Goal: Information Seeking & Learning: Learn about a topic

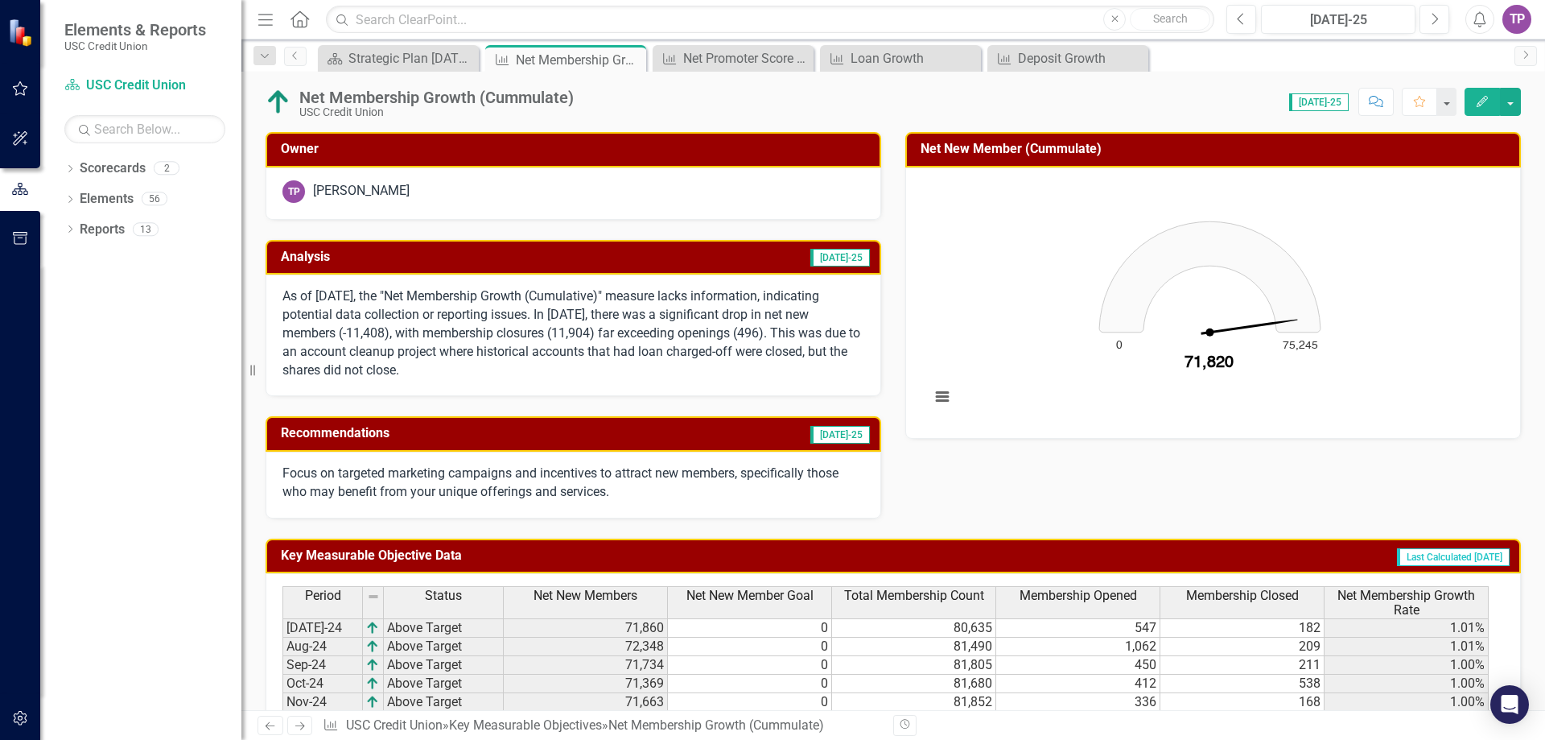
scroll to position [394, 0]
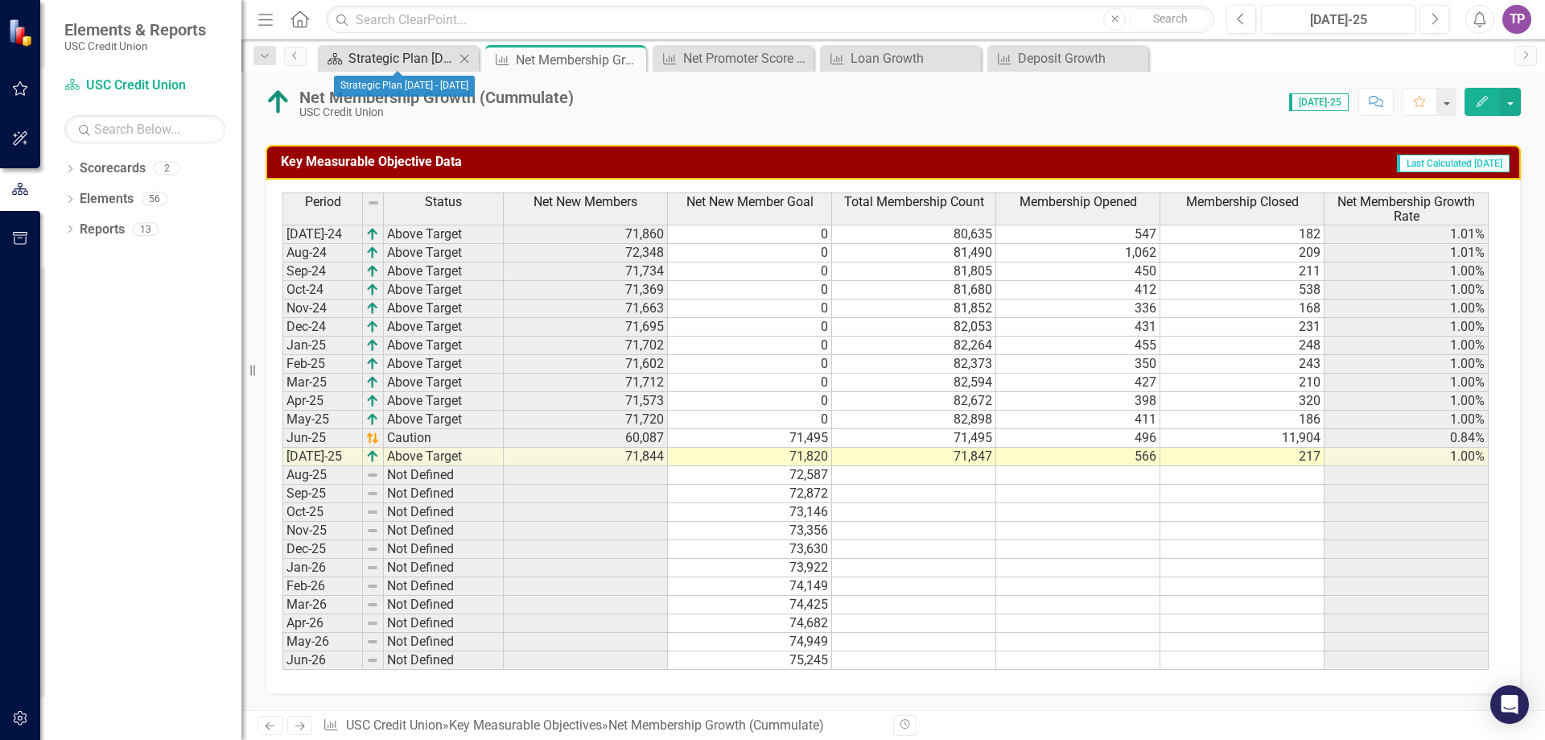
click at [374, 56] on div "Strategic Plan [DATE] - [DATE]" at bounding box center [402, 58] width 106 height 20
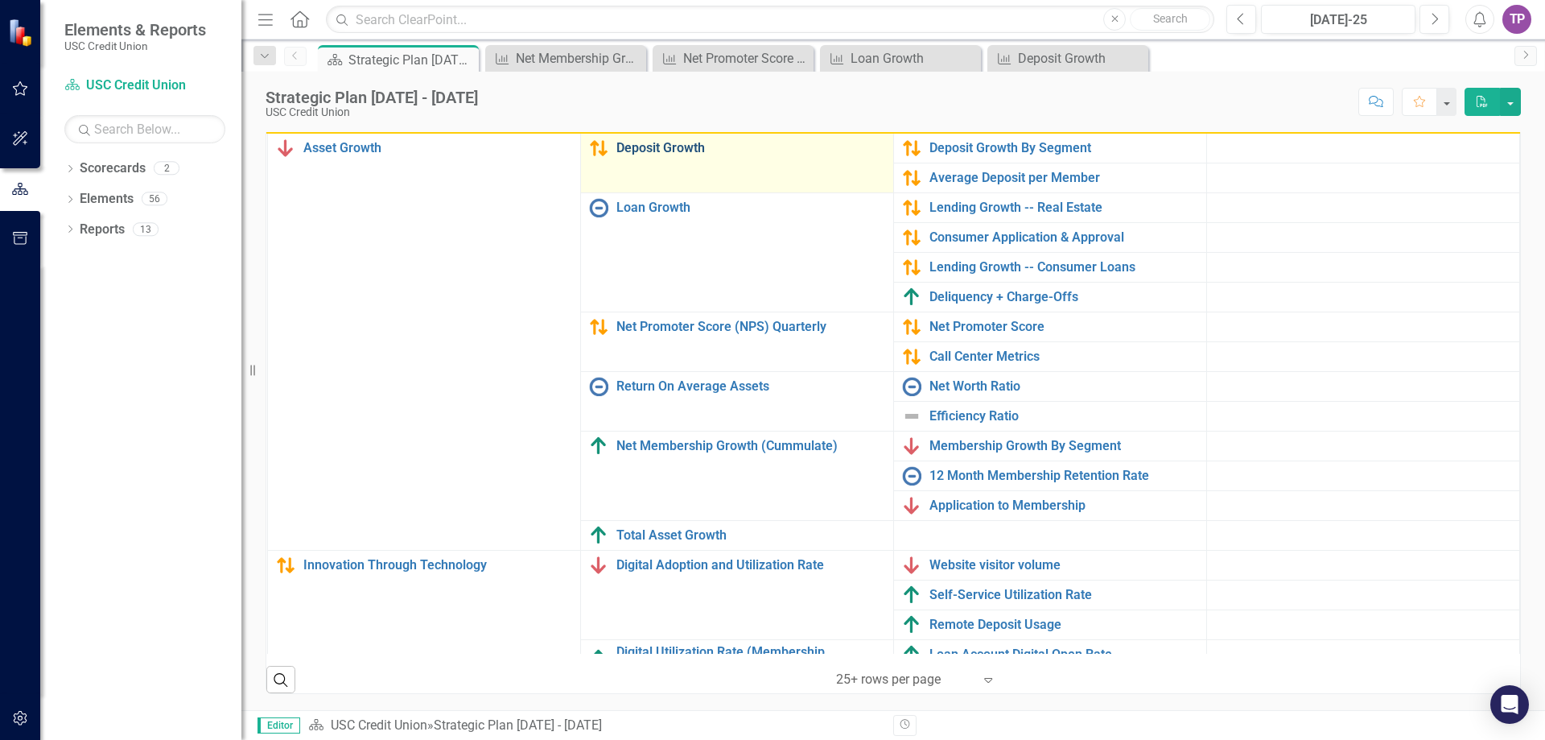
click at [655, 146] on link "Deposit Growth" at bounding box center [751, 148] width 269 height 14
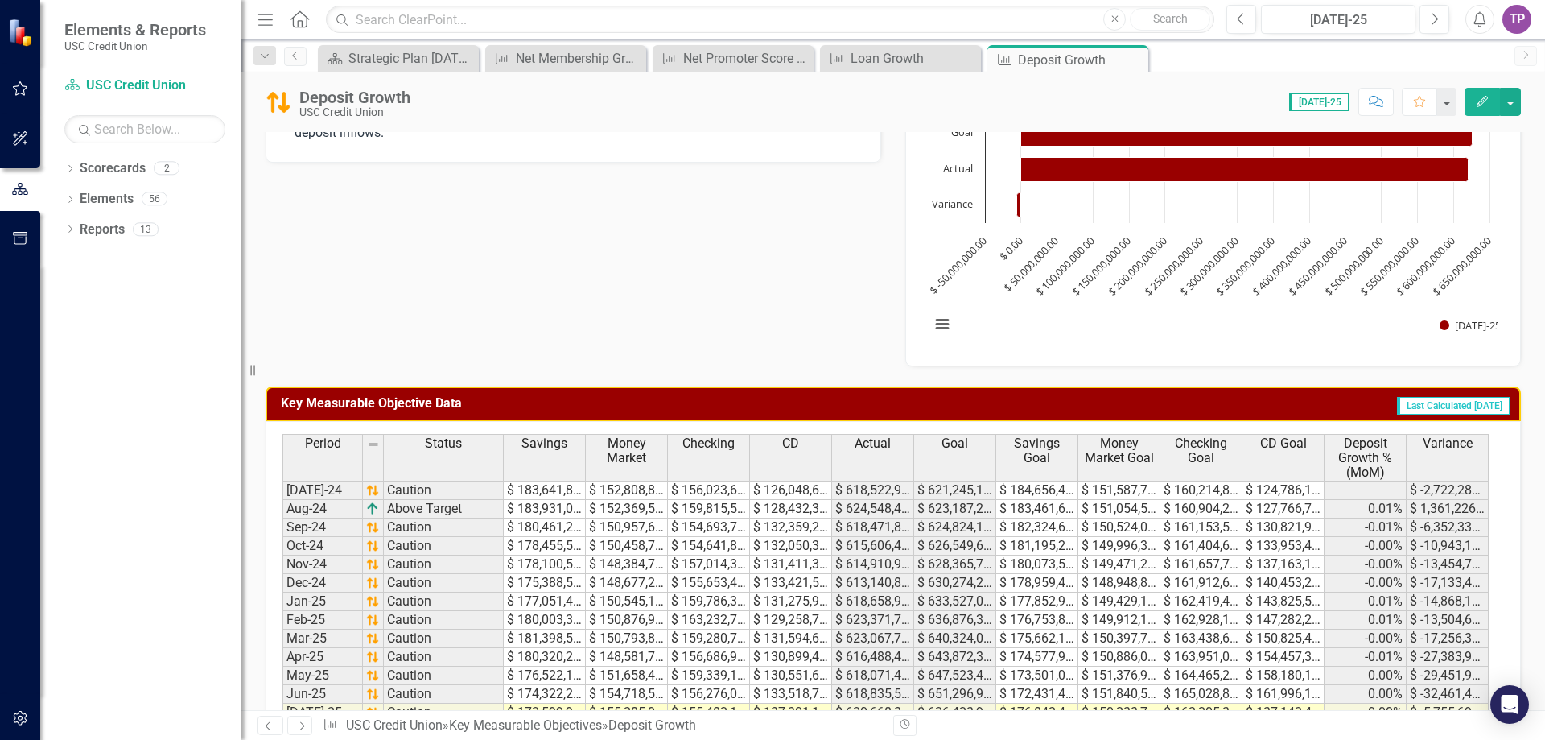
scroll to position [139, 0]
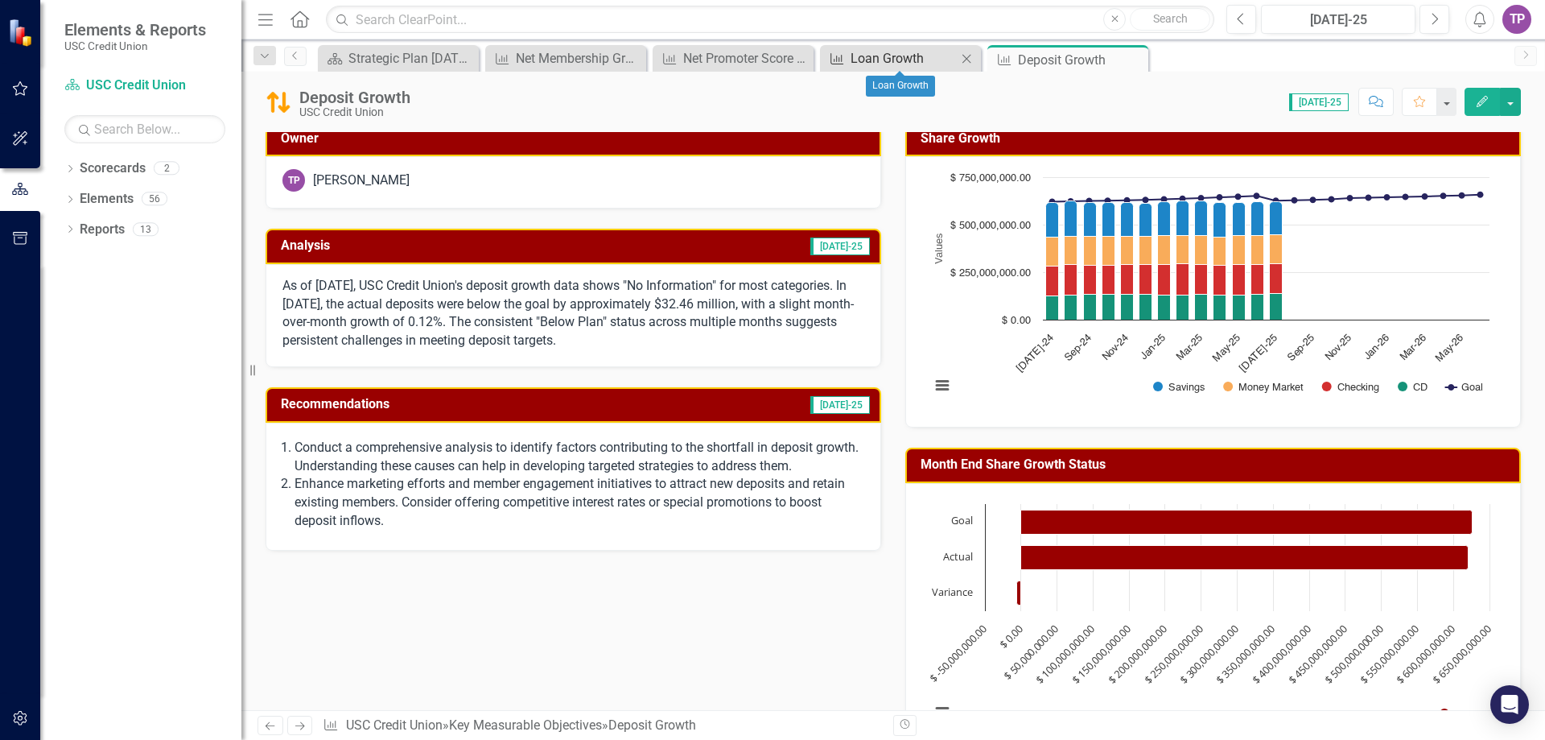
click at [864, 54] on div "Loan Growth" at bounding box center [904, 58] width 106 height 20
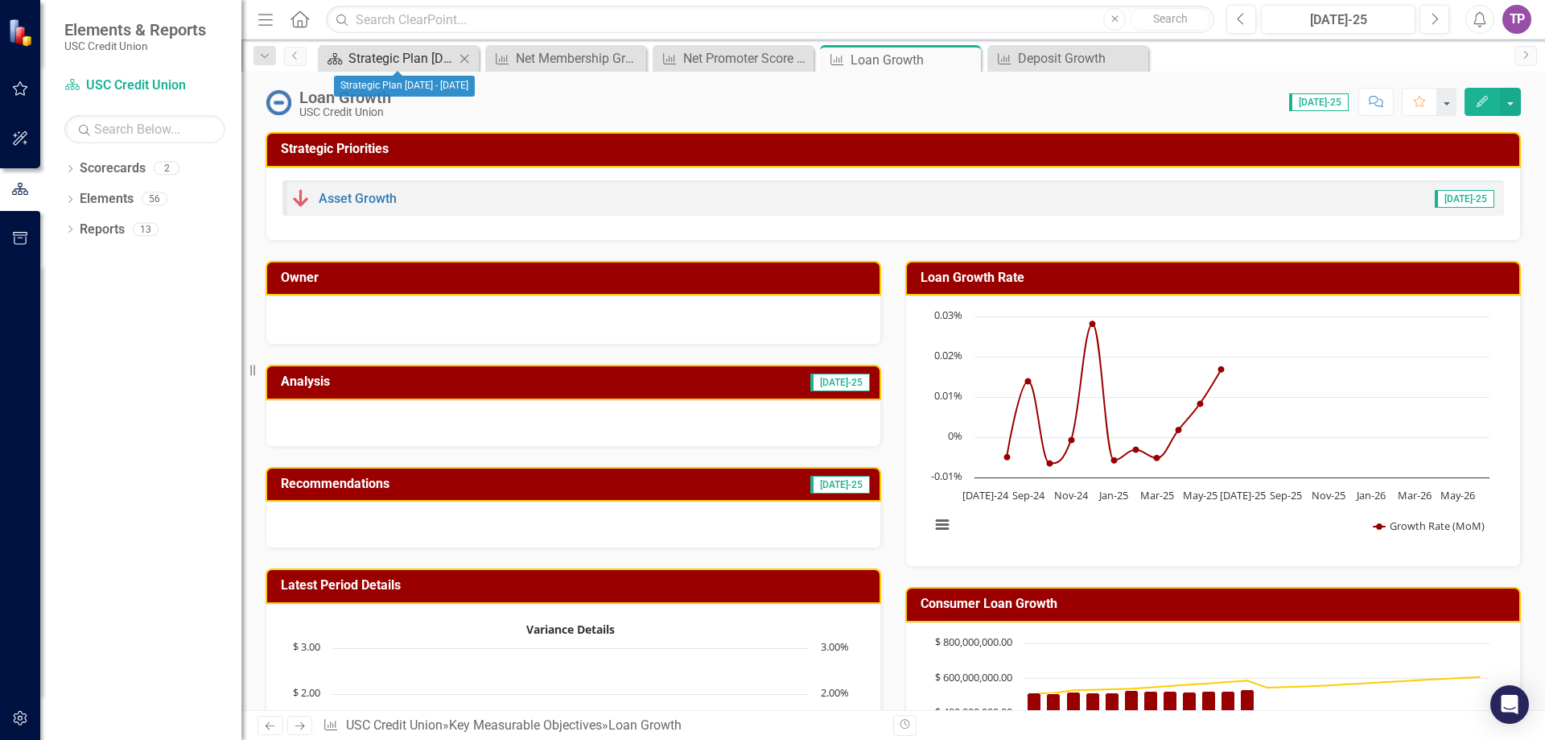
click at [371, 64] on div "Strategic Plan [DATE] - [DATE]" at bounding box center [402, 58] width 106 height 20
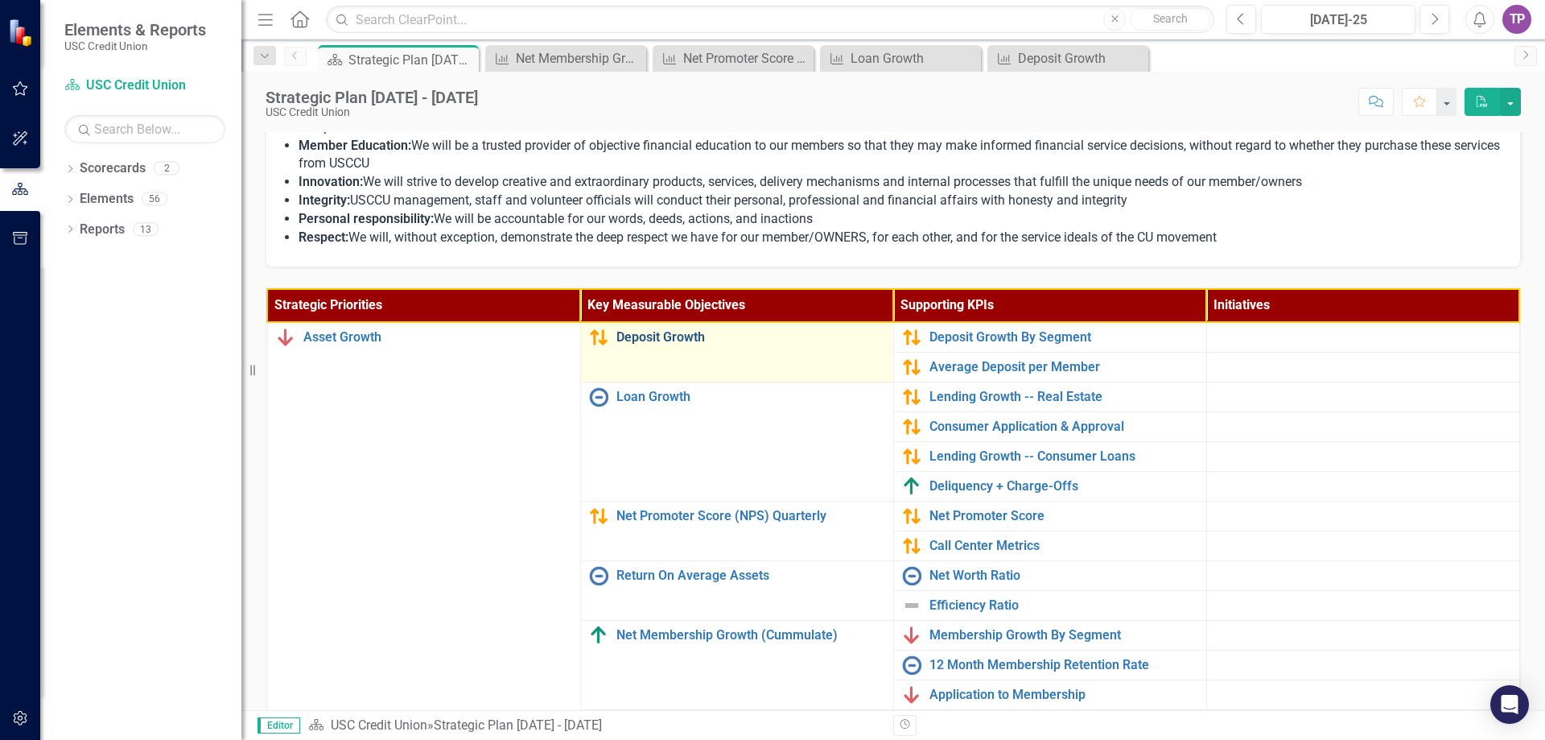
click at [644, 343] on link "Deposit Growth" at bounding box center [751, 337] width 269 height 14
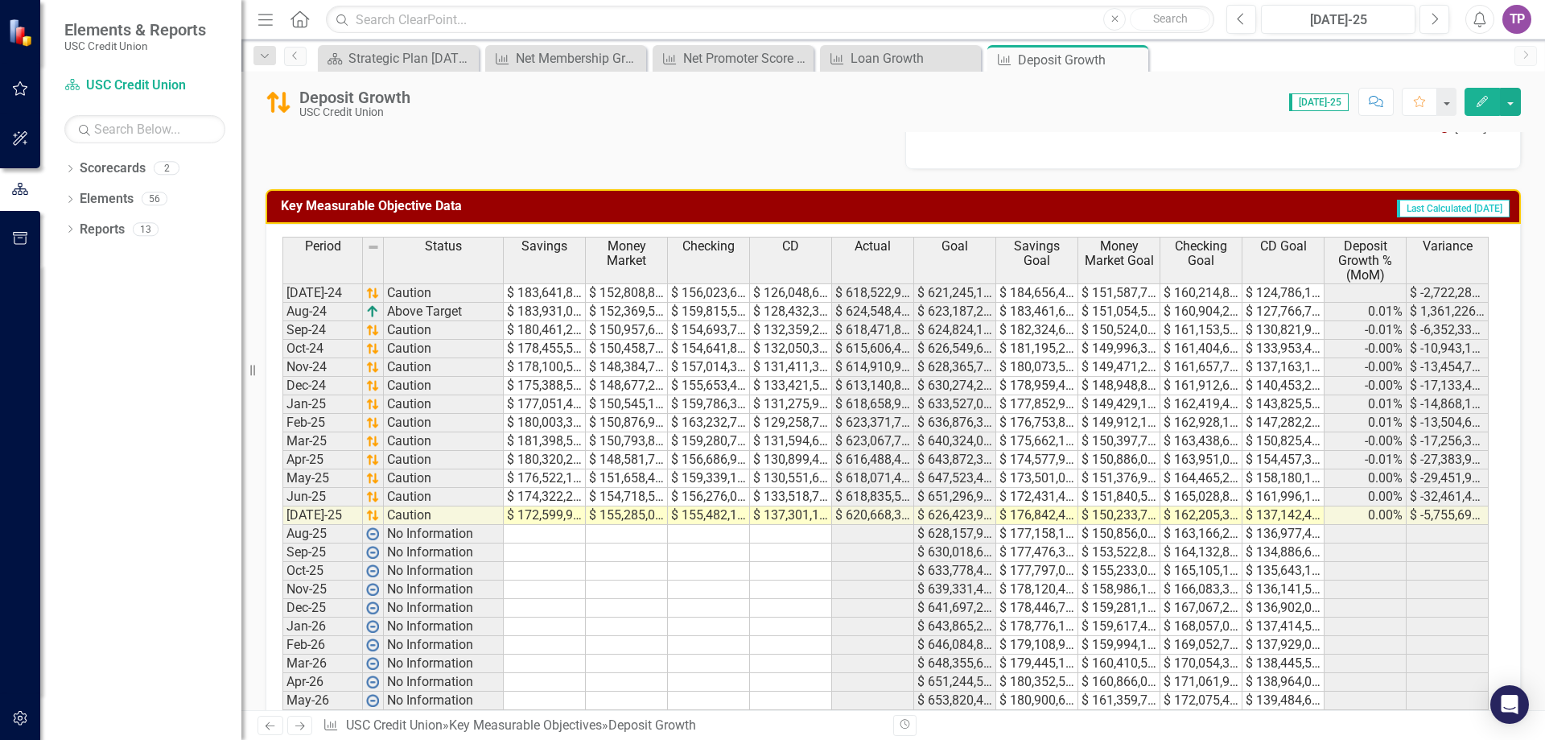
scroll to position [783, 0]
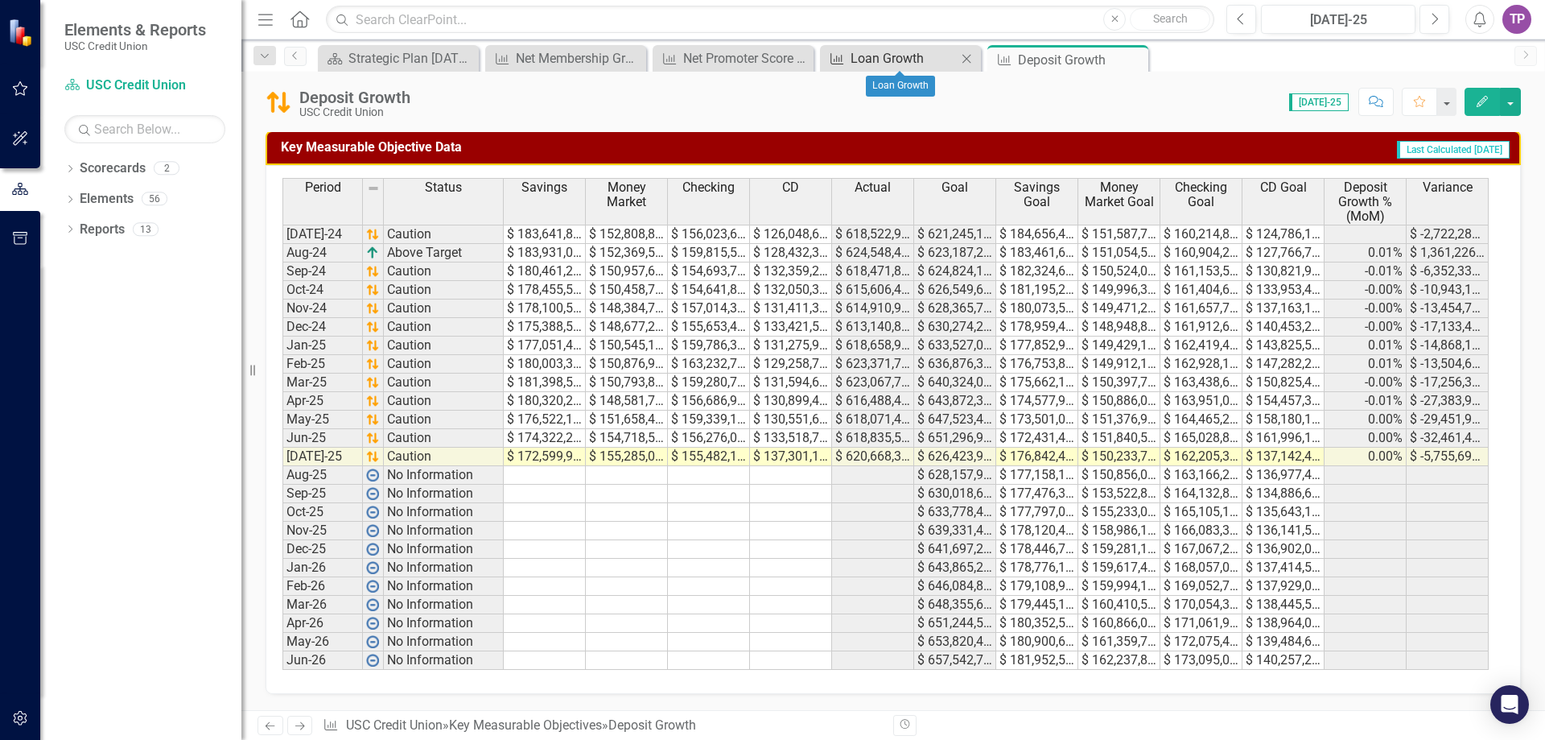
click at [851, 59] on div "Loan Growth" at bounding box center [904, 58] width 106 height 20
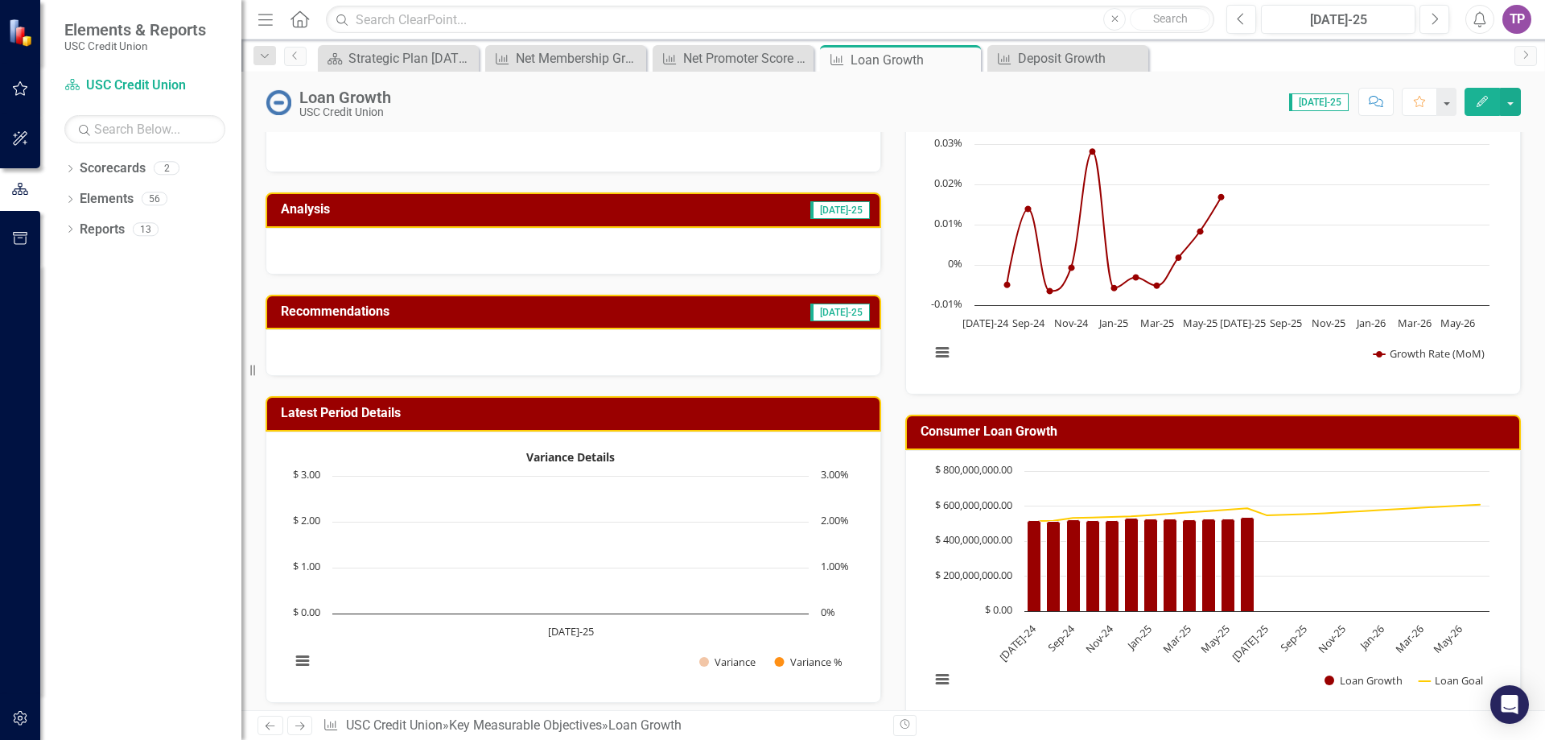
scroll to position [161, 0]
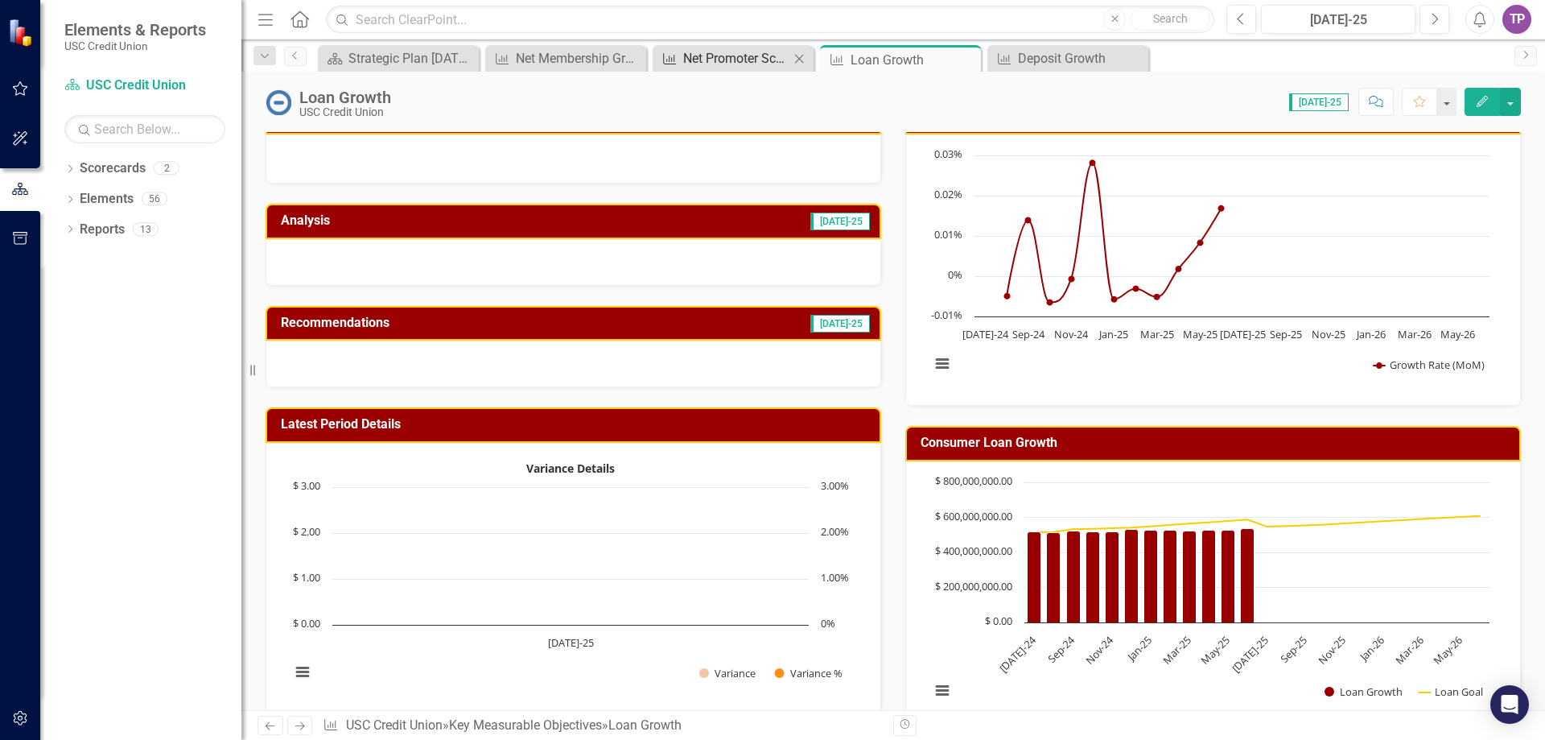
click at [678, 56] on icon "Key Measurable Objective" at bounding box center [670, 58] width 16 height 13
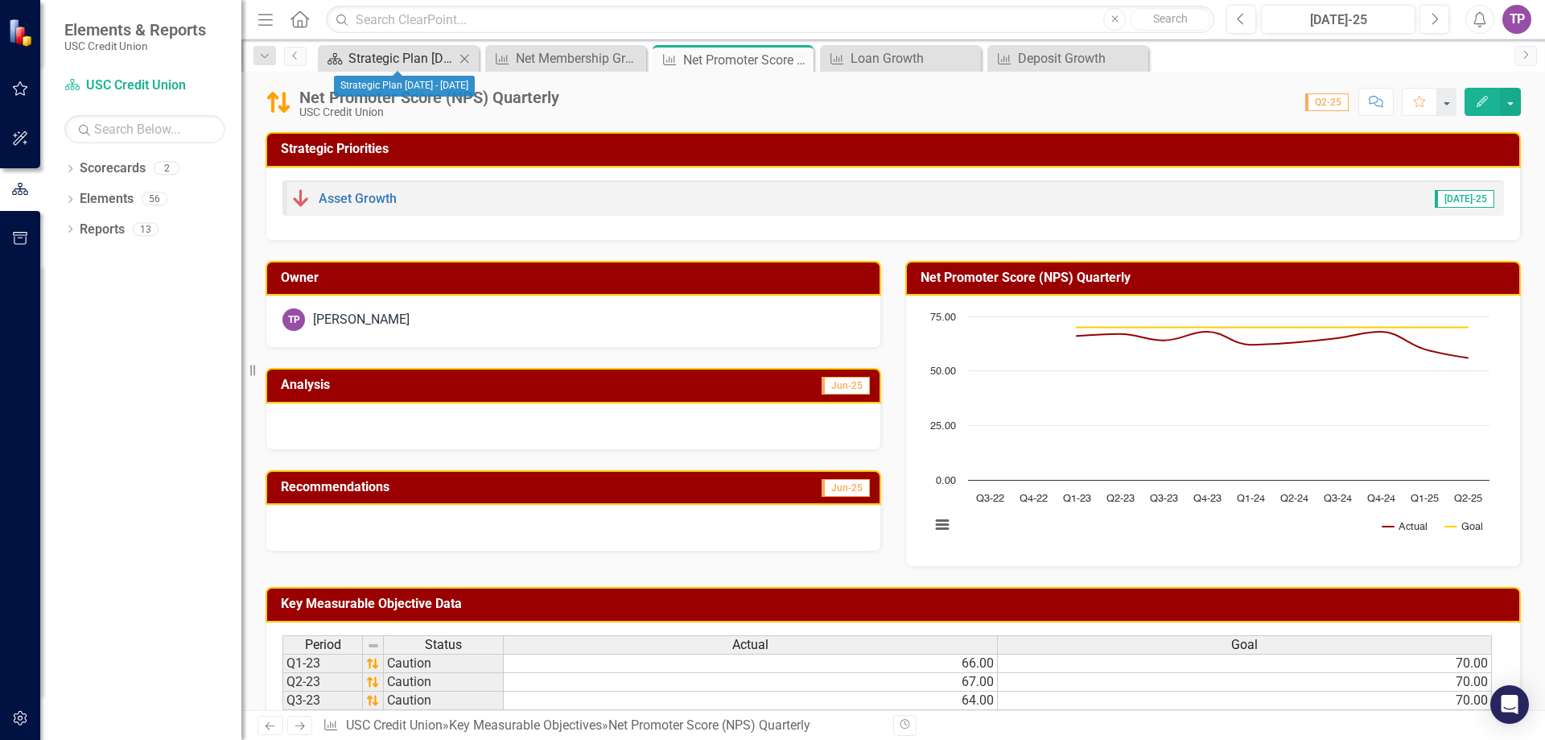
click at [367, 51] on div "Strategic Plan [DATE] - [DATE]" at bounding box center [402, 58] width 106 height 20
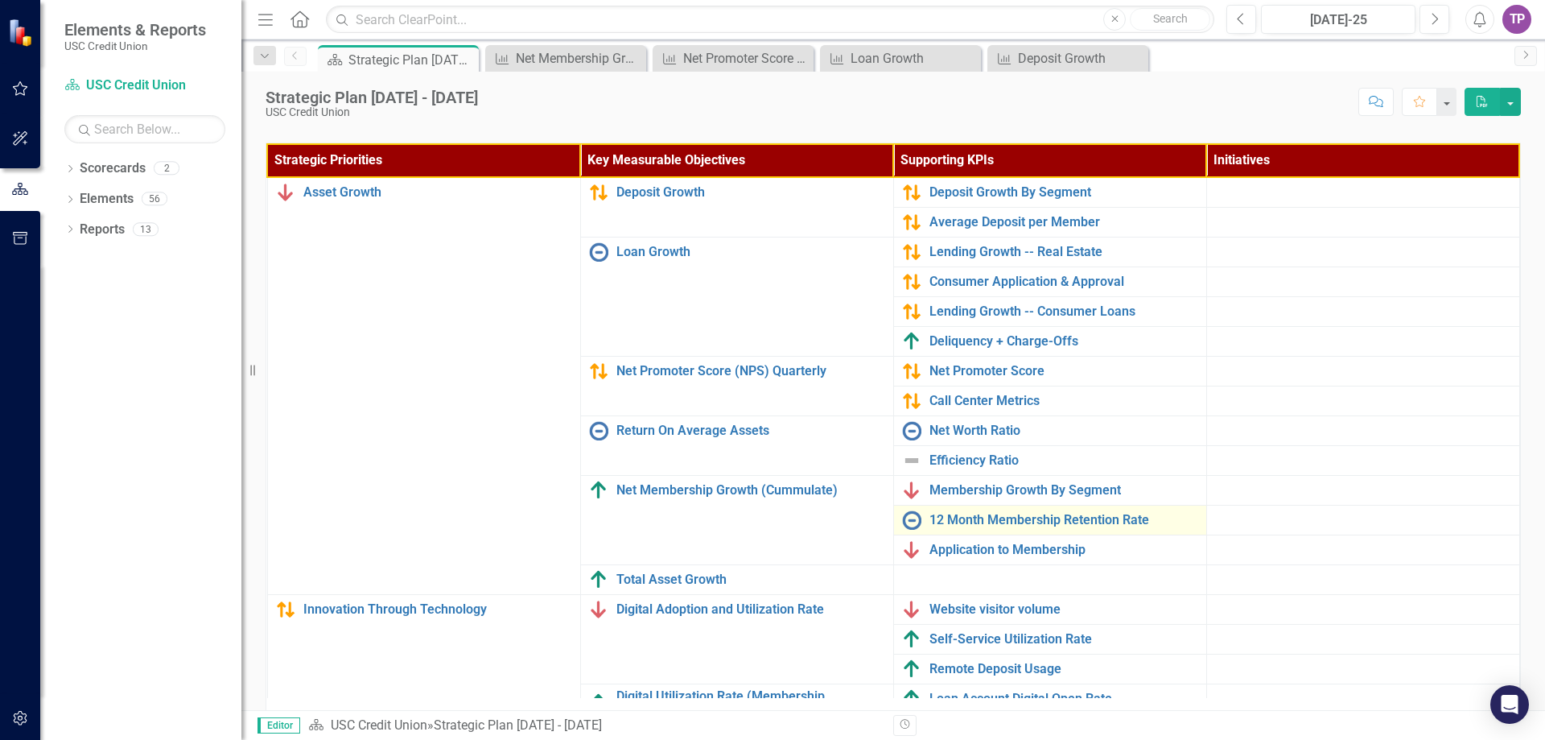
scroll to position [483, 0]
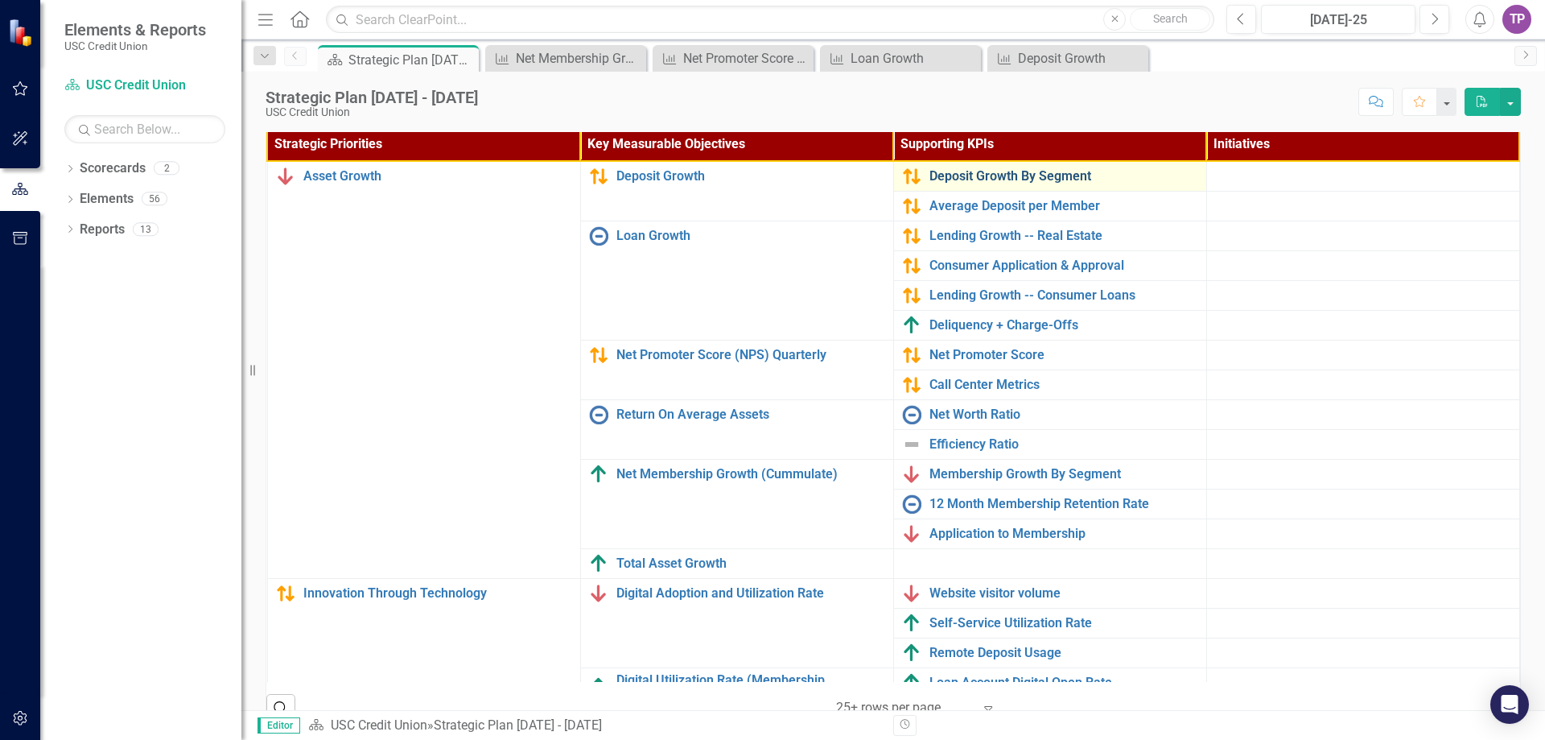
click at [986, 178] on link "Deposit Growth By Segment" at bounding box center [1064, 176] width 269 height 14
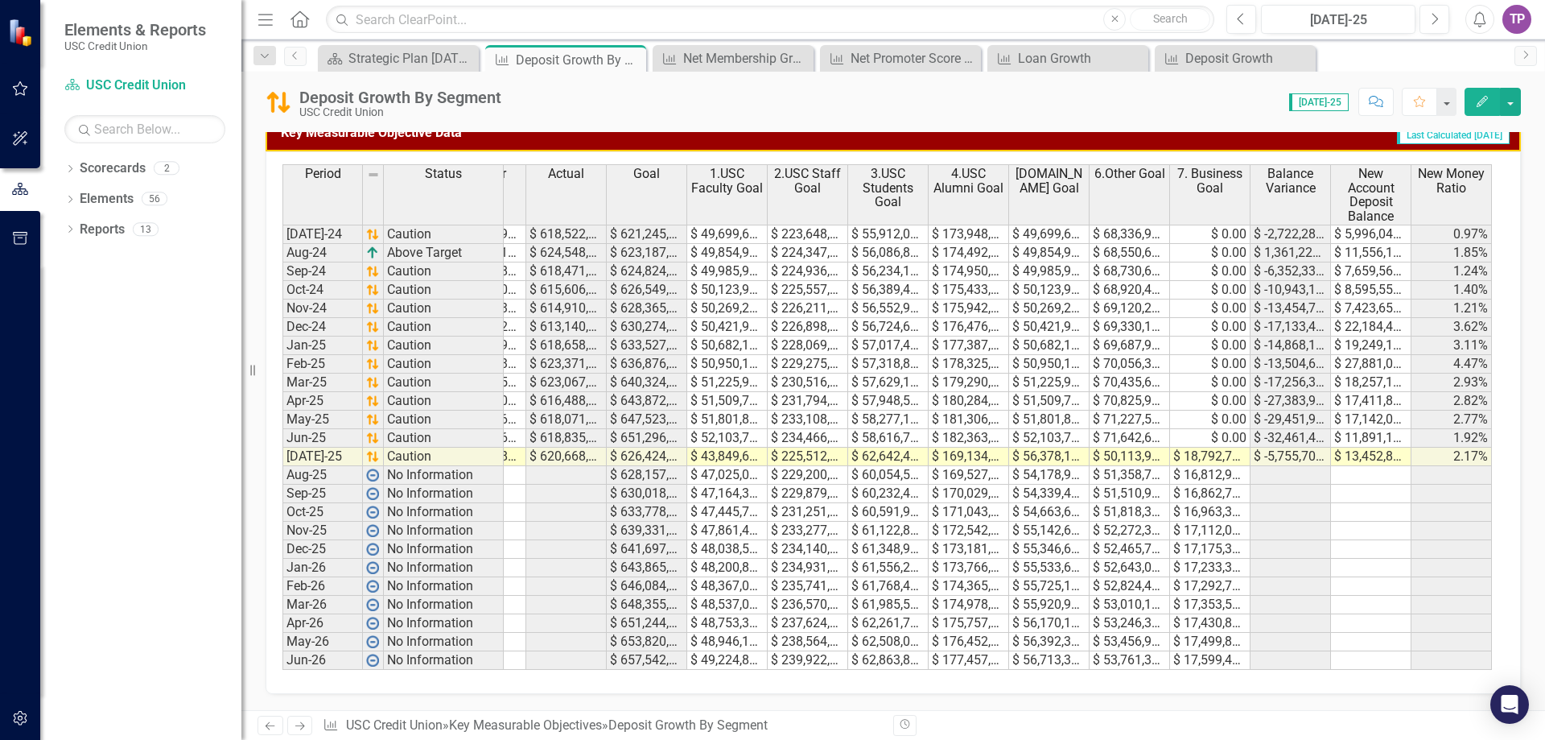
scroll to position [0, 373]
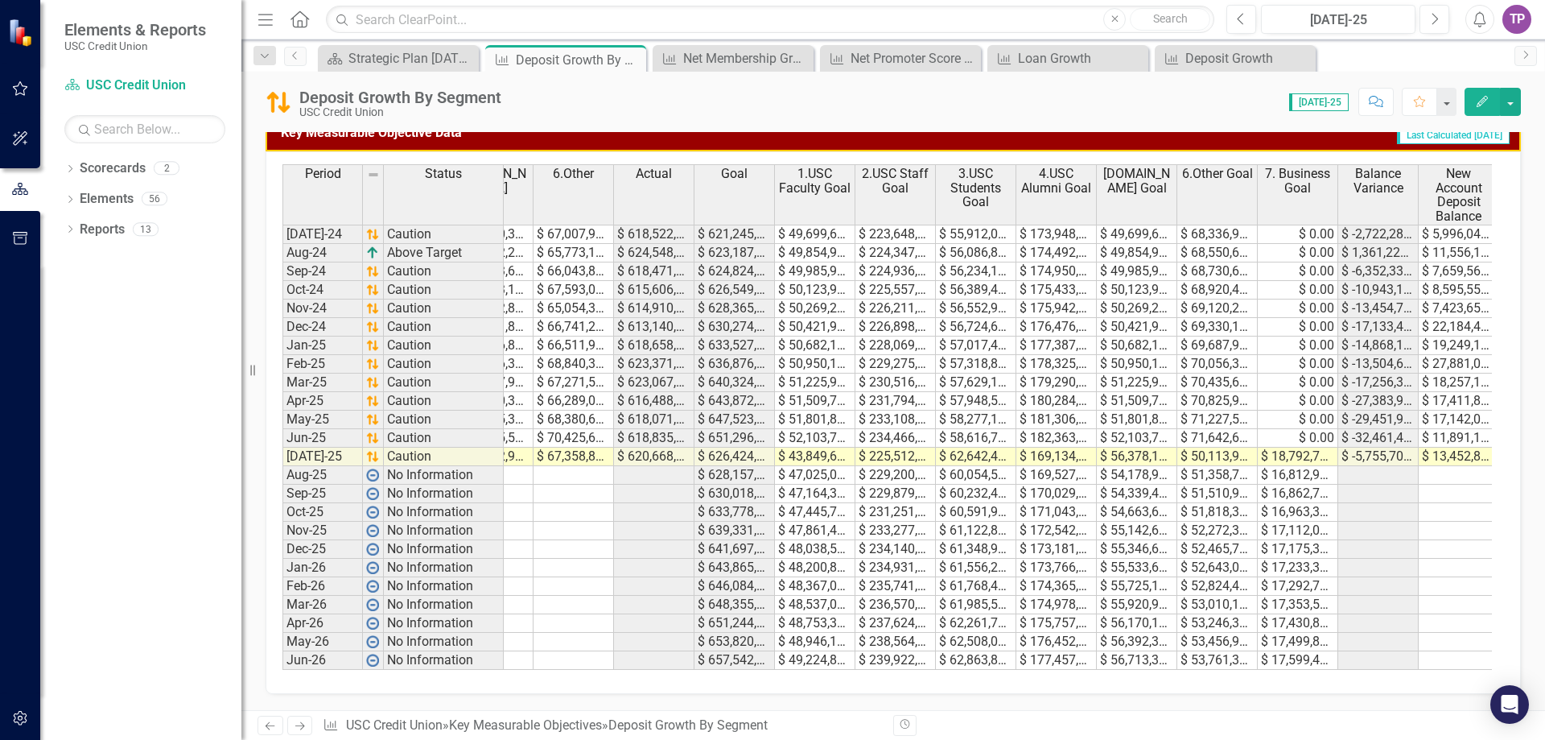
drag, startPoint x: 900, startPoint y: 671, endPoint x: 525, endPoint y: 674, distance: 375.1
click at [525, 674] on div "Period Status 1.USC Faculty 2.USC Staff 3.USC Students 4.USC Alumni 5.Community…" at bounding box center [894, 422] width 1256 height 543
click at [626, 55] on icon "Close" at bounding box center [631, 59] width 16 height 13
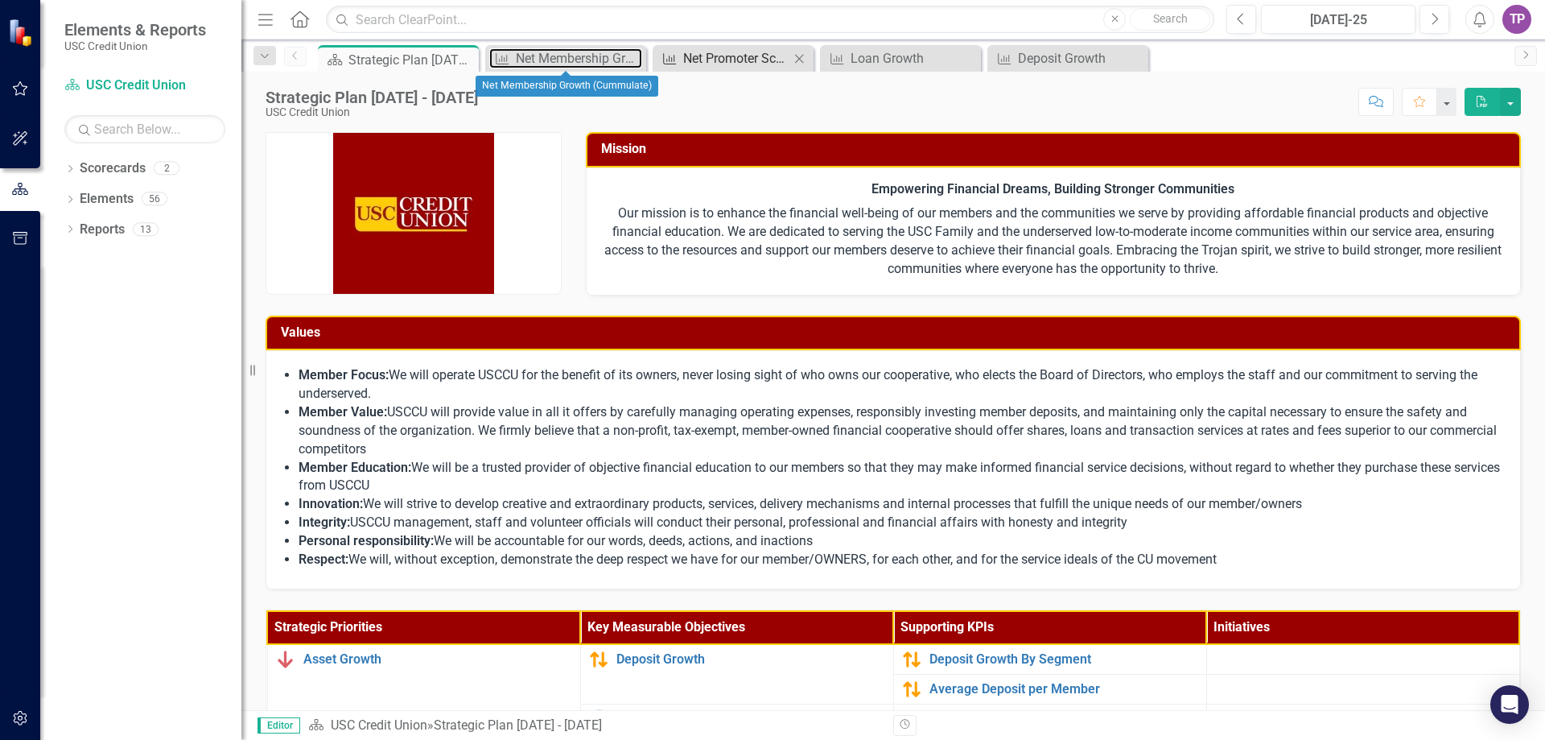
drag, startPoint x: 572, startPoint y: 58, endPoint x: 687, endPoint y: 64, distance: 115.3
click at [573, 58] on div "Net Membership Growth (Cummulate)" at bounding box center [579, 58] width 126 height 20
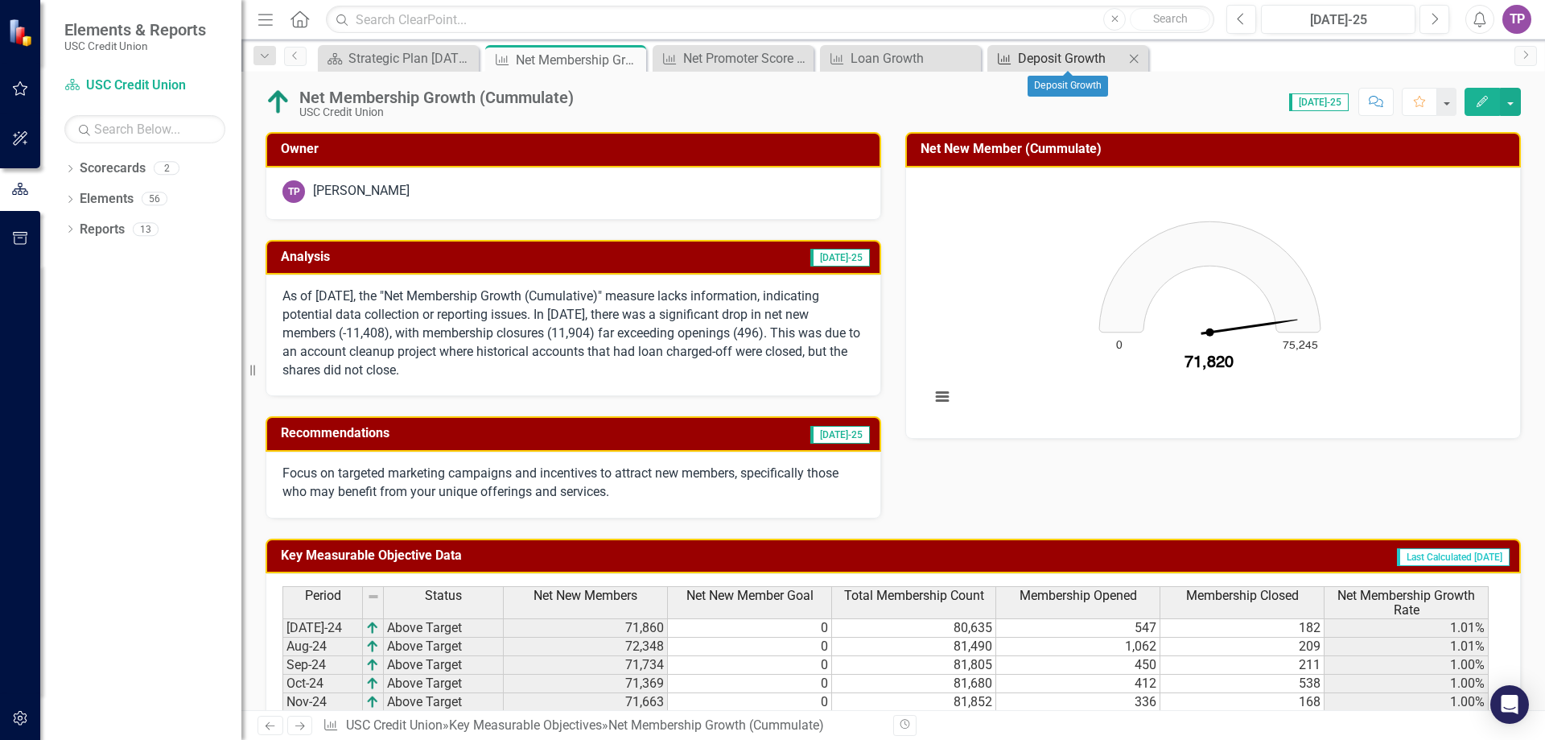
click at [1043, 52] on div "Deposit Growth" at bounding box center [1071, 58] width 106 height 20
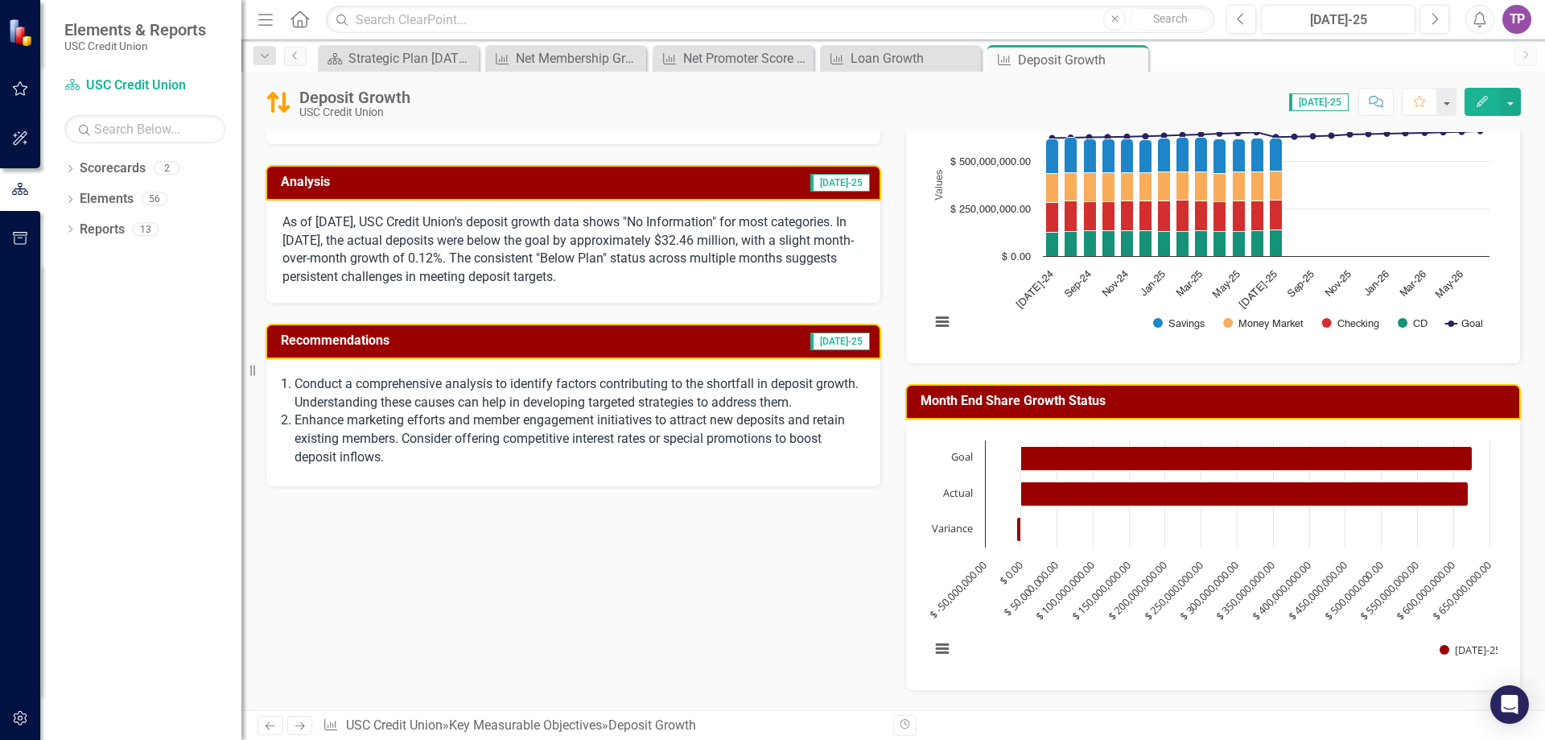
scroll to position [241, 0]
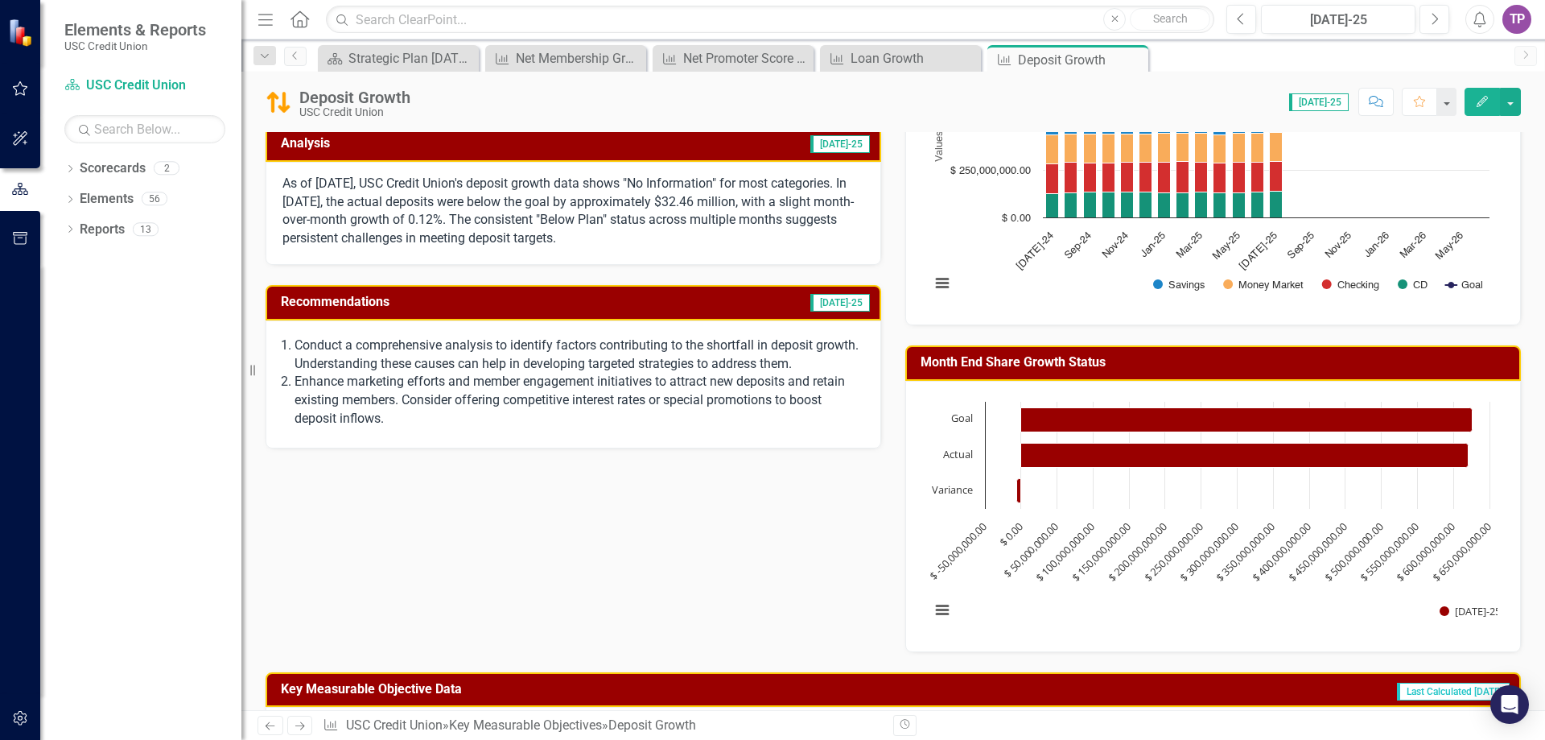
click at [520, 204] on p "As of [DATE], USC Credit Union's deposit growth data shows "No Information" for…" at bounding box center [574, 211] width 582 height 73
click at [846, 147] on span "[DATE]-25" at bounding box center [841, 144] width 60 height 18
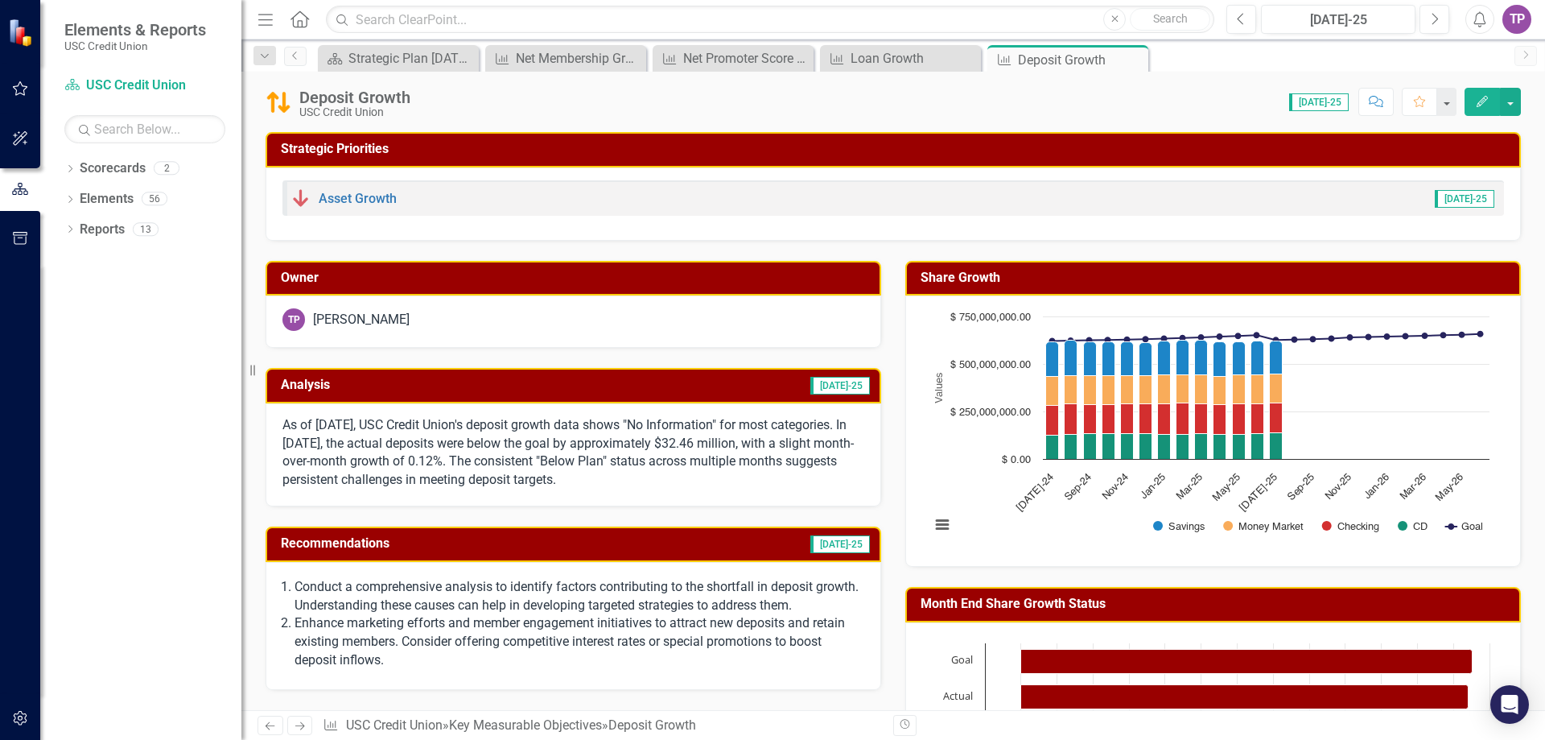
click at [805, 555] on td "[DATE]-25" at bounding box center [765, 545] width 213 height 27
click at [815, 645] on p "Enhance marketing efforts and member engagement initiatives to attract new depo…" at bounding box center [580, 642] width 570 height 56
click at [1480, 101] on icon "button" at bounding box center [1482, 101] width 11 height 11
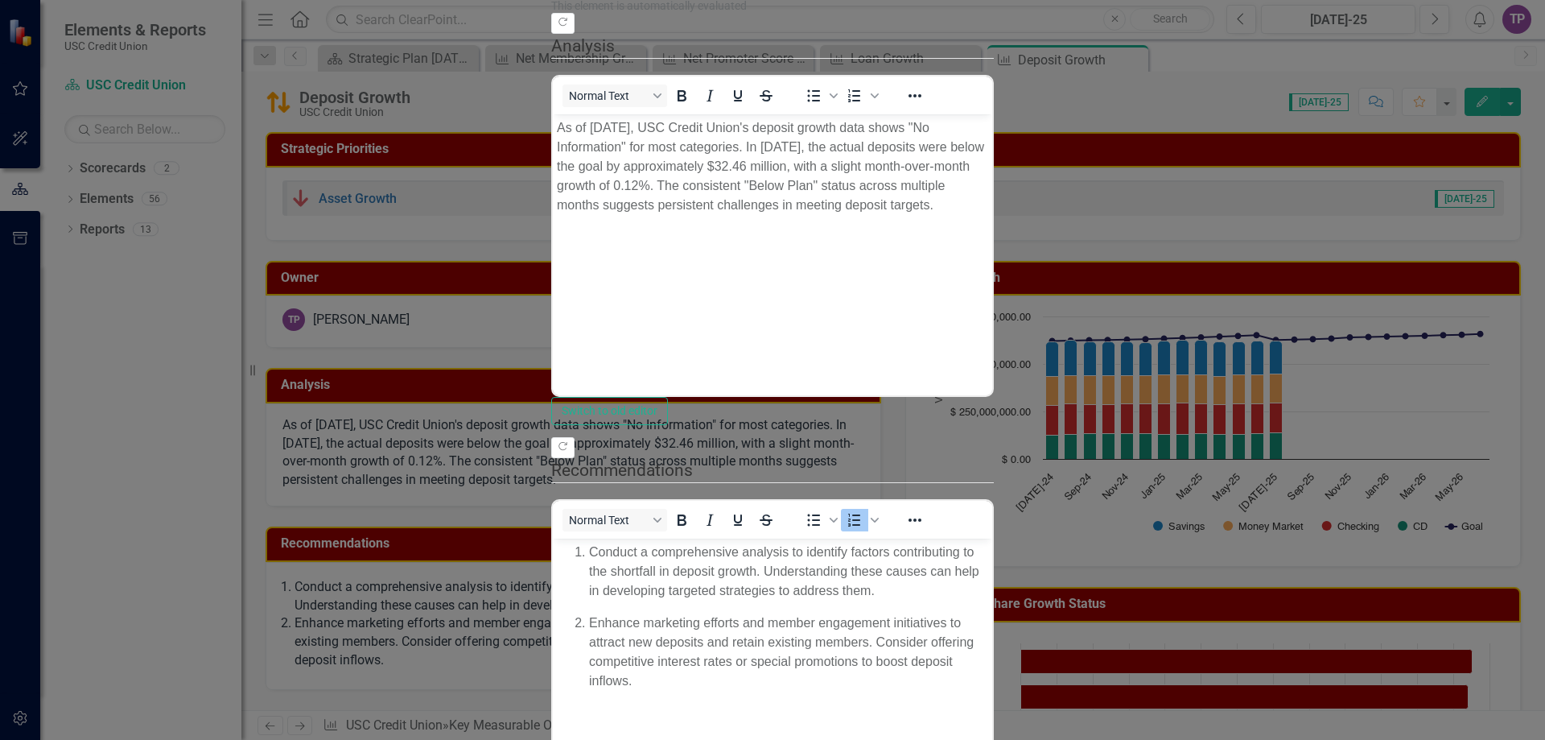
scroll to position [213, 0]
drag, startPoint x: 863, startPoint y: 698, endPoint x: 807, endPoint y: 626, distance: 90.6
click at [862, 698] on body "Conduct a comprehensive analysis to identify factors contributing to the shortf…" at bounding box center [772, 658] width 439 height 241
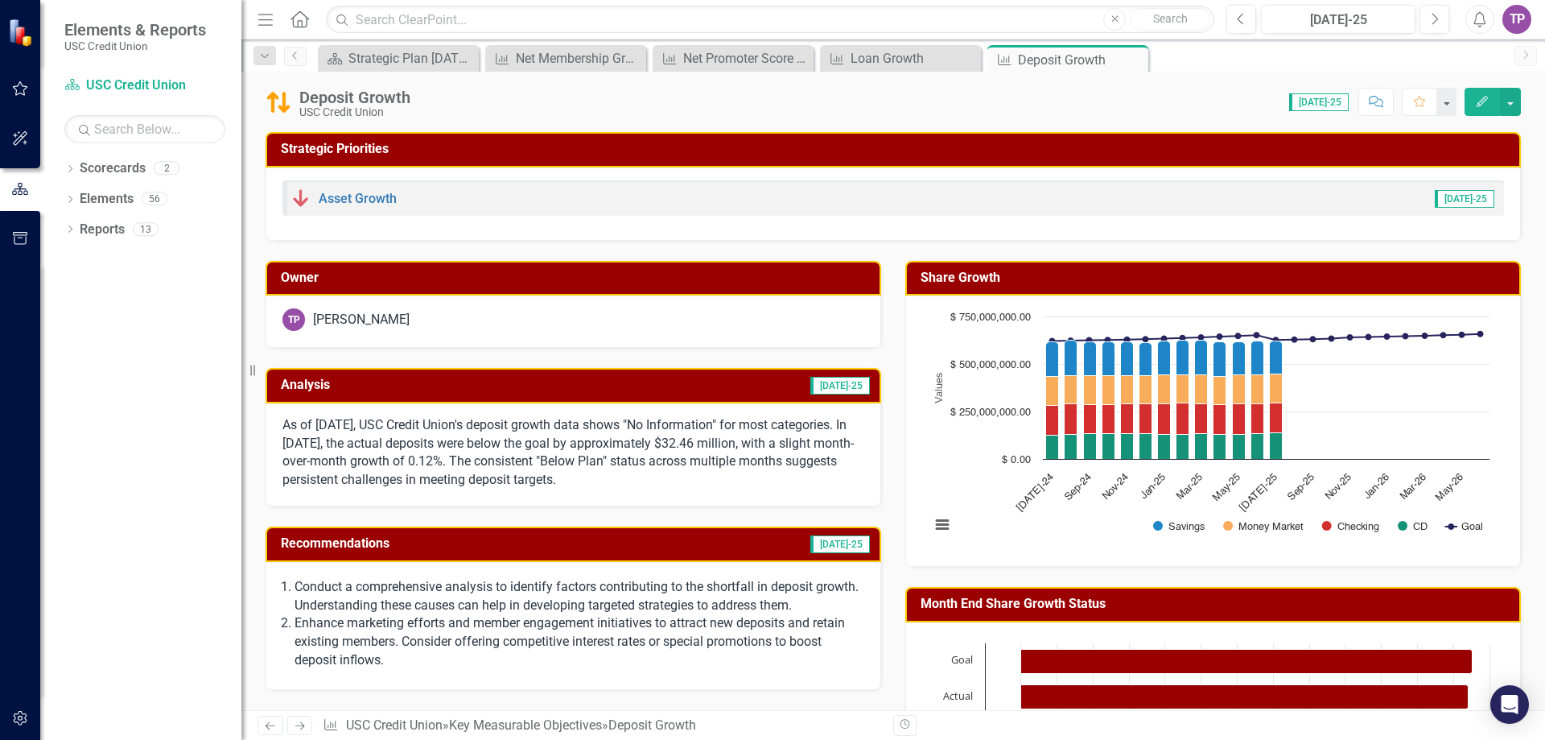
scroll to position [80, 0]
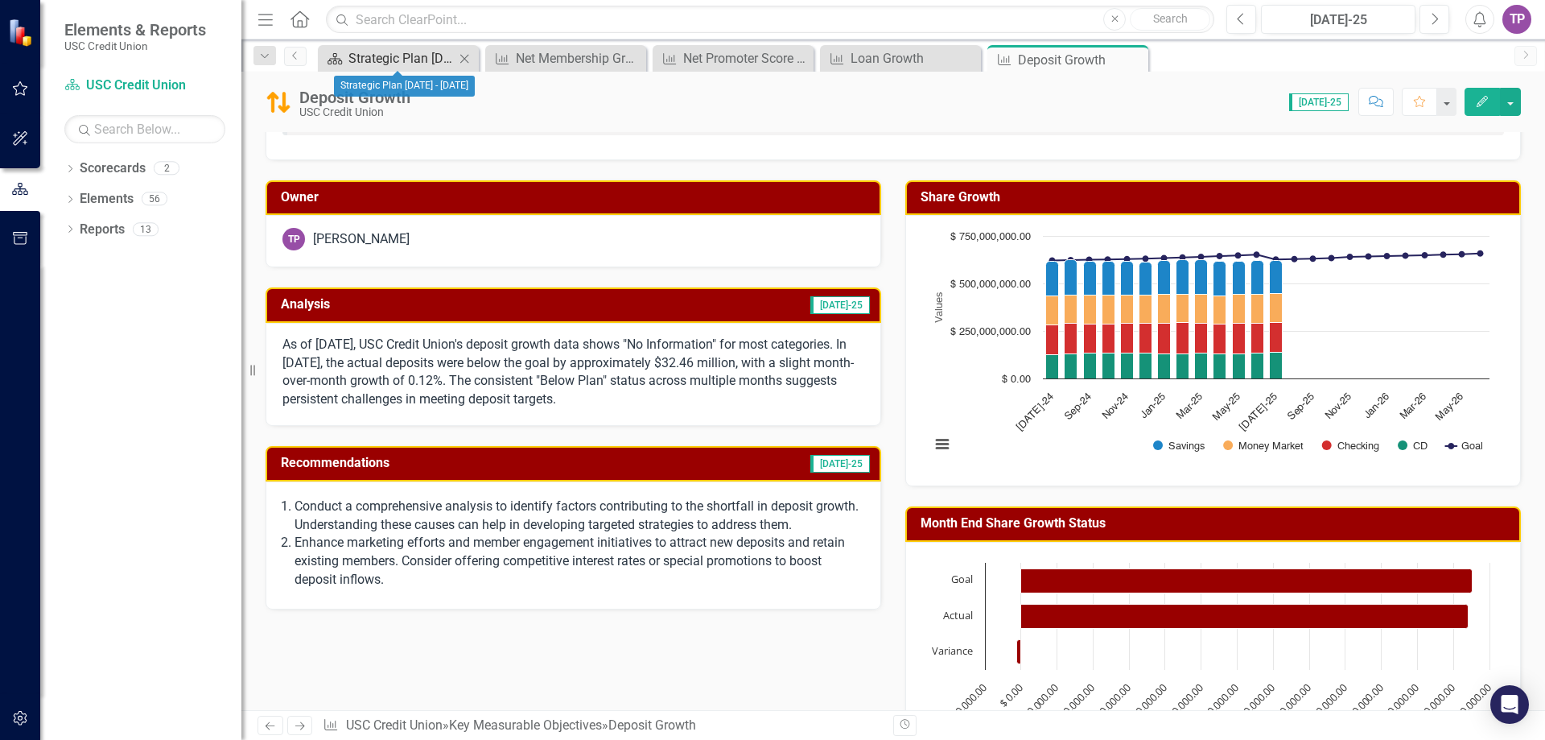
click at [398, 51] on div "Strategic Plan [DATE] - [DATE]" at bounding box center [402, 58] width 106 height 20
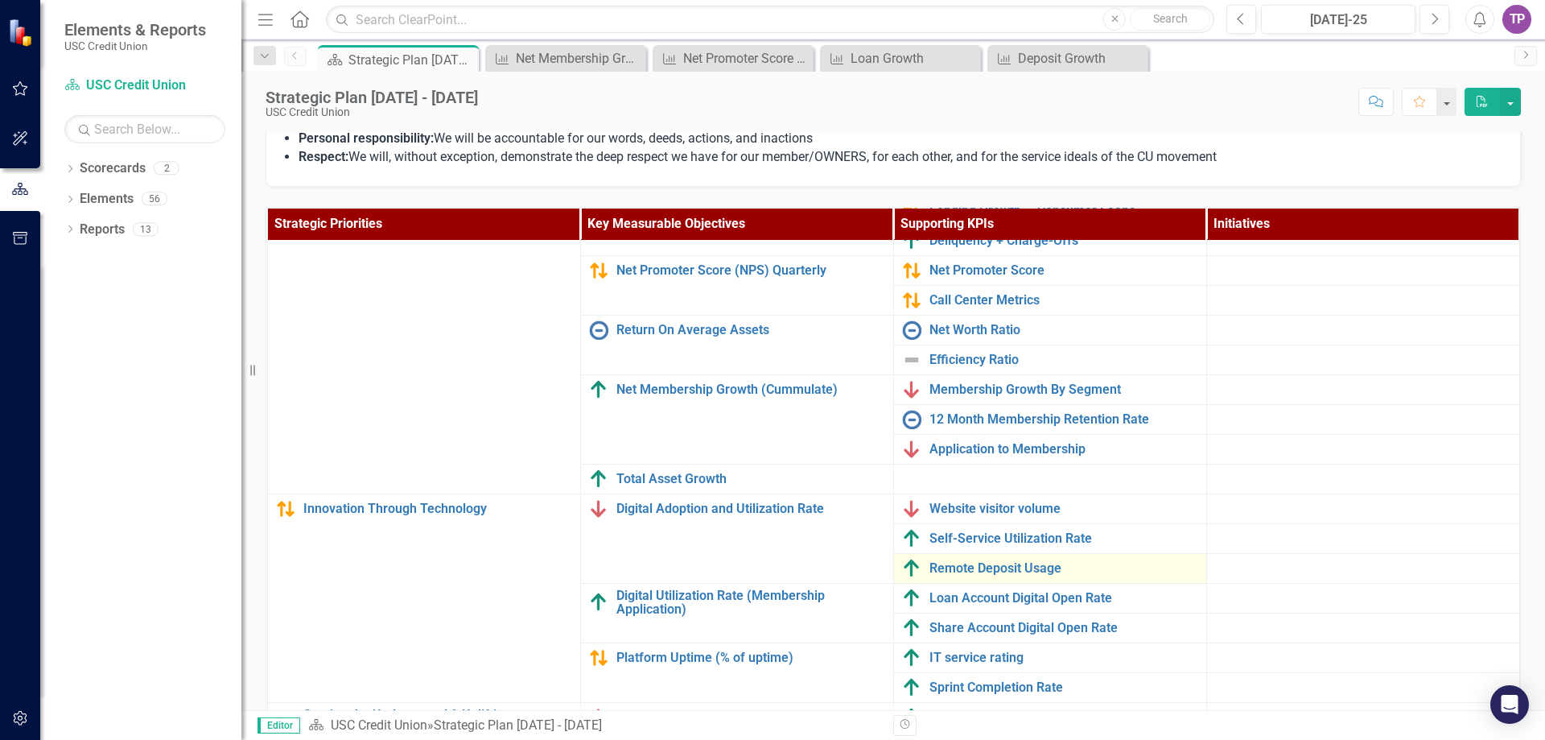
scroll to position [511, 0]
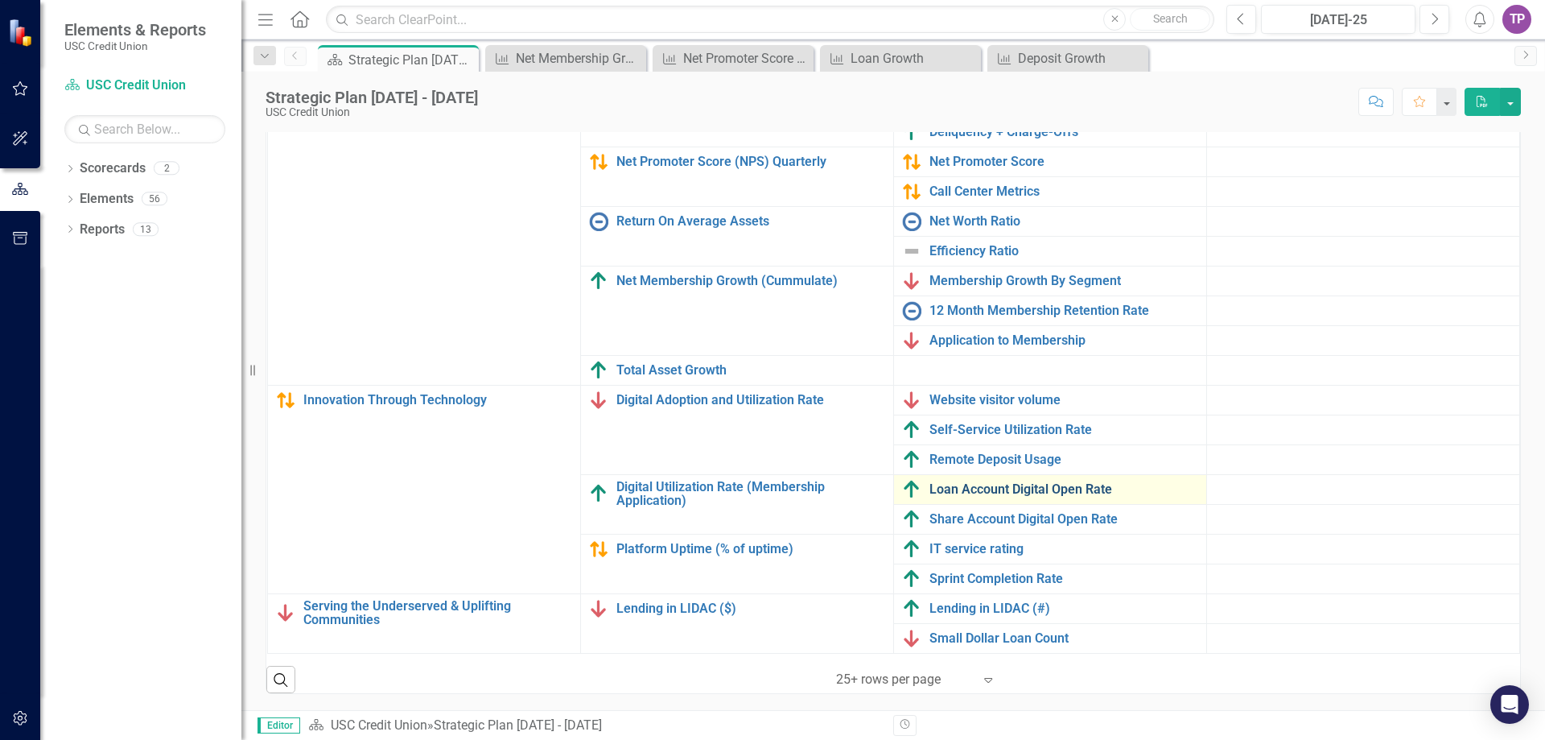
click at [1018, 482] on link "Loan Account Digital Open Rate" at bounding box center [1064, 489] width 269 height 14
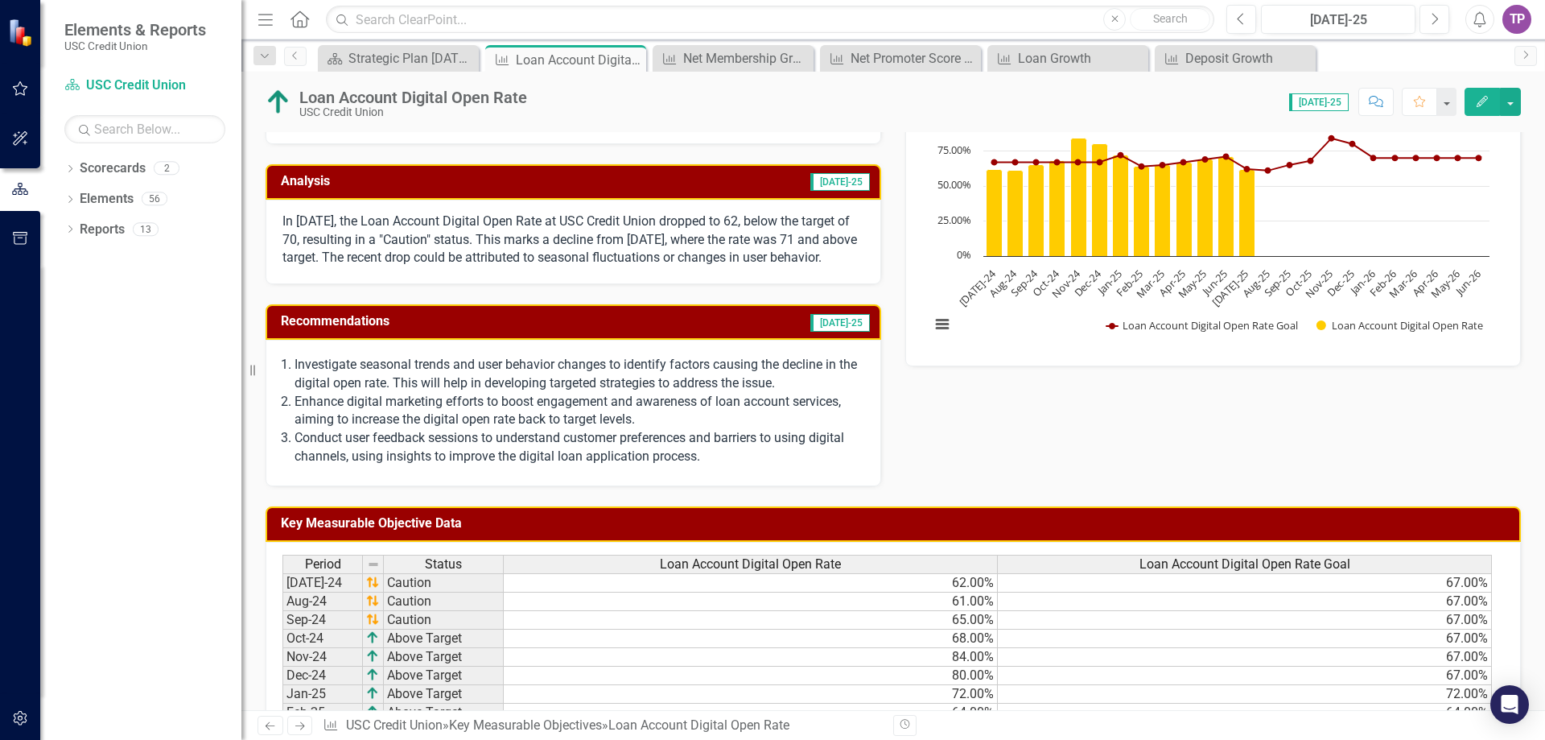
scroll to position [80, 0]
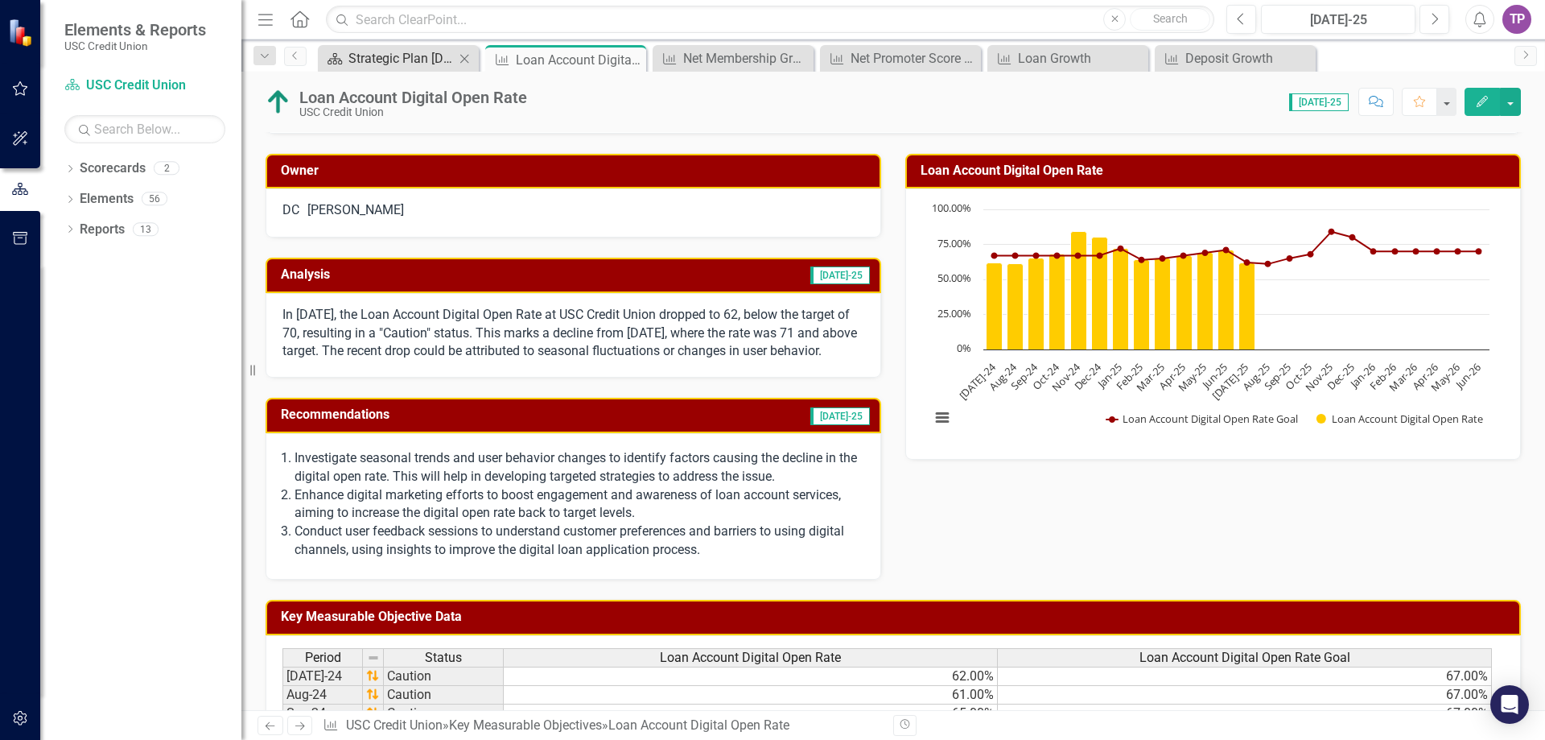
click at [376, 60] on div "Strategic Plan [DATE] - [DATE]" at bounding box center [402, 58] width 106 height 20
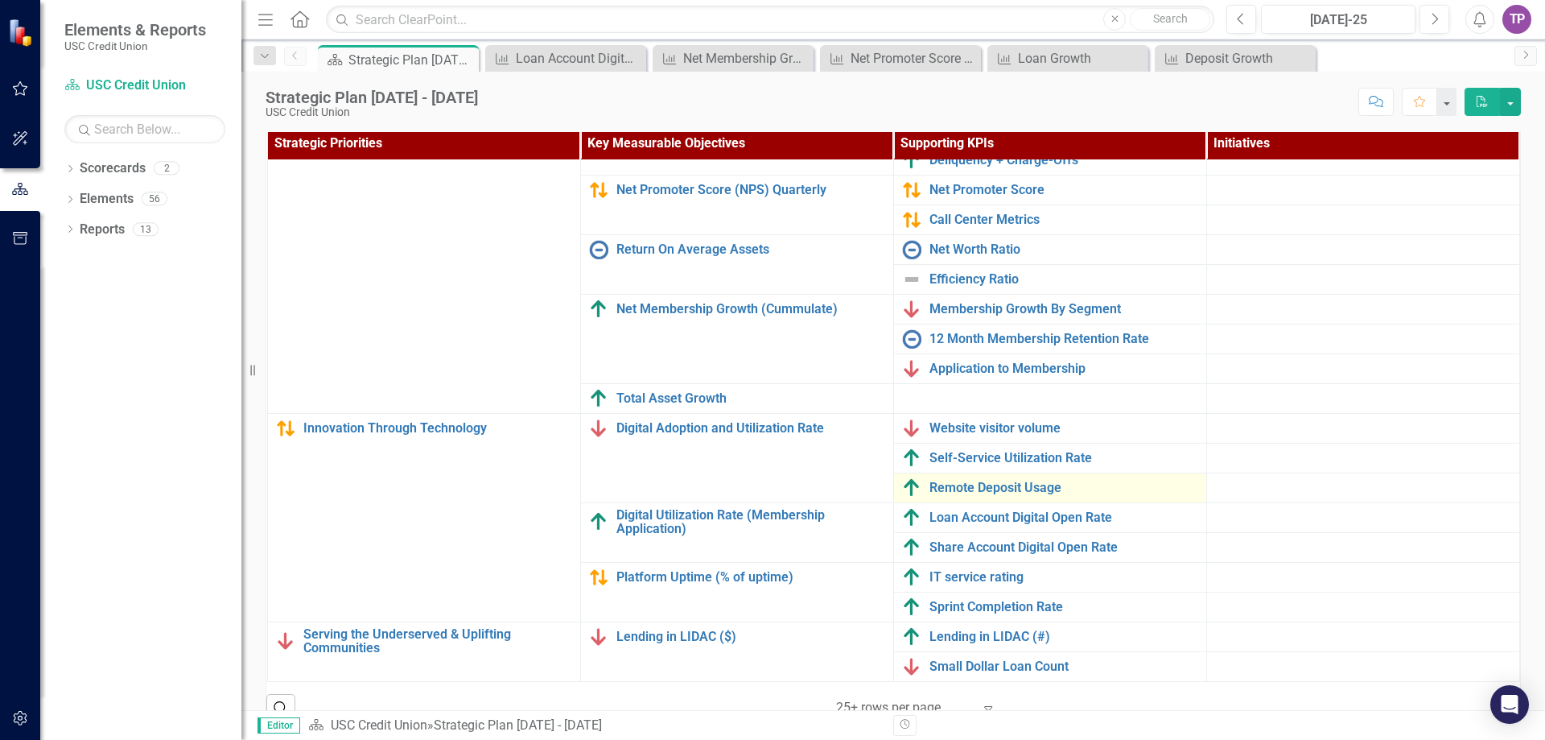
scroll to position [511, 0]
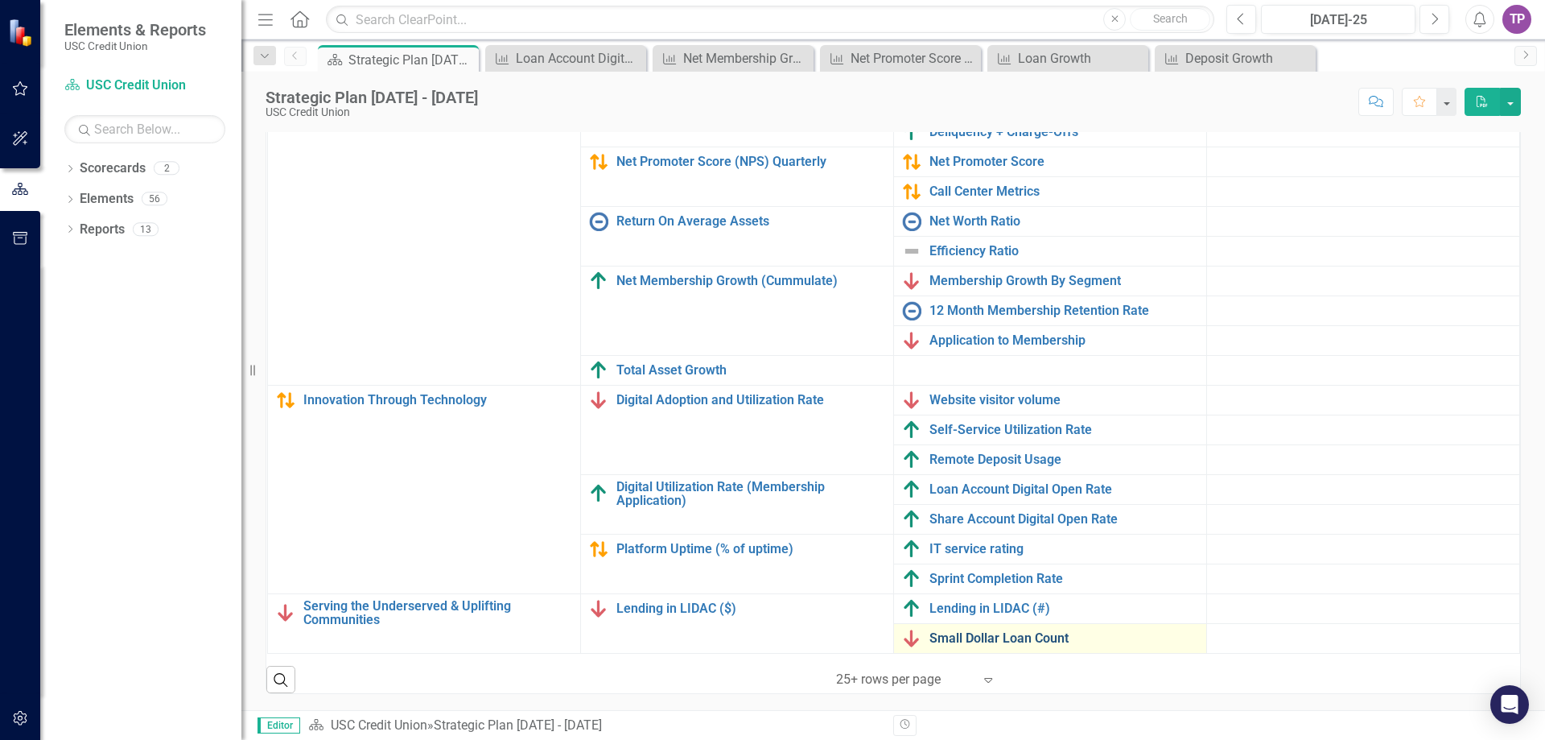
click at [955, 631] on link "Small Dollar Loan Count" at bounding box center [1064, 638] width 269 height 14
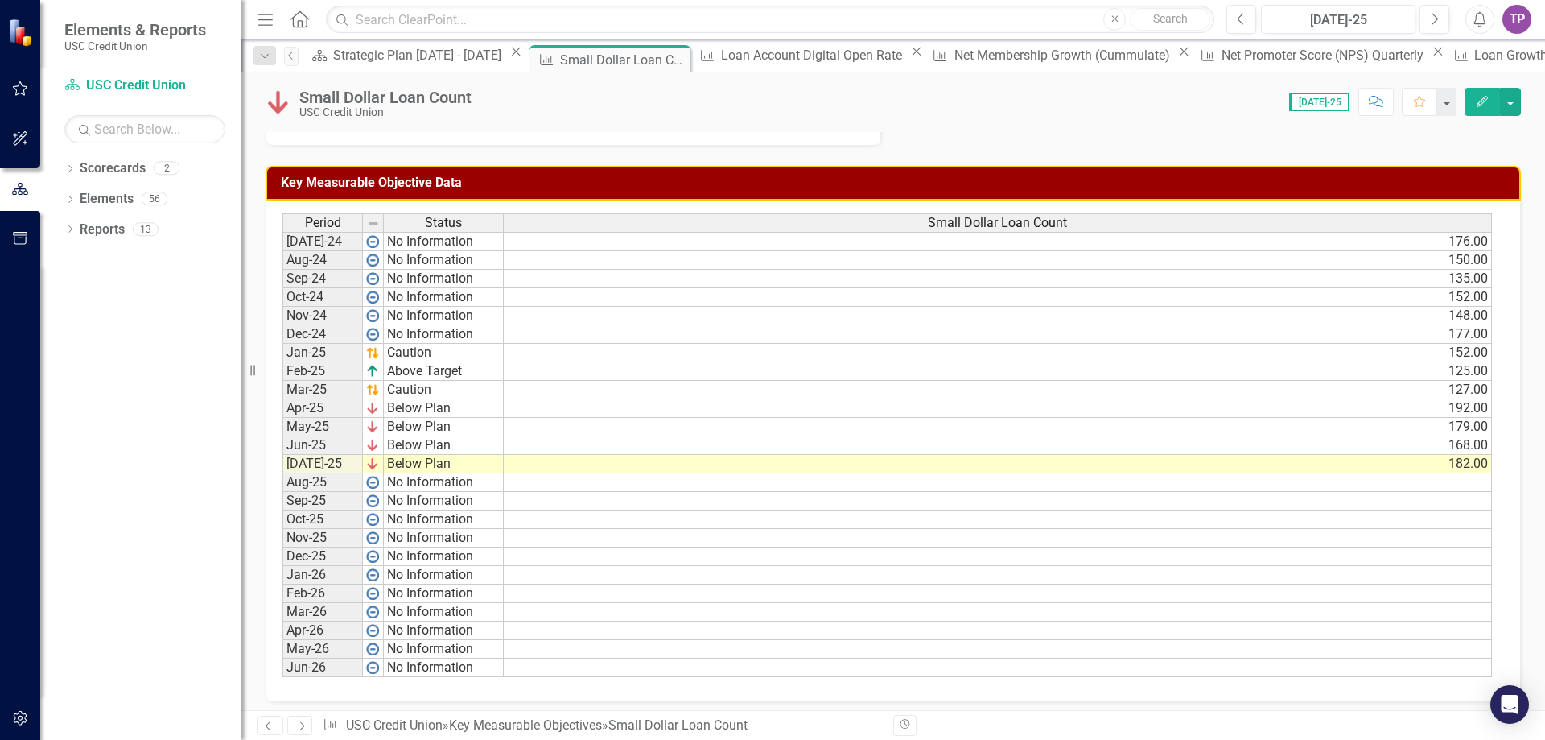
scroll to position [444, 0]
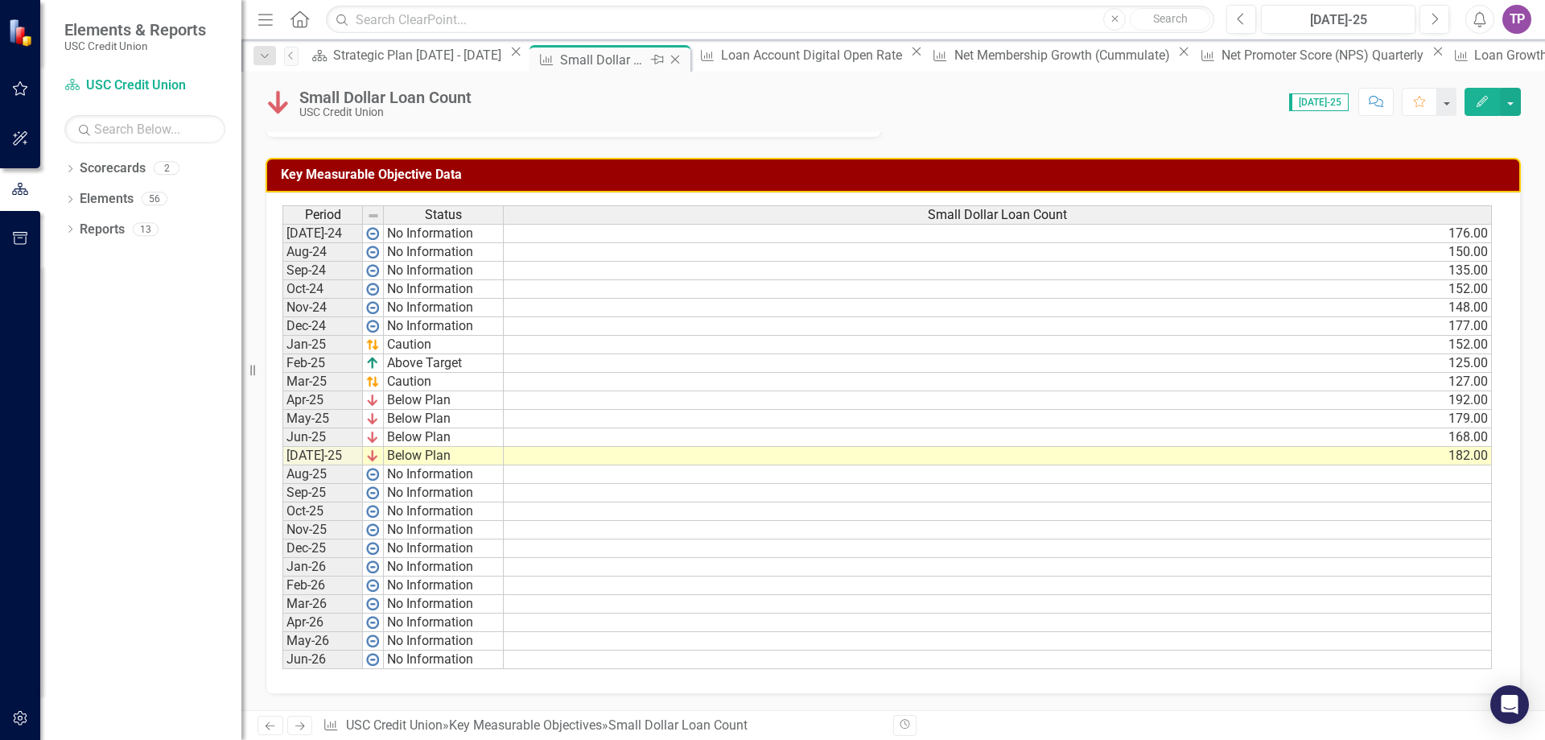
click at [666, 52] on div "Close" at bounding box center [676, 60] width 20 height 20
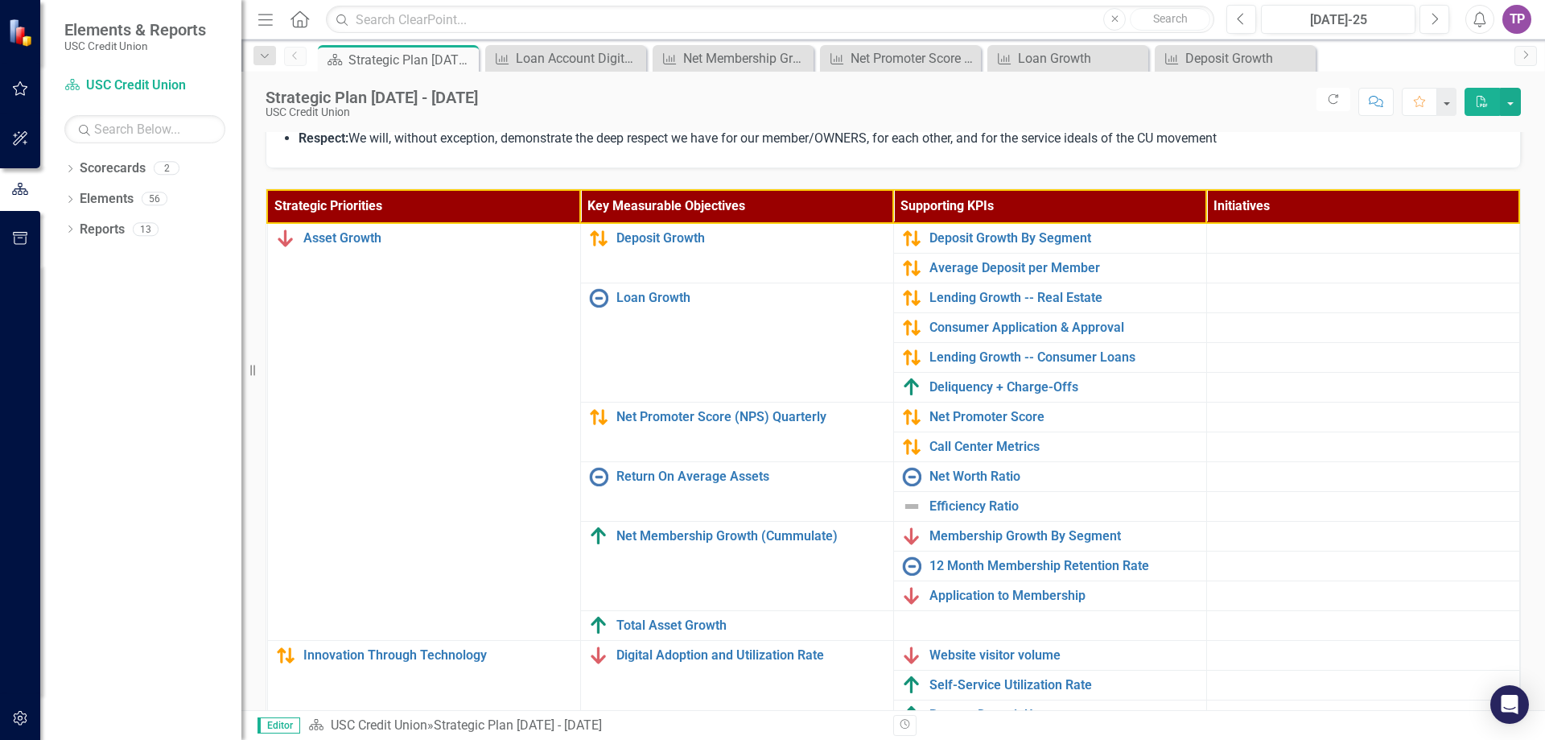
scroll to position [511, 0]
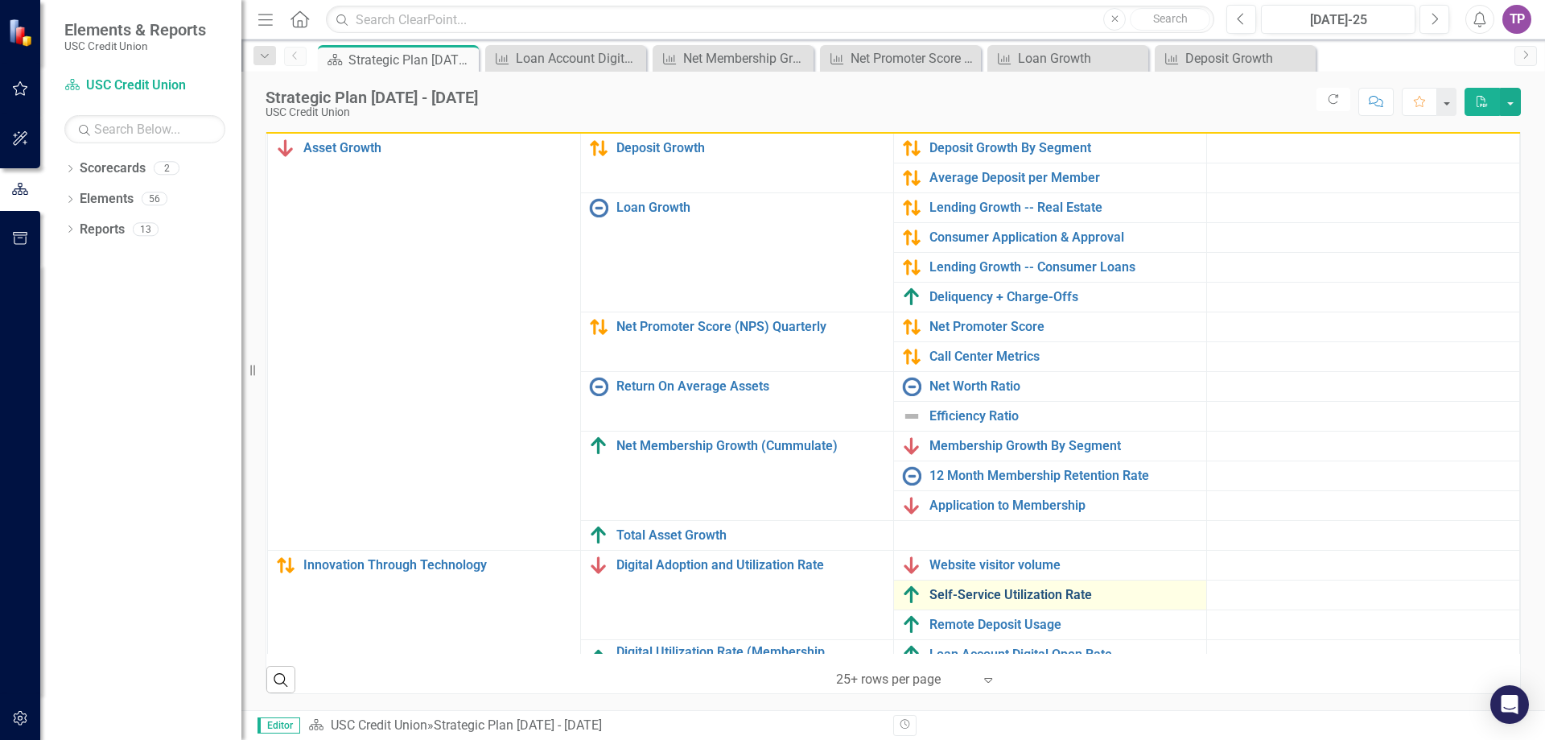
click at [949, 601] on link "Self-Service Utilization Rate" at bounding box center [1064, 595] width 269 height 14
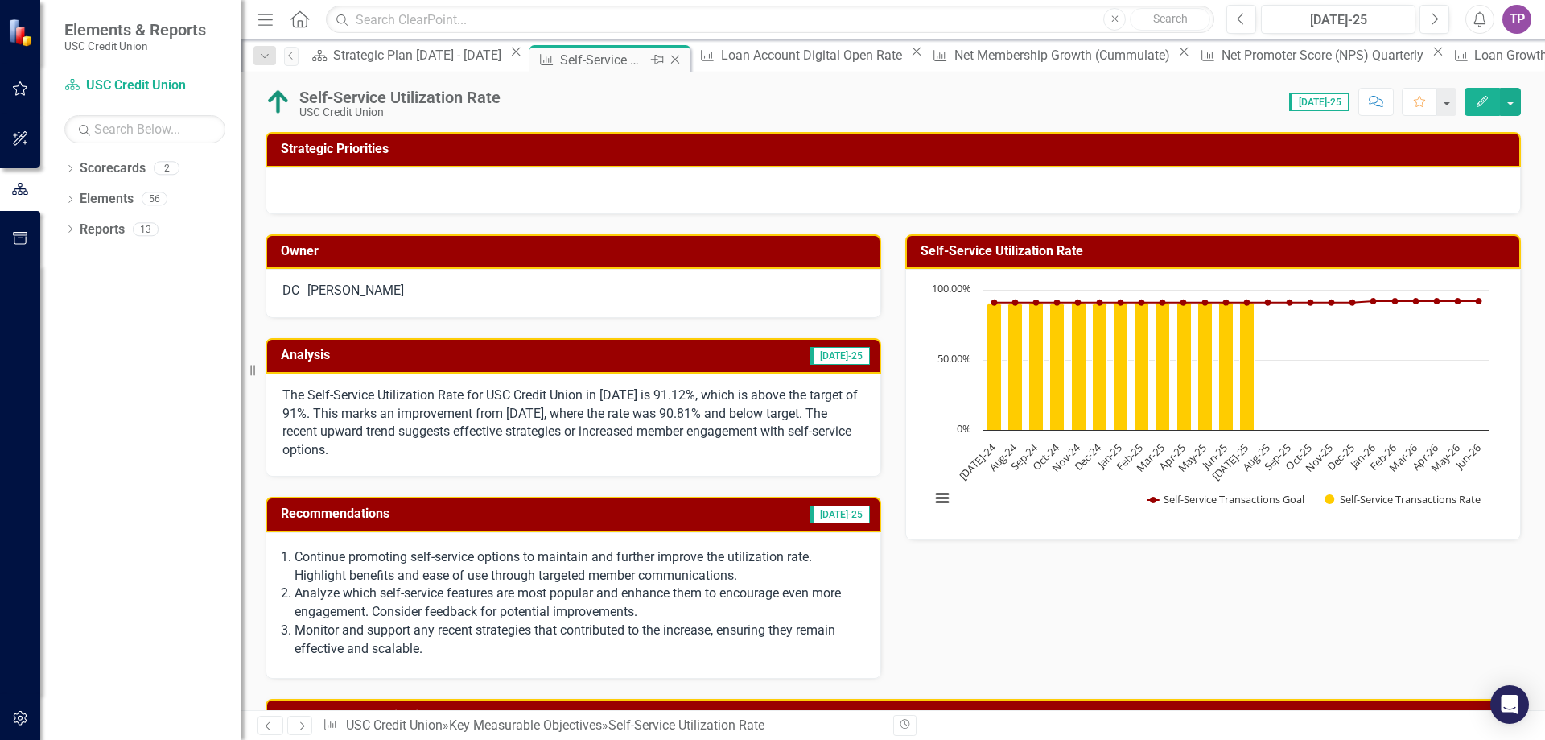
click at [666, 52] on div "Close" at bounding box center [676, 60] width 20 height 20
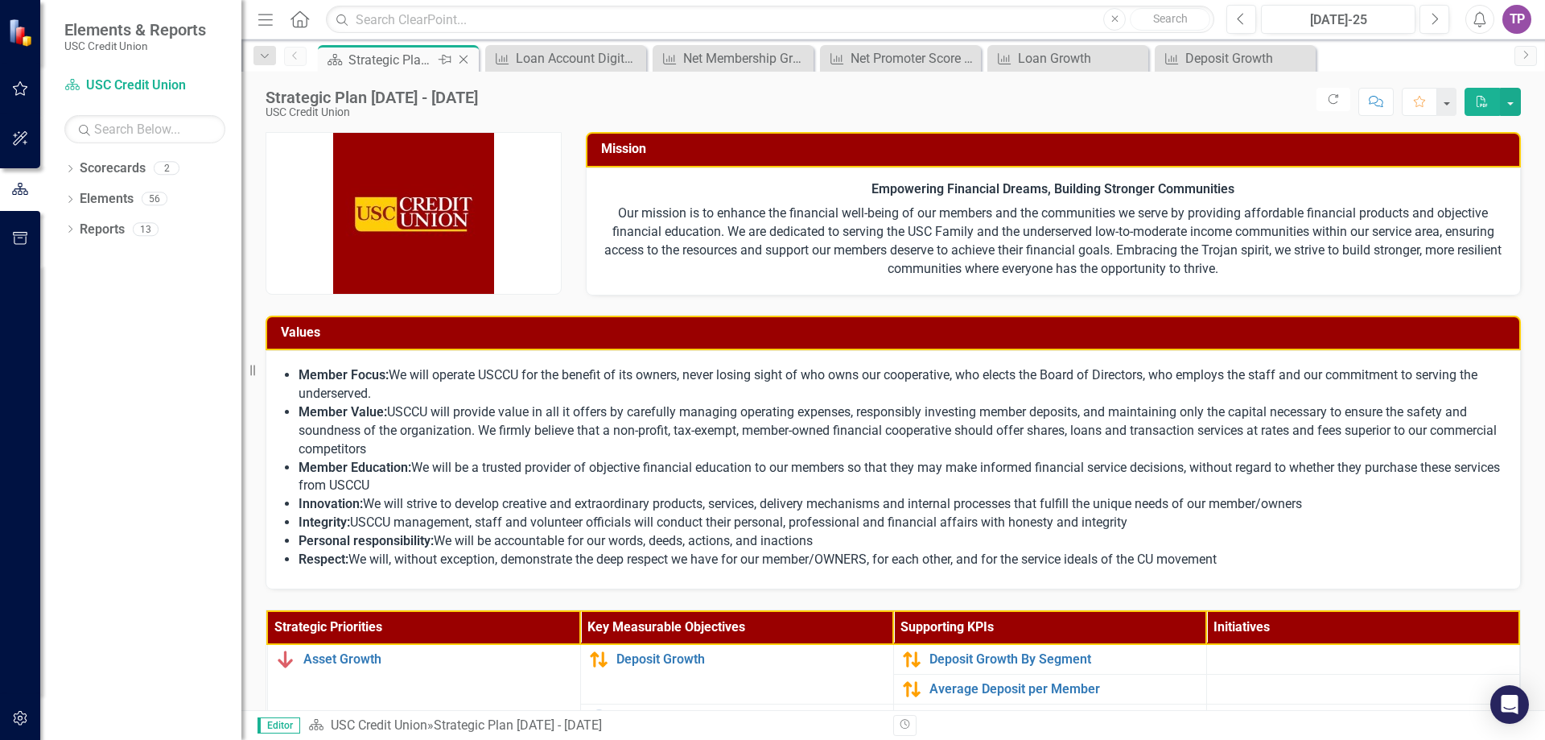
click at [370, 54] on div "Strategic Plan [DATE] - [DATE]" at bounding box center [392, 60] width 86 height 20
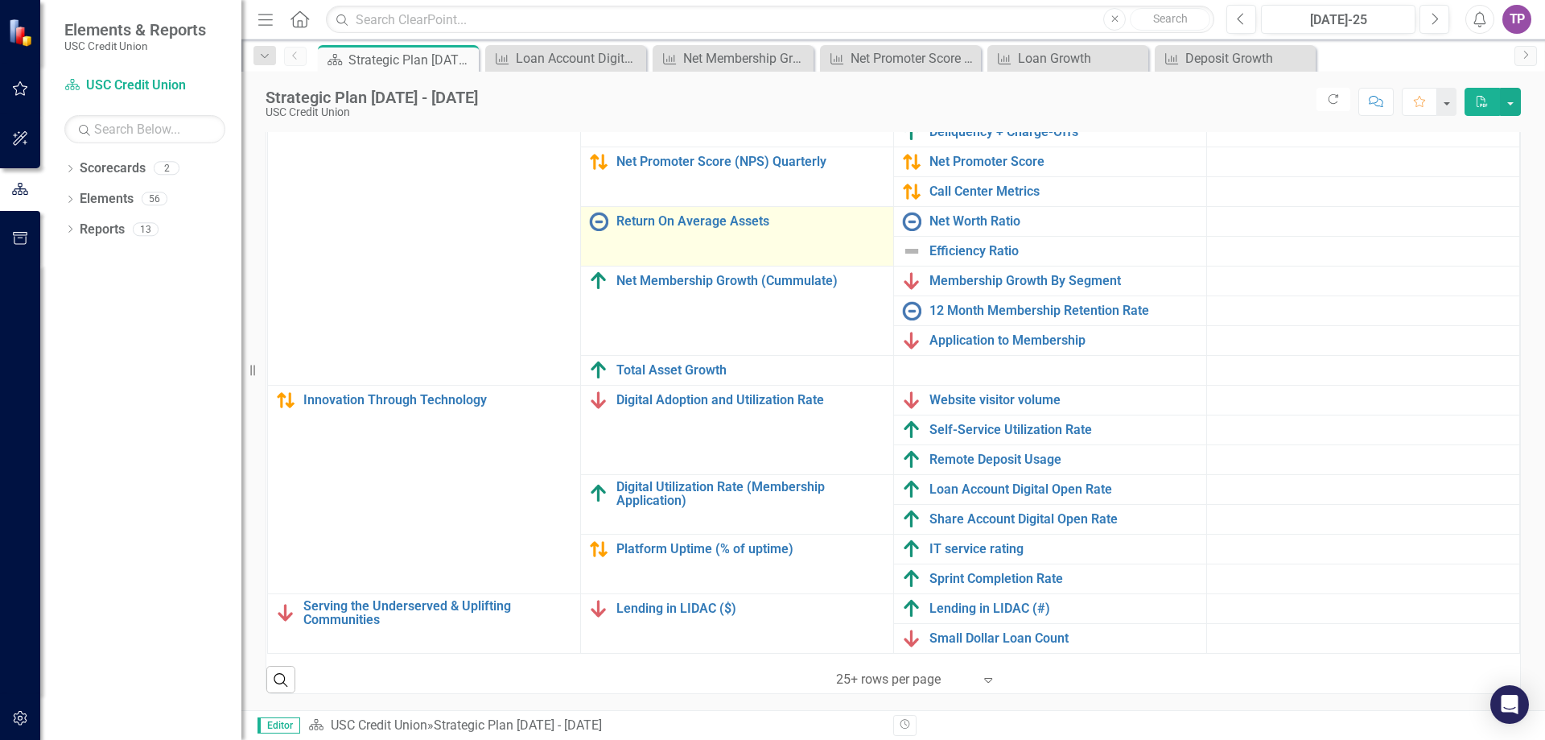
scroll to position [177, 0]
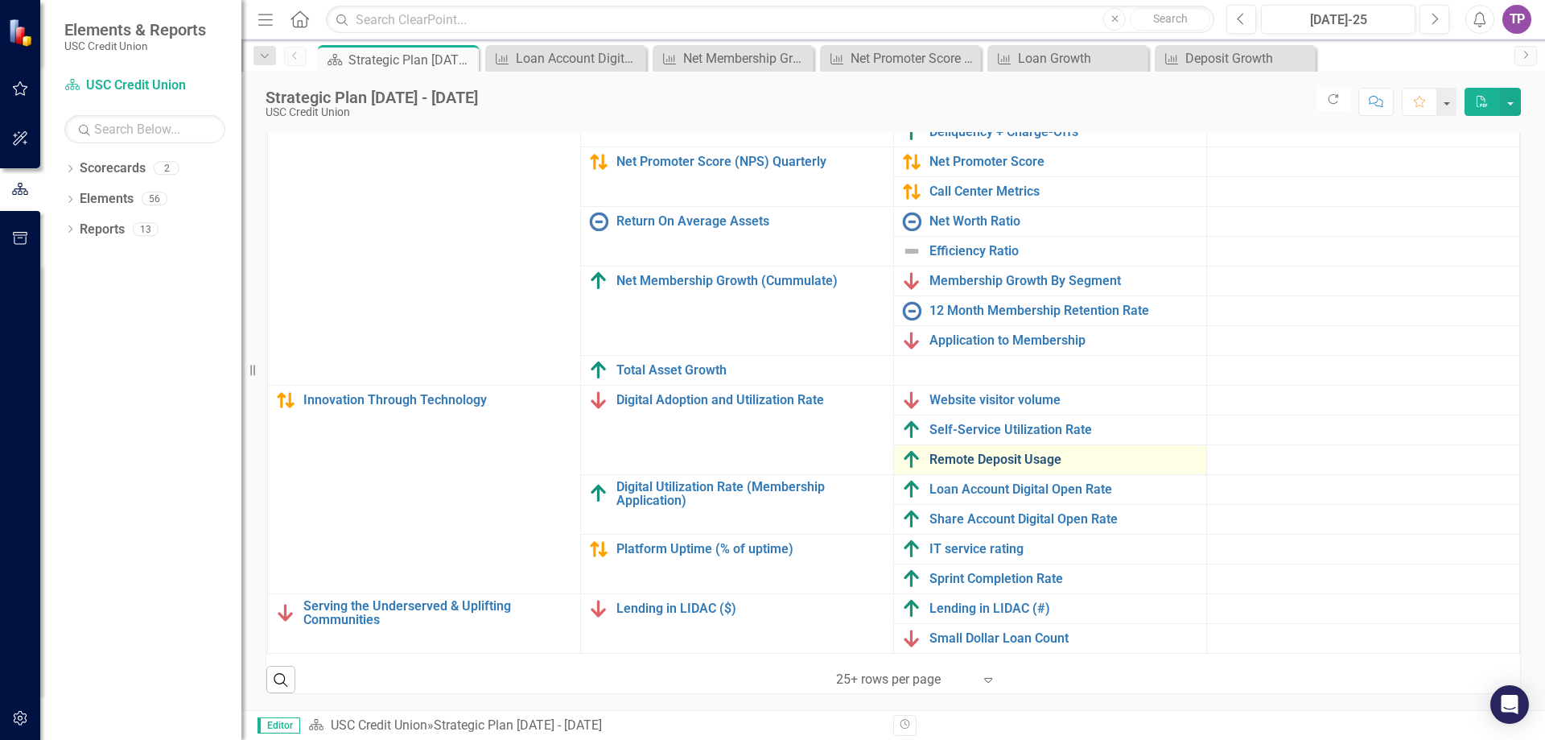
click at [938, 452] on link "Remote Deposit Usage" at bounding box center [1064, 459] width 269 height 14
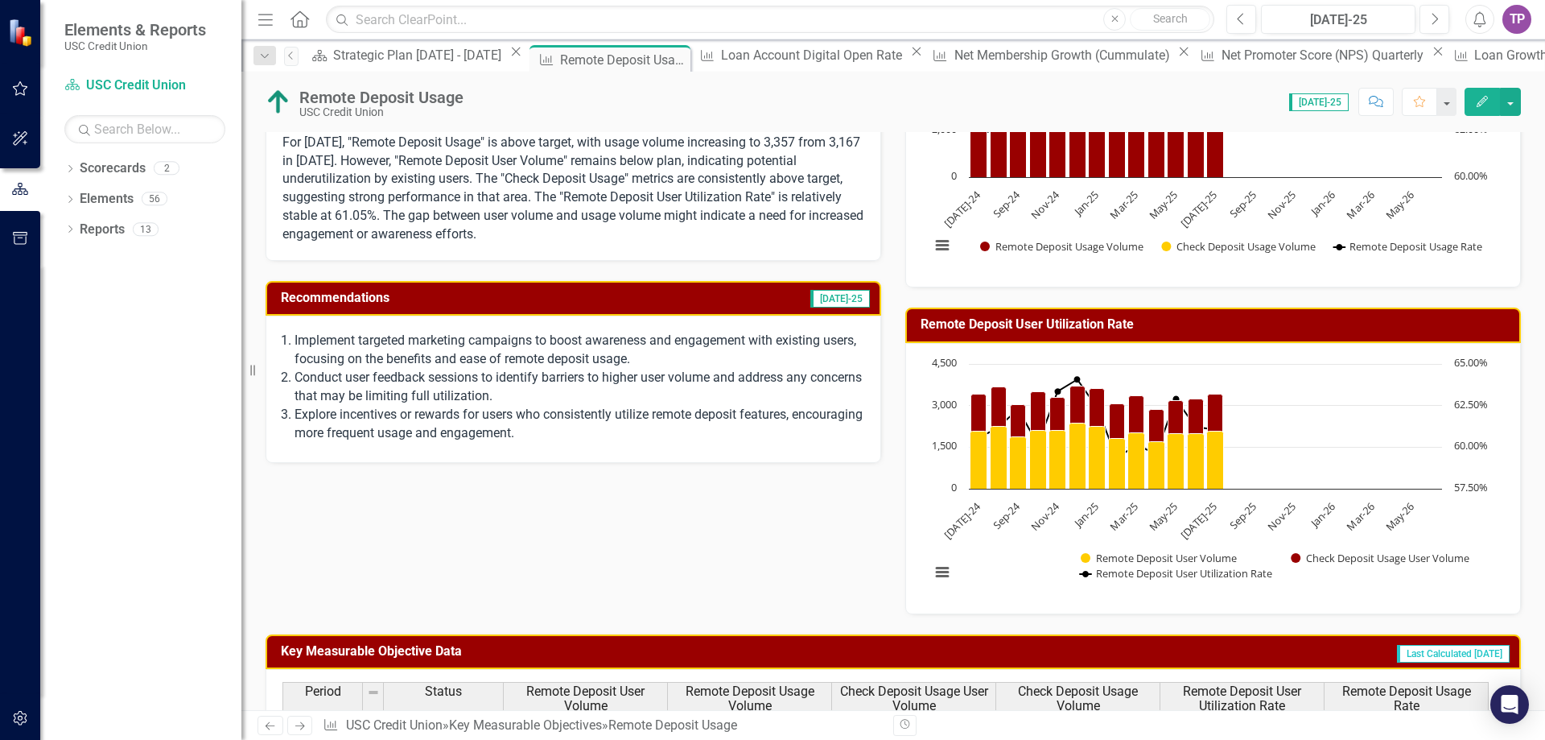
scroll to position [161, 0]
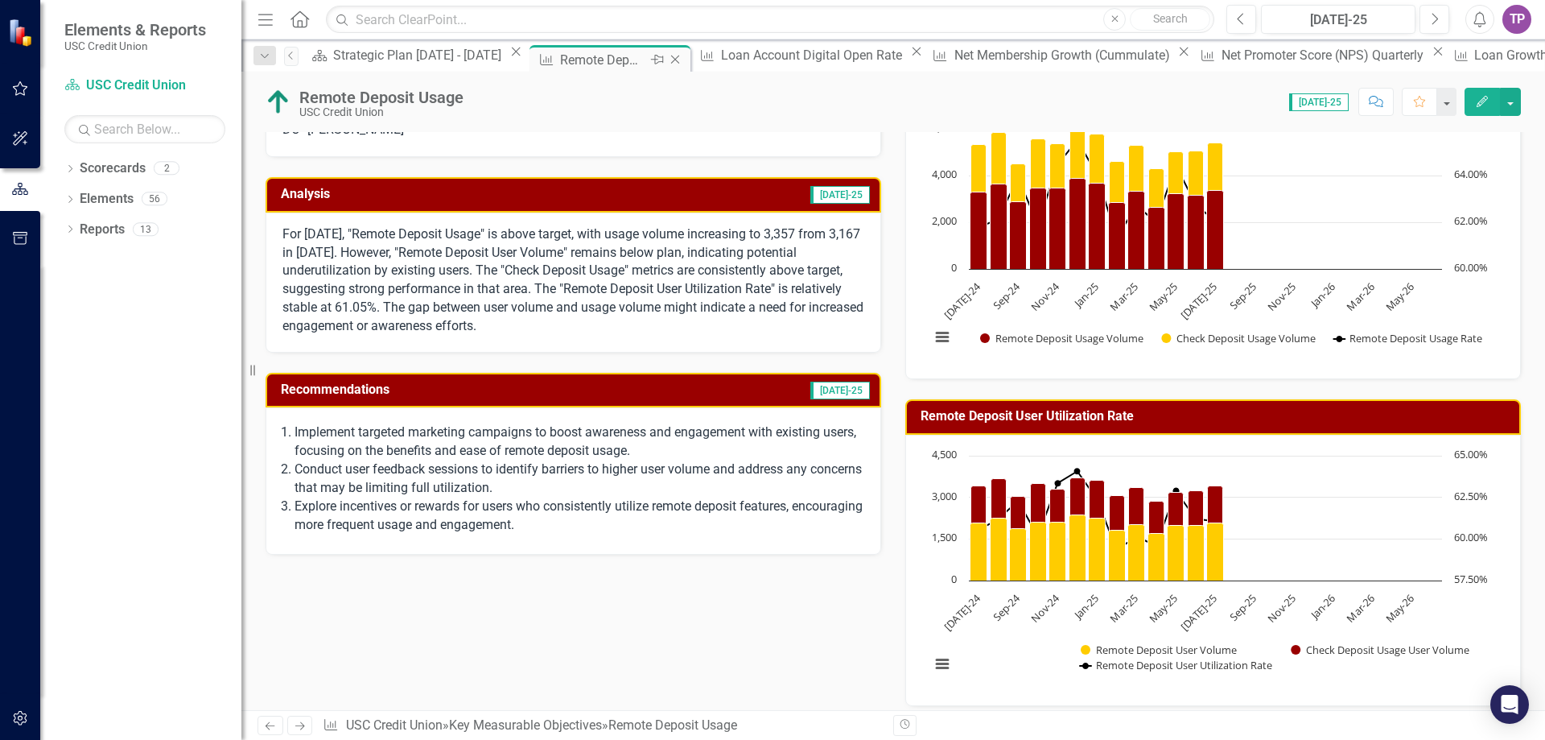
click at [667, 64] on icon "Close" at bounding box center [675, 59] width 16 height 13
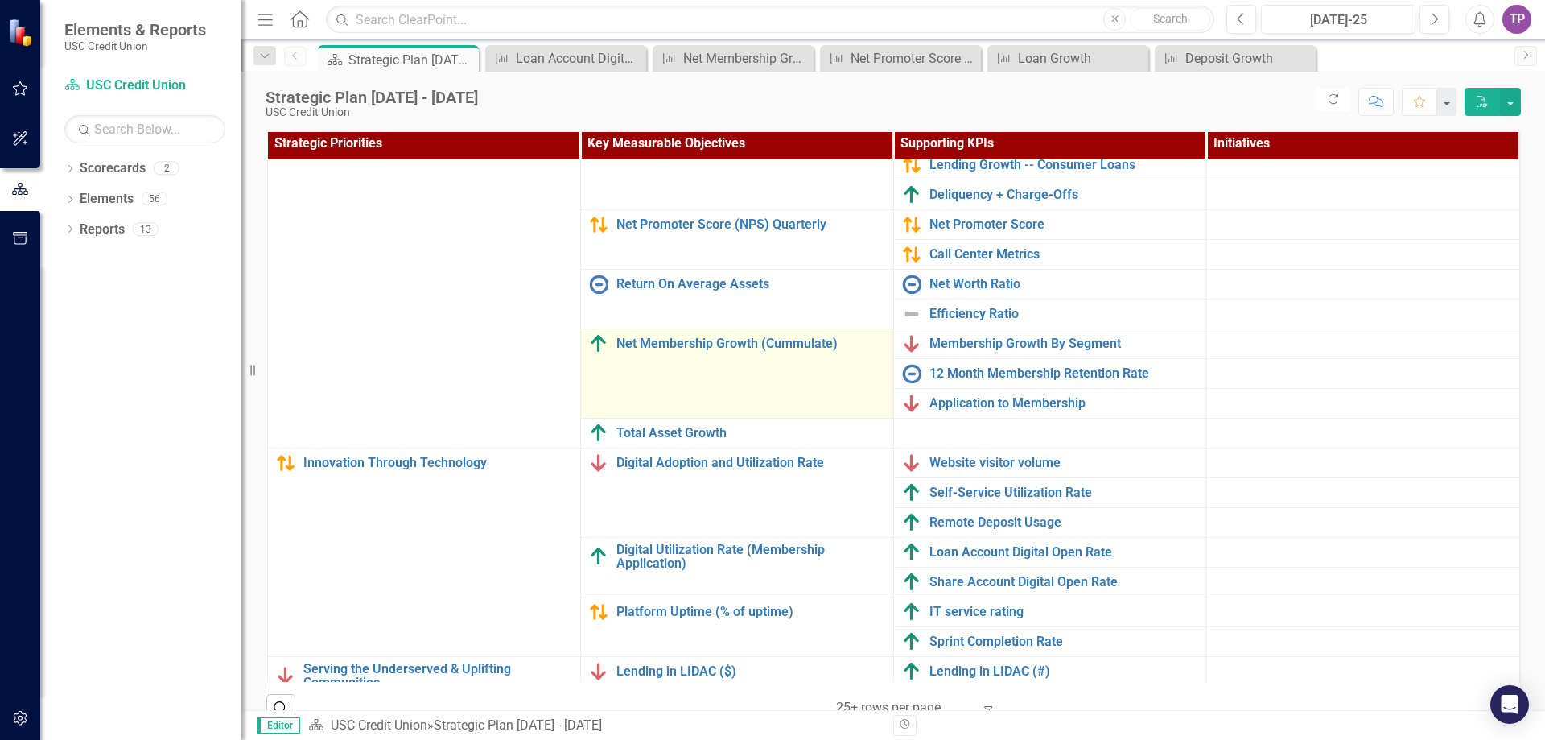
scroll to position [177, 0]
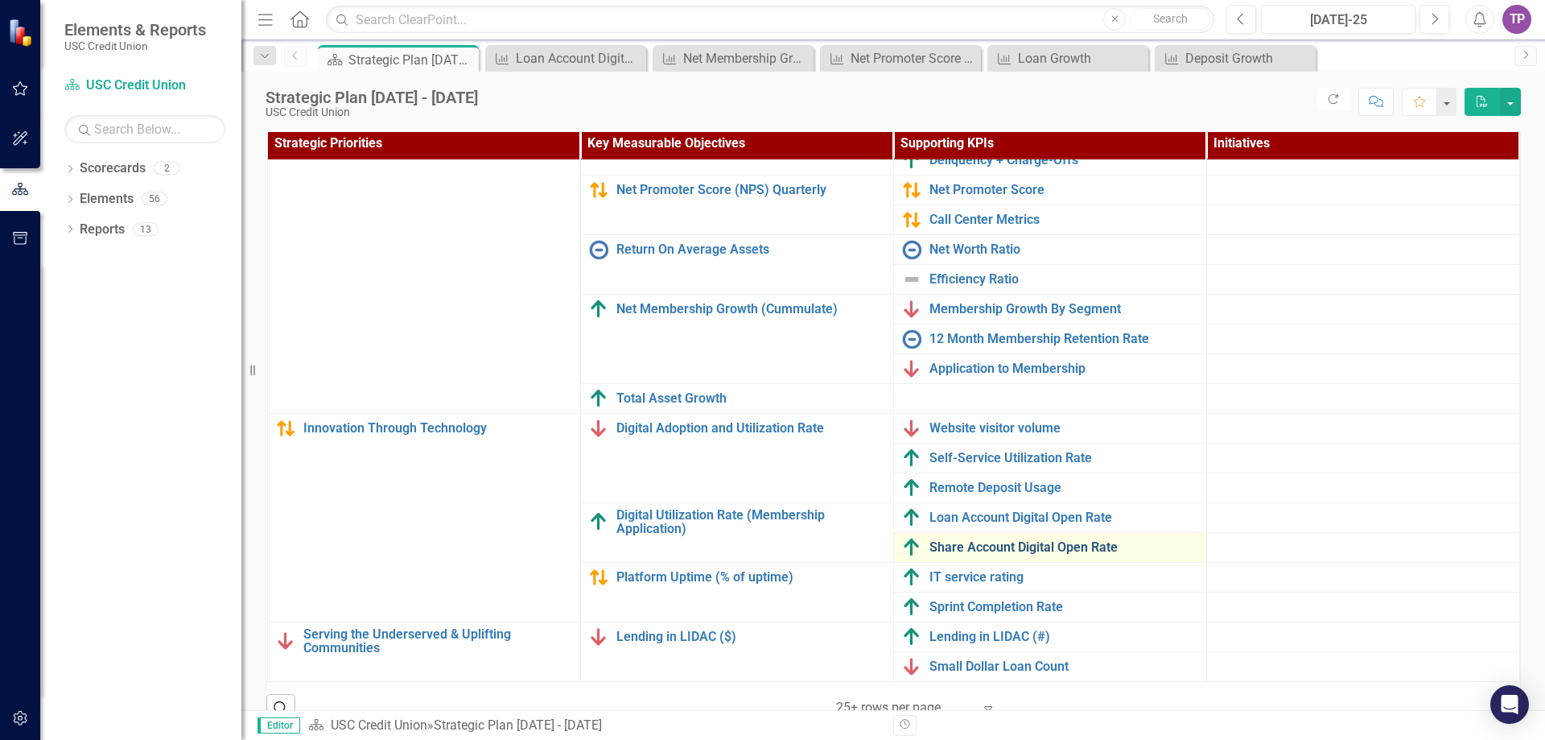
click at [971, 541] on link "Share Account Digital Open Rate" at bounding box center [1064, 547] width 269 height 14
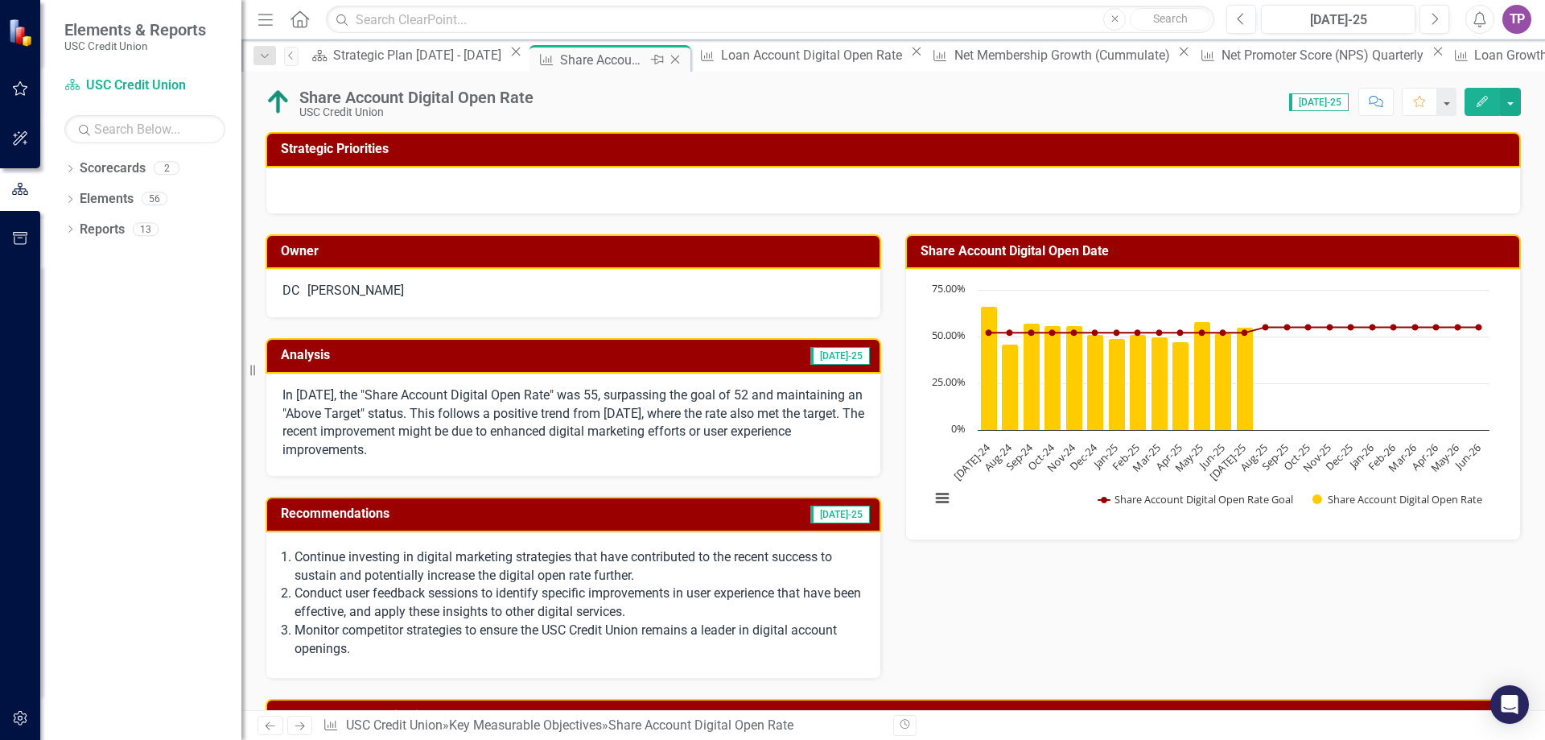
click at [667, 64] on icon "Close" at bounding box center [675, 59] width 16 height 13
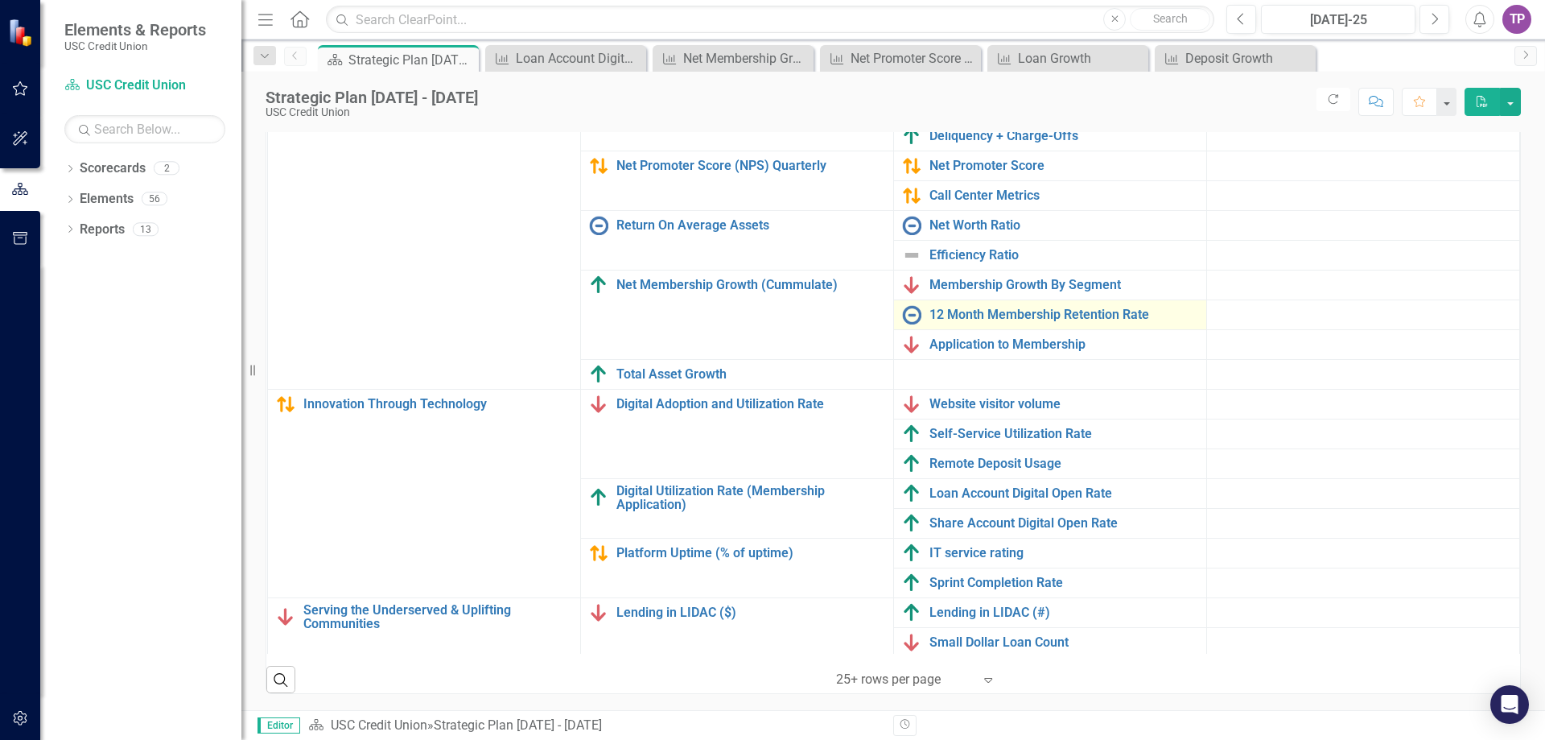
scroll to position [177, 0]
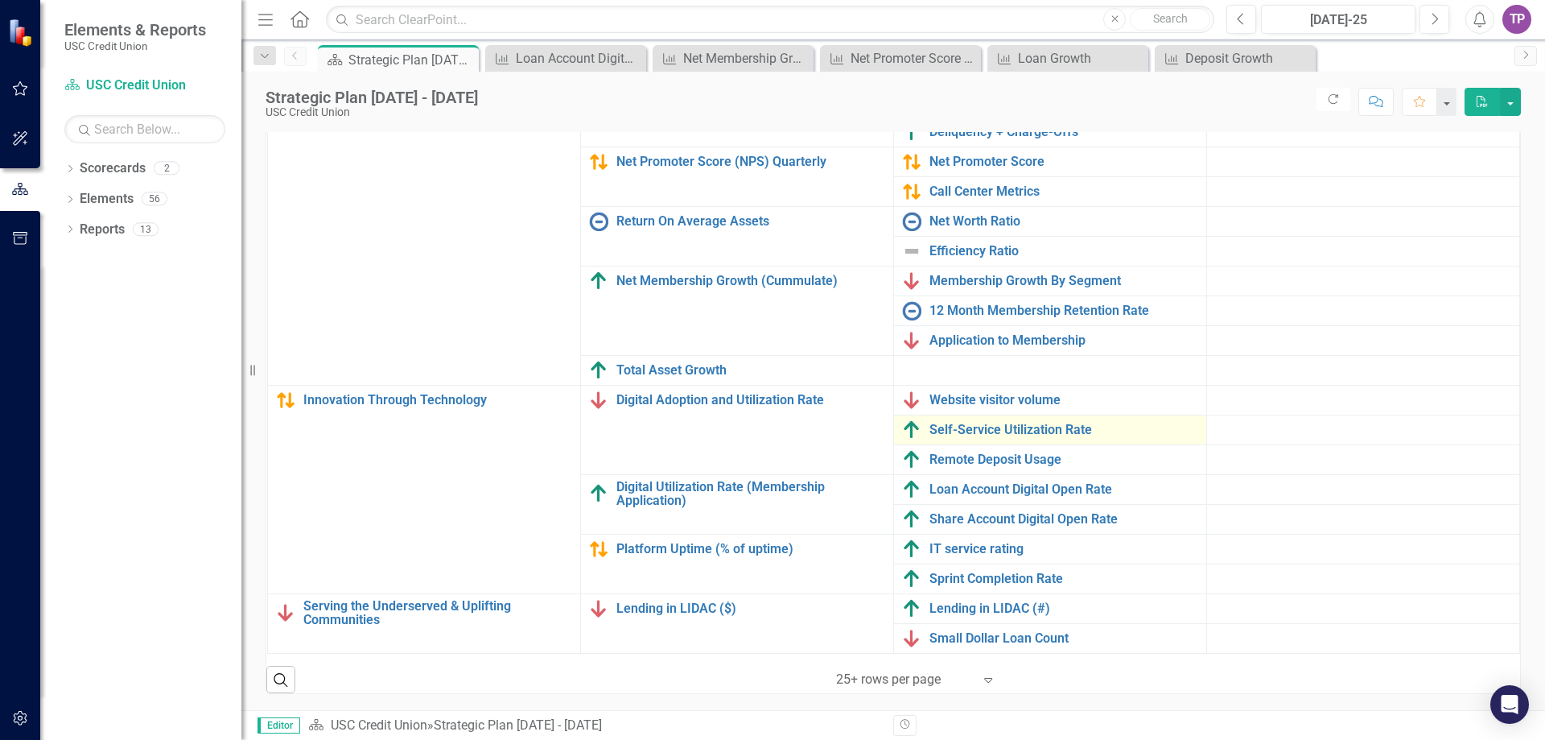
click at [955, 427] on div "Self-Service Utilization Rate" at bounding box center [1050, 429] width 296 height 19
click at [955, 423] on link "Self-Service Utilization Rate" at bounding box center [1064, 430] width 269 height 14
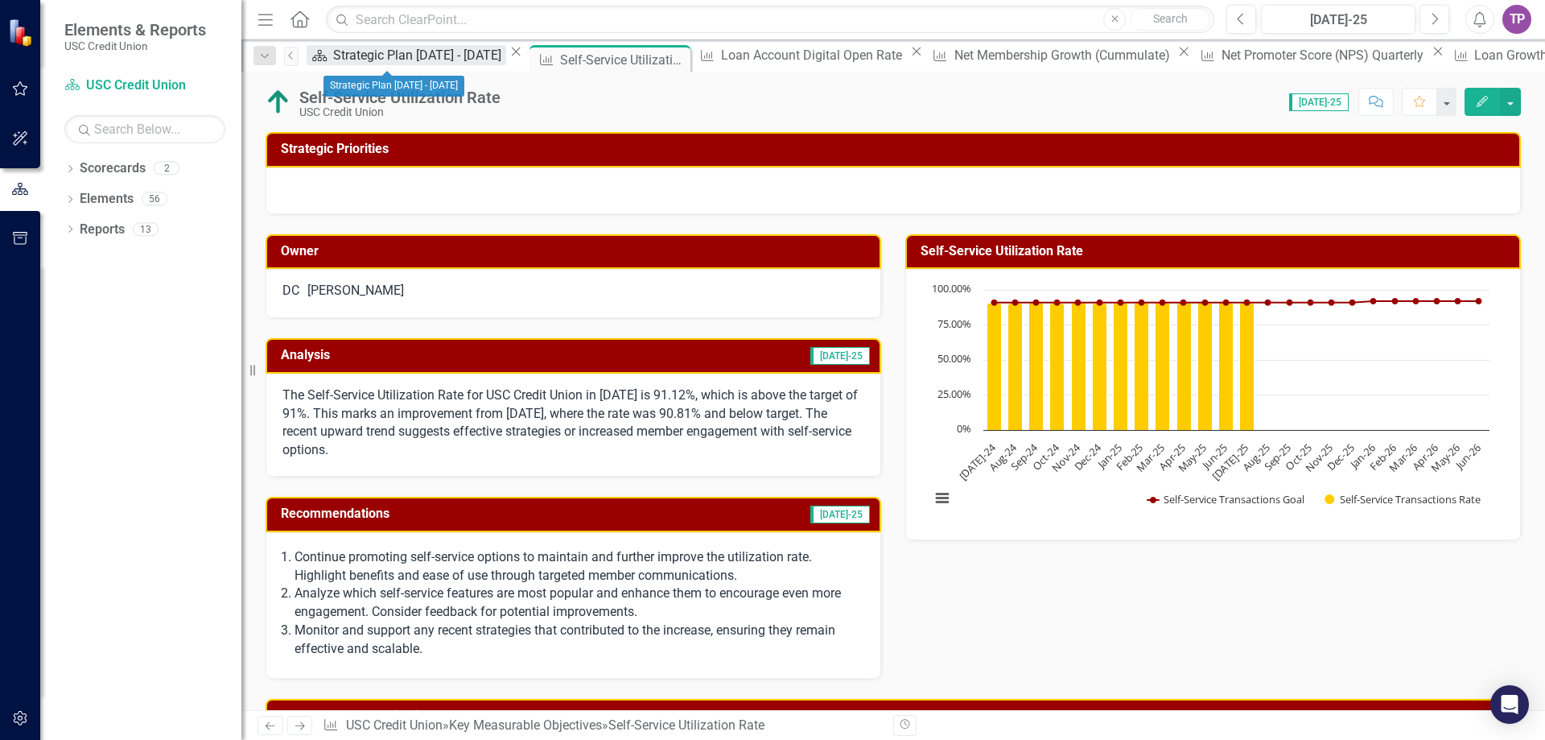
click at [369, 53] on div "Strategic Plan [DATE] - [DATE]" at bounding box center [419, 55] width 173 height 20
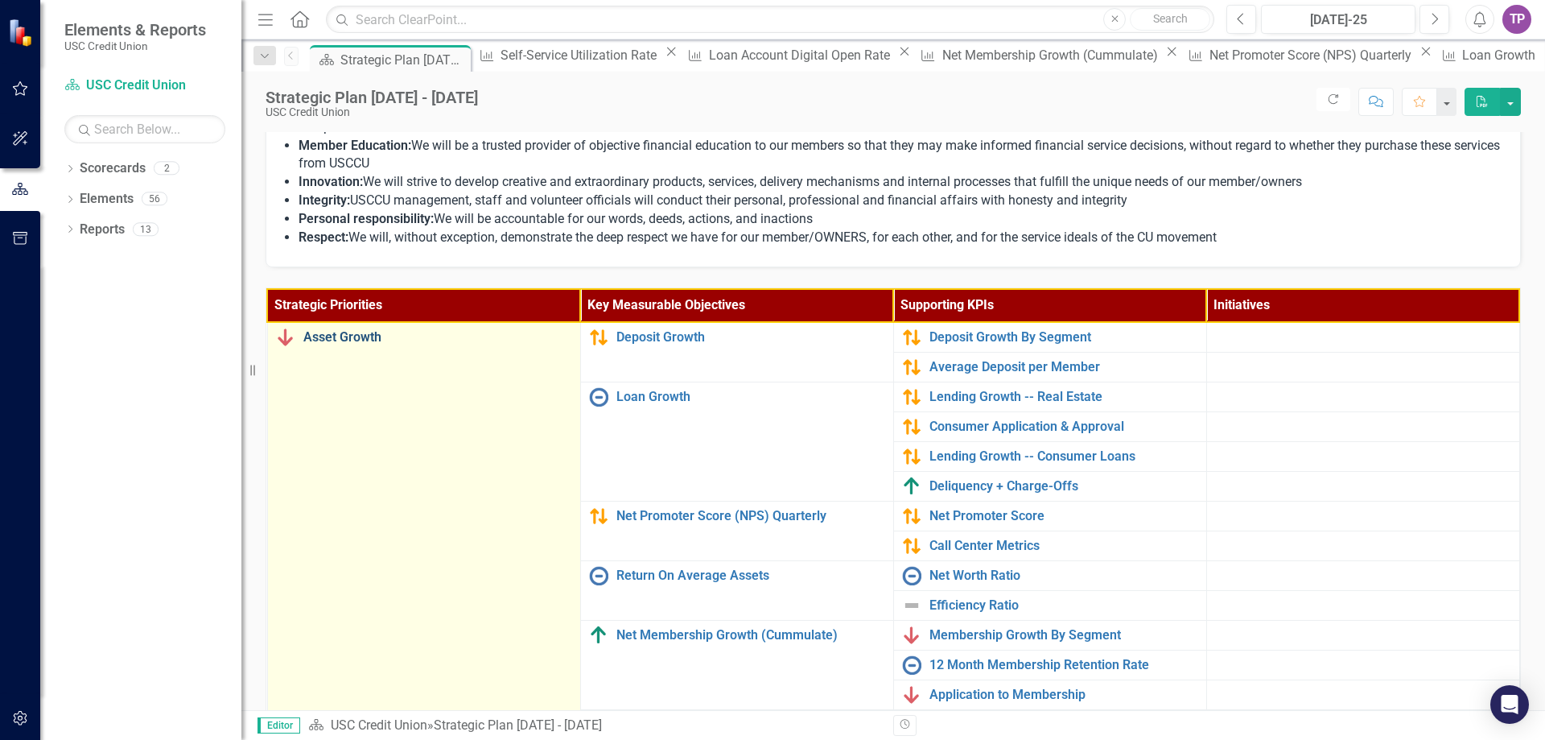
click at [327, 338] on link "Asset Growth" at bounding box center [437, 337] width 269 height 14
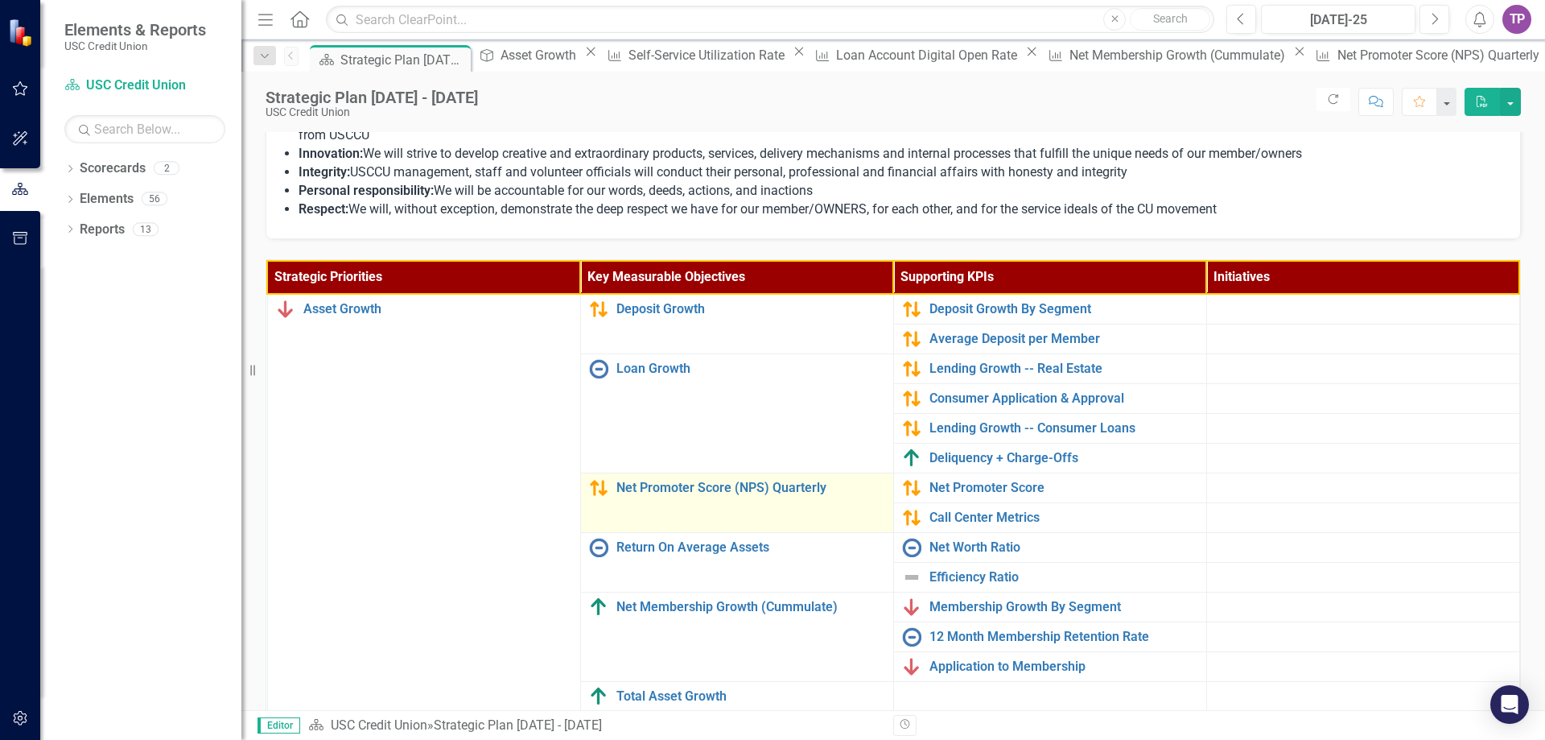
scroll to position [80, 0]
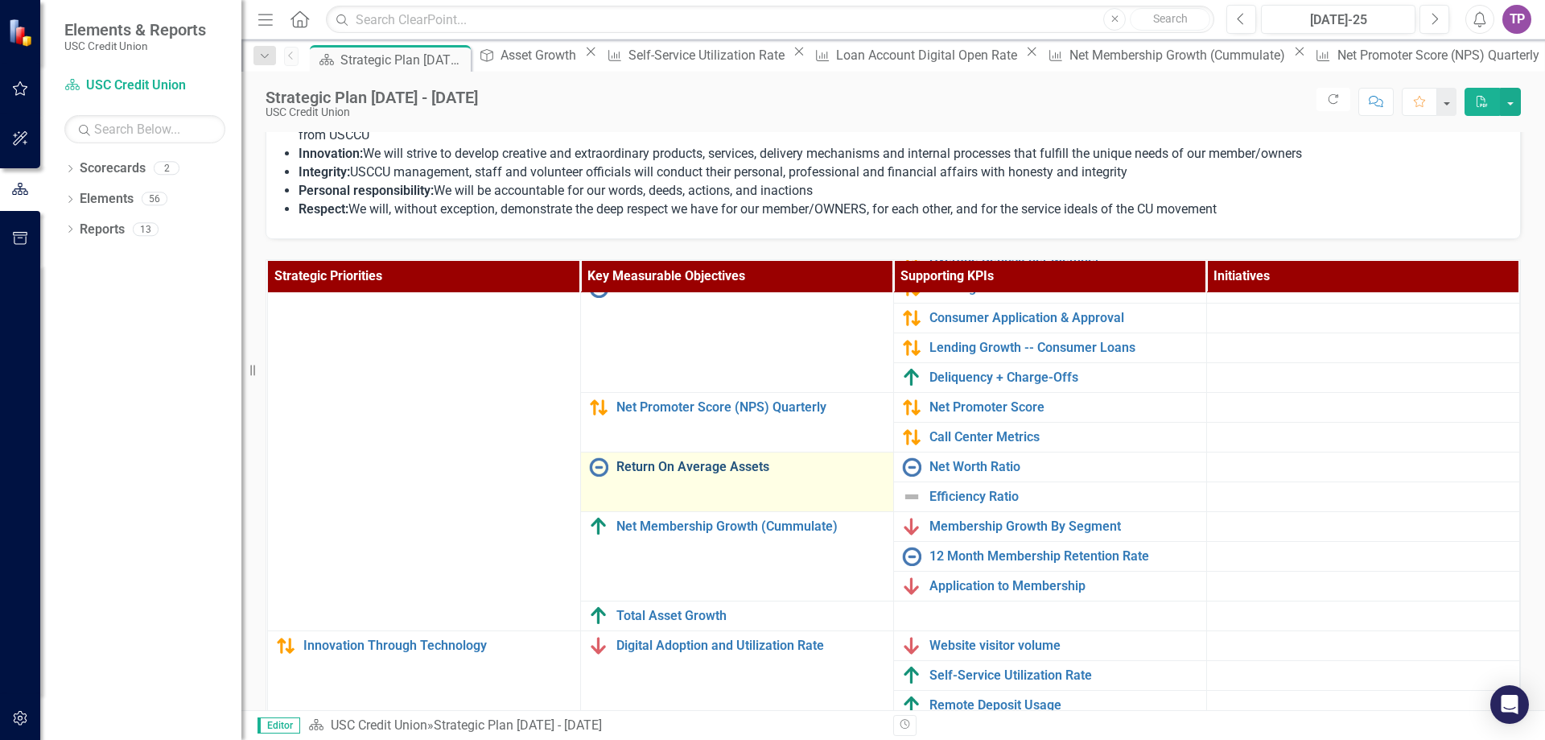
click at [657, 466] on link "Return On Average Assets" at bounding box center [751, 467] width 269 height 14
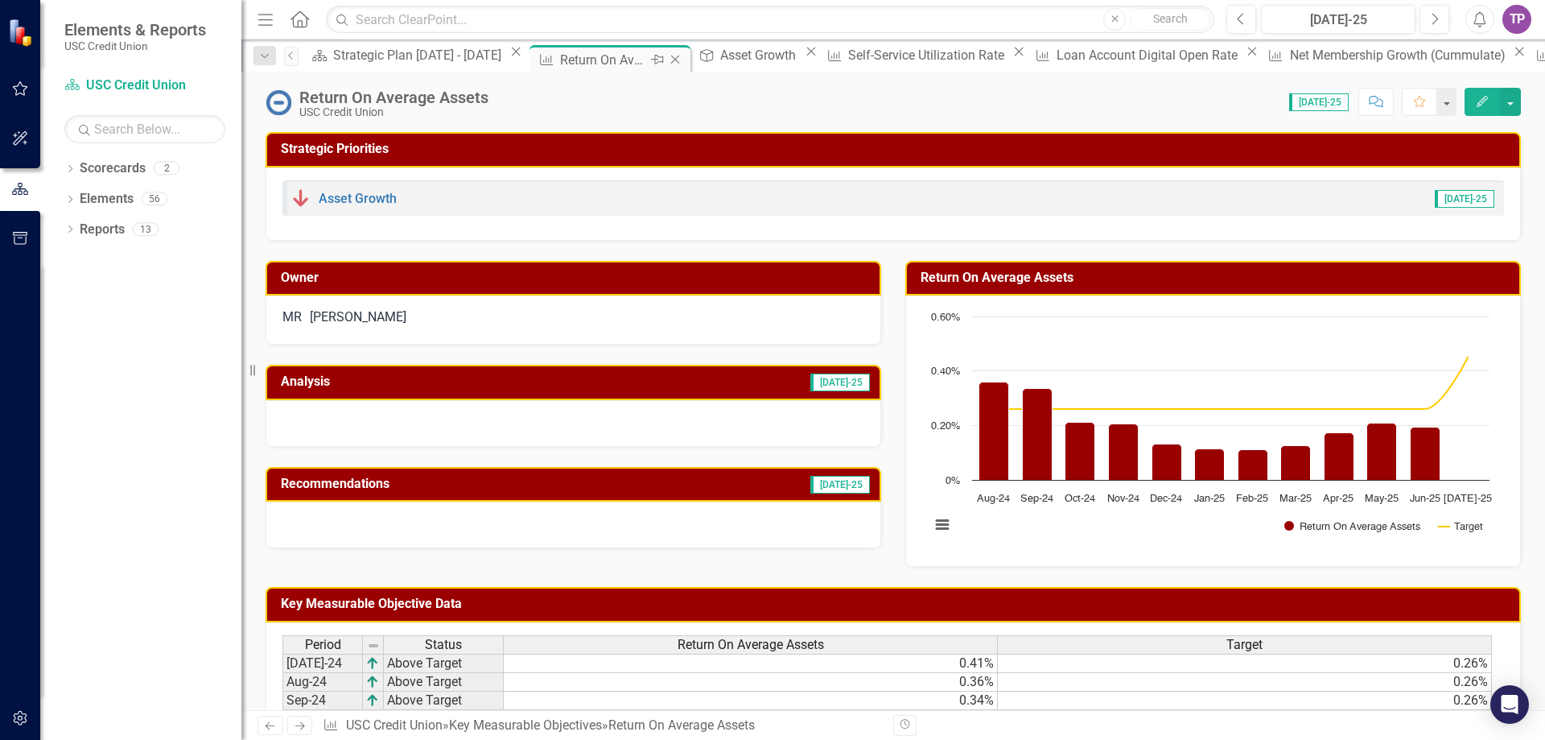
click at [667, 59] on icon "Close" at bounding box center [675, 59] width 16 height 13
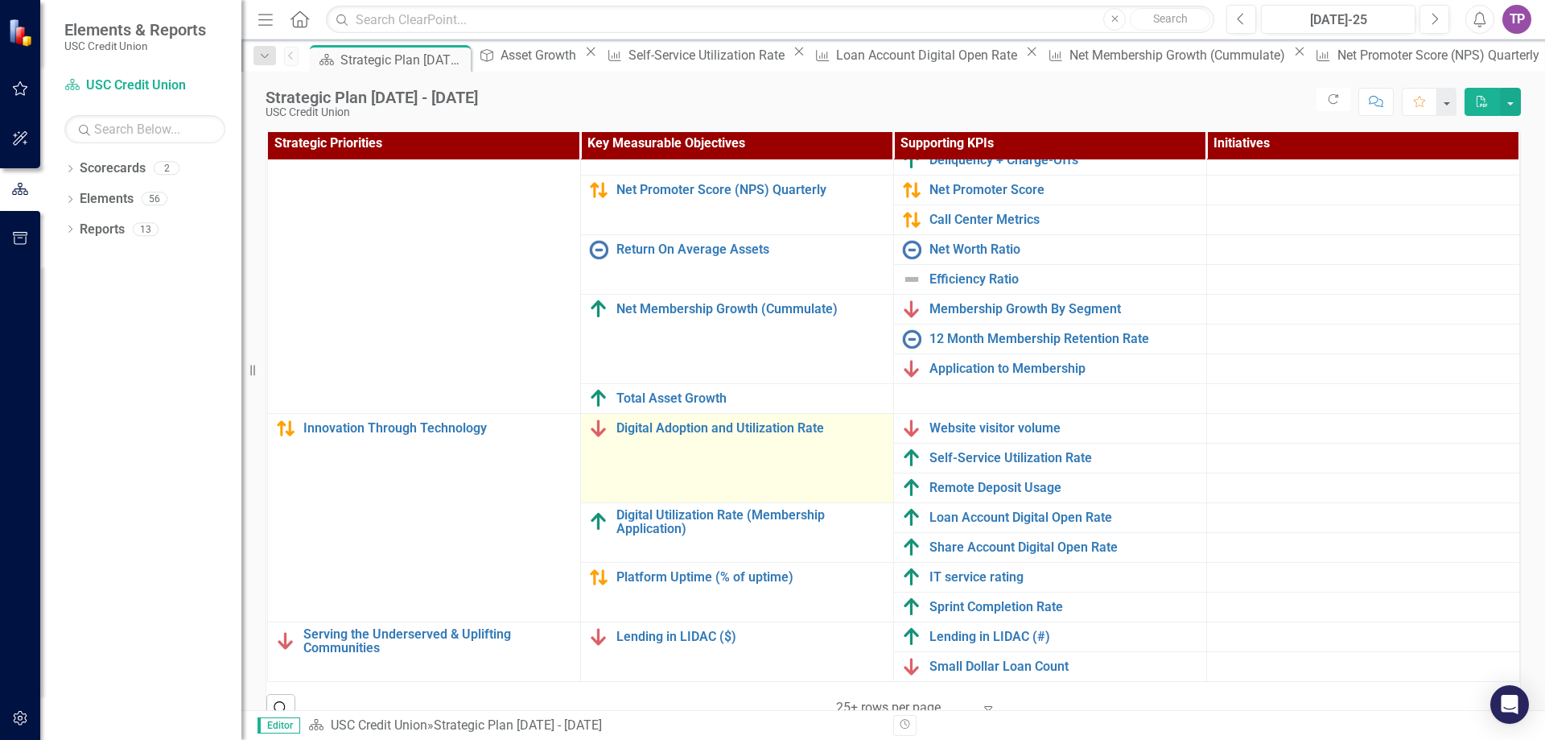
scroll to position [177, 0]
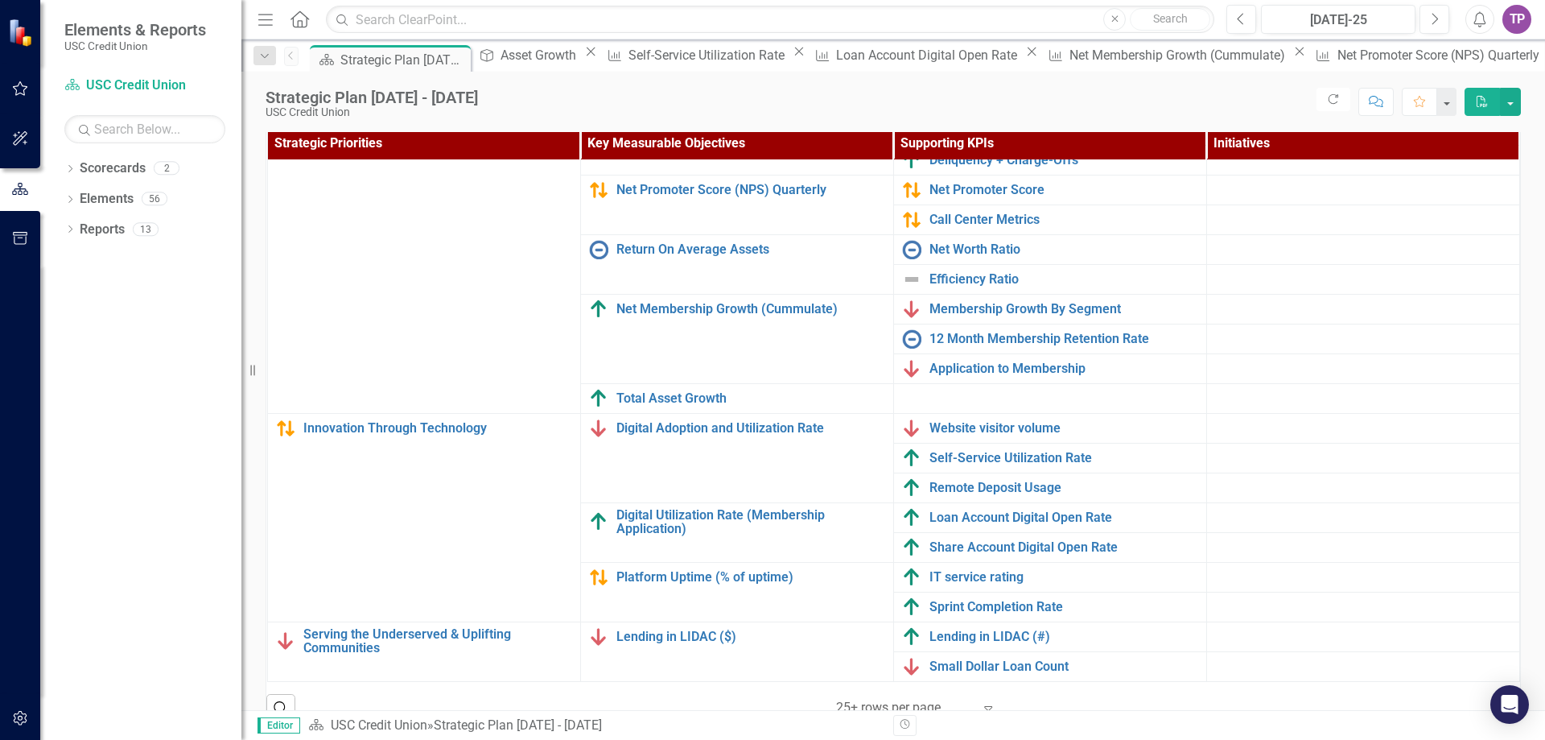
click at [184, 411] on div "Dropdown Scorecards 2 Dropdown USC Credit Union Child Scorecard Template Dropdo…" at bounding box center [140, 447] width 201 height 584
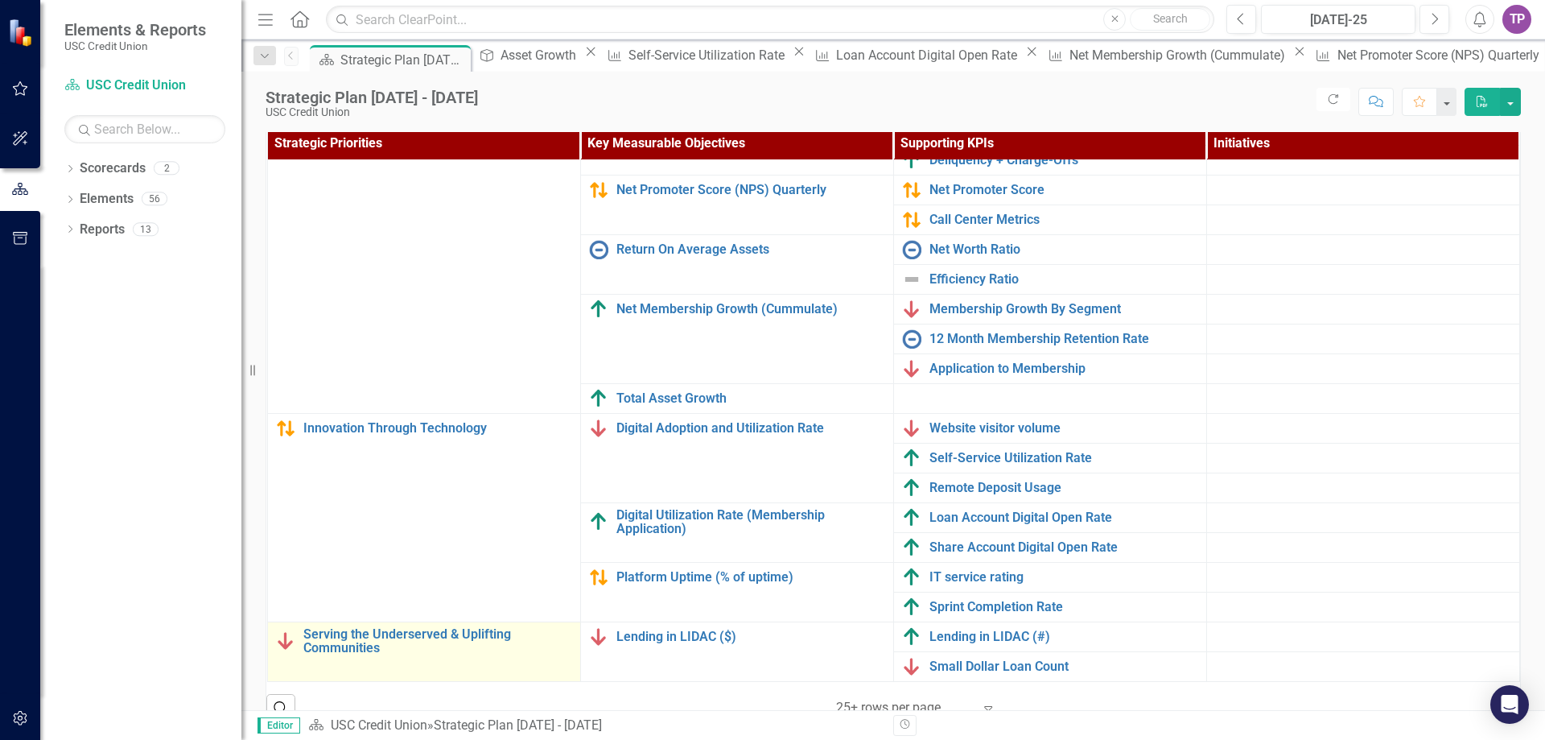
click at [357, 643] on td "Serving the Underserved & Uplifting Communities Edit Edit Strategic Priority Li…" at bounding box center [423, 651] width 313 height 60
click at [356, 635] on link "Serving the Underserved & Uplifting Communities" at bounding box center [437, 641] width 269 height 28
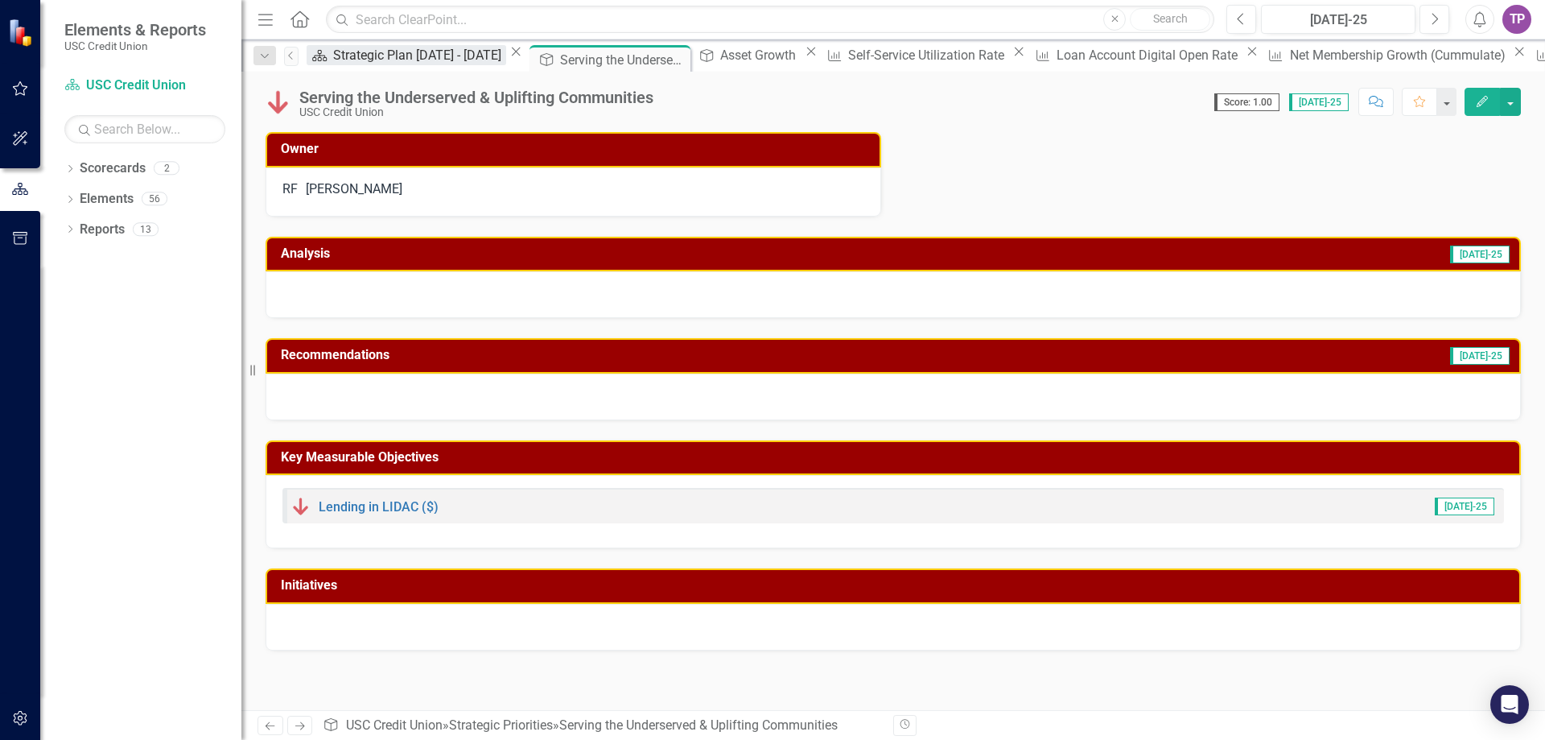
click at [378, 58] on div "Strategic Plan [DATE] - [DATE]" at bounding box center [419, 55] width 173 height 20
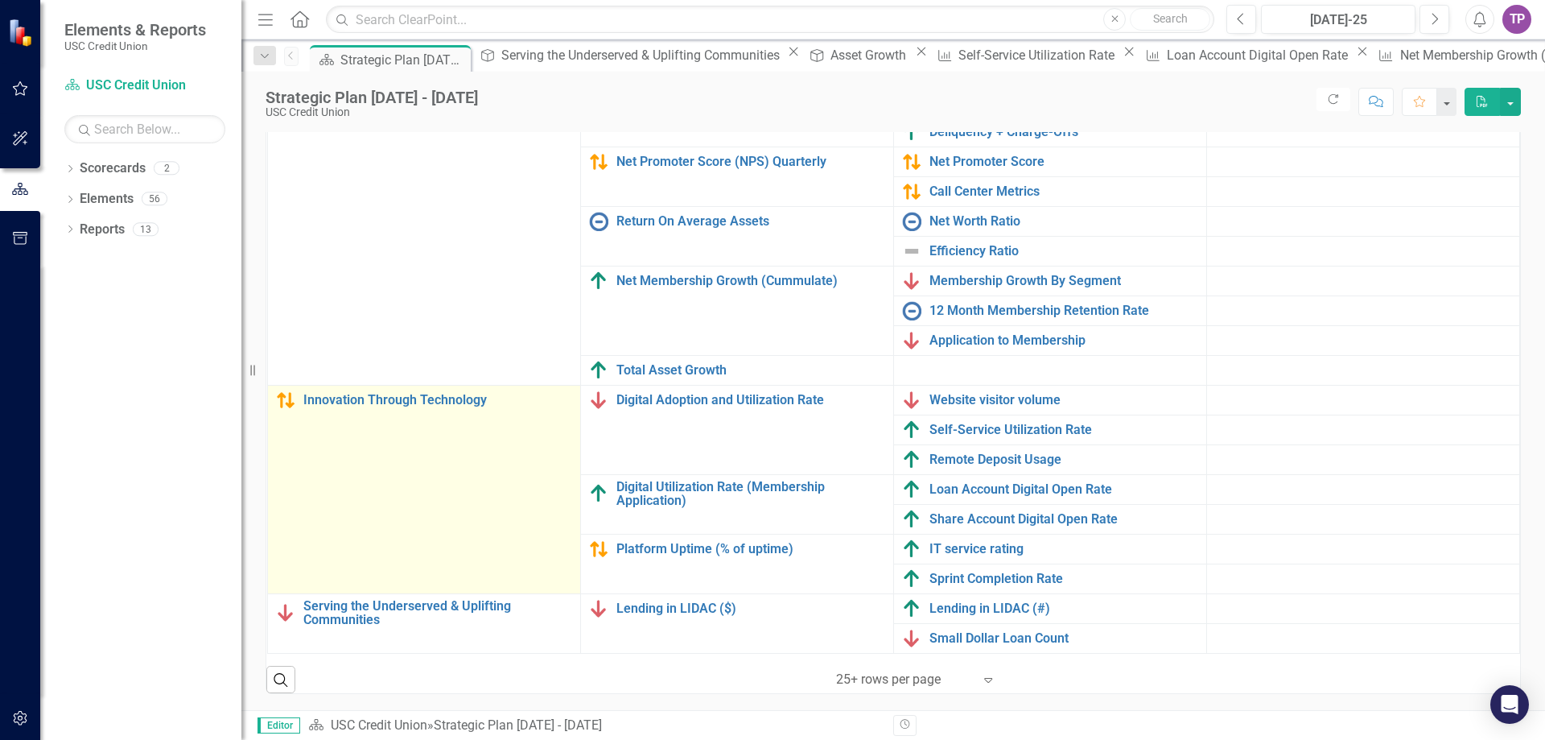
scroll to position [177, 0]
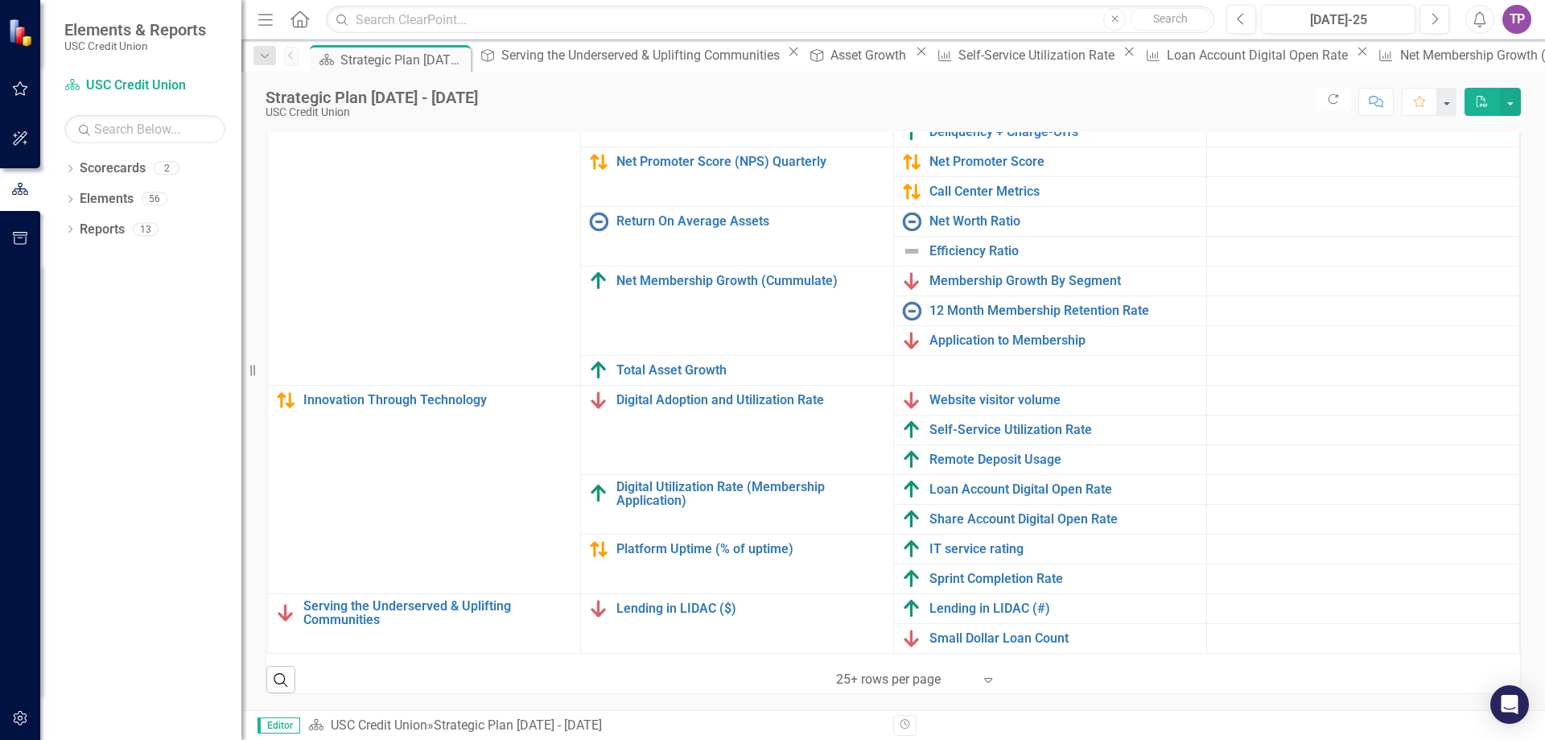
click at [984, 675] on icon "Expand" at bounding box center [988, 679] width 16 height 13
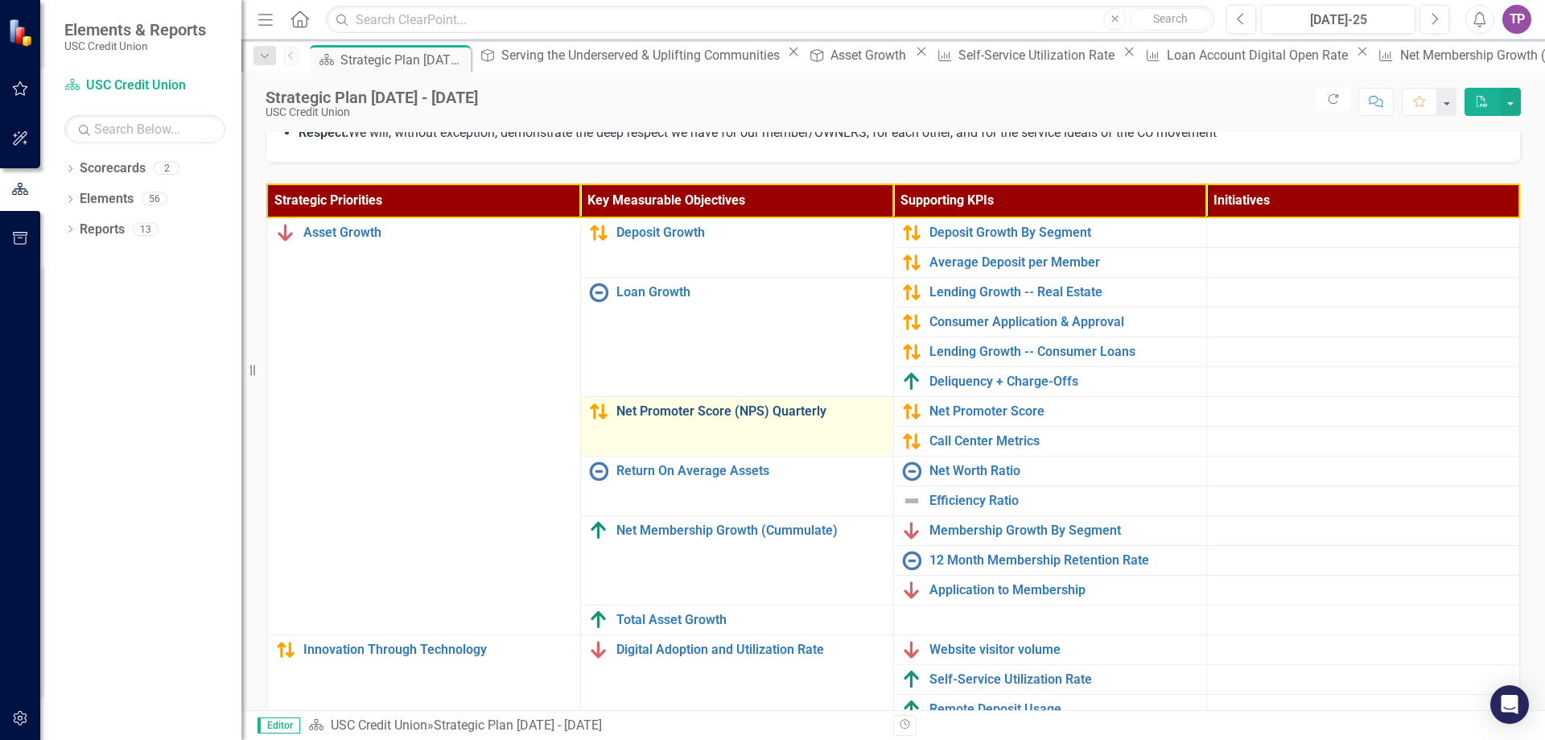
scroll to position [431, 0]
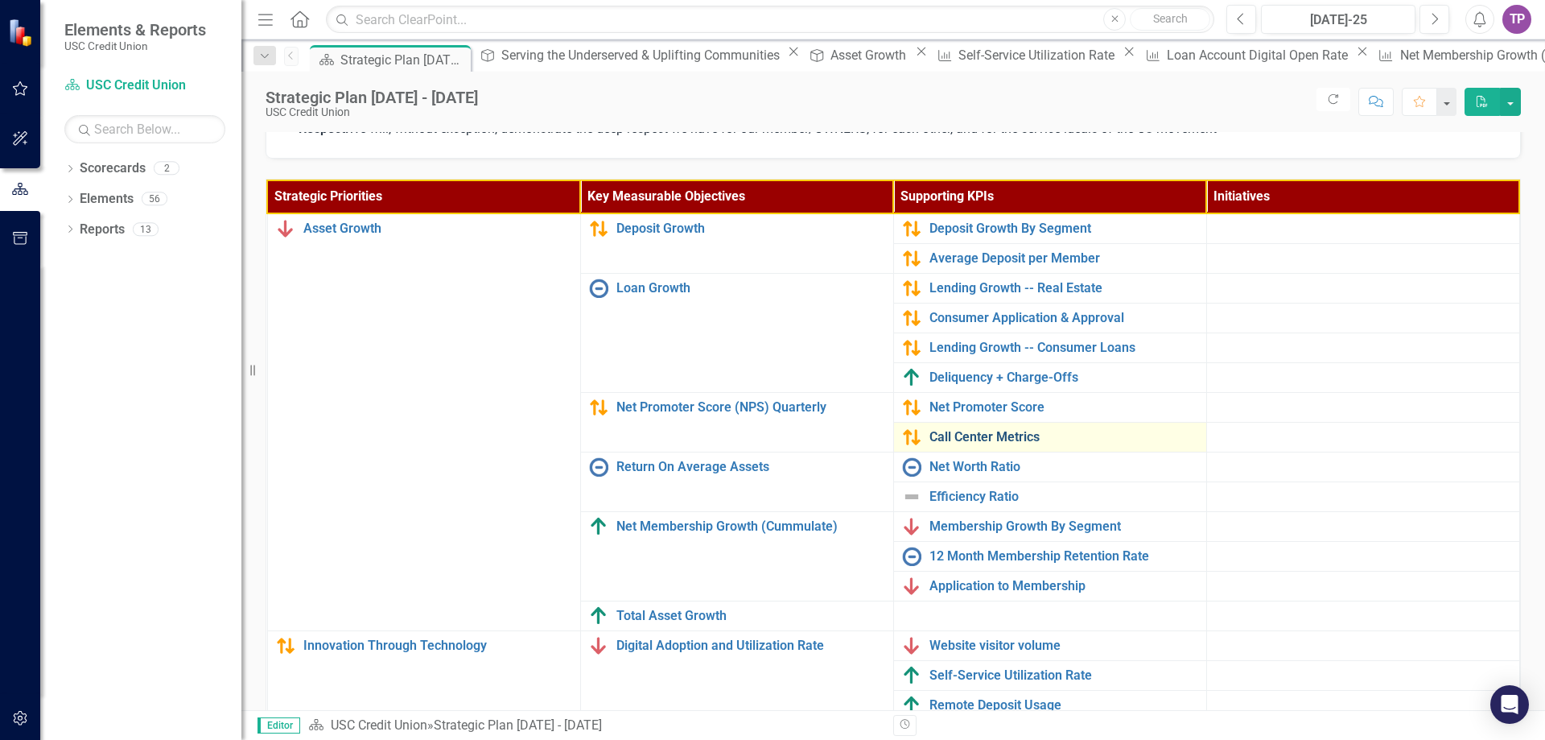
click at [962, 431] on link "Call Center Metrics" at bounding box center [1064, 437] width 269 height 14
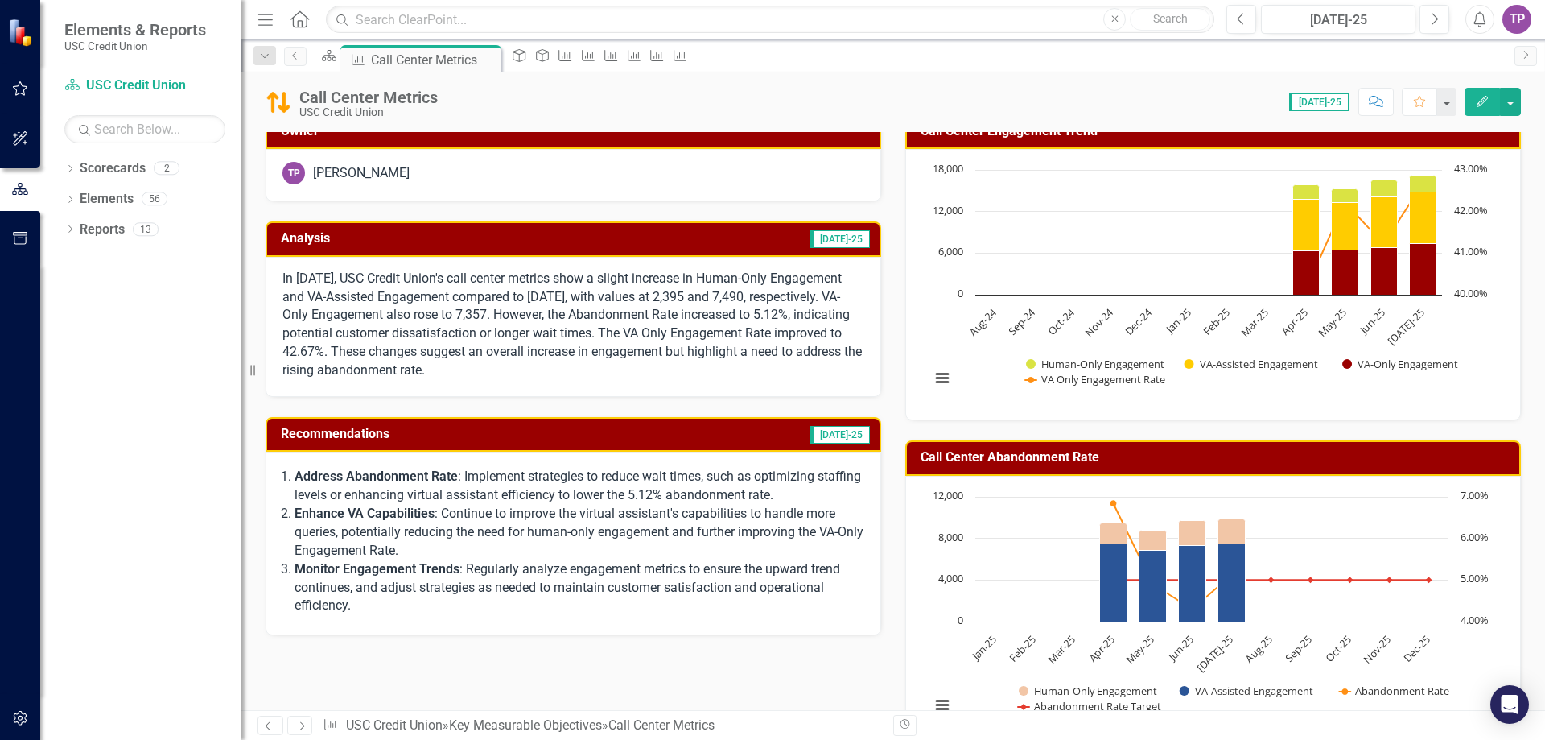
scroll to position [563, 0]
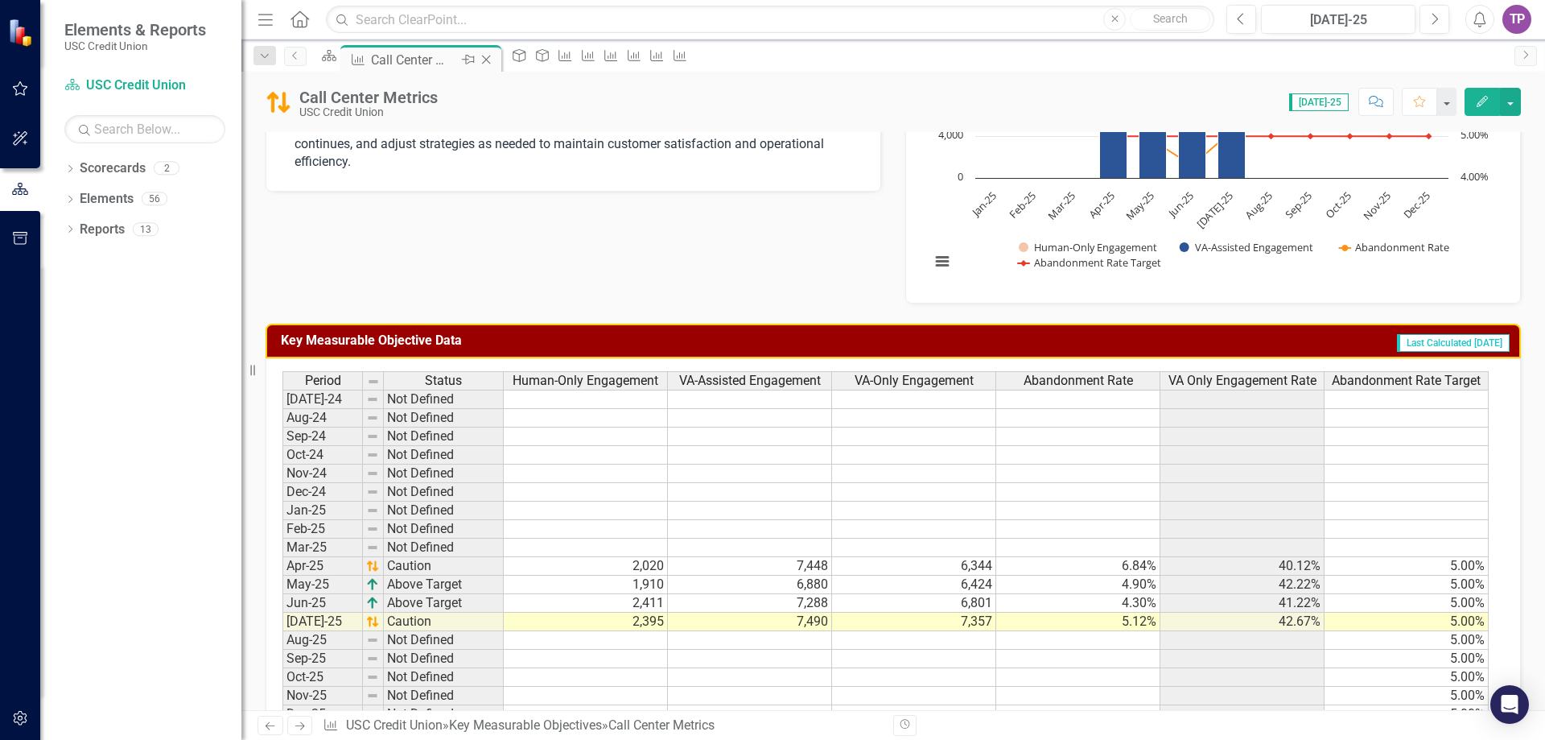
click at [392, 62] on div "Call Center Metrics" at bounding box center [414, 60] width 86 height 20
click at [334, 56] on icon "Scorecard" at bounding box center [329, 55] width 16 height 13
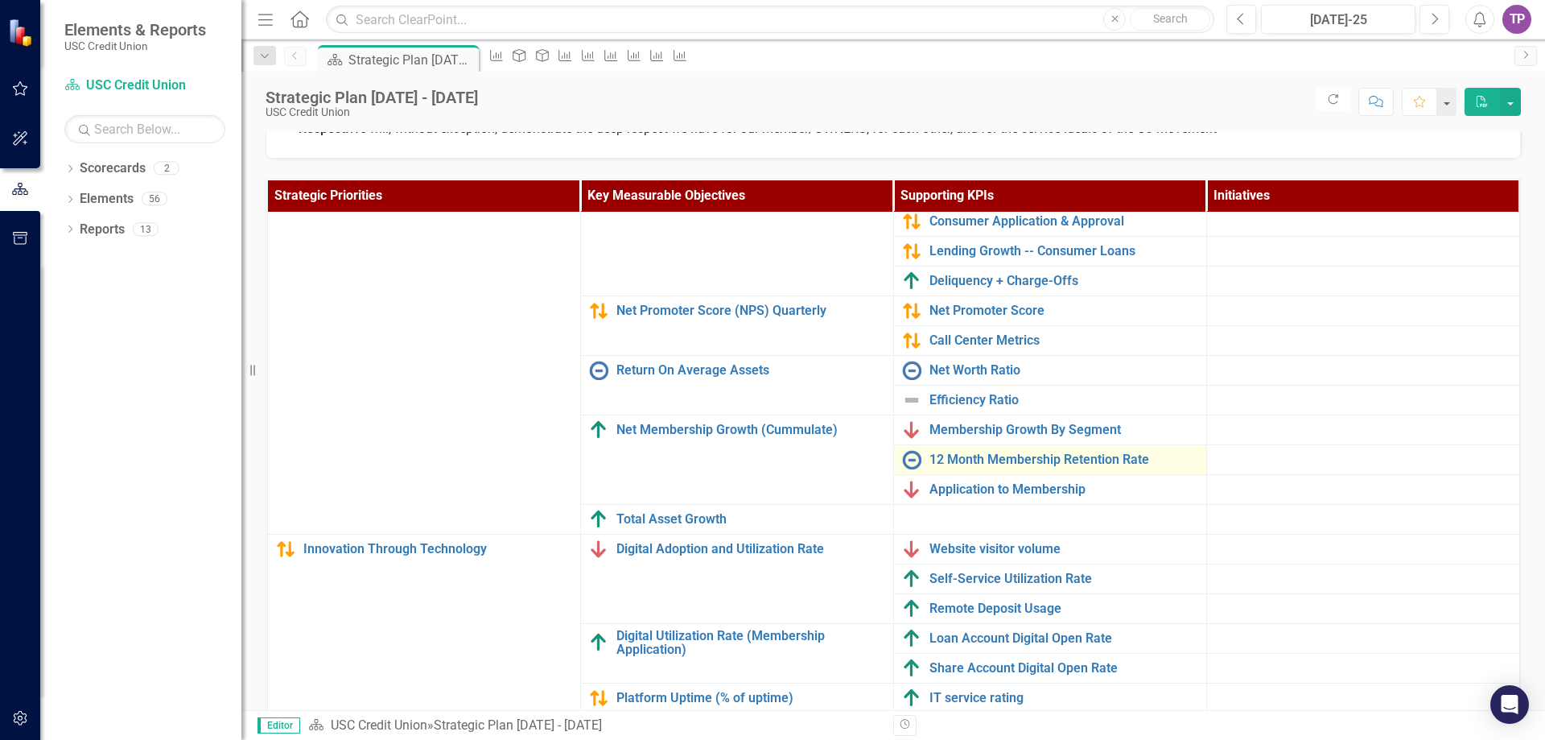
scroll to position [16, 0]
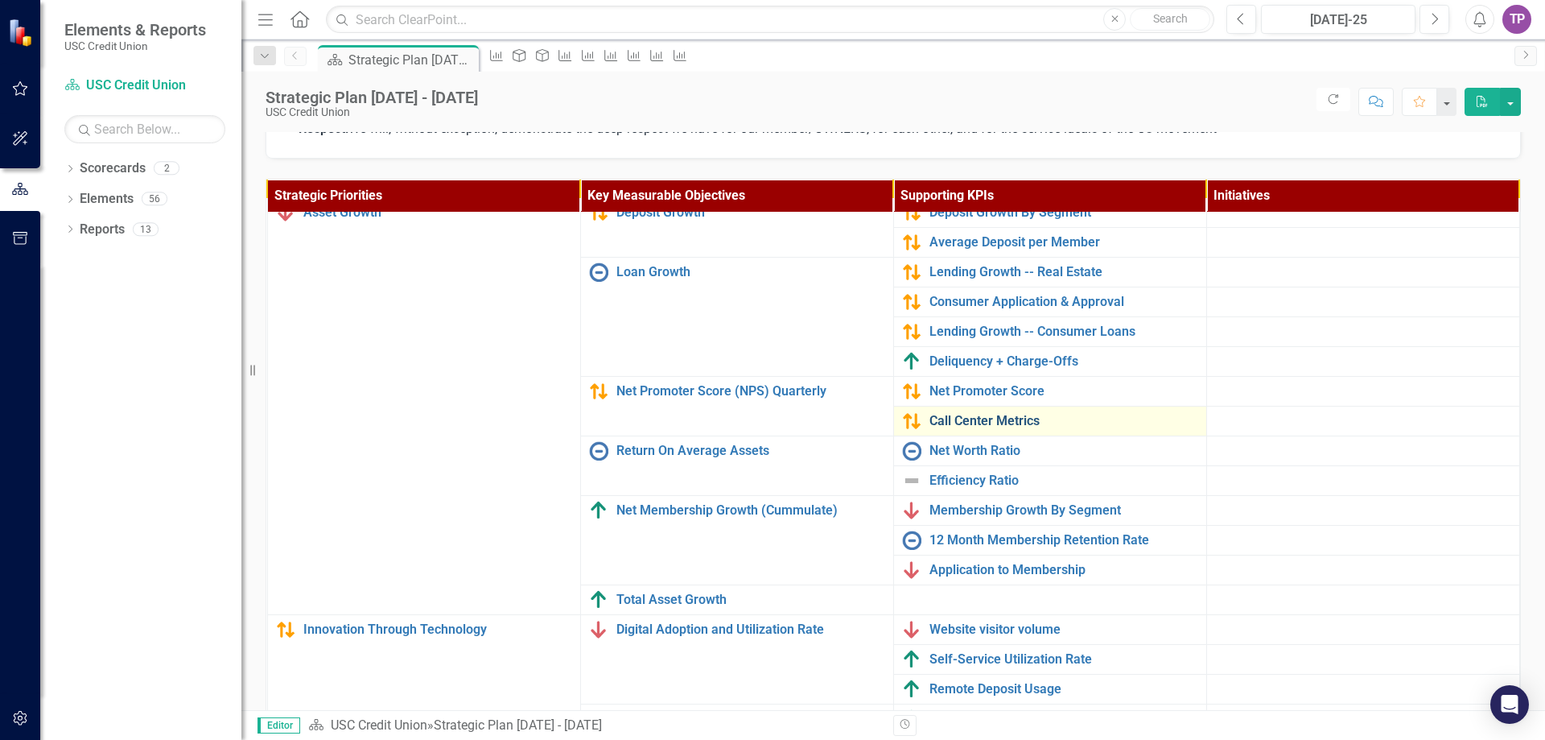
click at [972, 417] on link "Call Center Metrics" at bounding box center [1064, 421] width 269 height 14
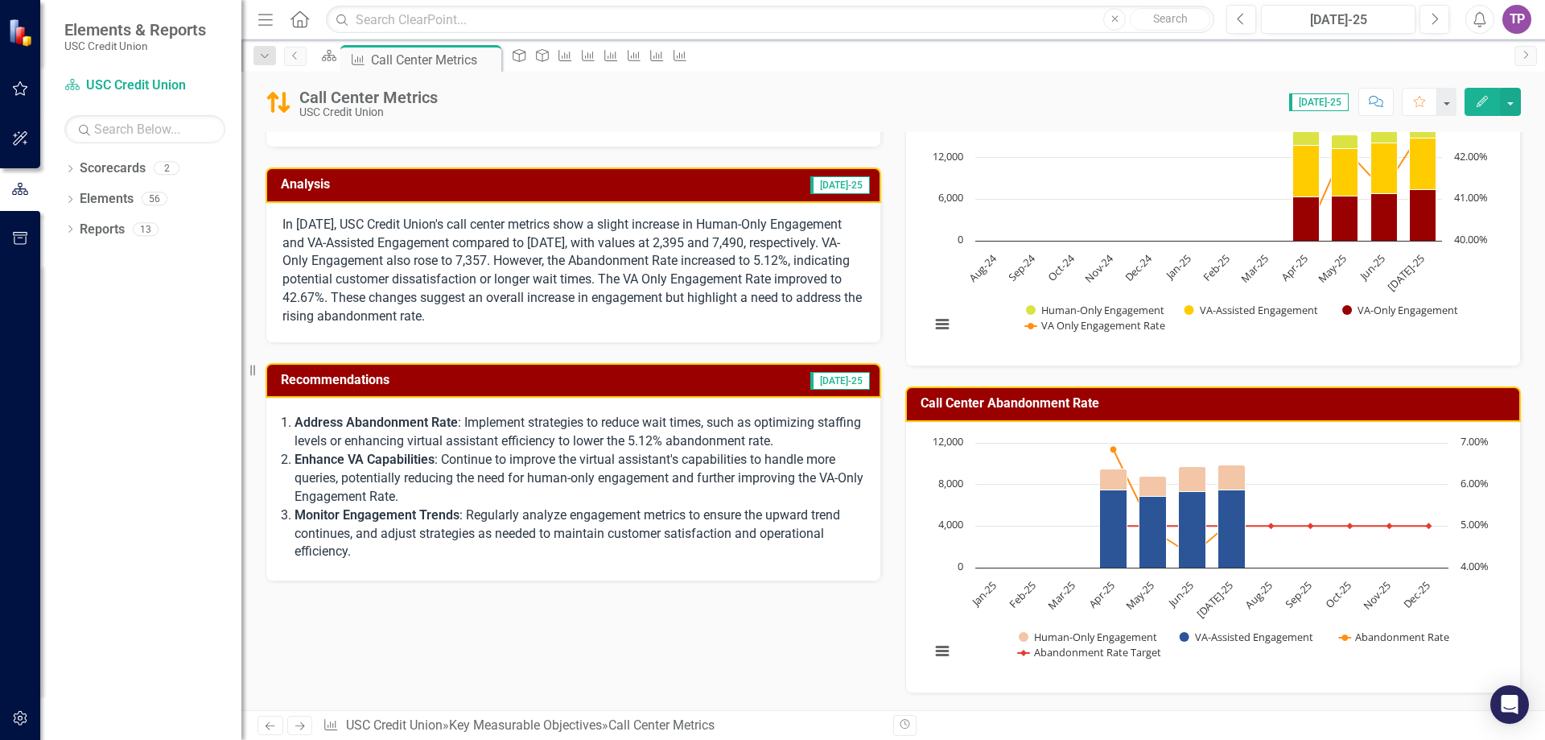
scroll to position [166, 0]
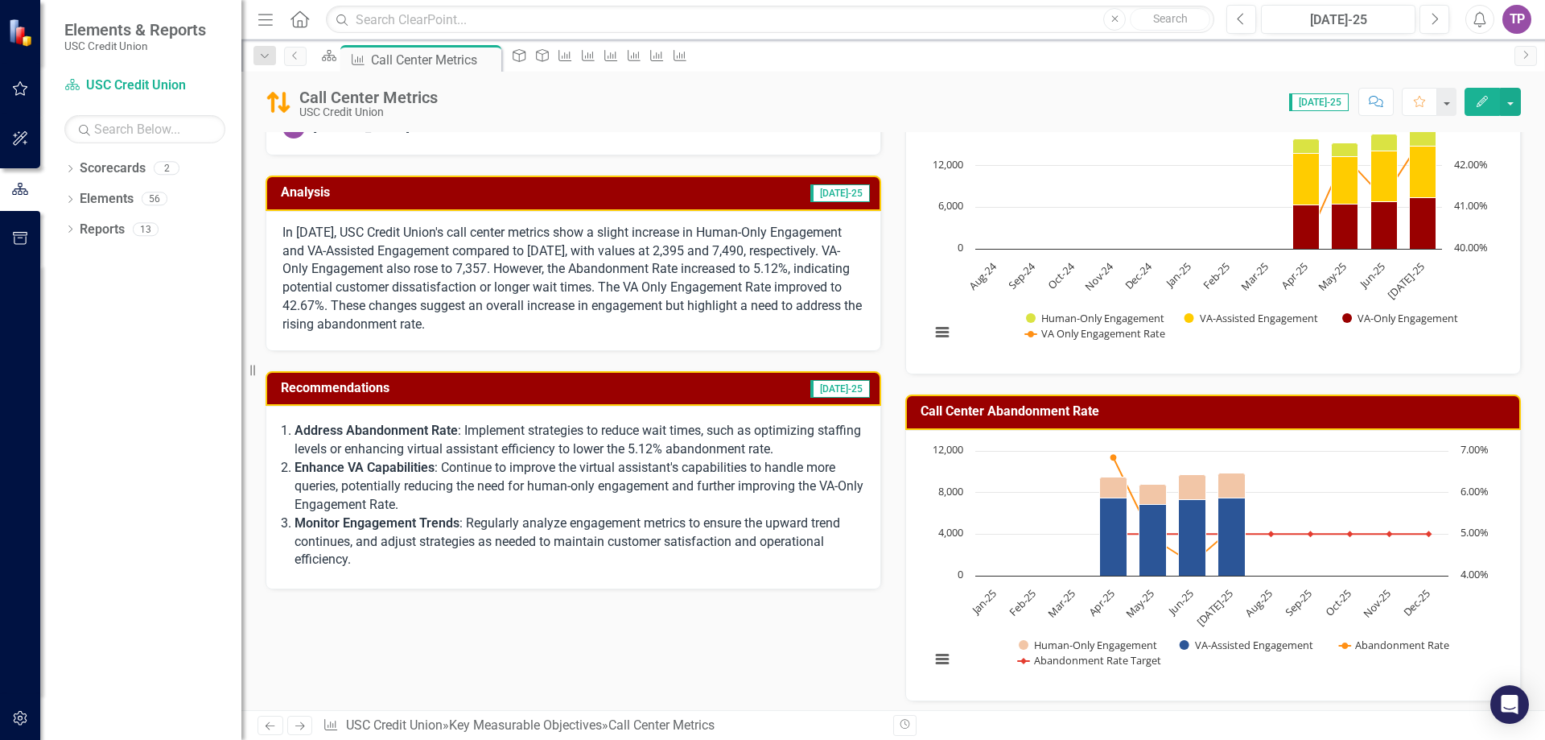
click at [436, 72] on div "Call Center Metrics USC Credit Union Score: 0.00 Jul-25 Completed Comment Favor…" at bounding box center [893, 96] width 1304 height 48
click at [436, 65] on div "Call Center Metrics" at bounding box center [414, 60] width 86 height 20
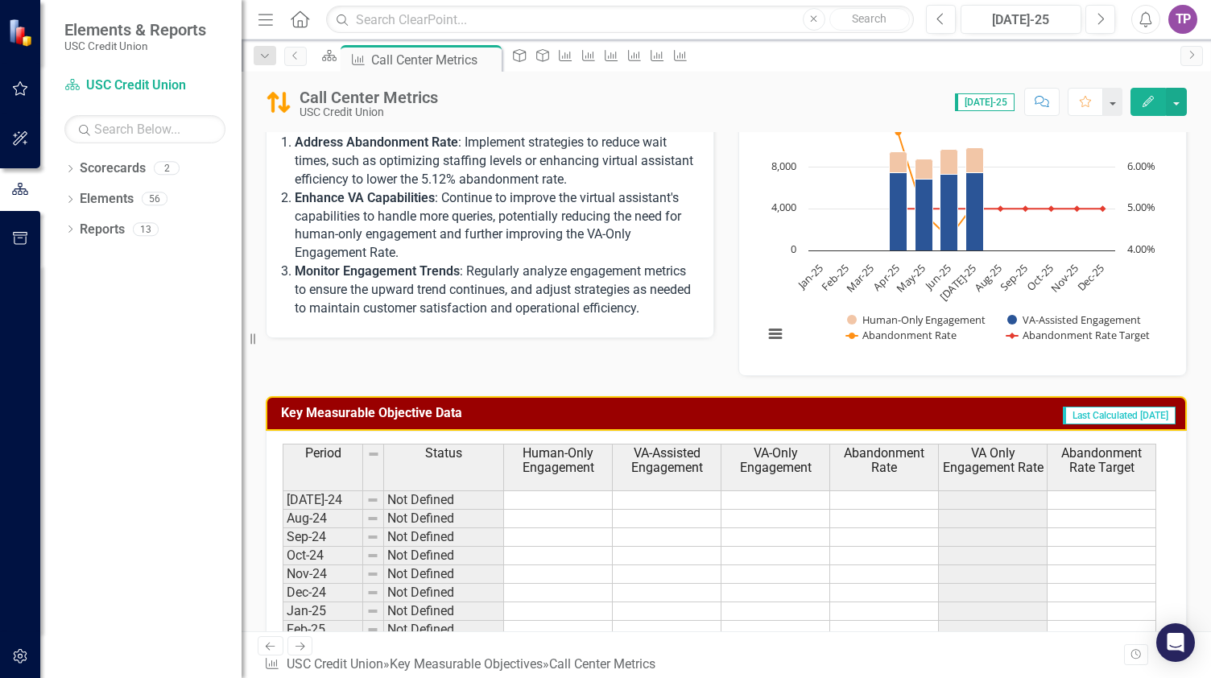
scroll to position [570, 0]
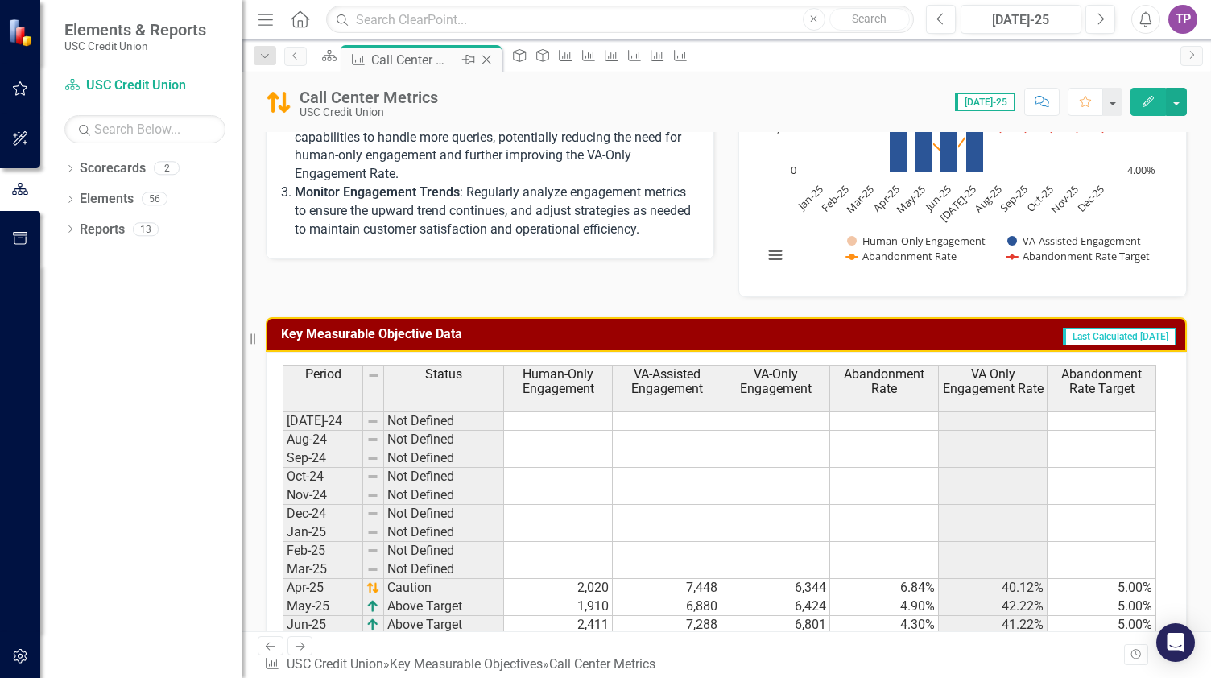
click at [494, 64] on icon "Close" at bounding box center [486, 59] width 16 height 13
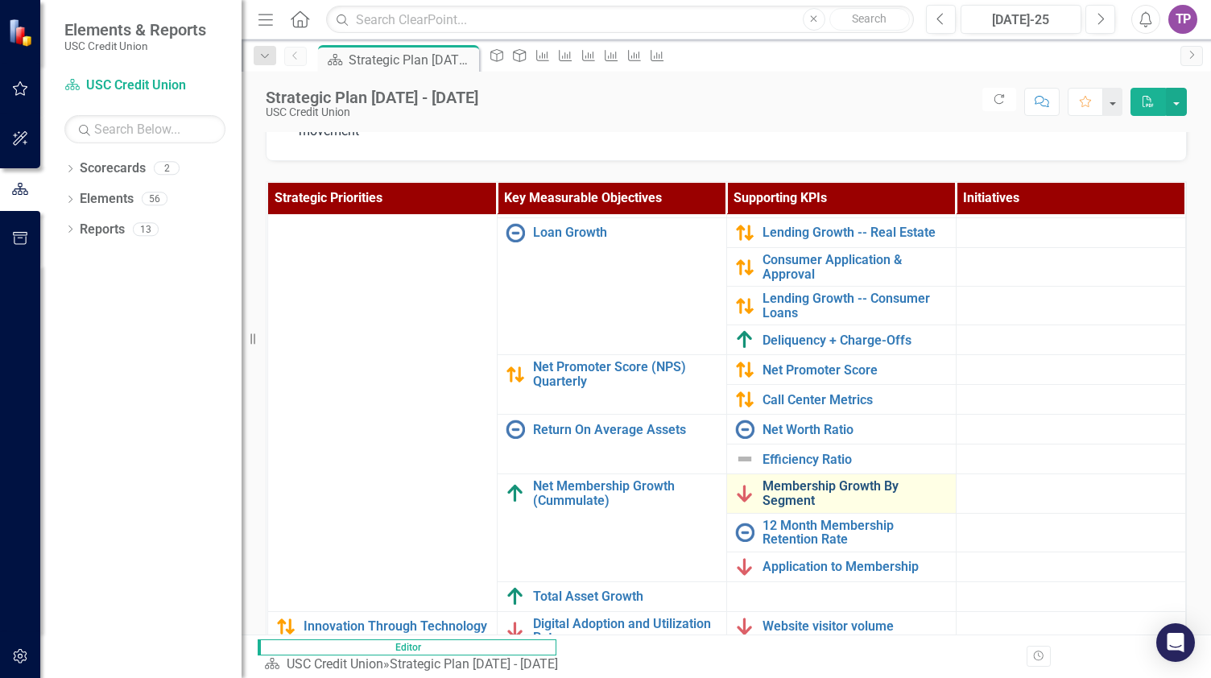
scroll to position [80, 0]
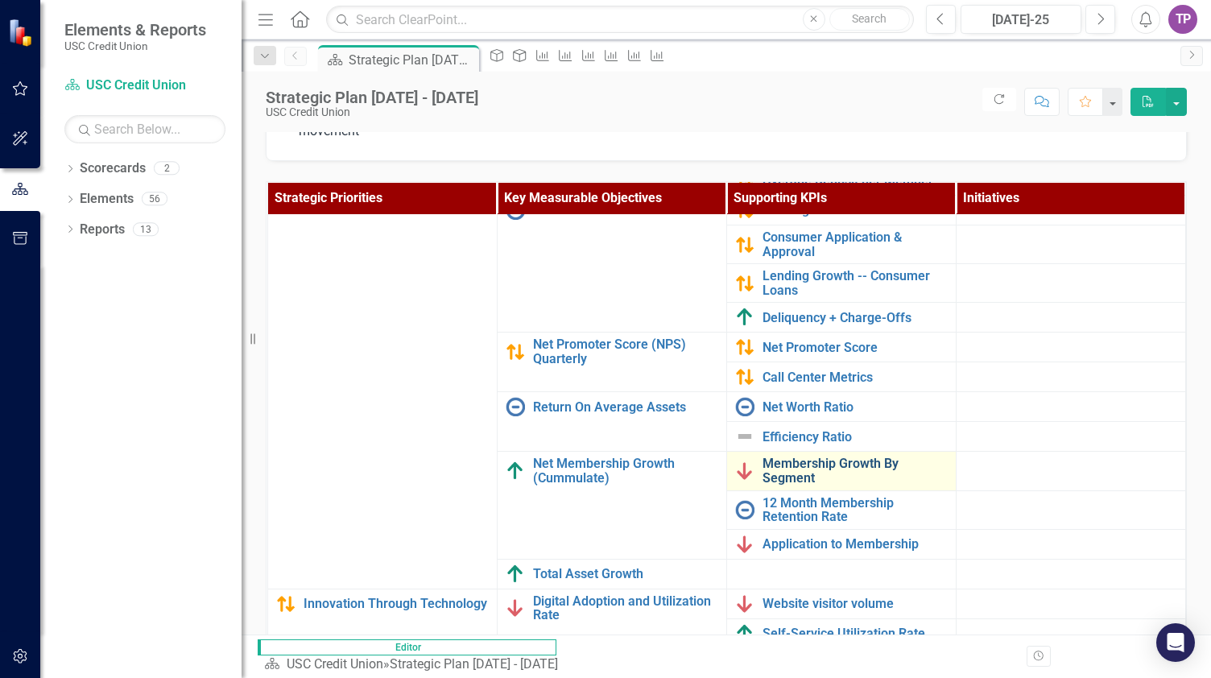
click at [791, 458] on link "Membership Growth By Segment" at bounding box center [854, 470] width 185 height 28
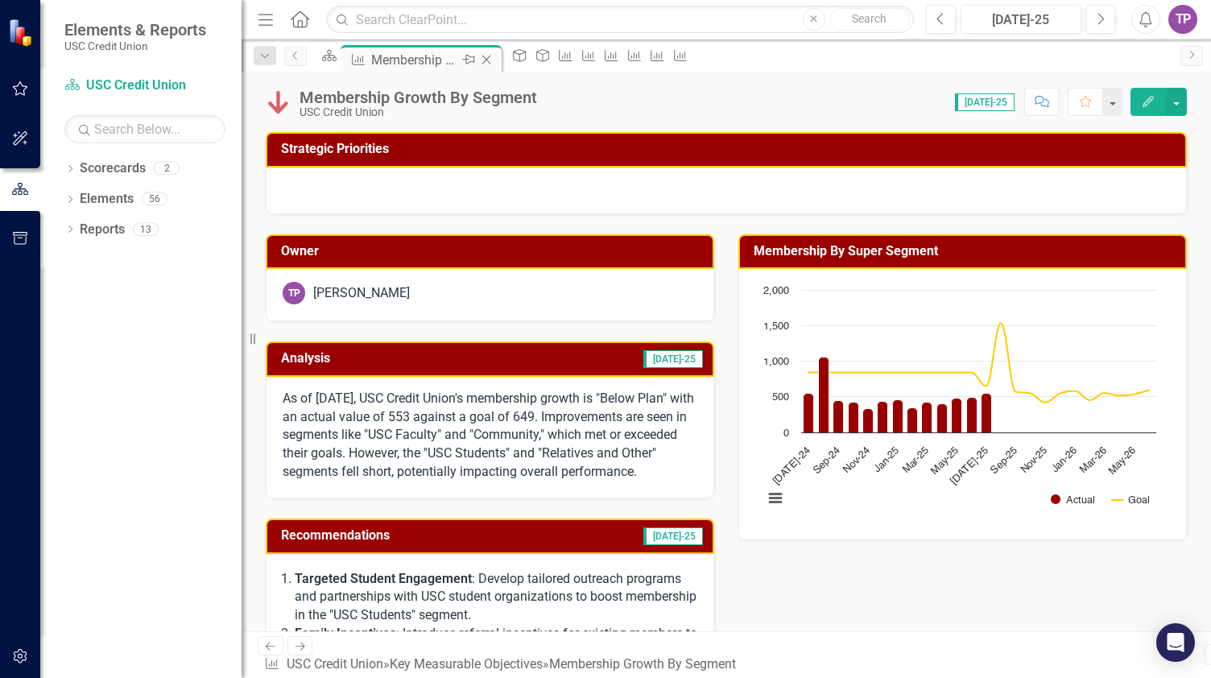
click at [494, 60] on icon "Close" at bounding box center [486, 59] width 16 height 13
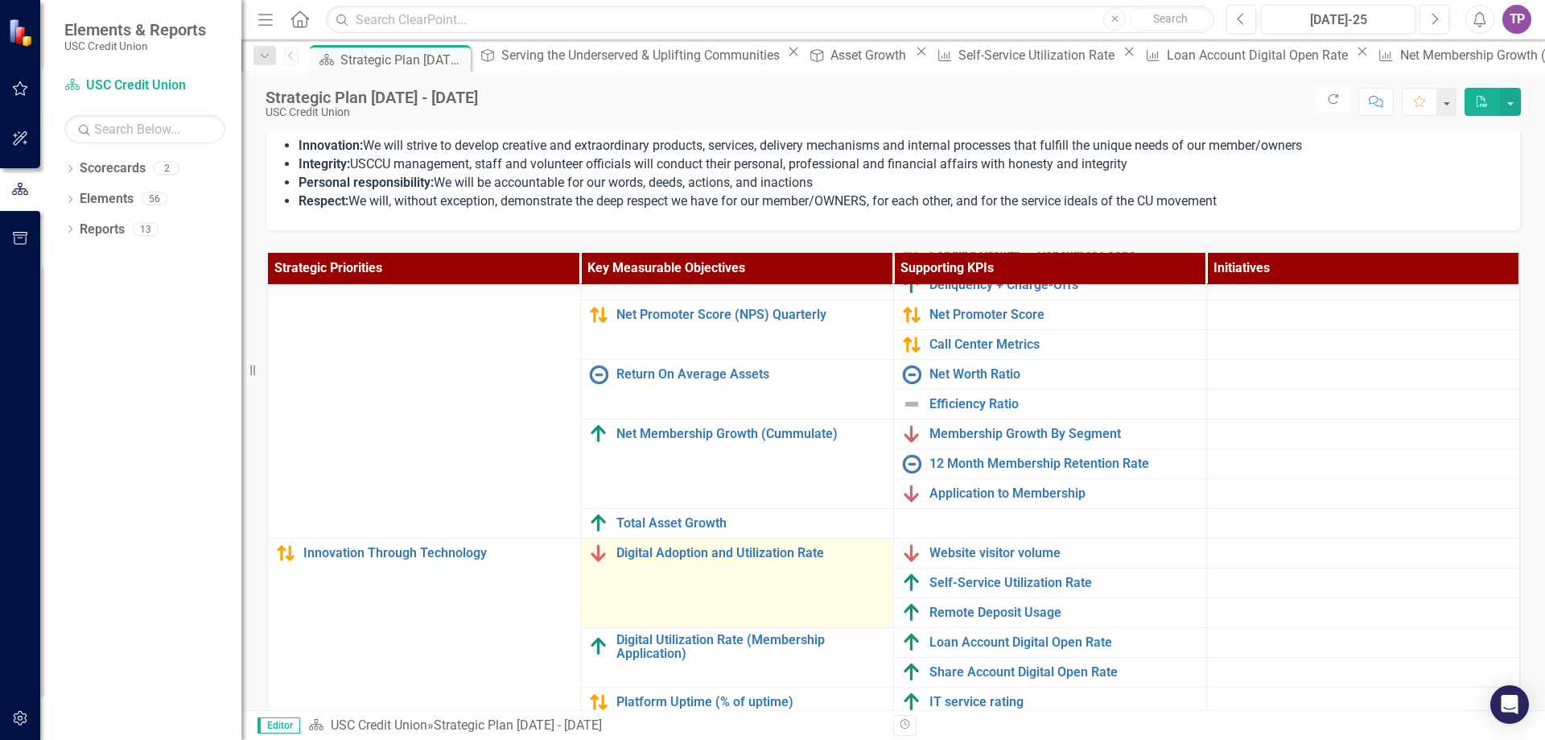
scroll to position [511, 0]
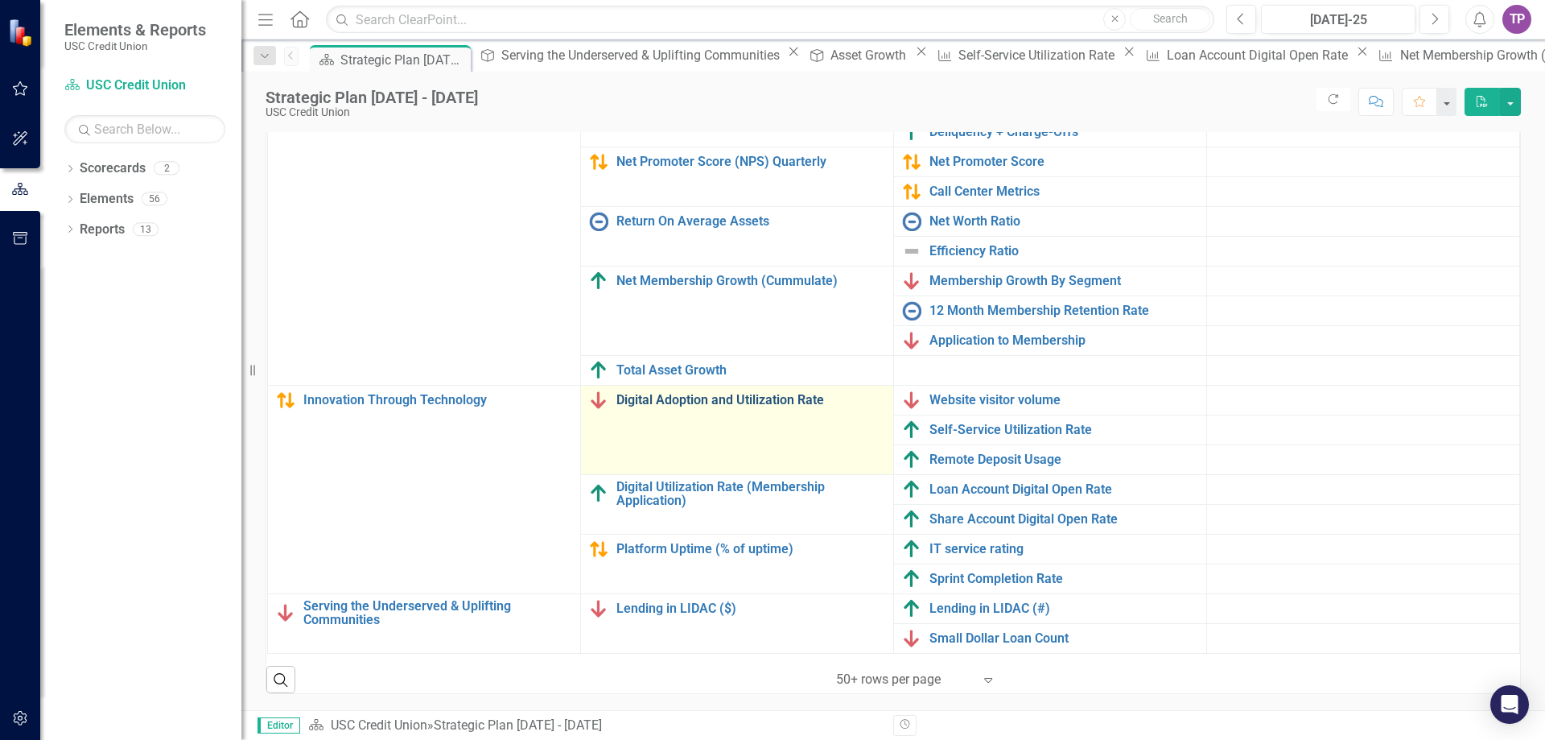
click at [732, 393] on link "Digital Adoption and Utilization Rate" at bounding box center [751, 400] width 269 height 14
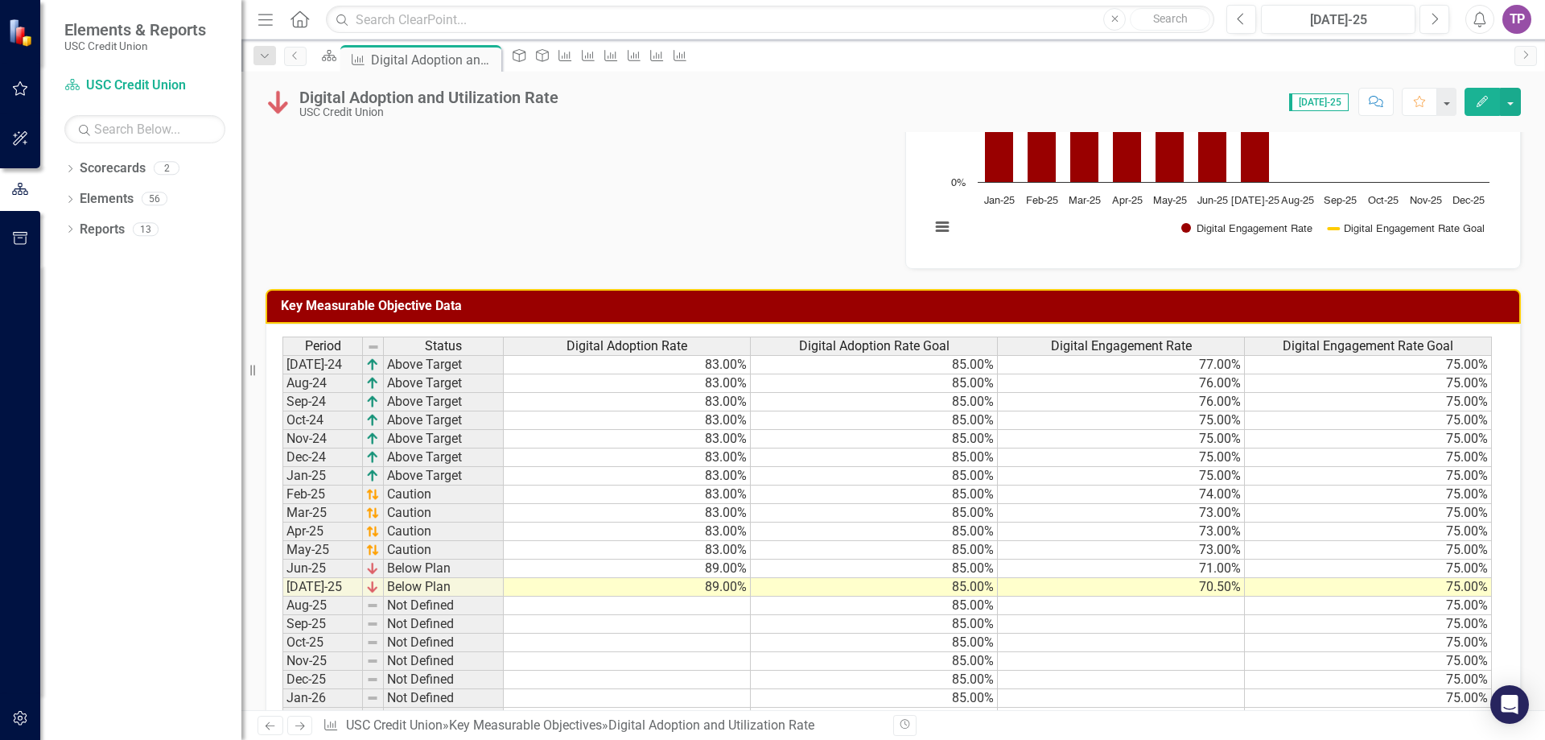
scroll to position [644, 0]
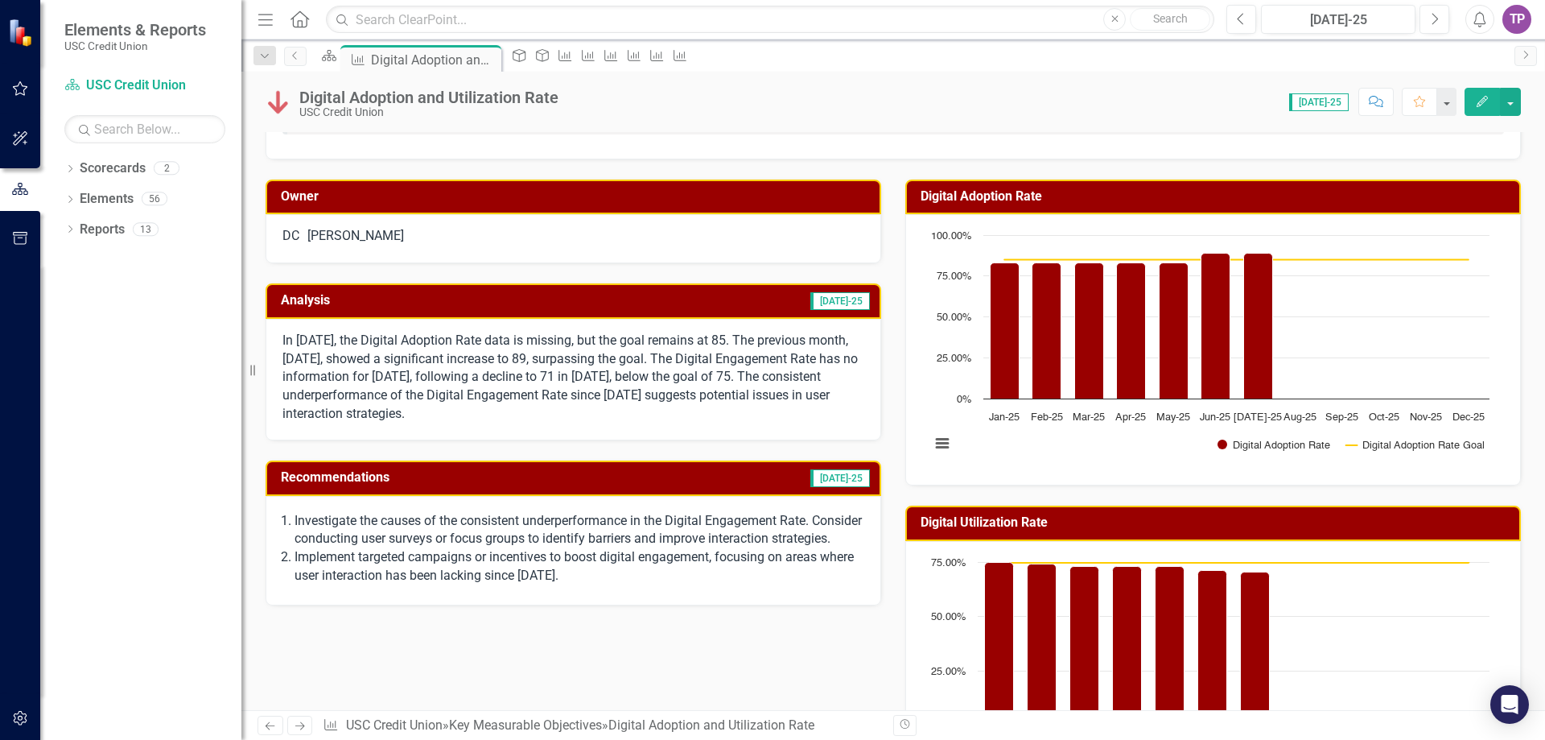
scroll to position [80, 0]
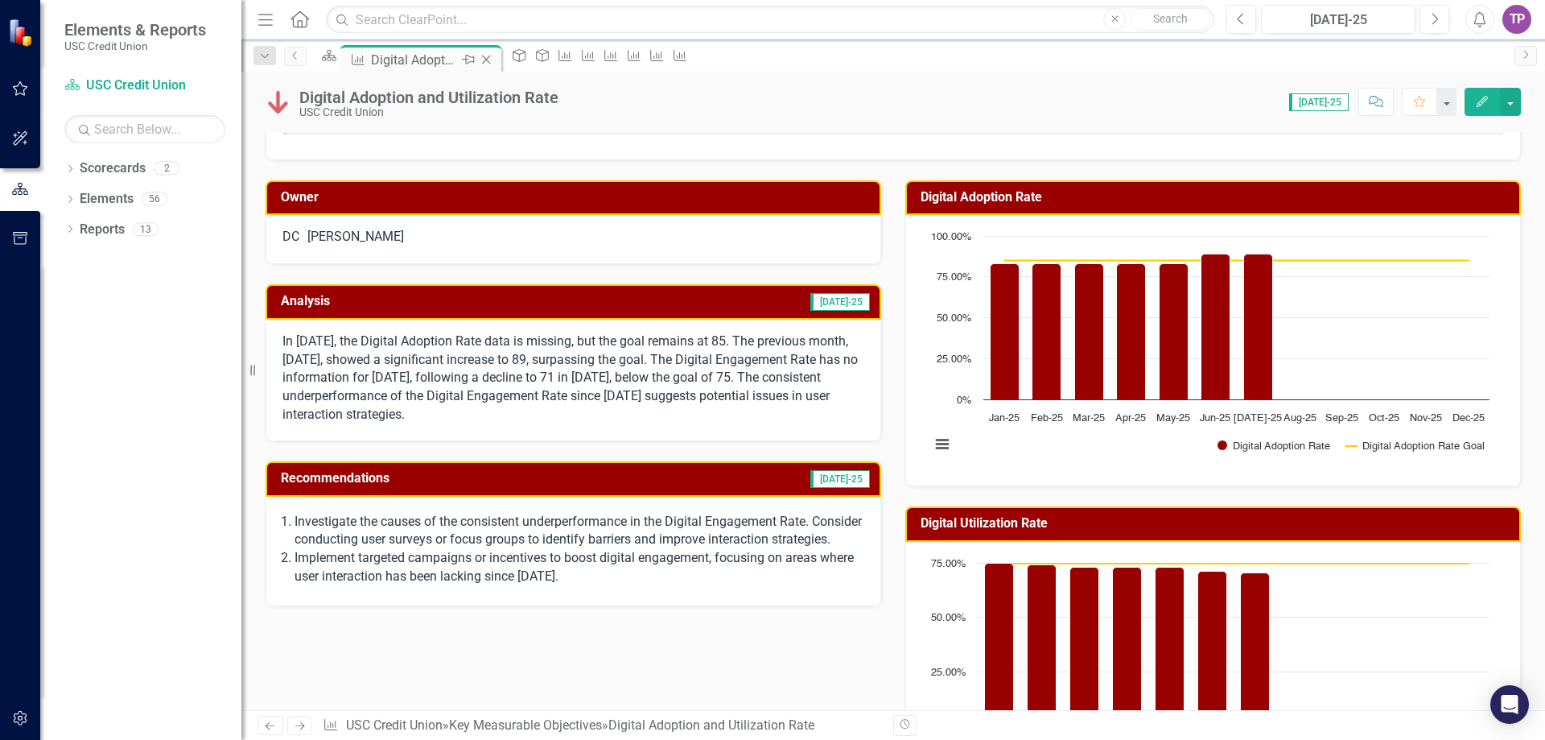
click at [494, 61] on icon "Close" at bounding box center [486, 59] width 16 height 13
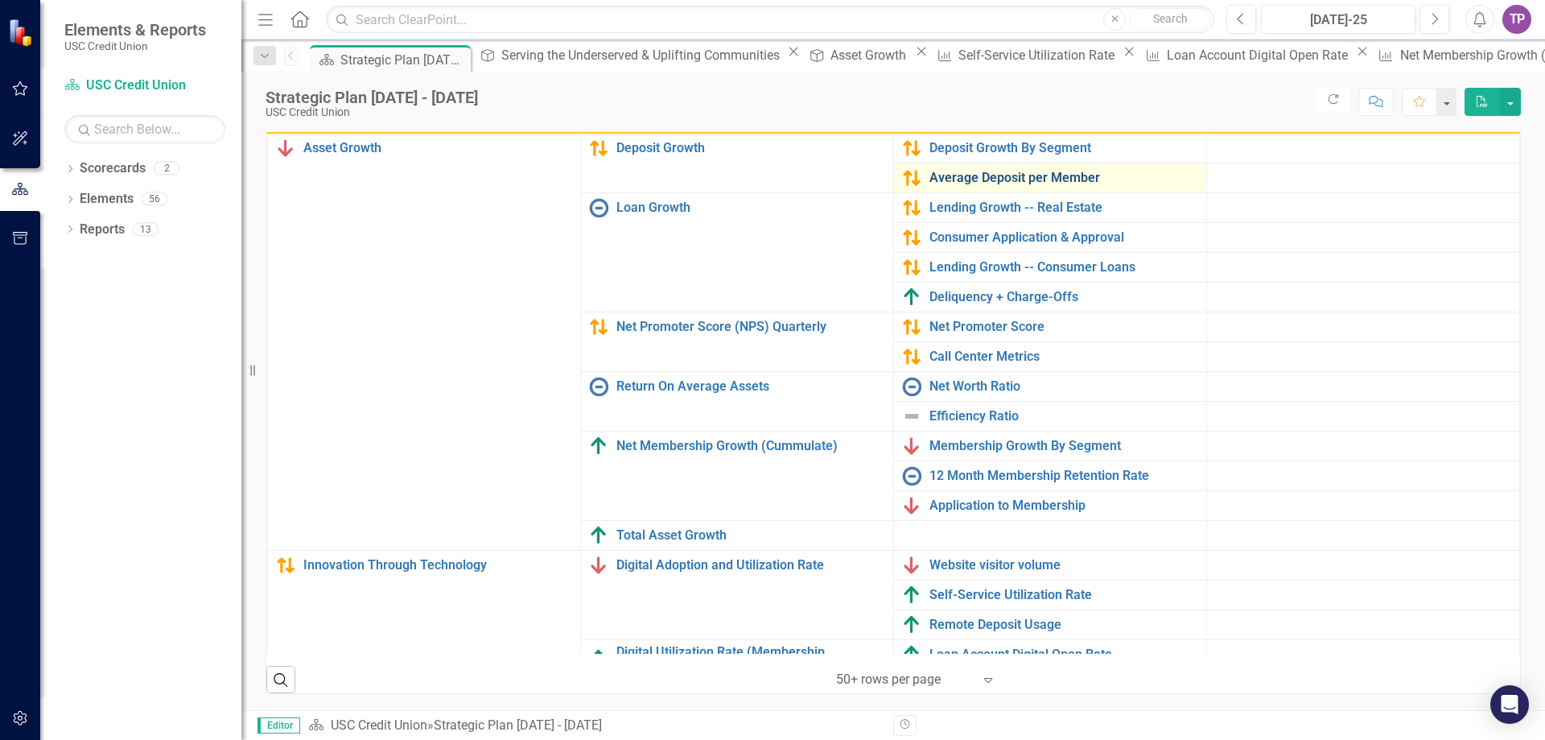
click at [946, 173] on link "Average Deposit per Member" at bounding box center [1064, 178] width 269 height 14
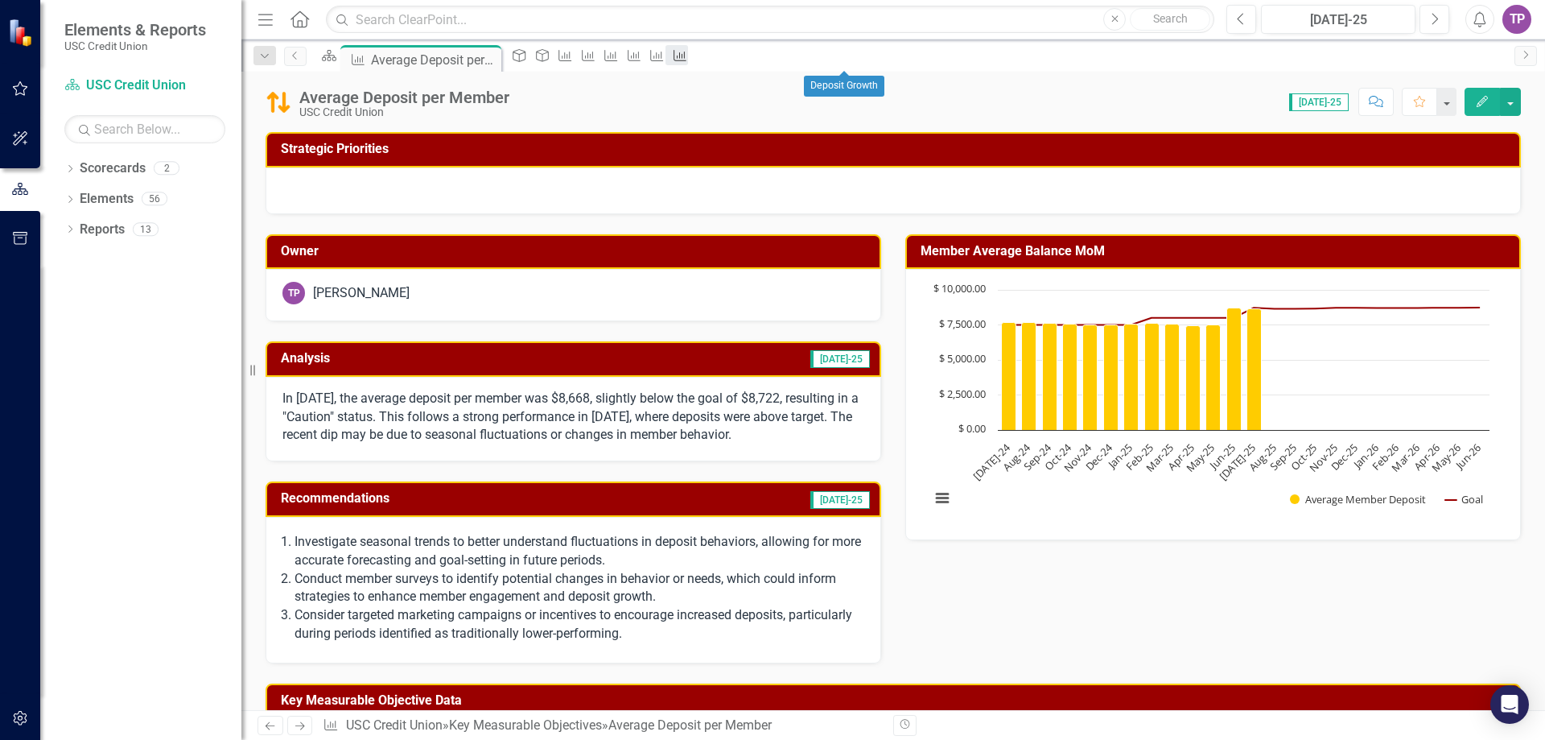
click at [688, 55] on icon "Key Measurable Objective" at bounding box center [680, 55] width 16 height 13
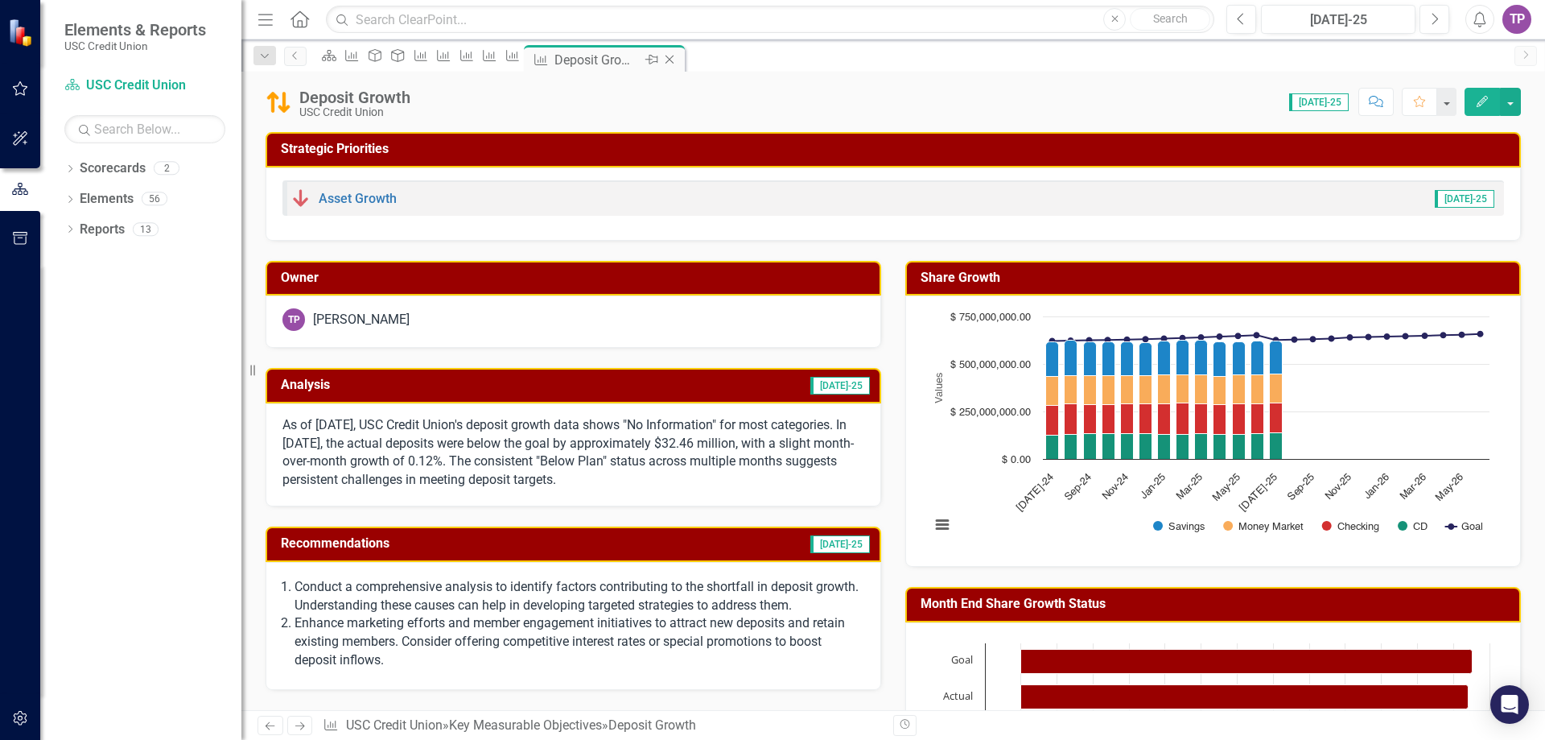
click at [678, 55] on icon "Close" at bounding box center [670, 59] width 16 height 13
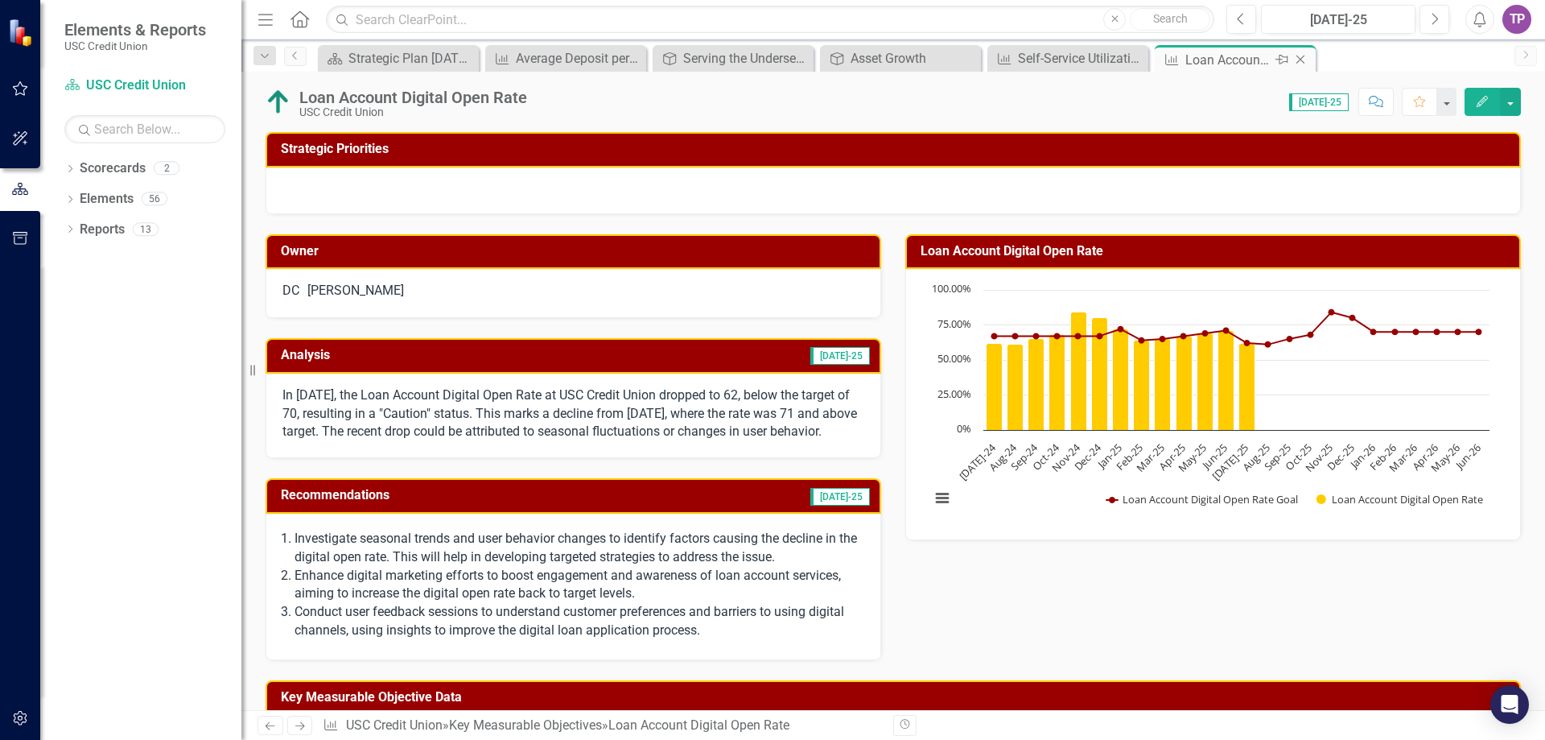
click at [1210, 57] on div "Loan Account Digital Open Rate" at bounding box center [1229, 60] width 86 height 20
click at [1298, 63] on icon "Close" at bounding box center [1301, 59] width 16 height 13
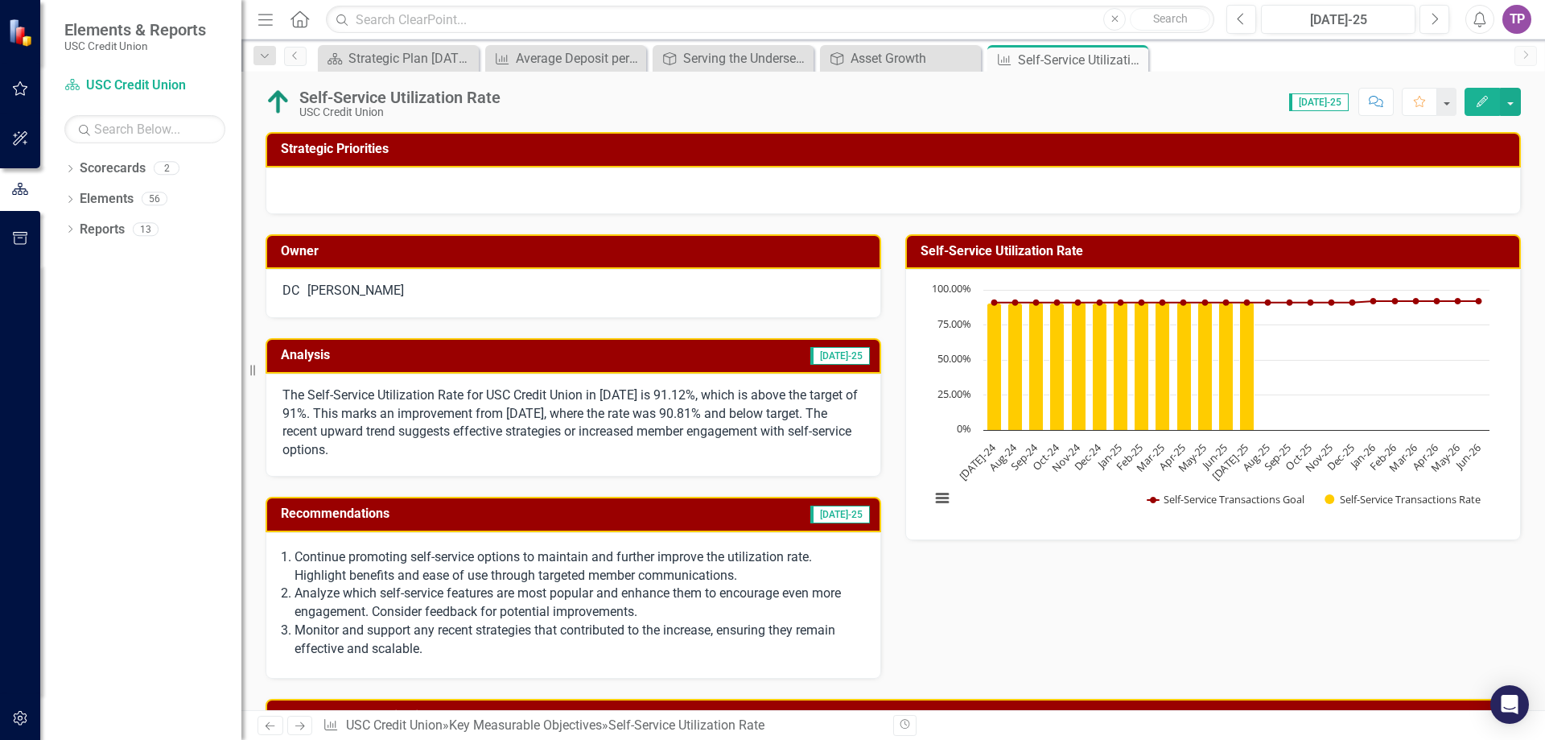
click at [1034, 58] on div "Self-Service Utilization Rate" at bounding box center [1081, 60] width 126 height 20
click at [1138, 56] on icon "Close" at bounding box center [1133, 59] width 16 height 13
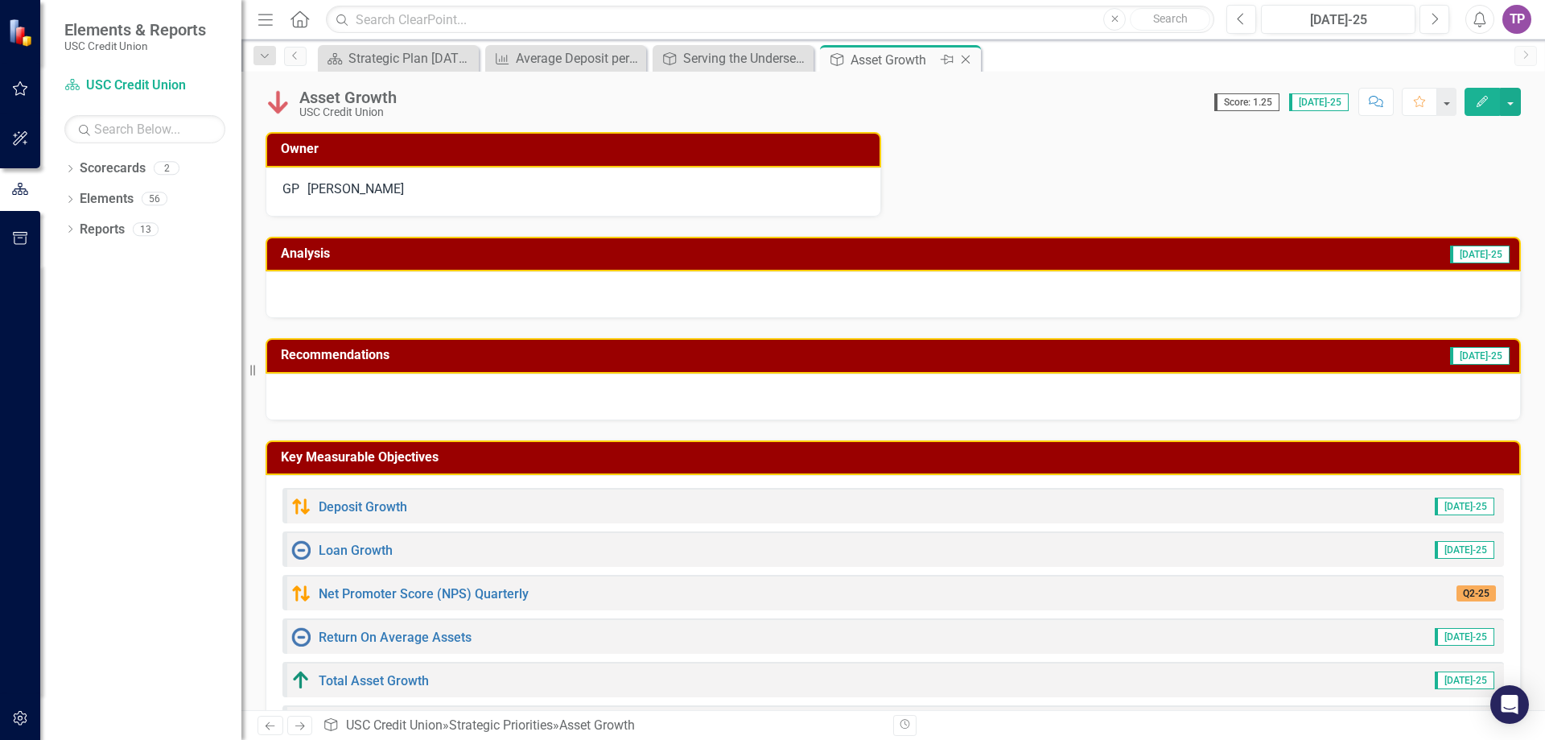
click at [963, 55] on icon "Close" at bounding box center [966, 59] width 16 height 13
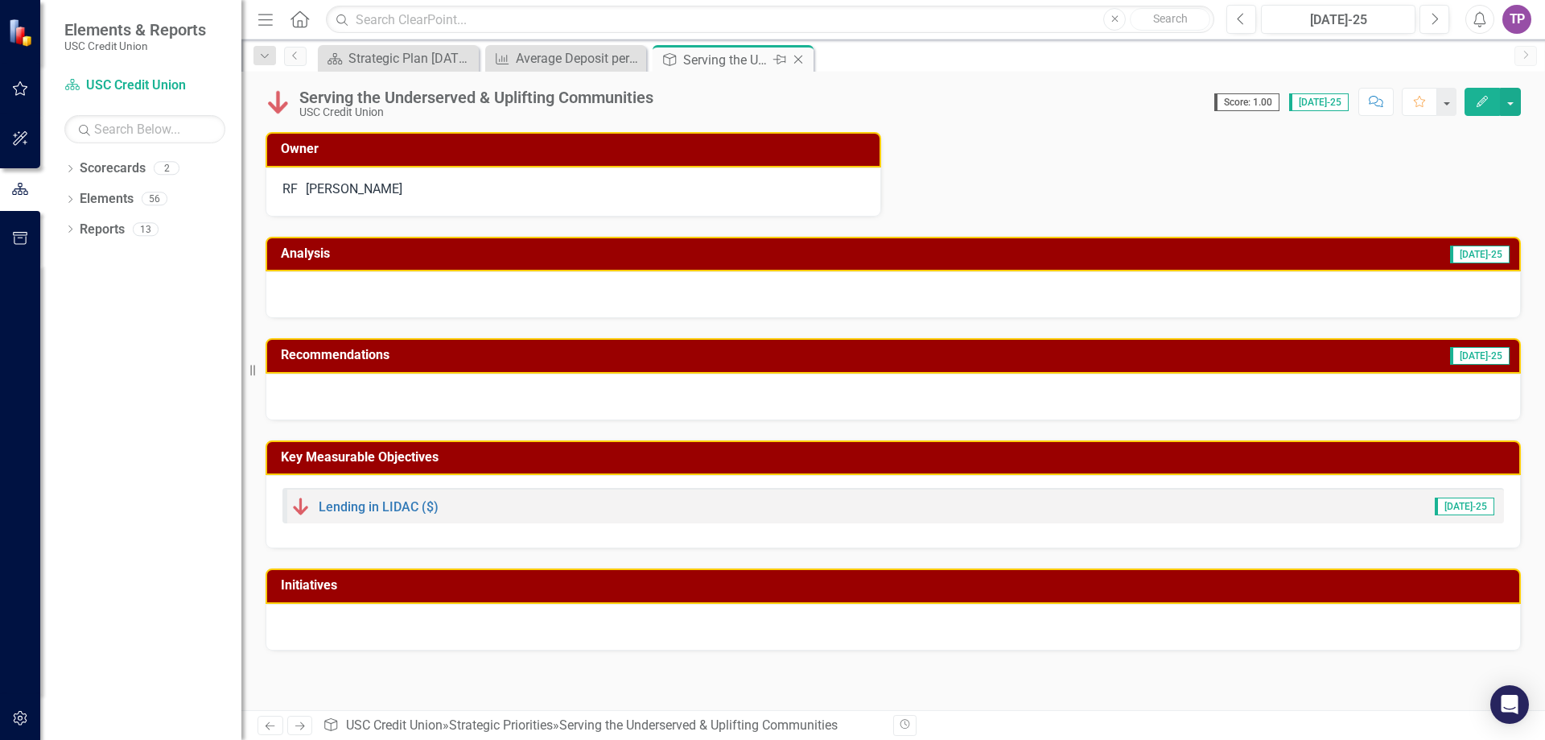
click at [696, 52] on div "Serving the Underserved & Uplifting Communities" at bounding box center [726, 60] width 86 height 20
click at [698, 54] on div "Serving the Underserved & Uplifting Communities" at bounding box center [726, 60] width 86 height 20
click at [801, 61] on icon "Close" at bounding box center [798, 59] width 16 height 13
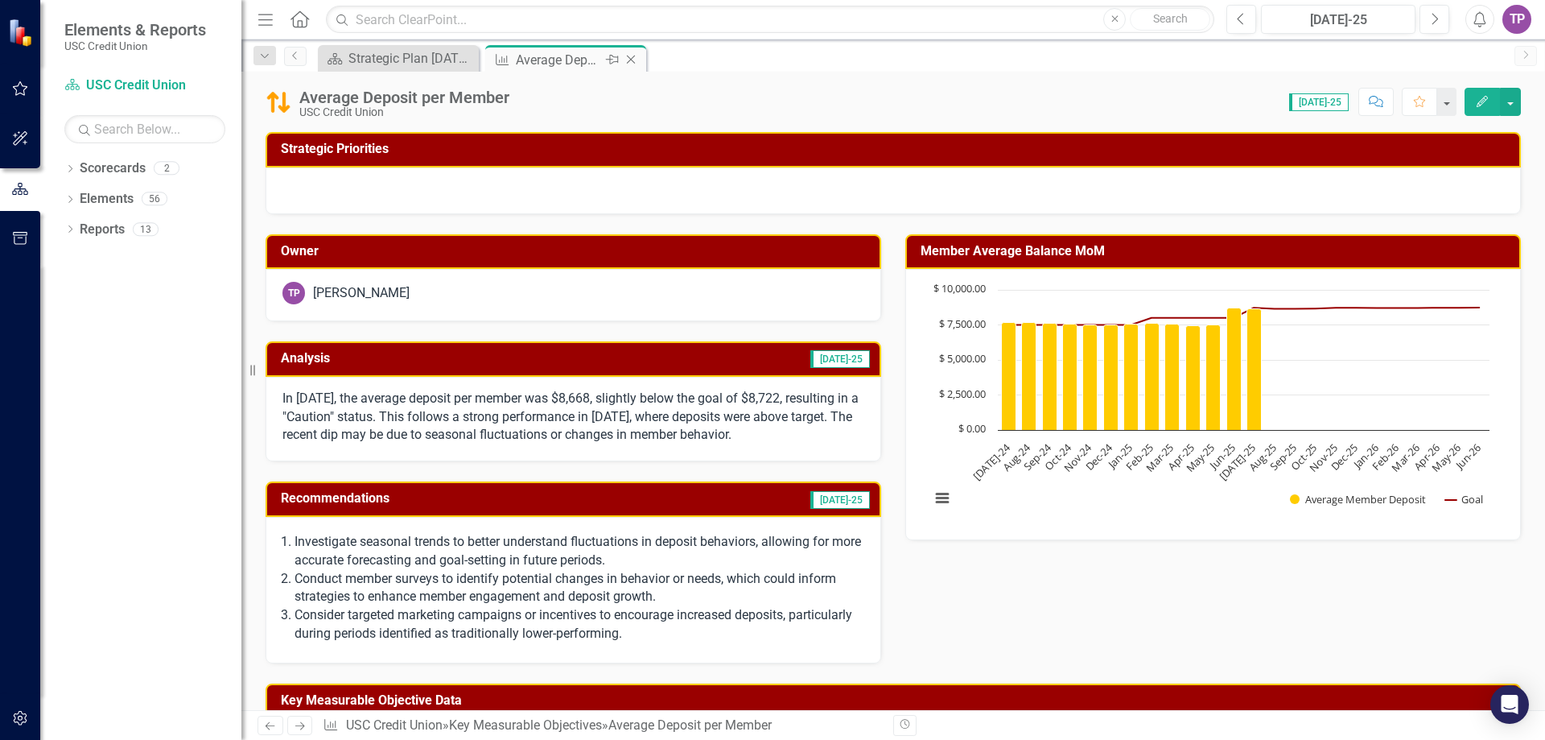
click at [561, 61] on div "Average Deposit per Member" at bounding box center [559, 60] width 86 height 20
click at [630, 61] on icon "Close" at bounding box center [631, 59] width 16 height 13
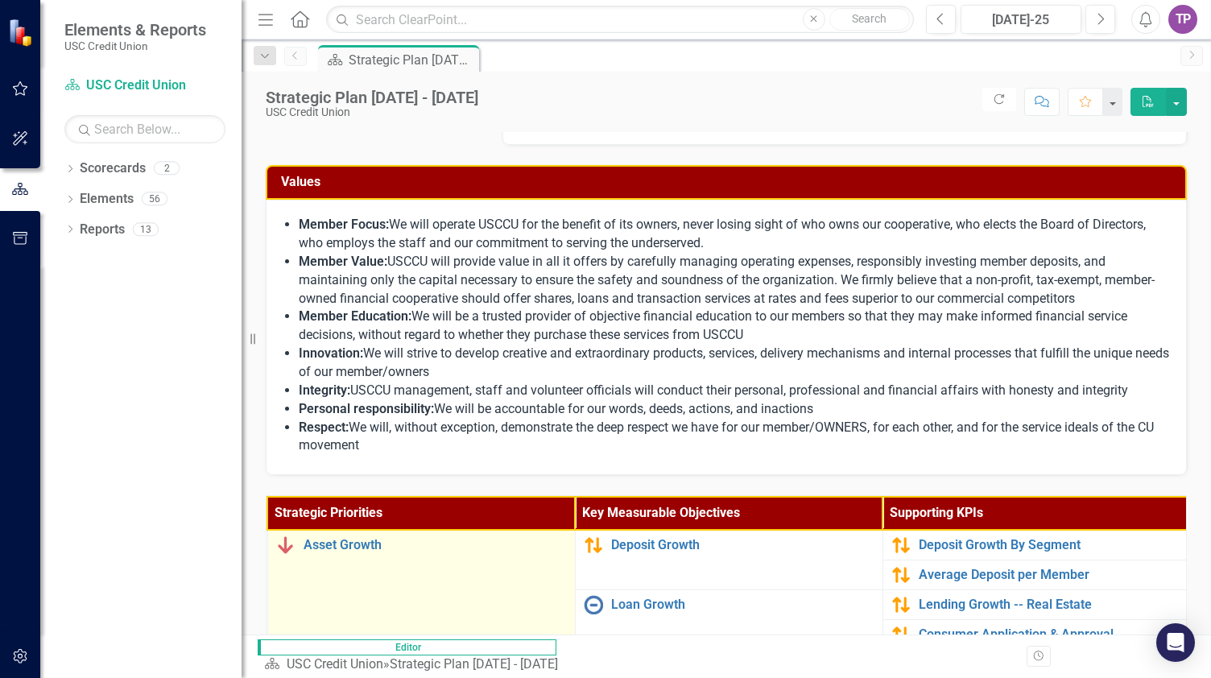
scroll to position [563, 0]
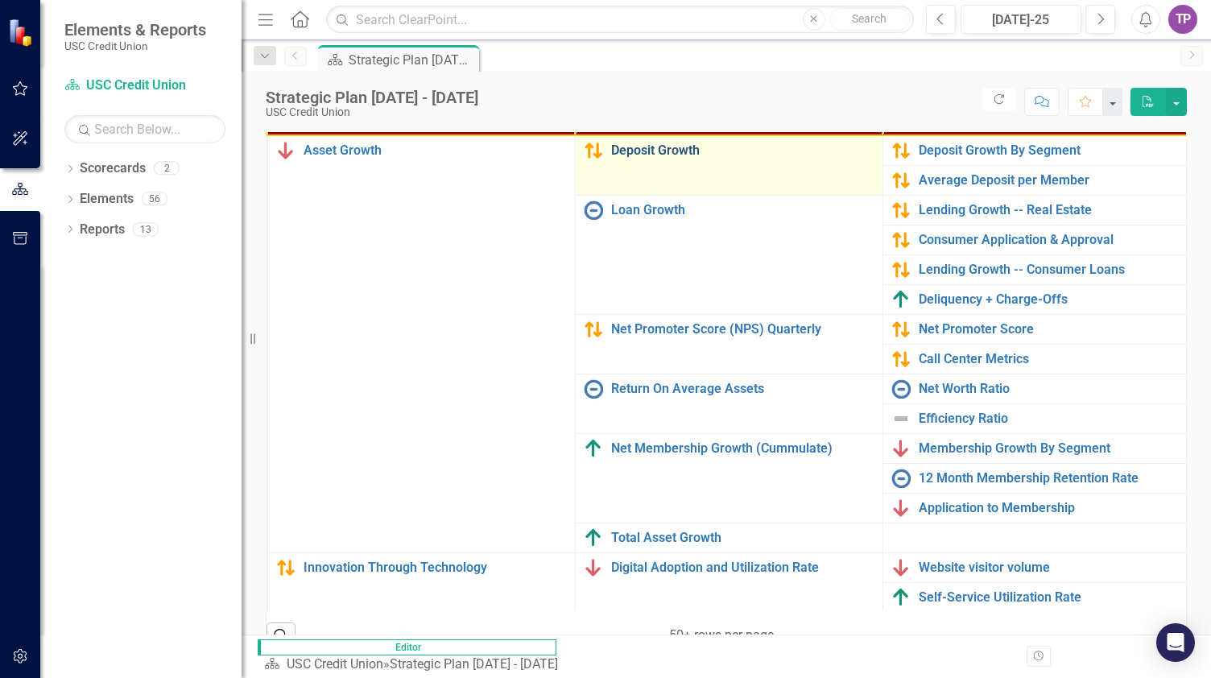
click at [618, 144] on link "Deposit Growth" at bounding box center [742, 150] width 263 height 14
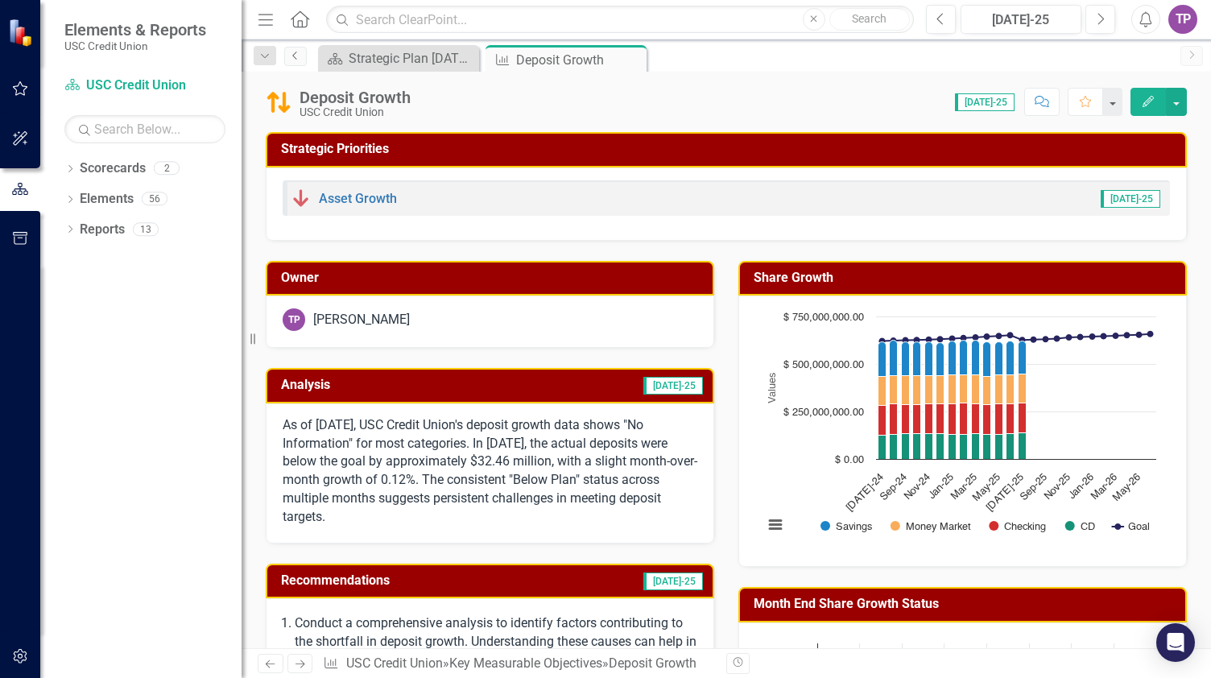
click at [300, 61] on link "Previous" at bounding box center [295, 56] width 23 height 19
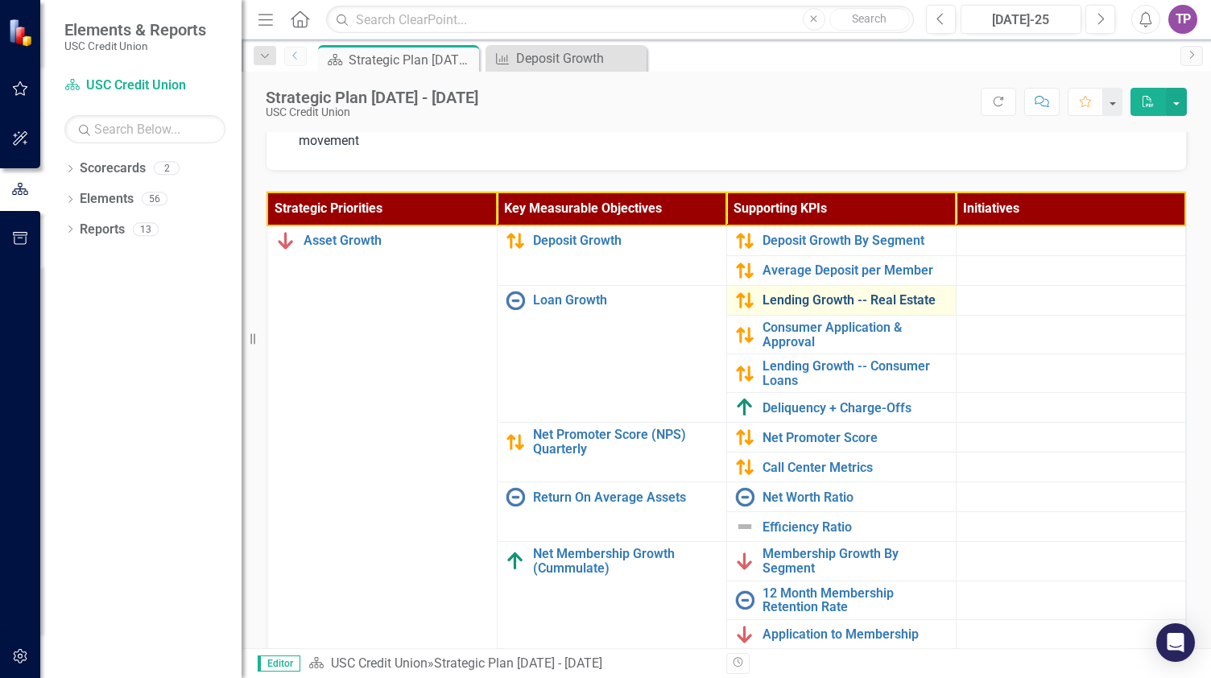
scroll to position [498, 0]
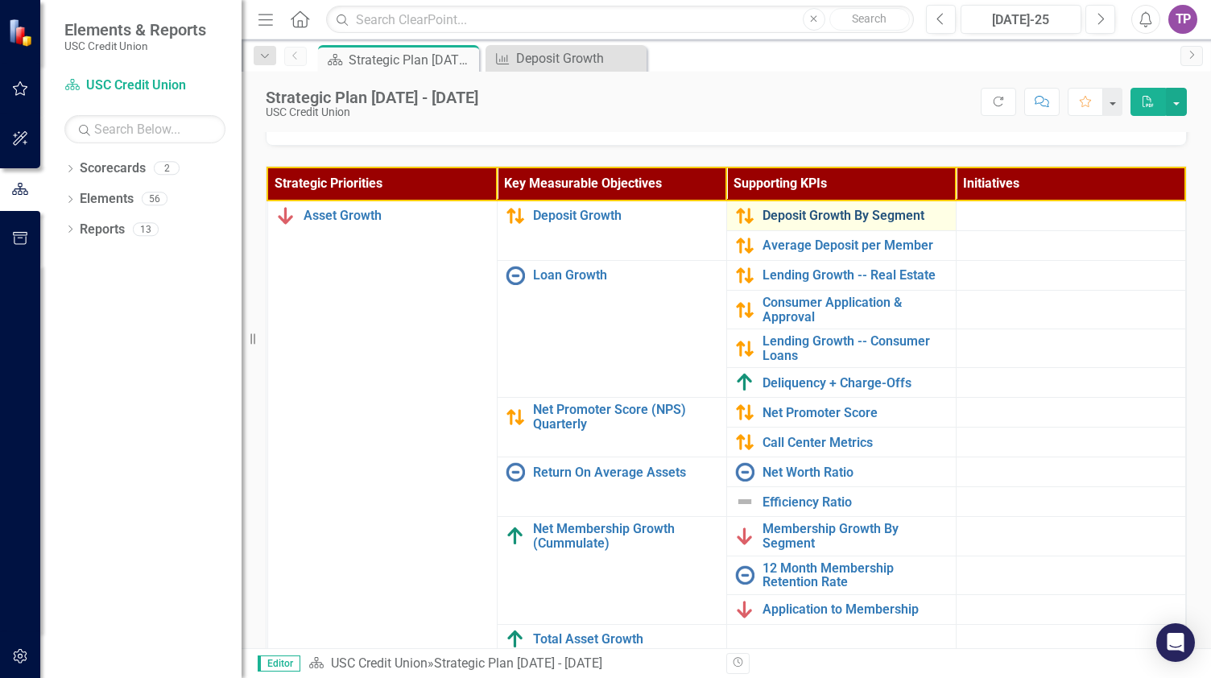
click at [798, 218] on link "Deposit Growth By Segment" at bounding box center [854, 215] width 185 height 14
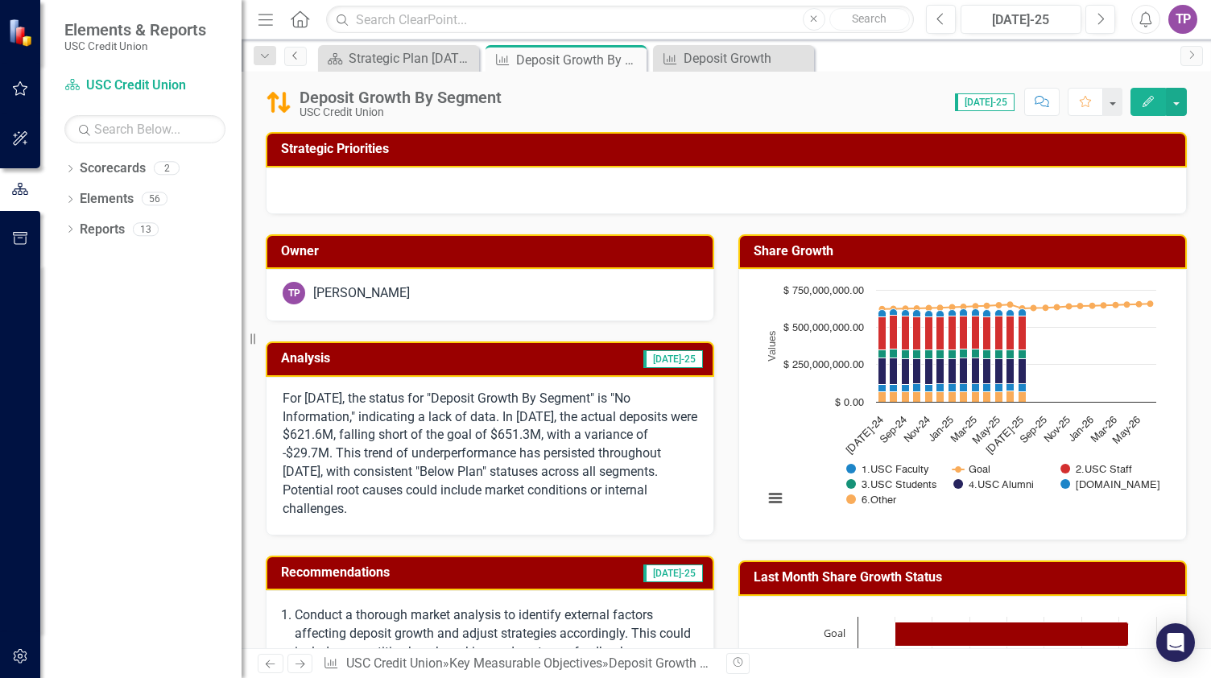
click at [296, 55] on icon "Previous" at bounding box center [295, 56] width 13 height 10
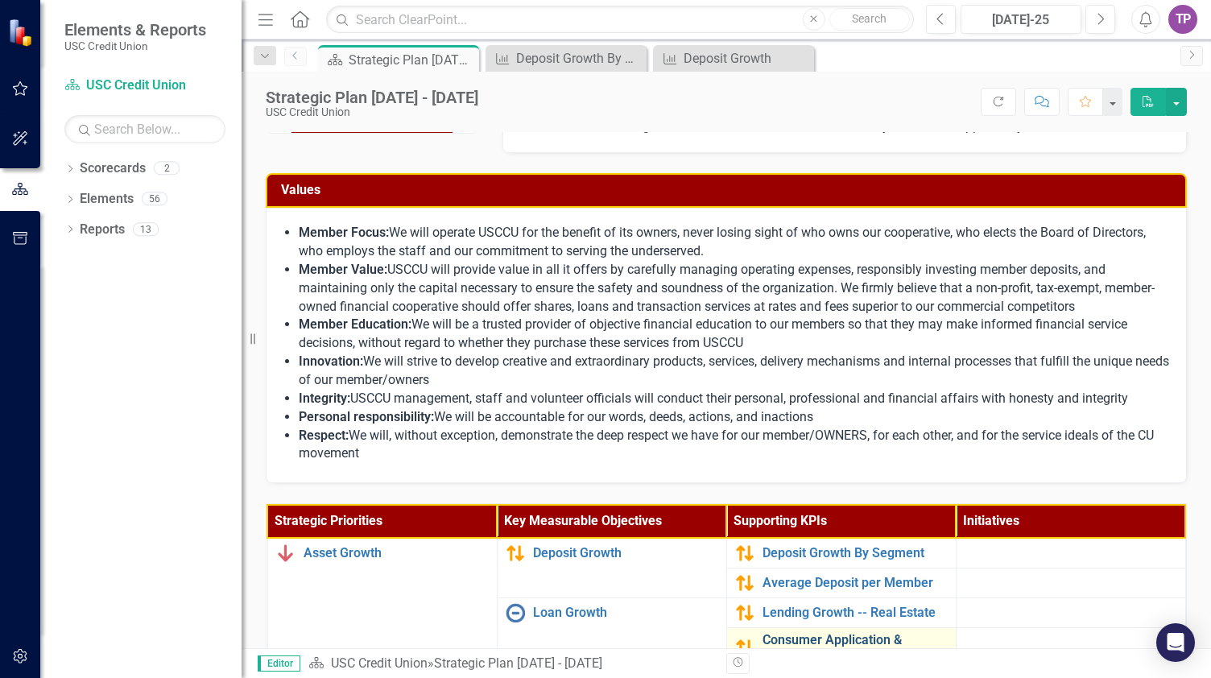
scroll to position [241, 0]
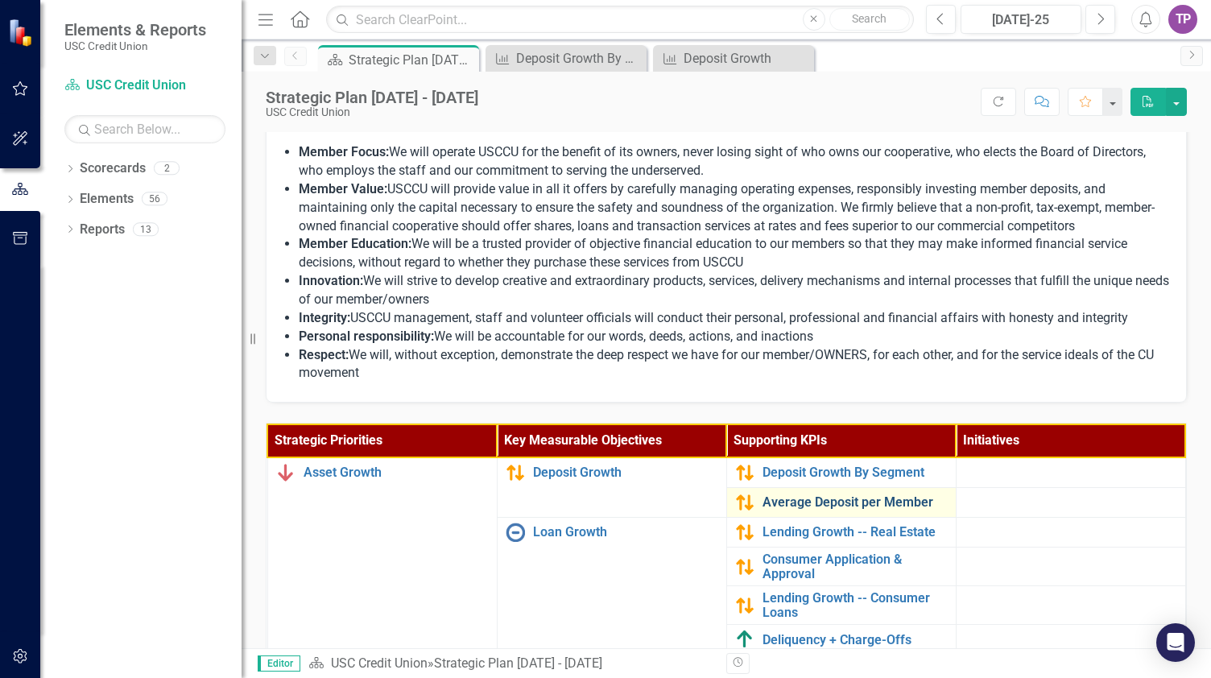
click at [788, 501] on link "Average Deposit per Member" at bounding box center [854, 502] width 185 height 14
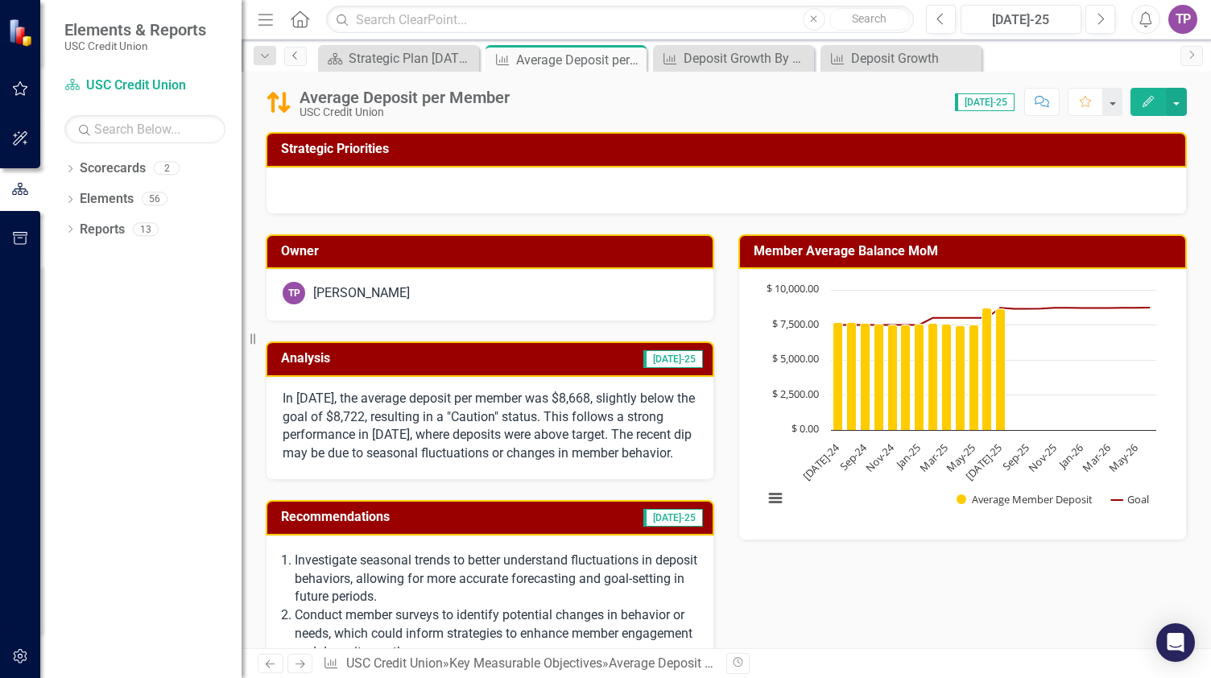
click at [294, 55] on icon "Previous" at bounding box center [295, 56] width 13 height 10
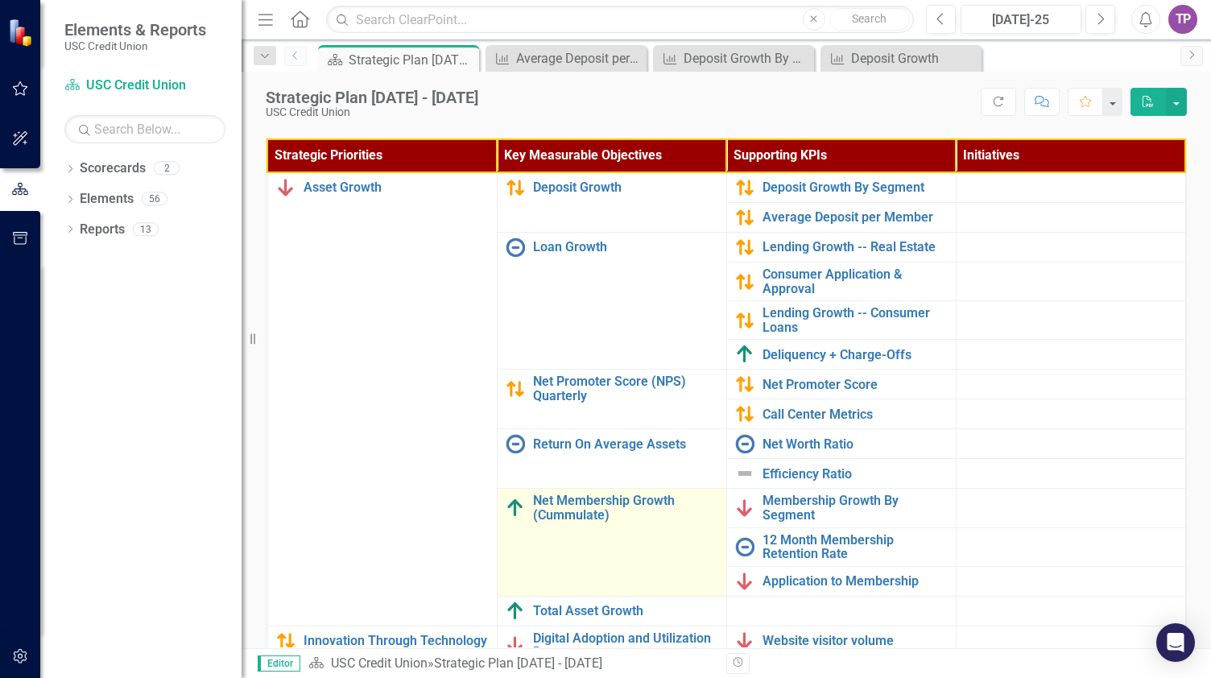
scroll to position [563, 0]
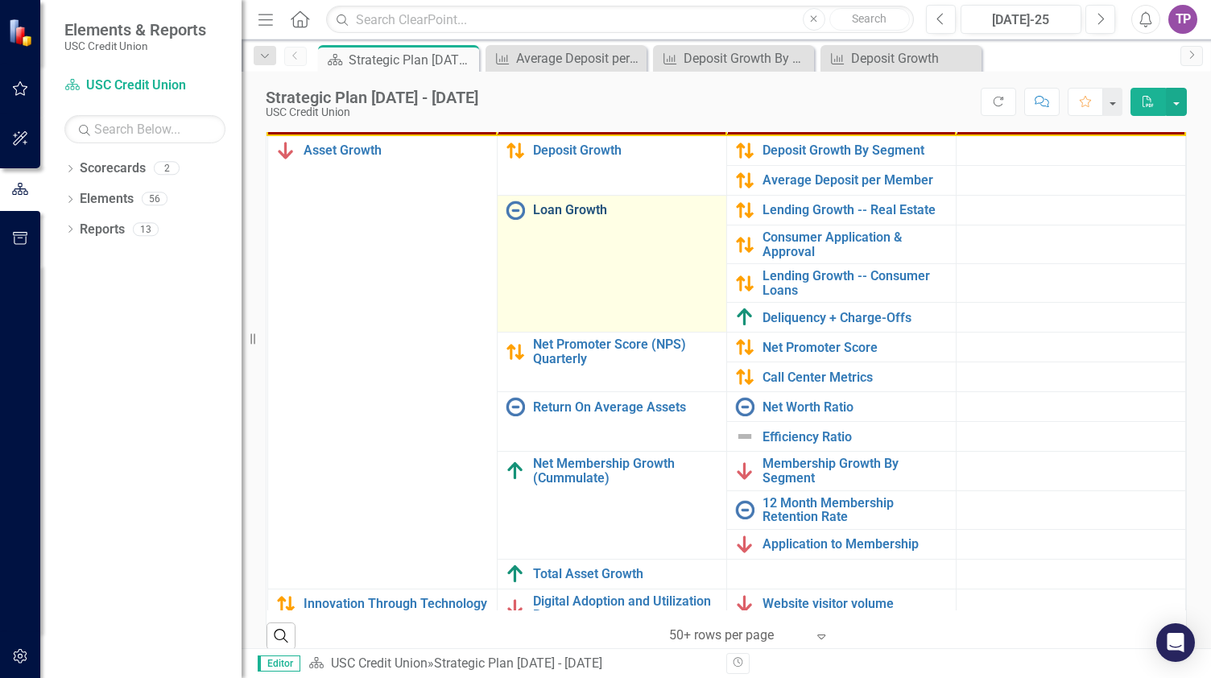
click at [587, 203] on link "Loan Growth" at bounding box center [625, 210] width 185 height 14
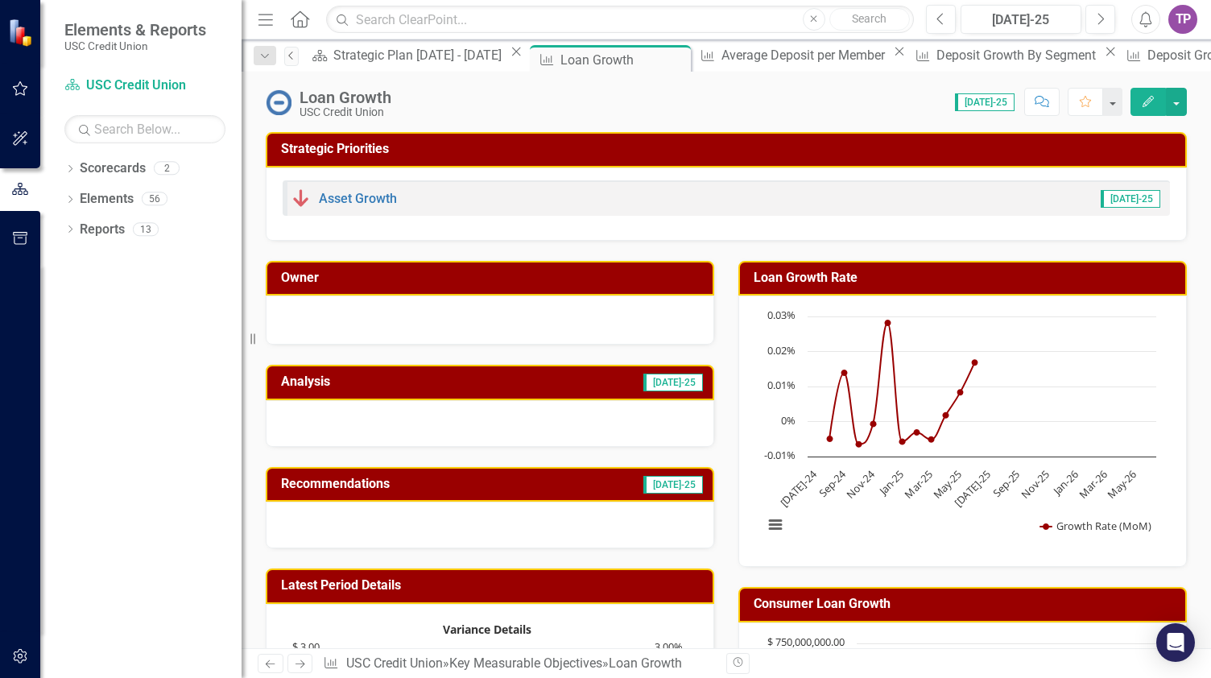
click at [298, 55] on icon "Previous" at bounding box center [291, 56] width 13 height 10
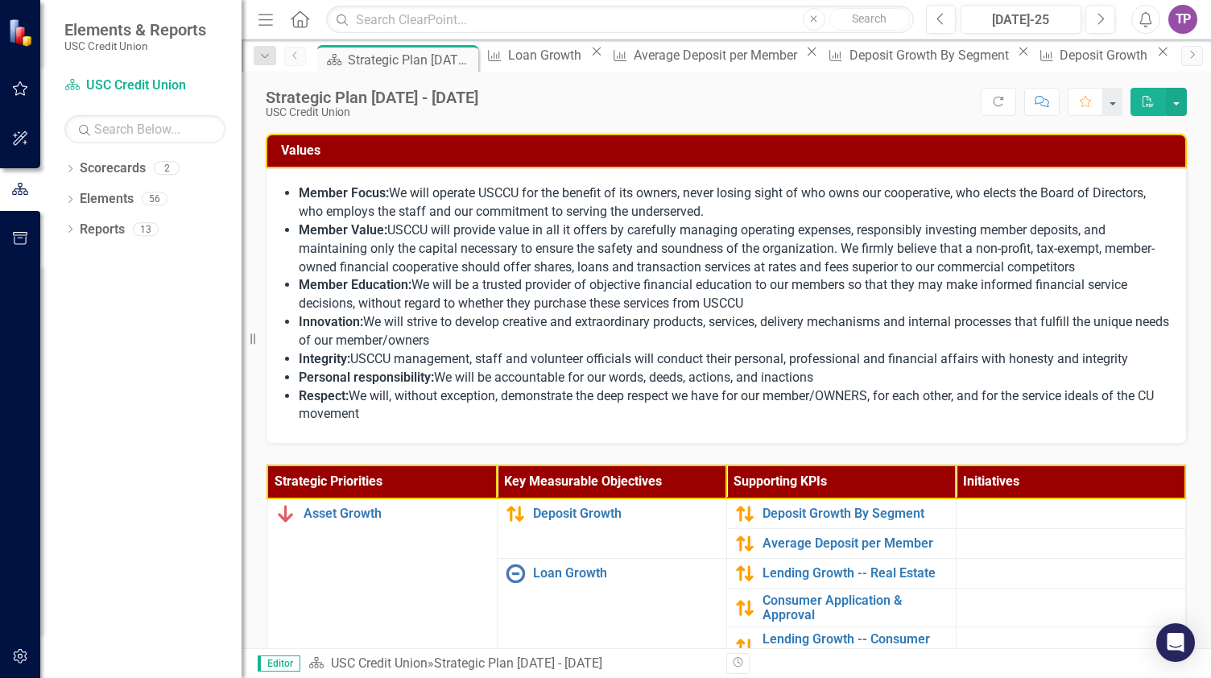
scroll to position [483, 0]
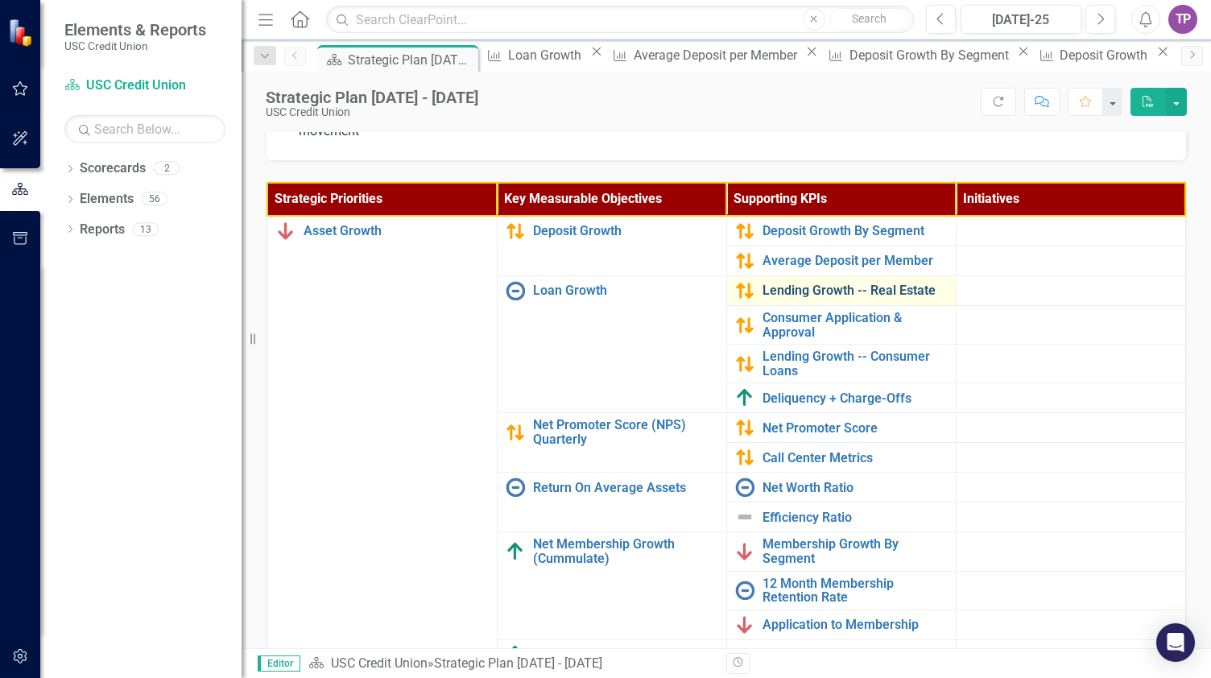
click at [828, 294] on link "Lending Growth -- Real Estate" at bounding box center [854, 290] width 185 height 14
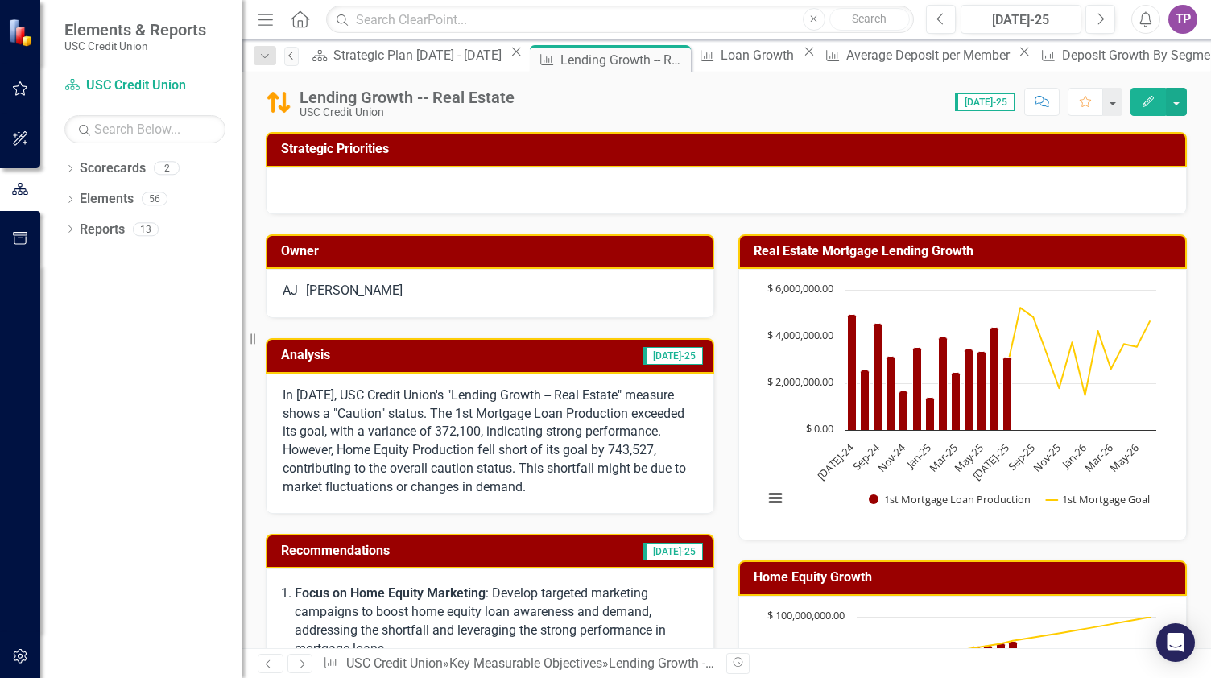
click at [298, 57] on icon "Previous" at bounding box center [291, 56] width 13 height 10
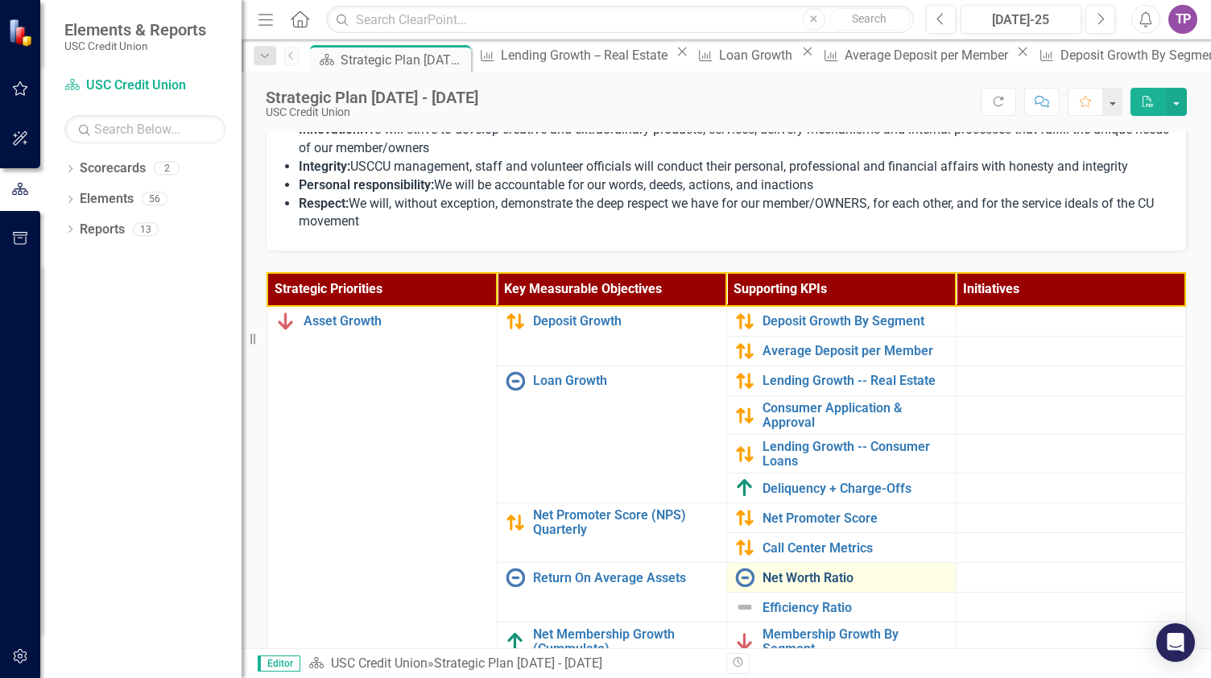
scroll to position [563, 0]
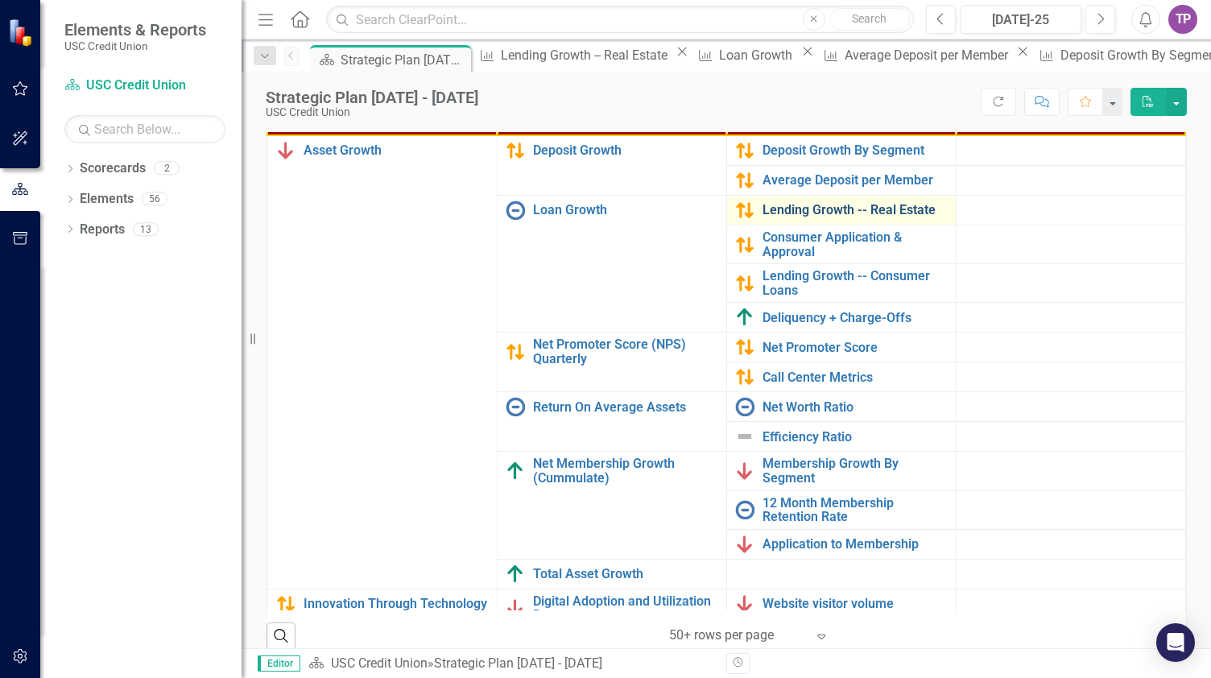
click at [780, 213] on link "Lending Growth -- Real Estate" at bounding box center [854, 210] width 185 height 14
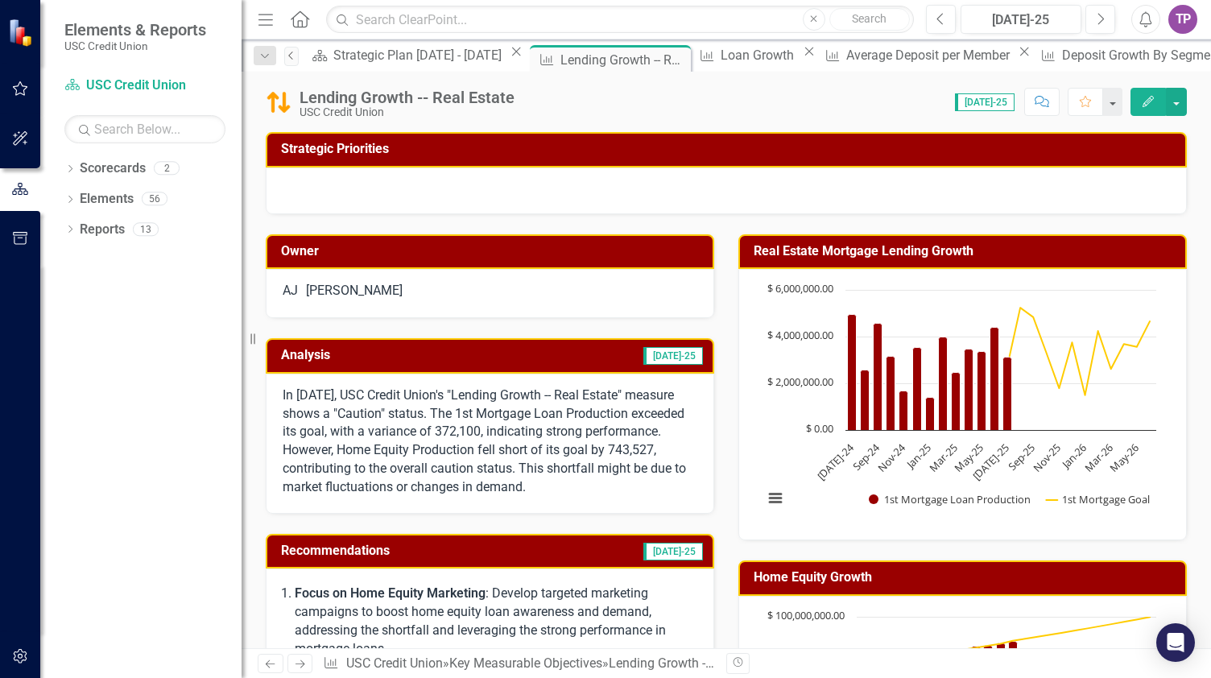
click at [296, 56] on icon "Previous" at bounding box center [291, 56] width 13 height 10
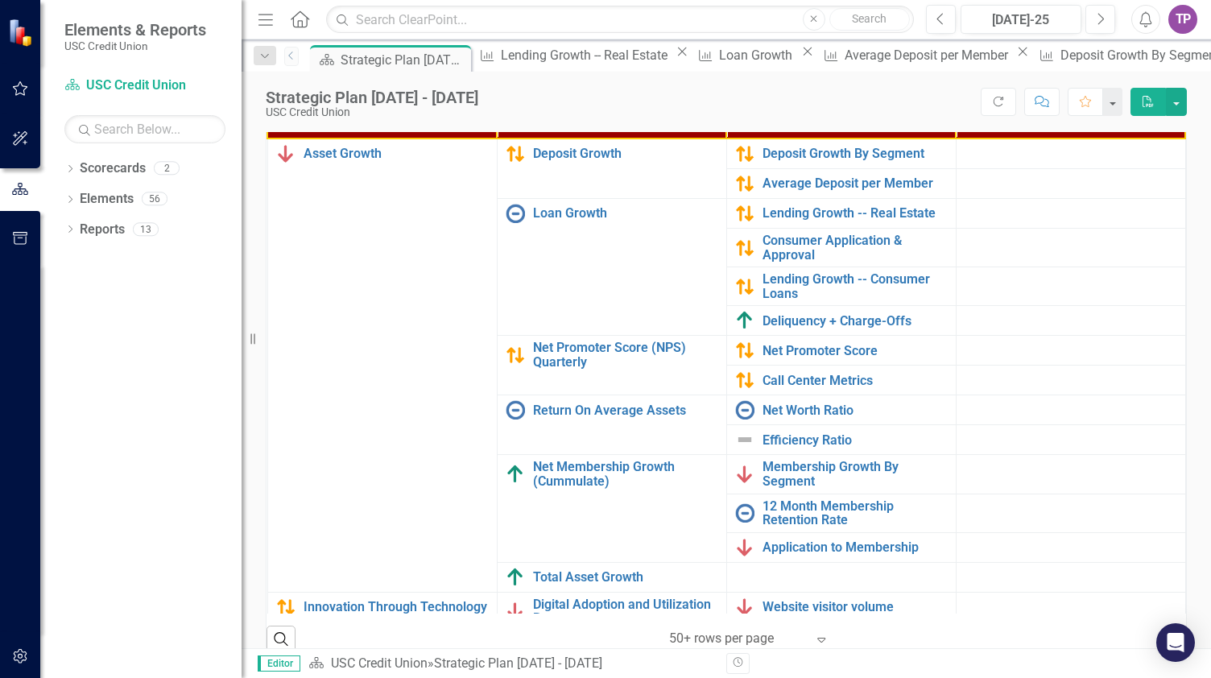
scroll to position [563, 0]
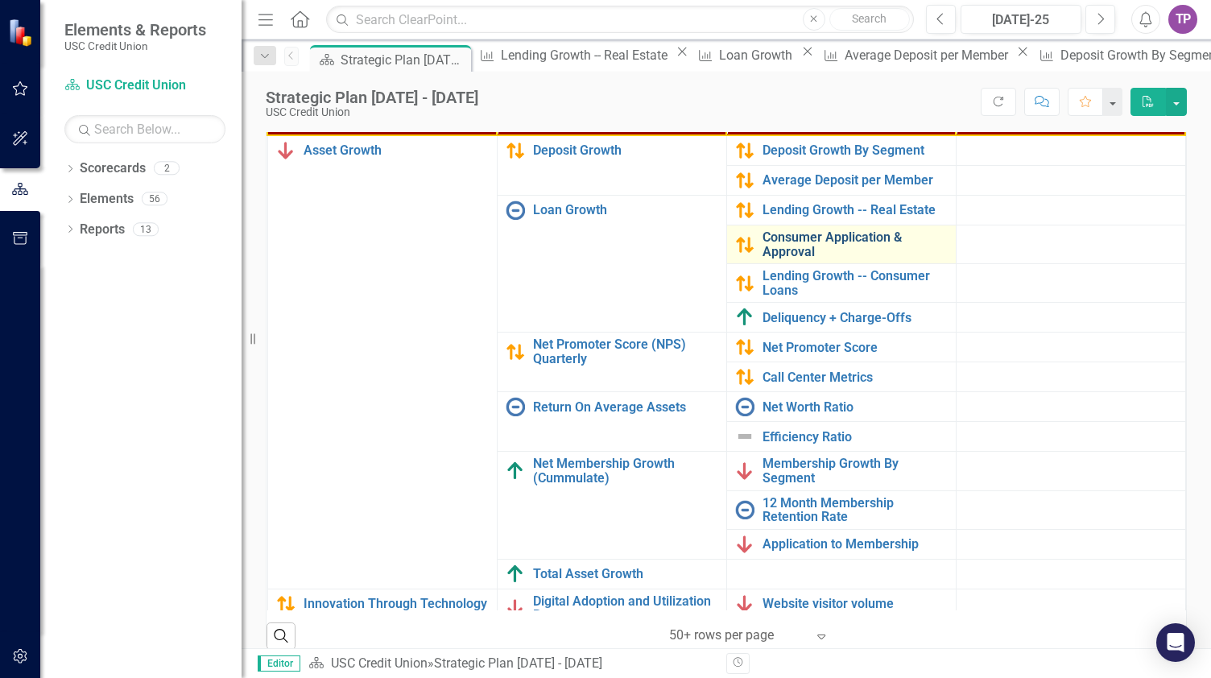
click at [787, 248] on link "Consumer Application & Approval" at bounding box center [854, 244] width 185 height 28
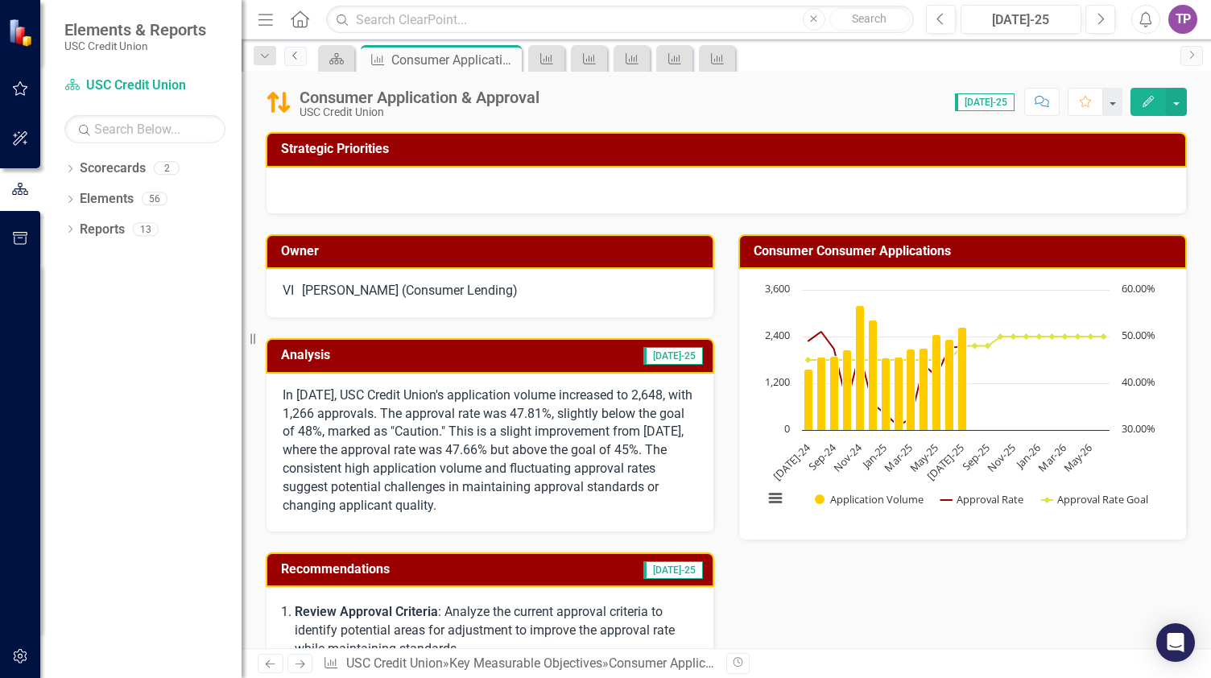
click at [296, 59] on icon "Previous" at bounding box center [295, 56] width 13 height 10
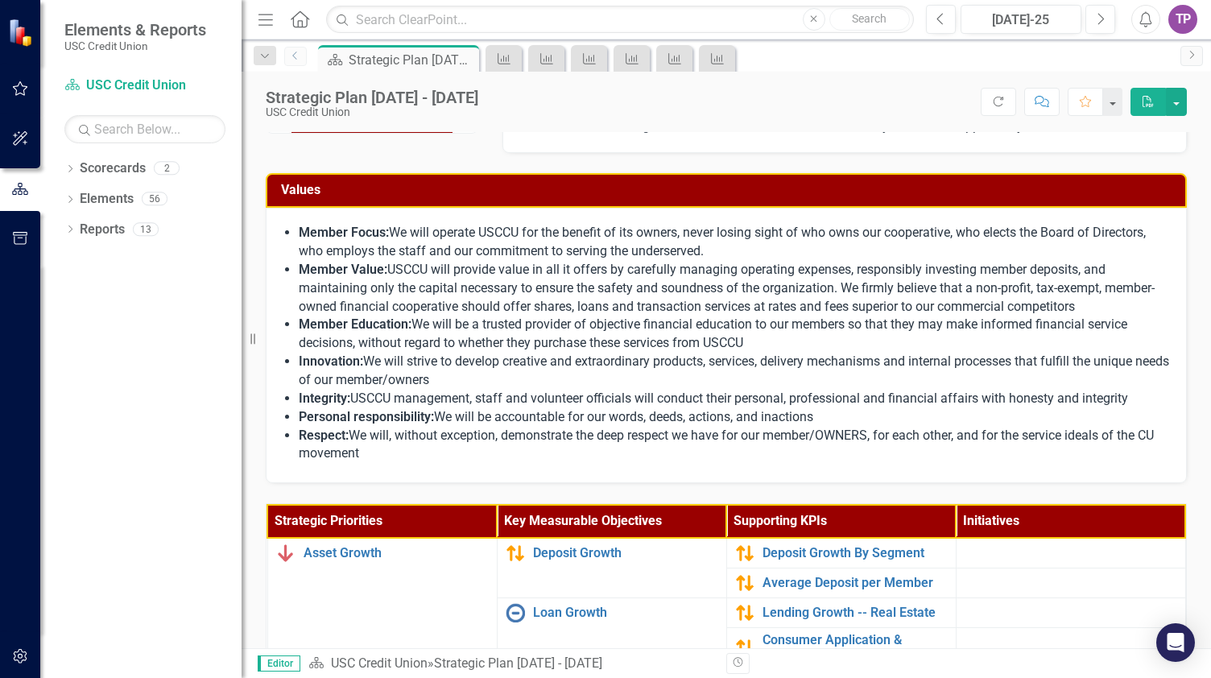
scroll to position [579, 0]
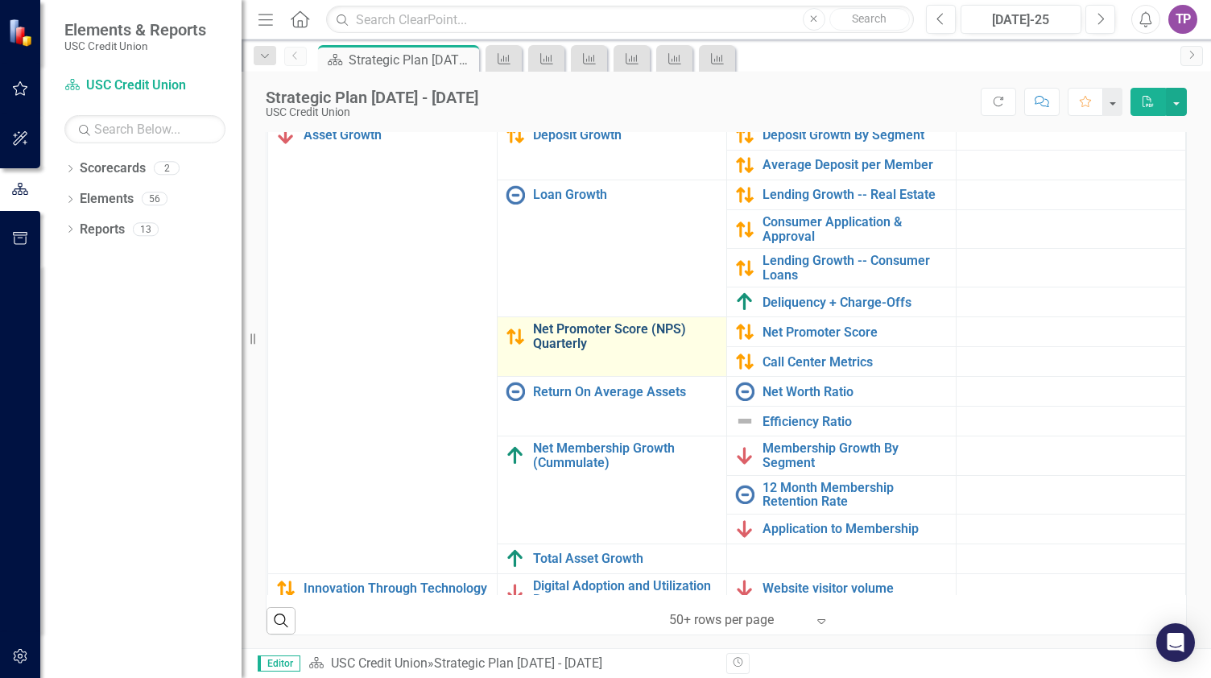
click at [591, 340] on link "Net Promoter Score (NPS) Quarterly" at bounding box center [625, 336] width 185 height 28
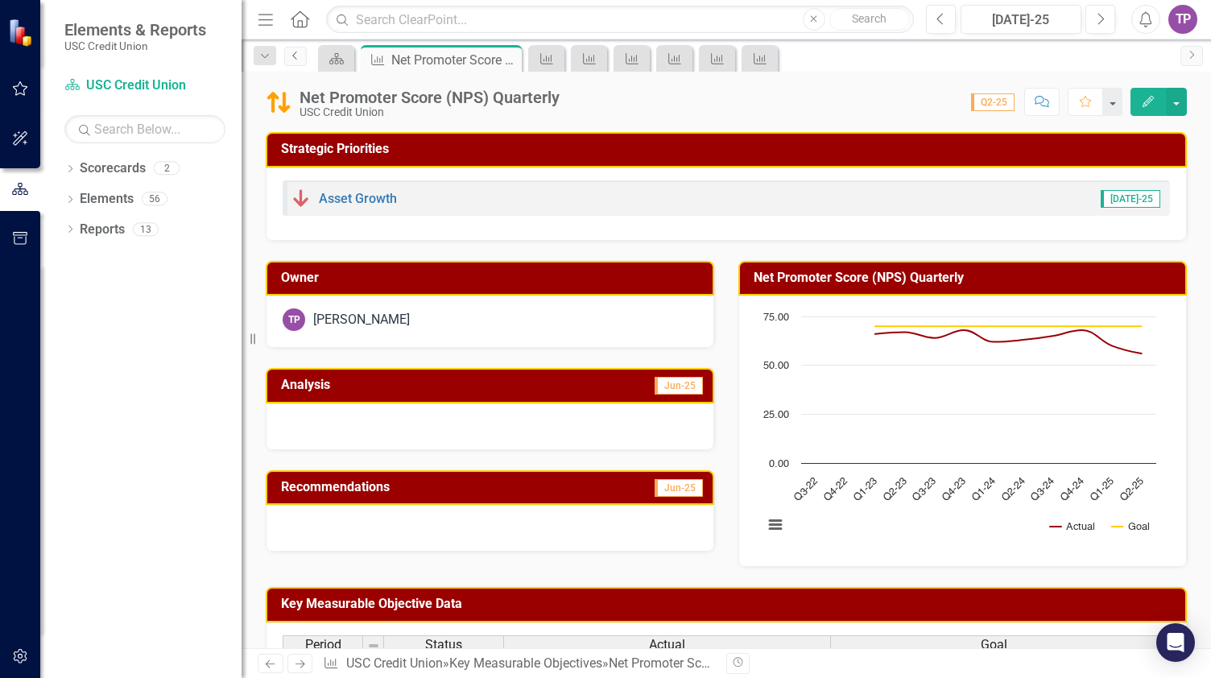
click at [290, 57] on icon "Previous" at bounding box center [295, 56] width 13 height 10
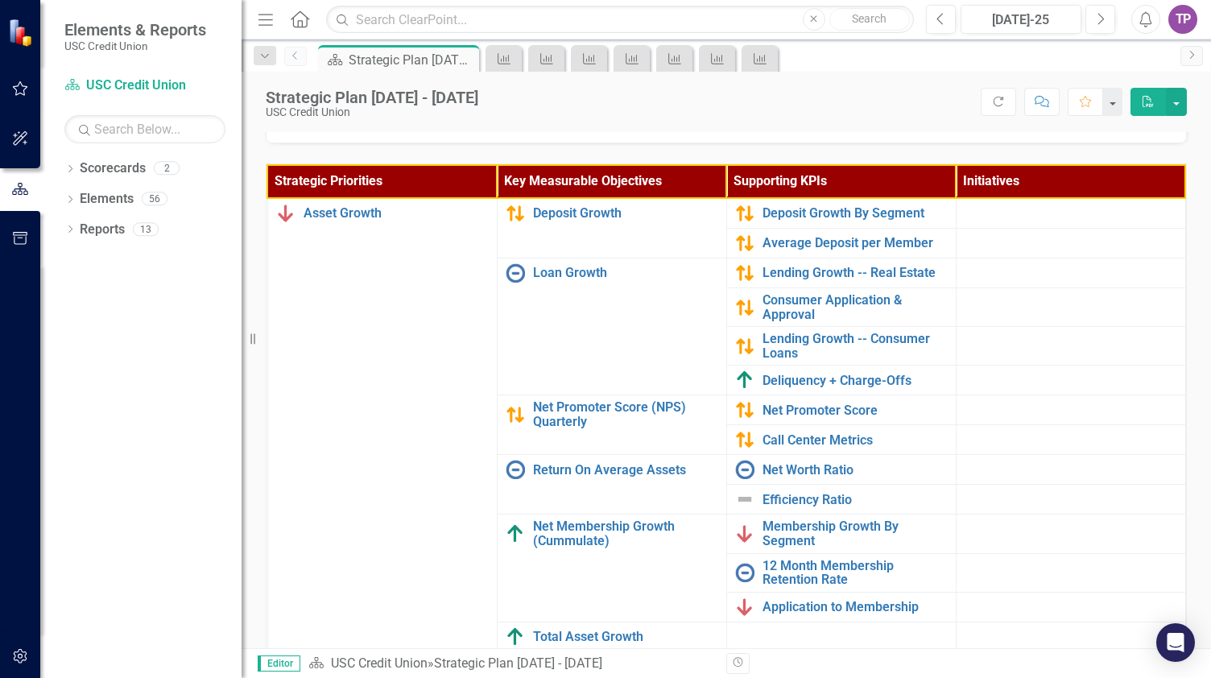
scroll to position [563, 0]
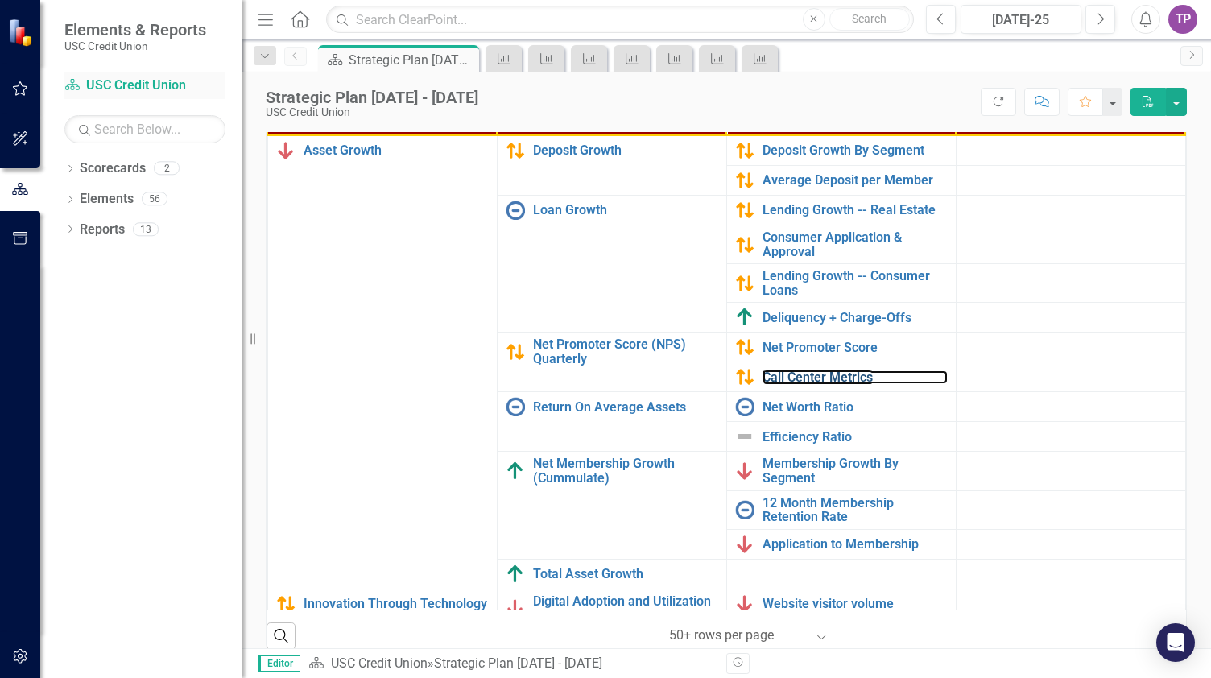
drag, startPoint x: 789, startPoint y: 374, endPoint x: 124, endPoint y: 92, distance: 722.4
click at [789, 374] on link "Call Center Metrics" at bounding box center [854, 377] width 185 height 14
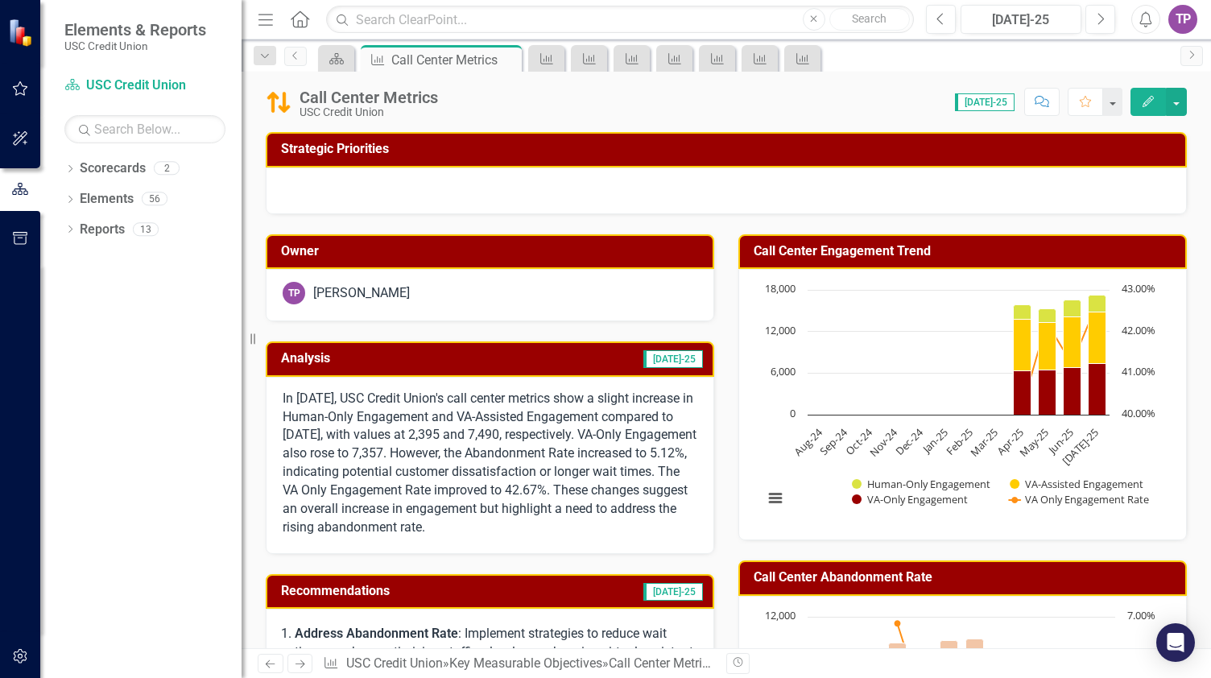
click at [298, 67] on div "Dropdown Search Scorecard Strategic Plan [DATE] - [DATE] Close Key Measurable O…" at bounding box center [725, 55] width 969 height 32
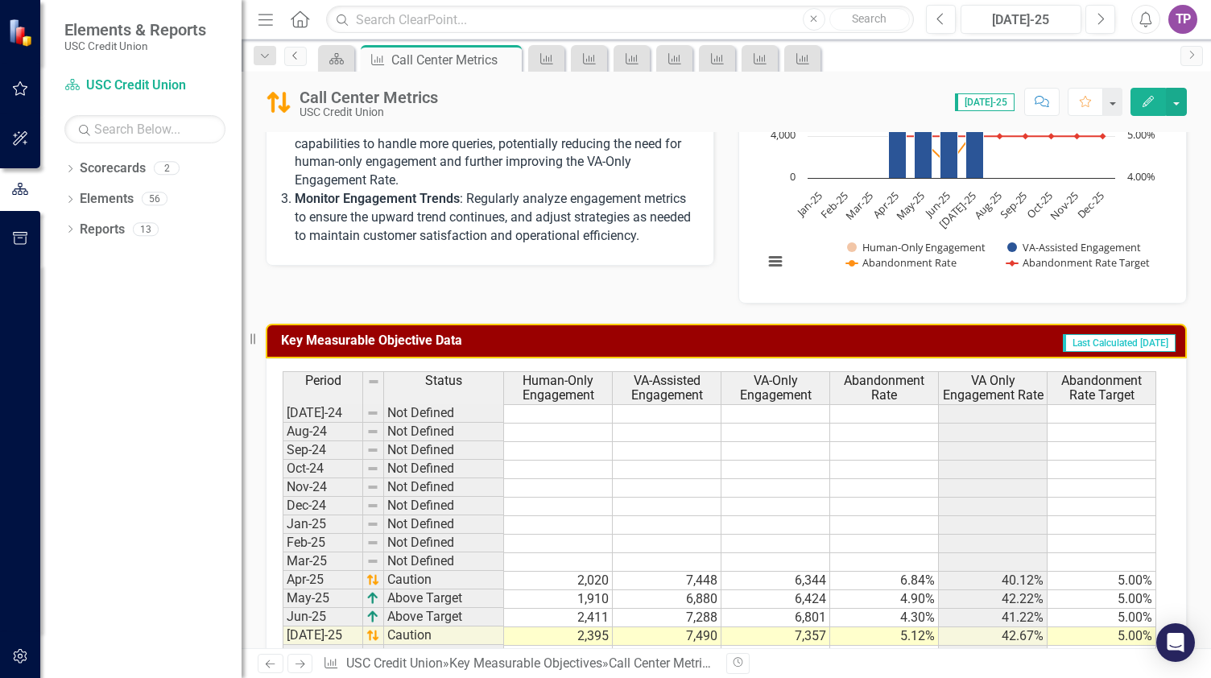
click at [301, 51] on icon "Previous" at bounding box center [295, 56] width 13 height 10
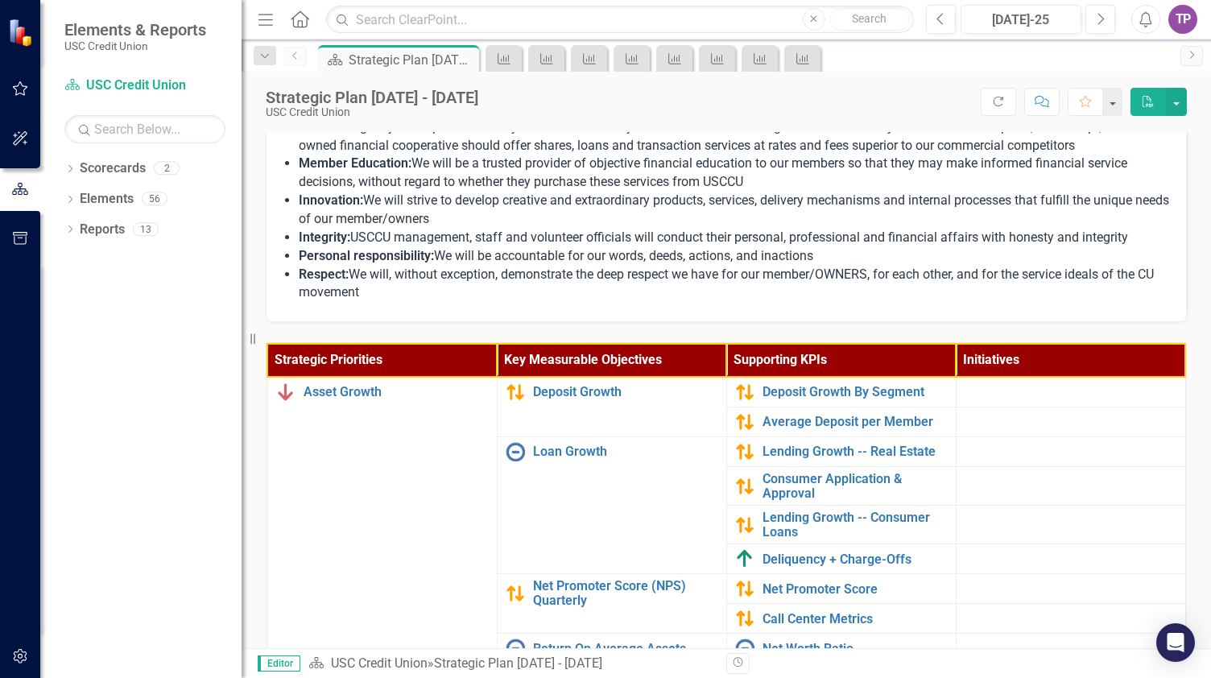
scroll to position [579, 0]
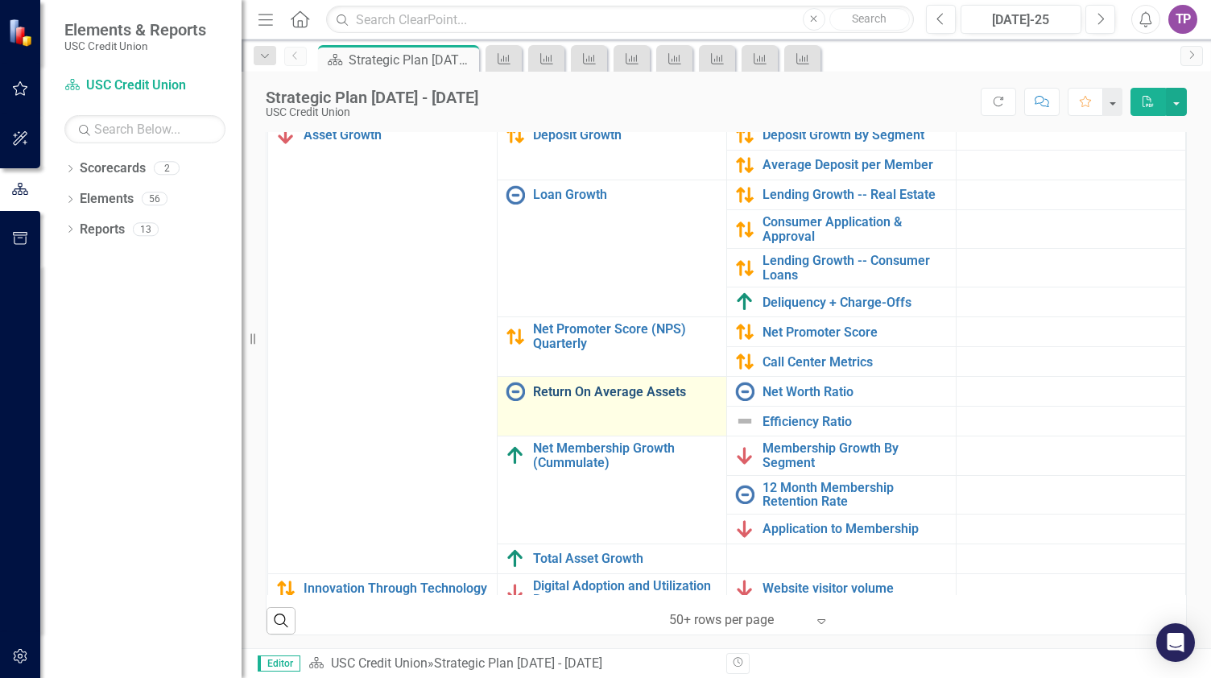
click at [578, 385] on link "Return On Average Assets" at bounding box center [625, 392] width 185 height 14
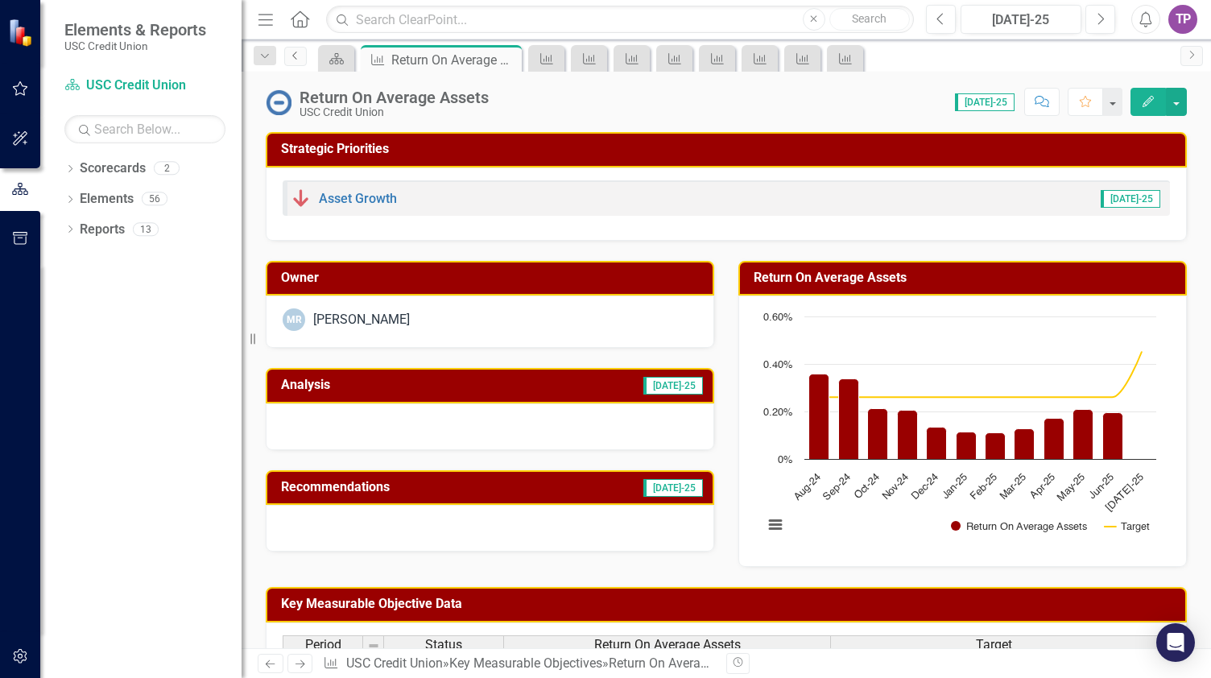
click at [293, 57] on icon "Previous" at bounding box center [295, 56] width 13 height 10
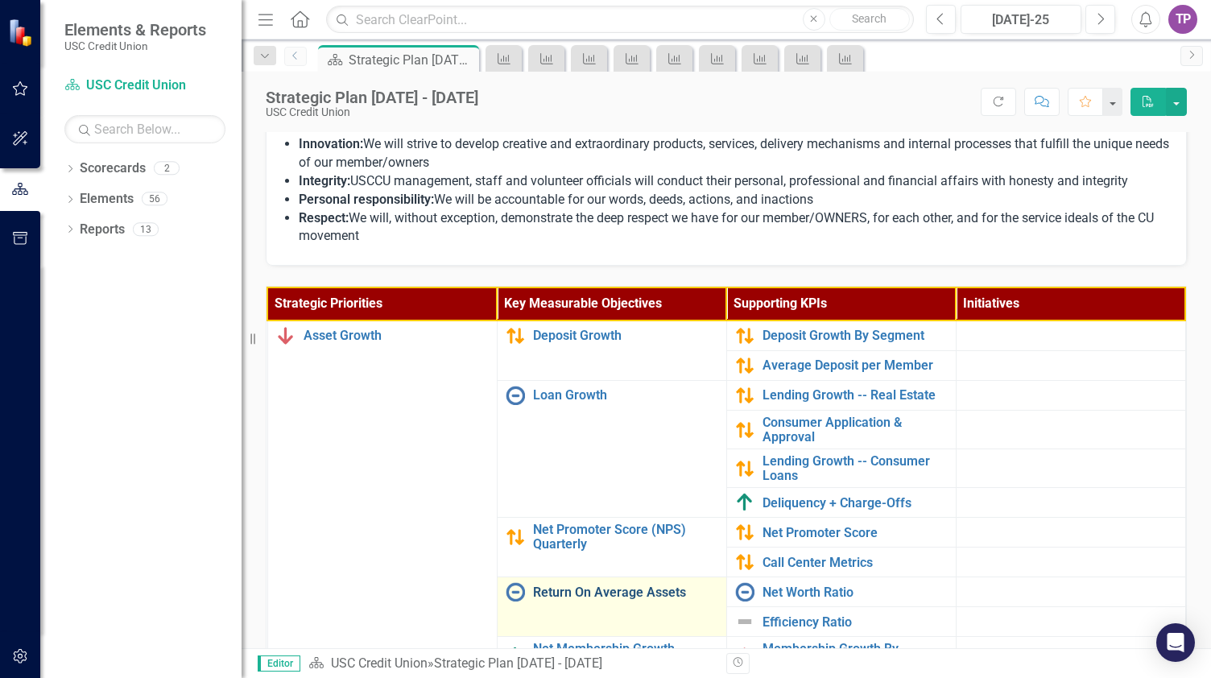
scroll to position [322, 0]
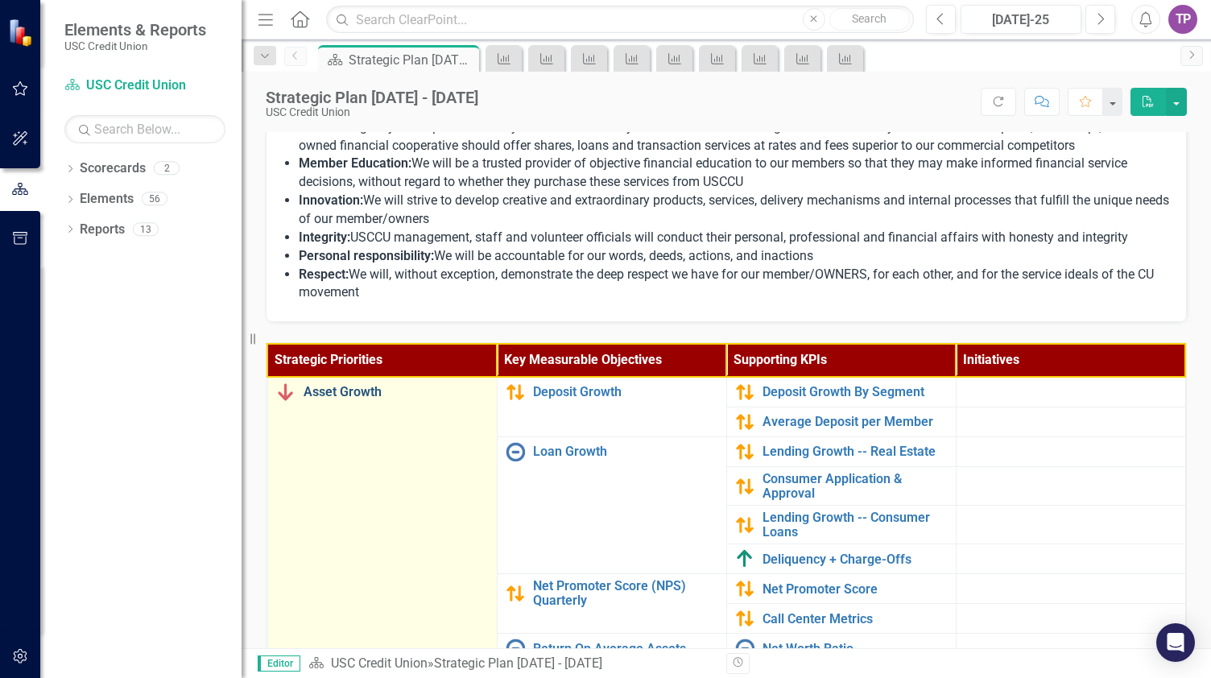
click at [343, 387] on link "Asset Growth" at bounding box center [395, 392] width 185 height 14
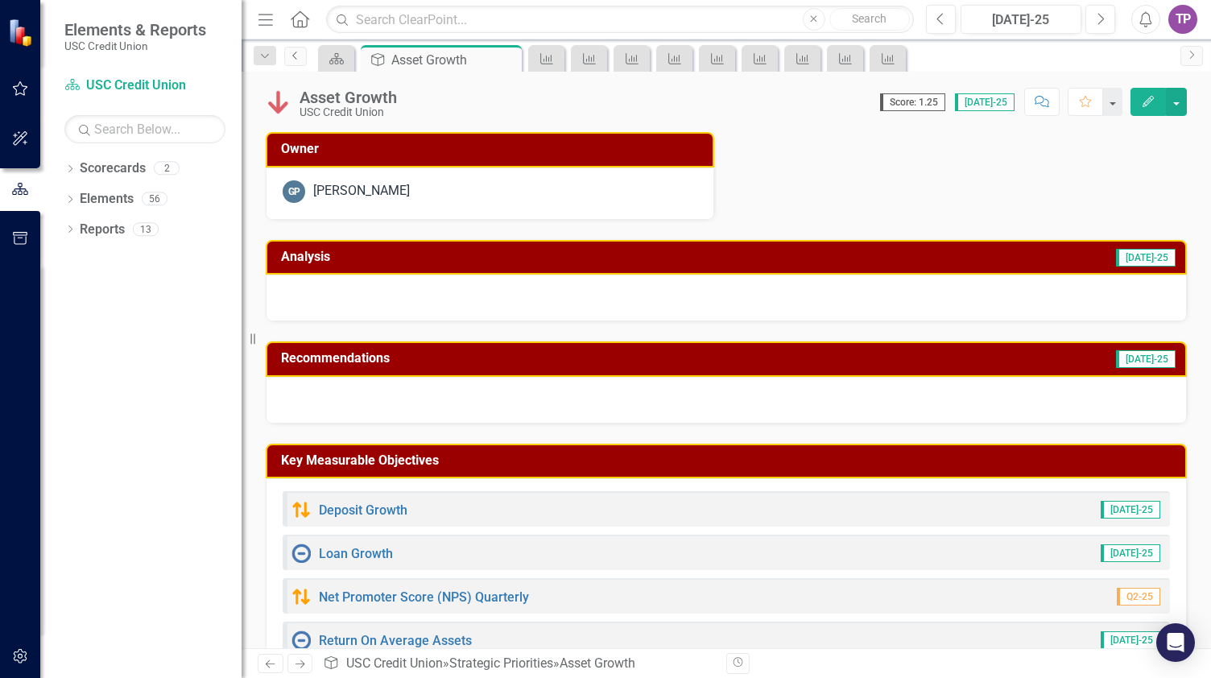
click at [293, 57] on icon "Previous" at bounding box center [295, 56] width 13 height 10
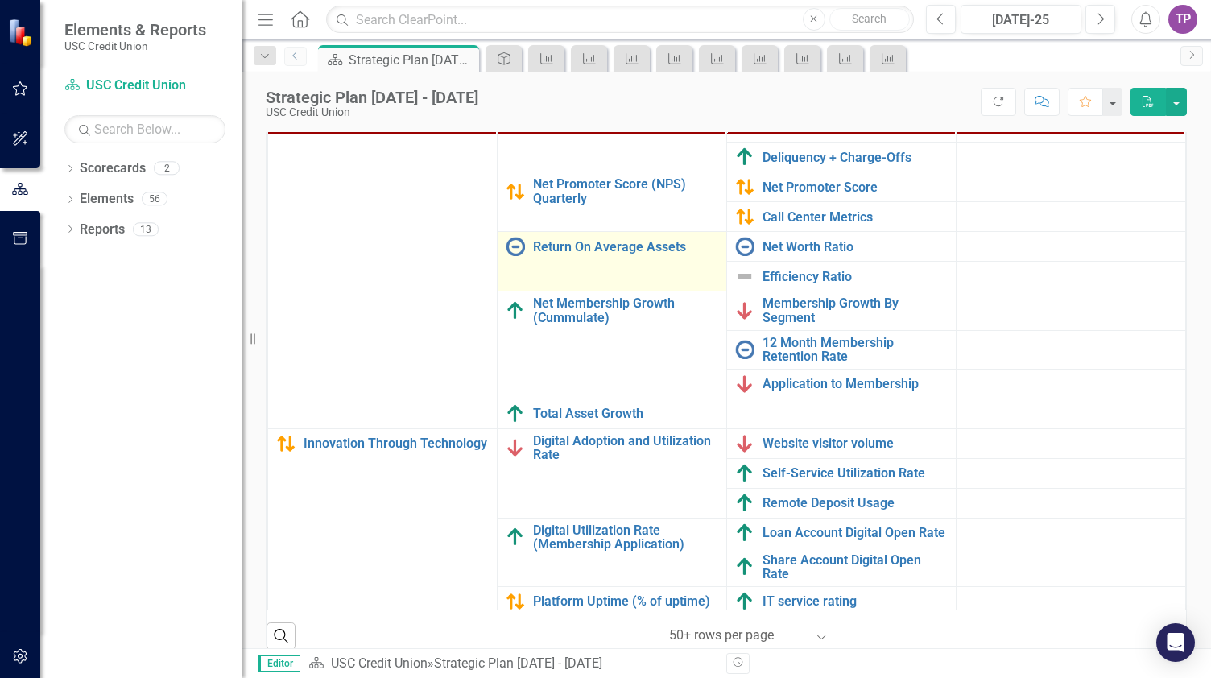
scroll to position [161, 0]
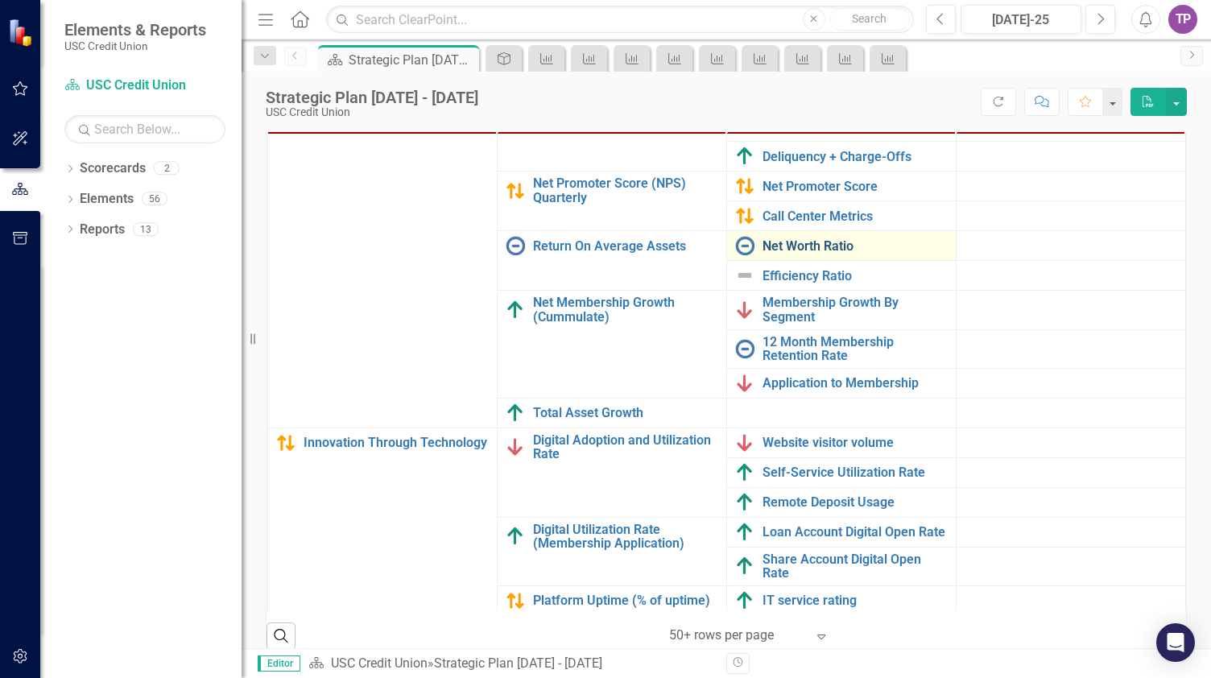
click at [780, 244] on link "Net Worth Ratio" at bounding box center [854, 246] width 185 height 14
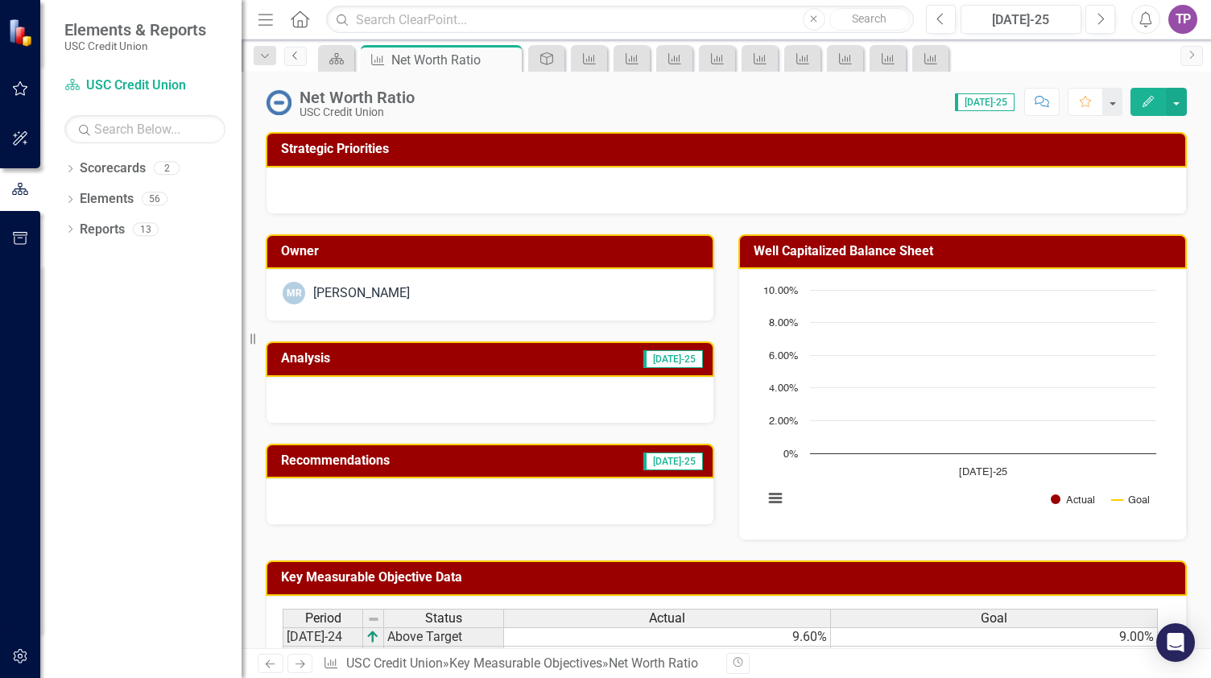
click at [297, 47] on link "Previous" at bounding box center [295, 56] width 23 height 19
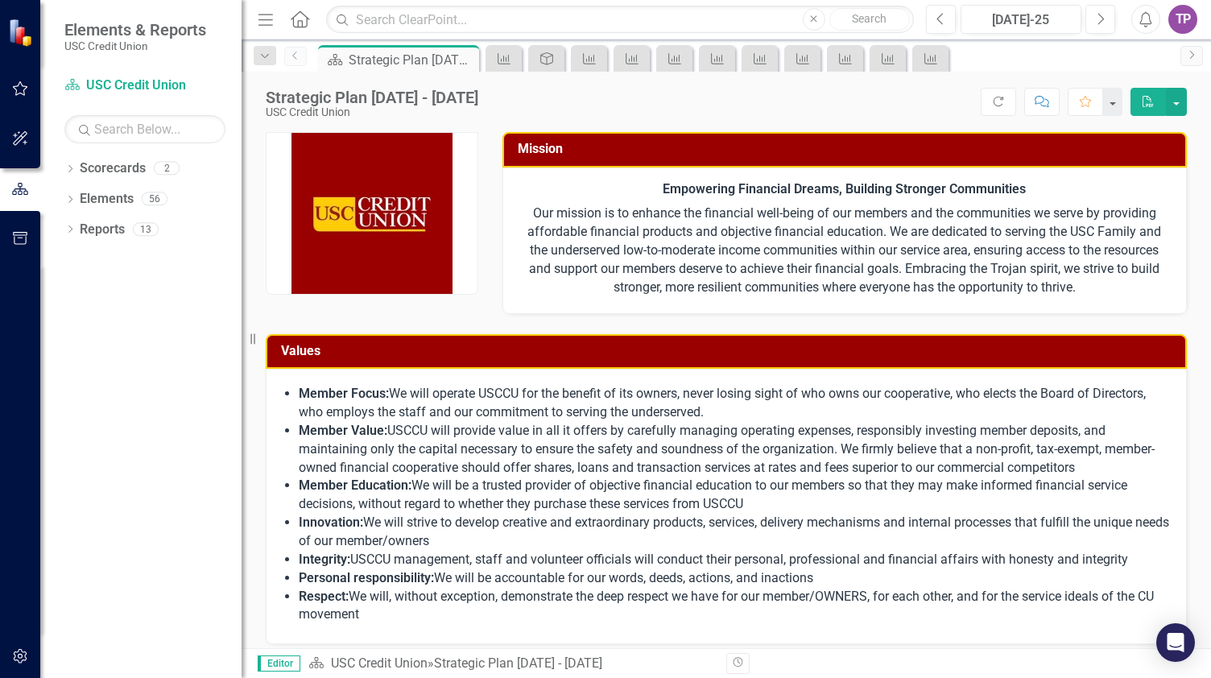
scroll to position [563, 0]
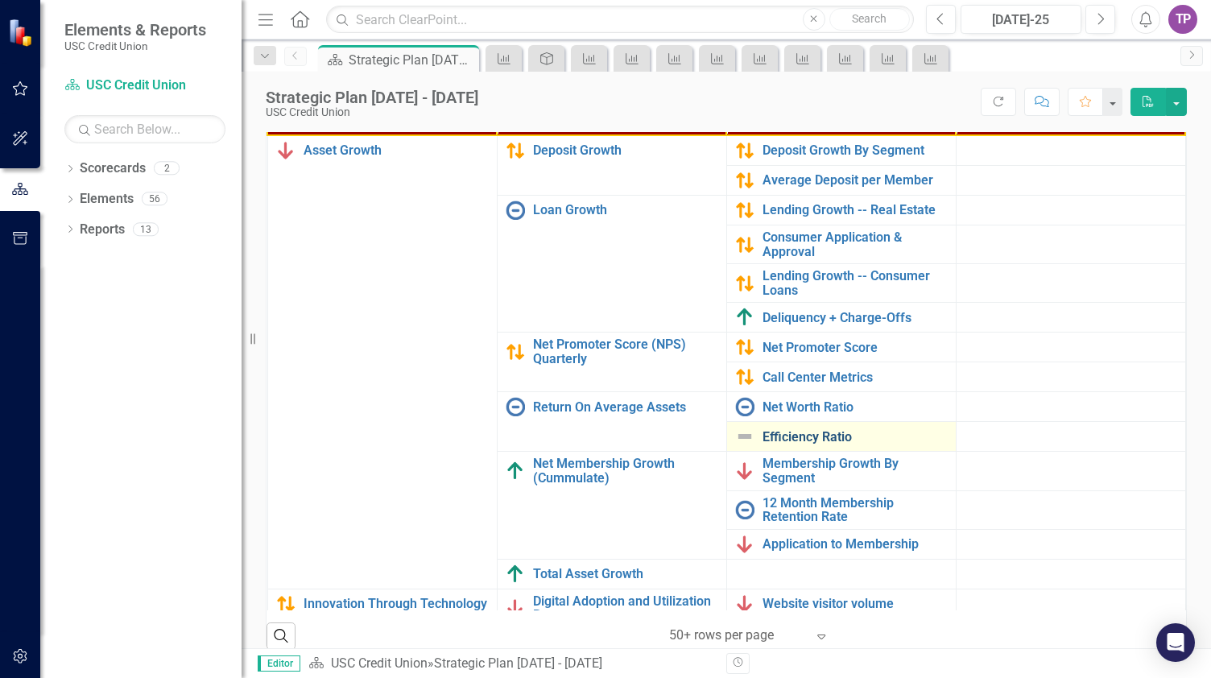
click at [799, 438] on link "Efficiency Ratio" at bounding box center [854, 437] width 185 height 14
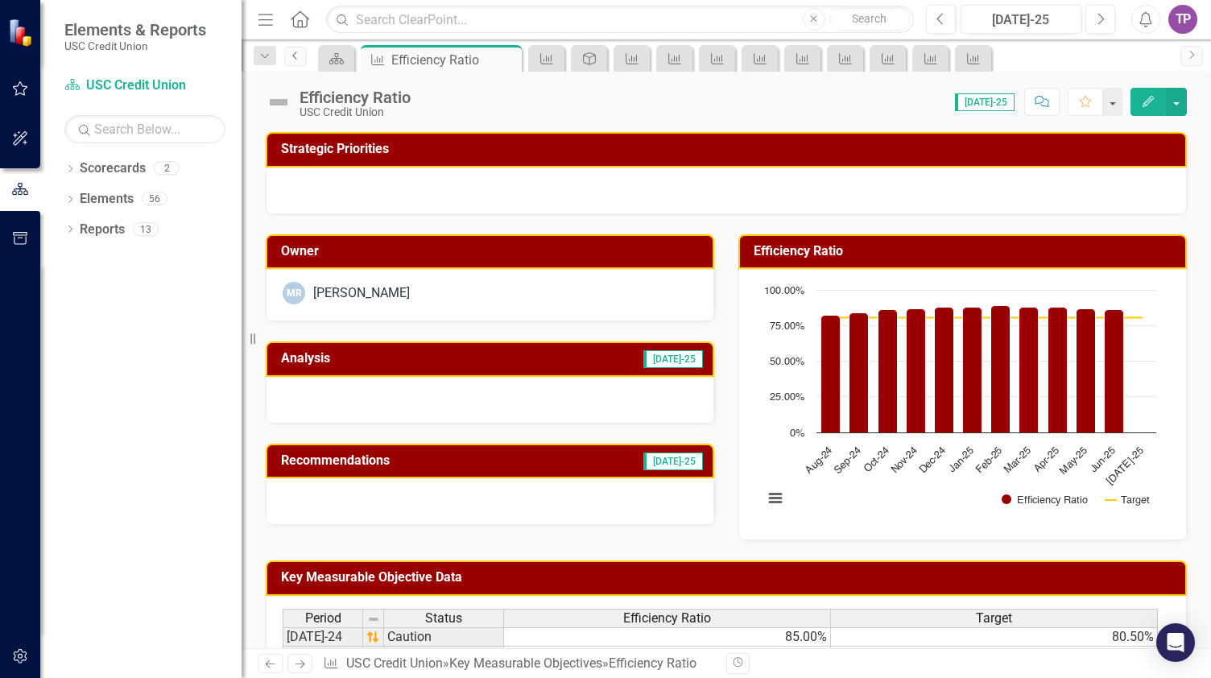
click at [290, 54] on icon "Previous" at bounding box center [295, 56] width 13 height 10
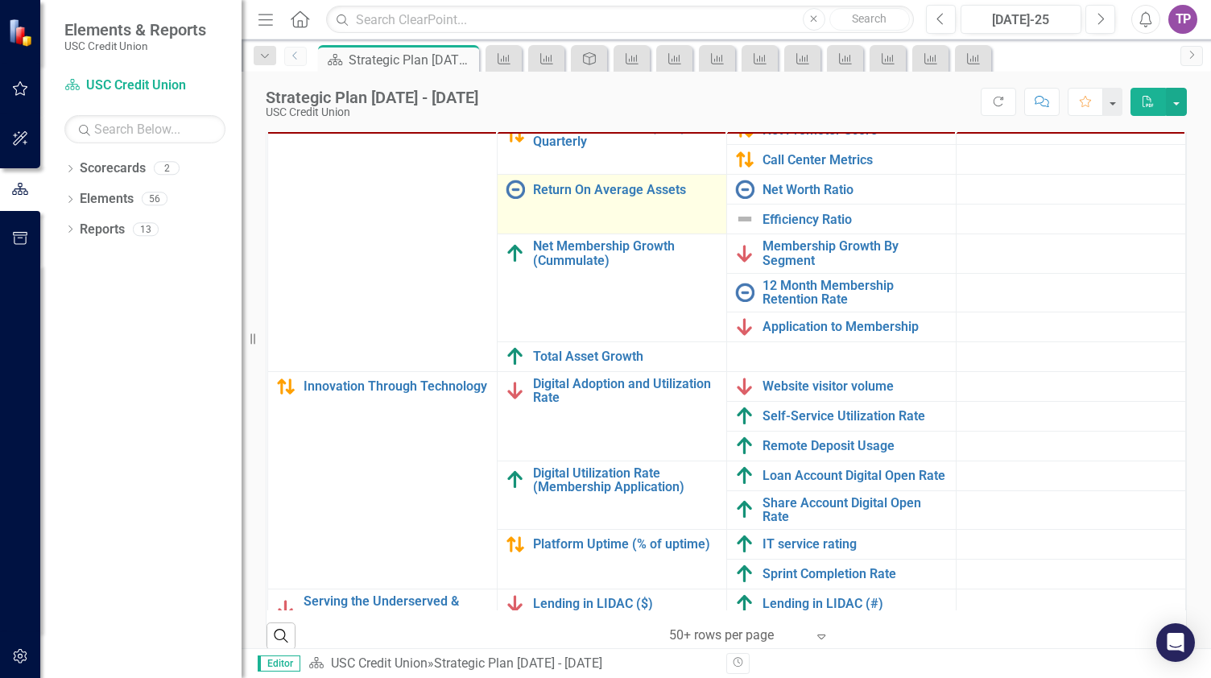
scroll to position [241, 0]
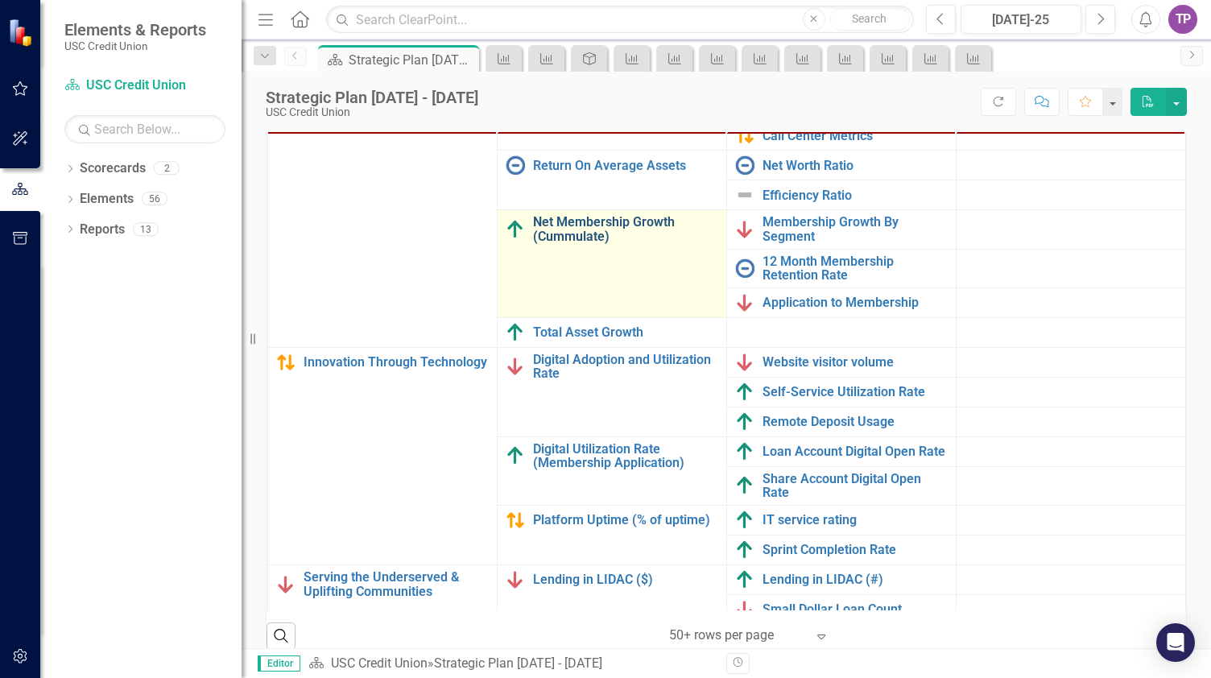
click at [596, 233] on link "Net Membership Growth (Cummulate)" at bounding box center [625, 229] width 185 height 28
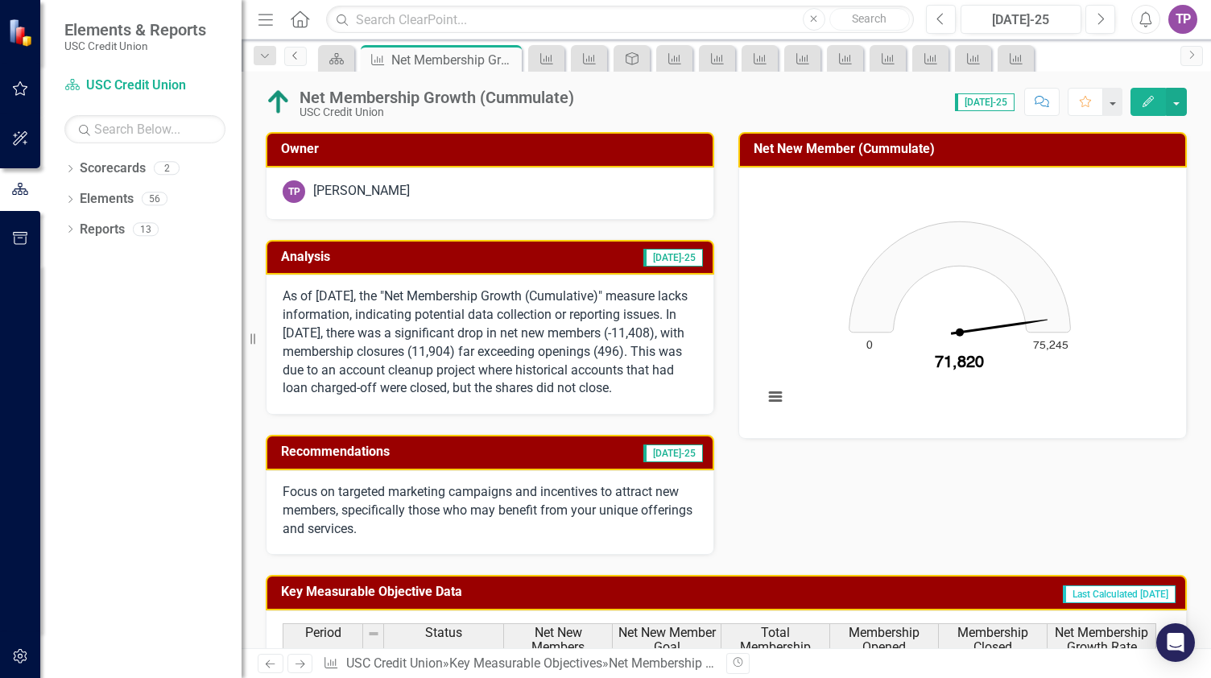
click at [303, 57] on link "Previous" at bounding box center [295, 56] width 23 height 19
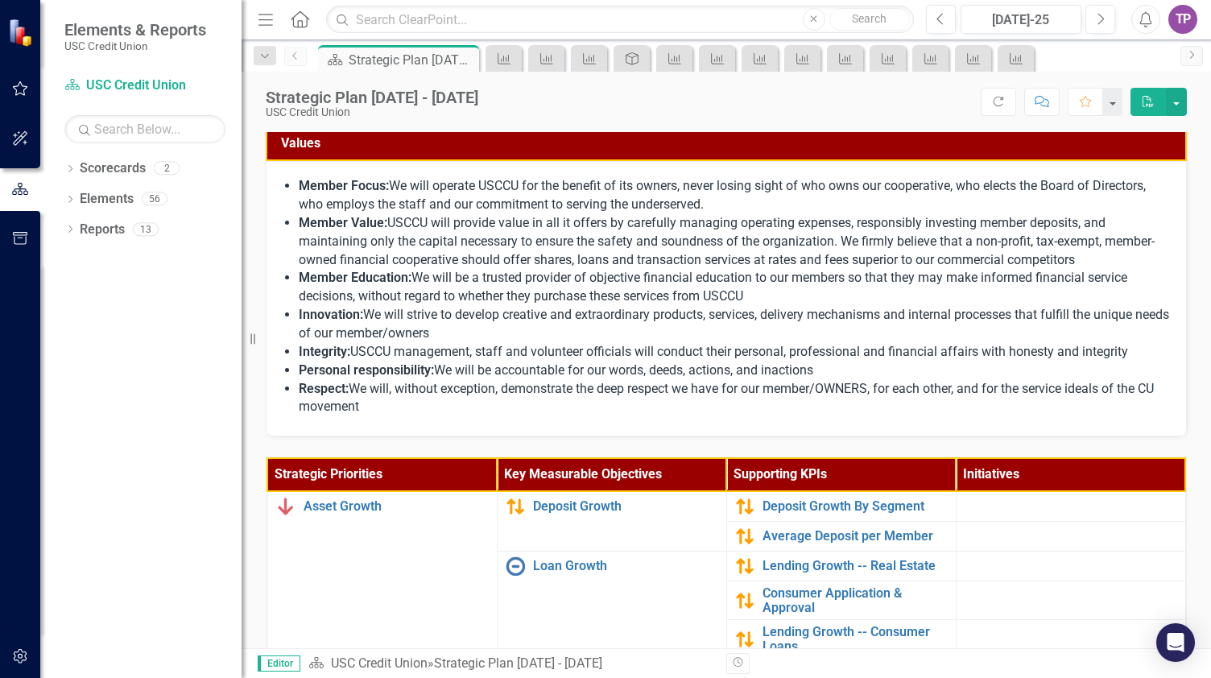
scroll to position [579, 0]
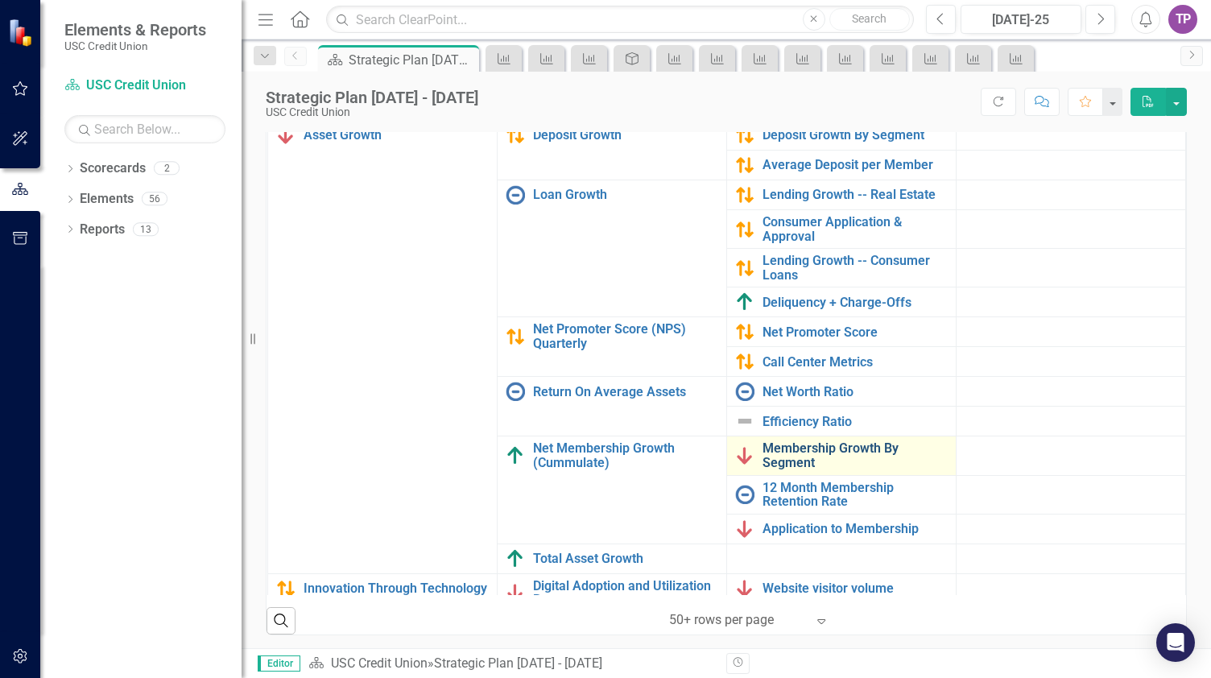
click at [778, 445] on link "Membership Growth By Segment" at bounding box center [854, 455] width 185 height 28
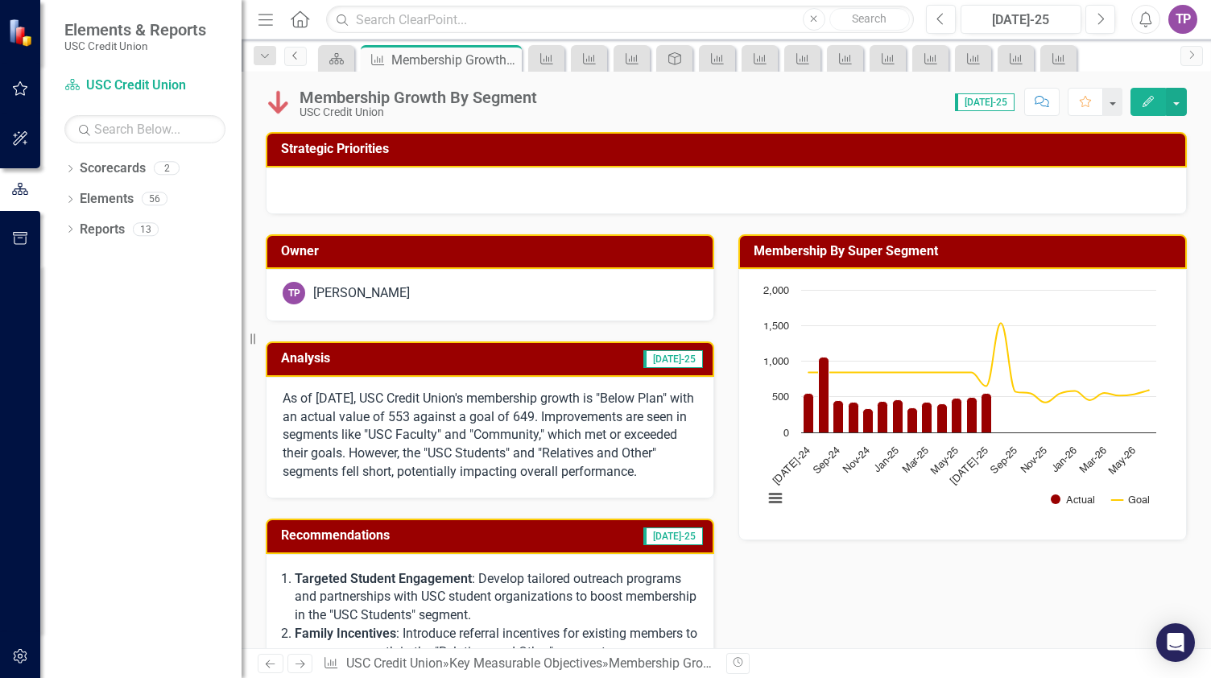
click at [300, 57] on icon "Previous" at bounding box center [295, 56] width 13 height 10
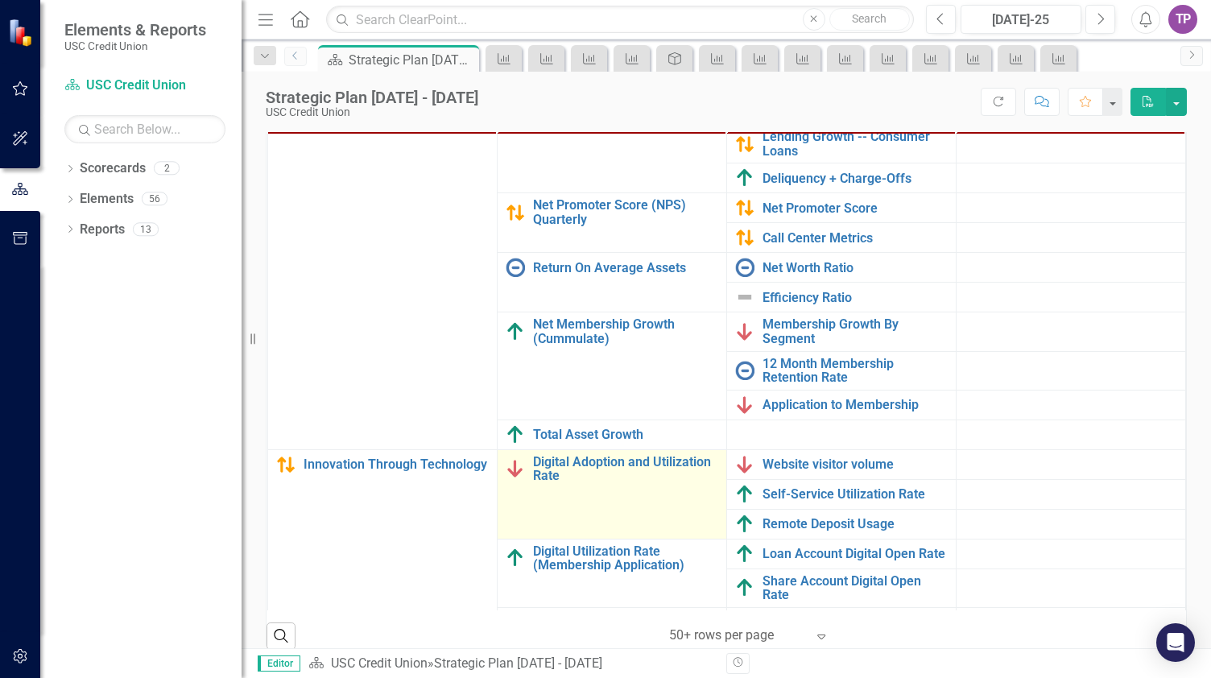
scroll to position [241, 0]
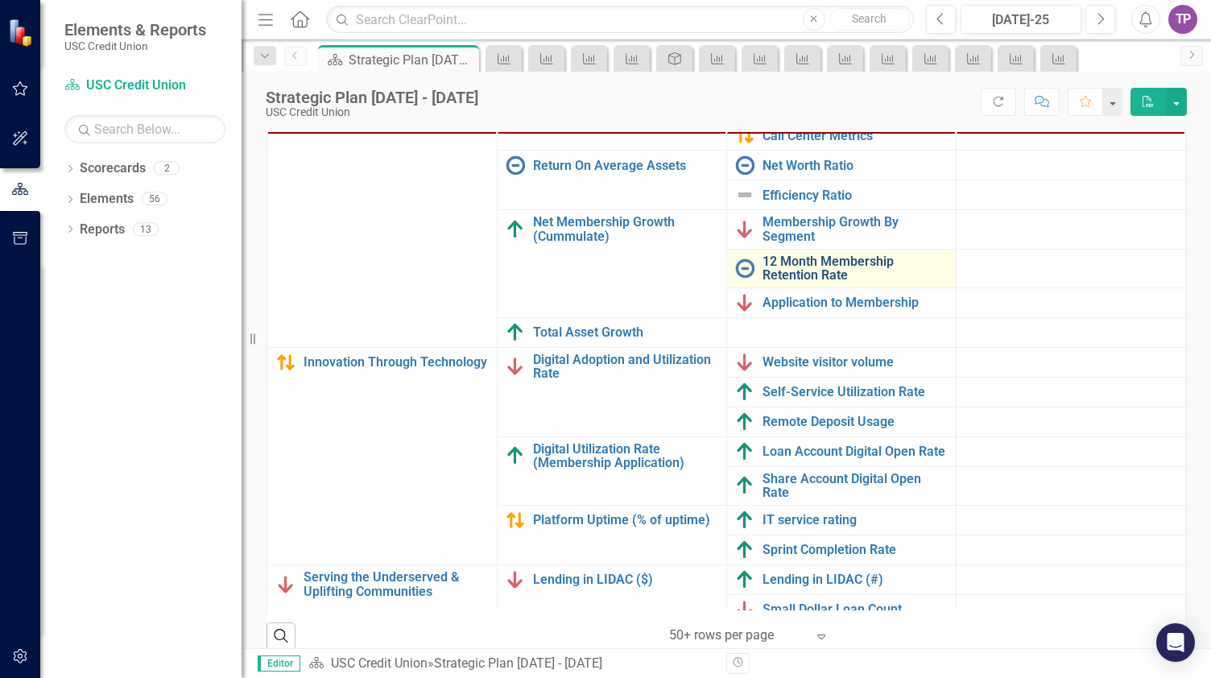
click at [797, 263] on link "12 Month Membership Retention Rate" at bounding box center [854, 268] width 185 height 28
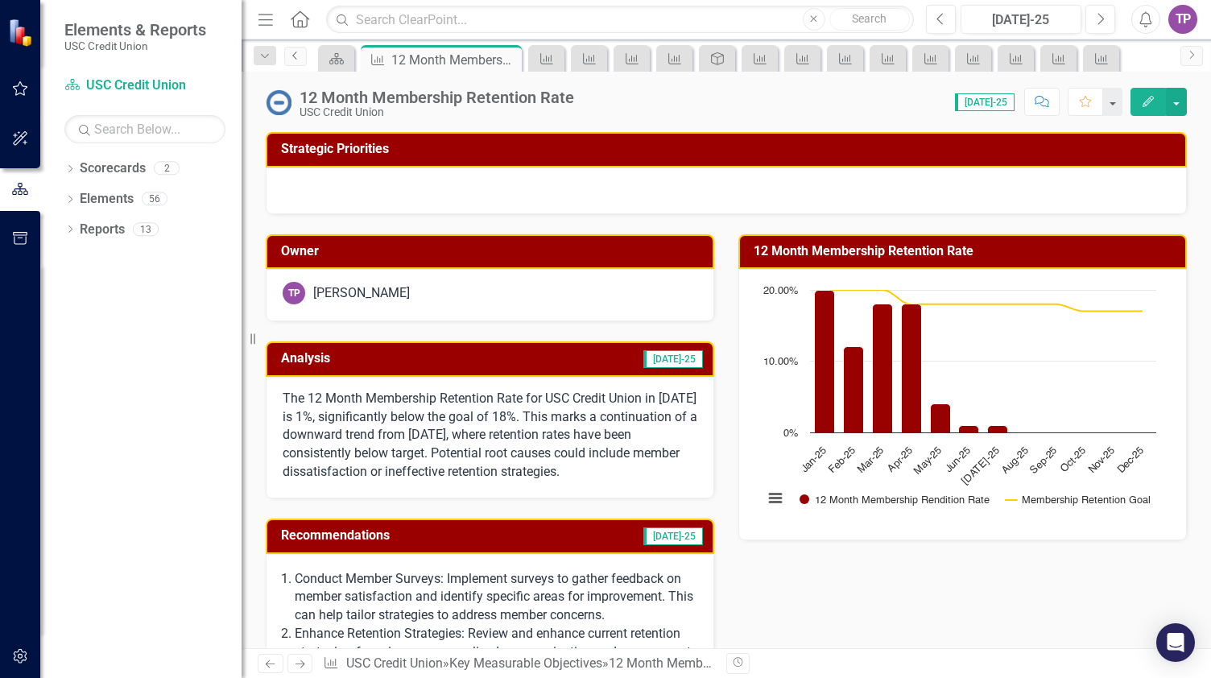
click at [294, 56] on icon "Previous" at bounding box center [295, 56] width 13 height 10
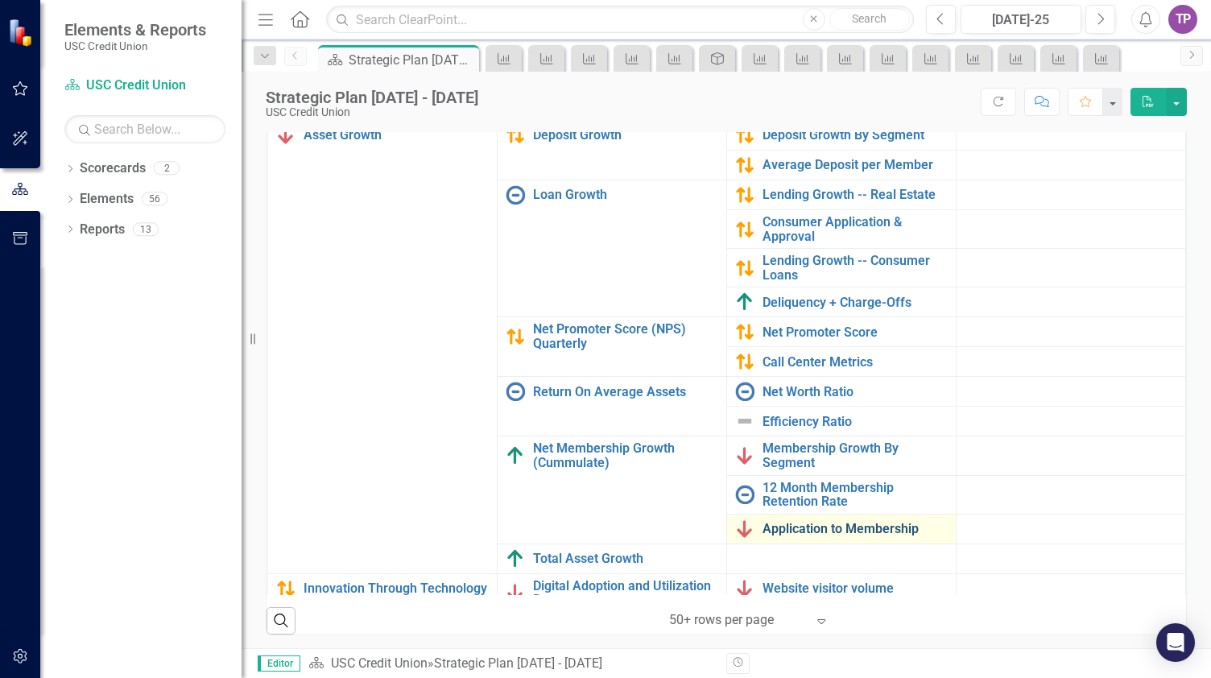
click at [774, 522] on link "Application to Membership" at bounding box center [854, 529] width 185 height 14
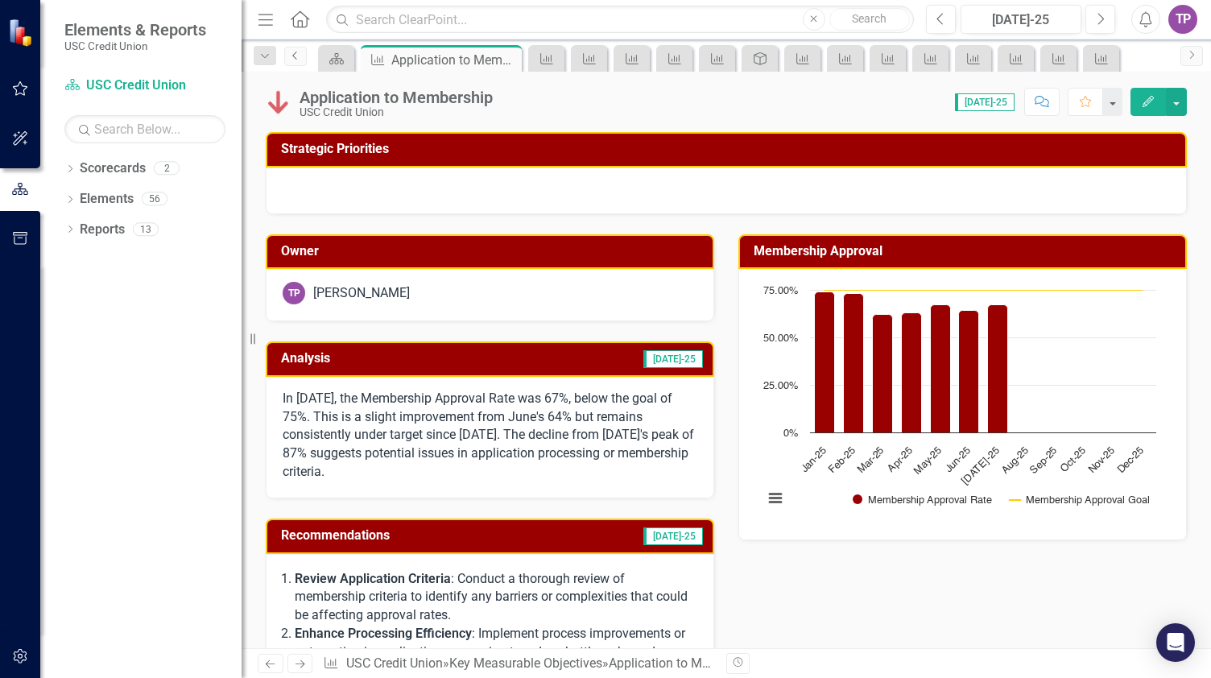
click at [287, 57] on link "Previous" at bounding box center [295, 56] width 23 height 19
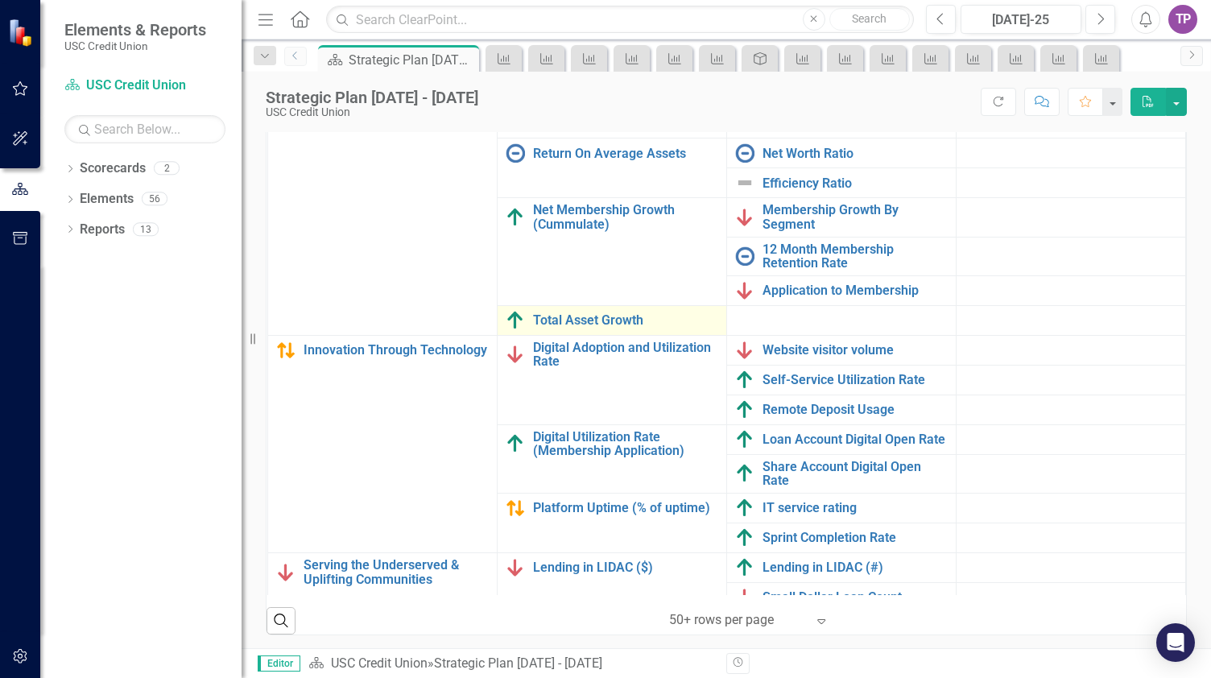
scroll to position [241, 0]
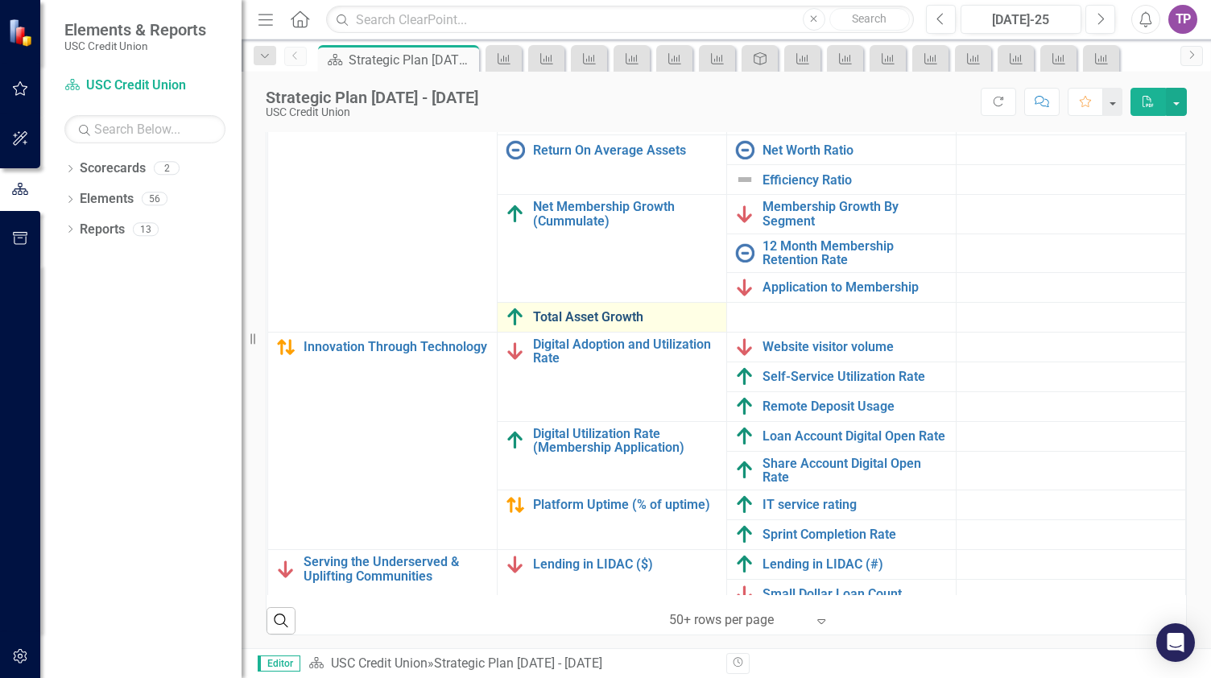
click at [580, 313] on link "Total Asset Growth" at bounding box center [625, 317] width 185 height 14
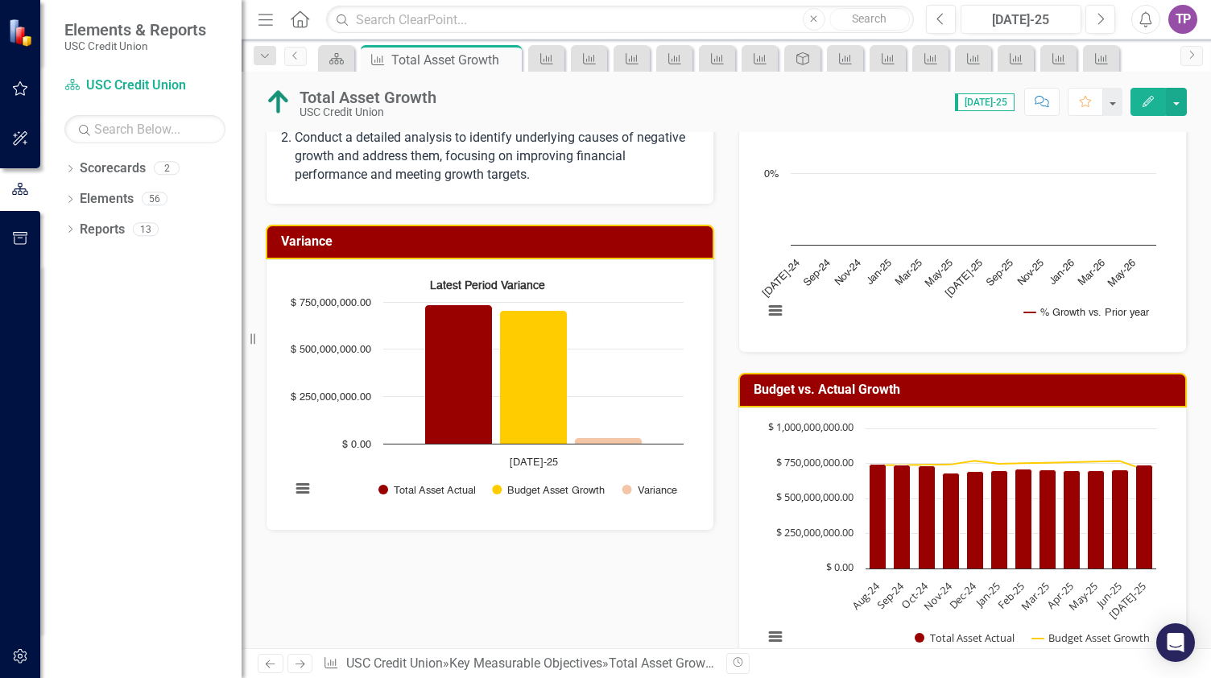
scroll to position [563, 0]
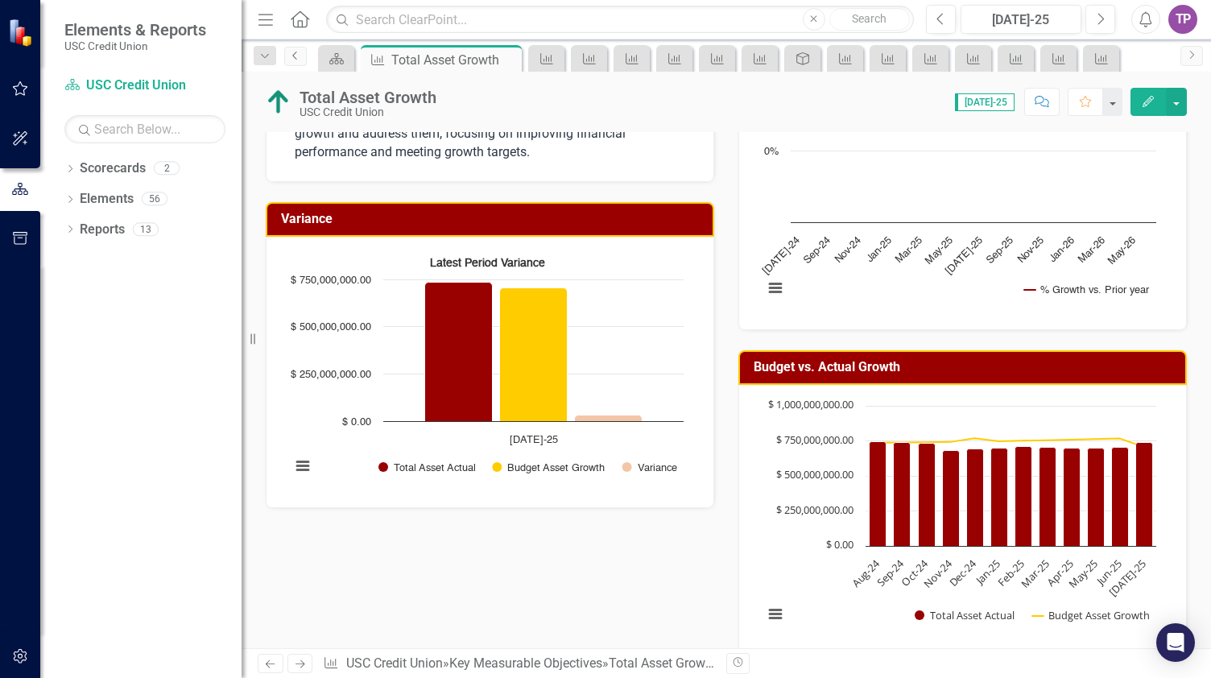
click at [289, 59] on icon "Previous" at bounding box center [295, 56] width 13 height 10
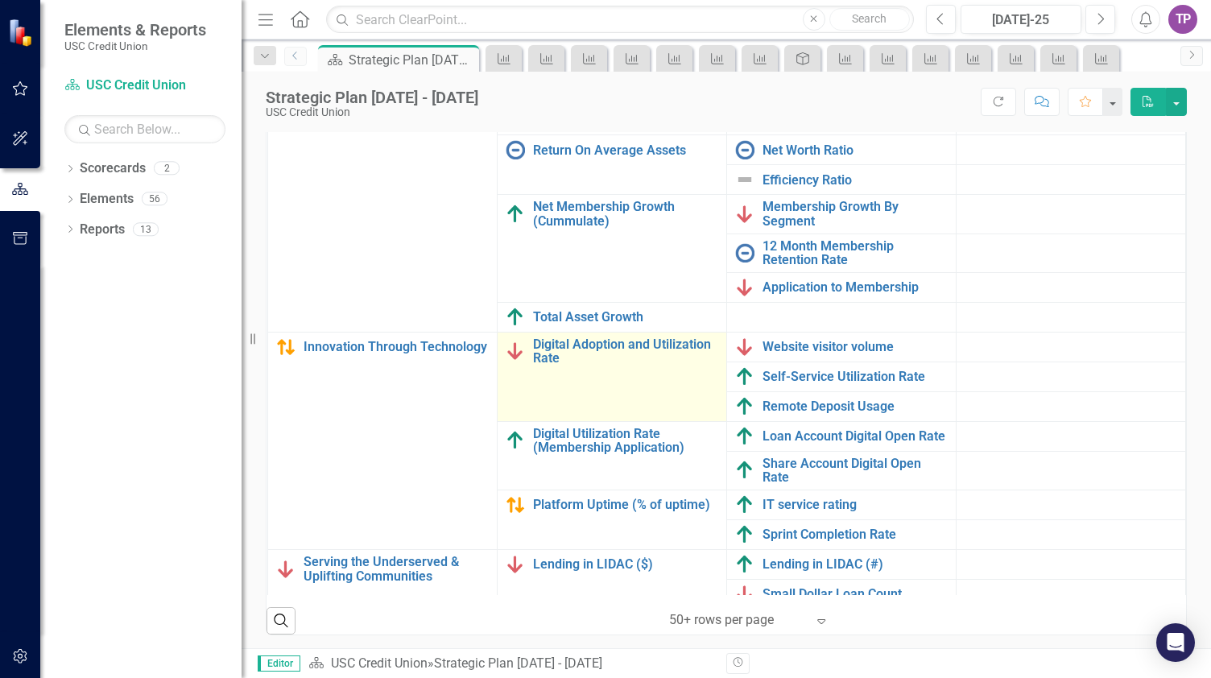
scroll to position [275, 0]
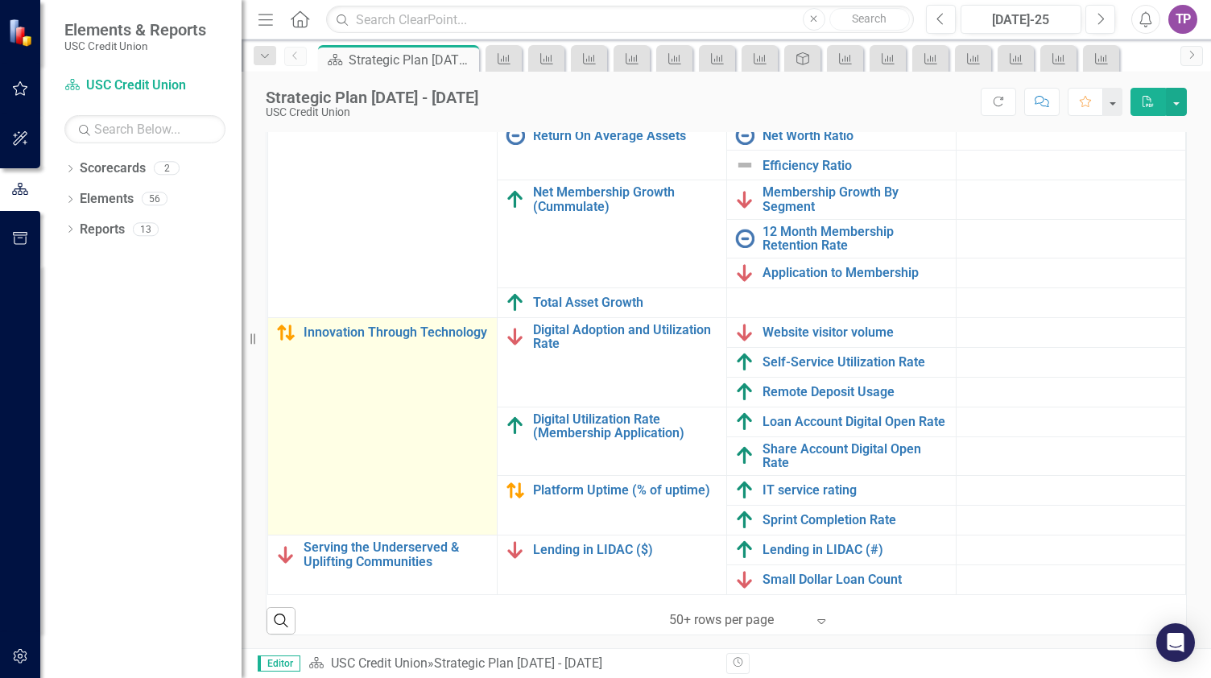
click at [325, 317] on td "Innovation Through Technology Edit Edit Strategic Priority Link Open Element" at bounding box center [381, 425] width 229 height 217
click at [340, 325] on link "Innovation Through Technology" at bounding box center [395, 332] width 185 height 14
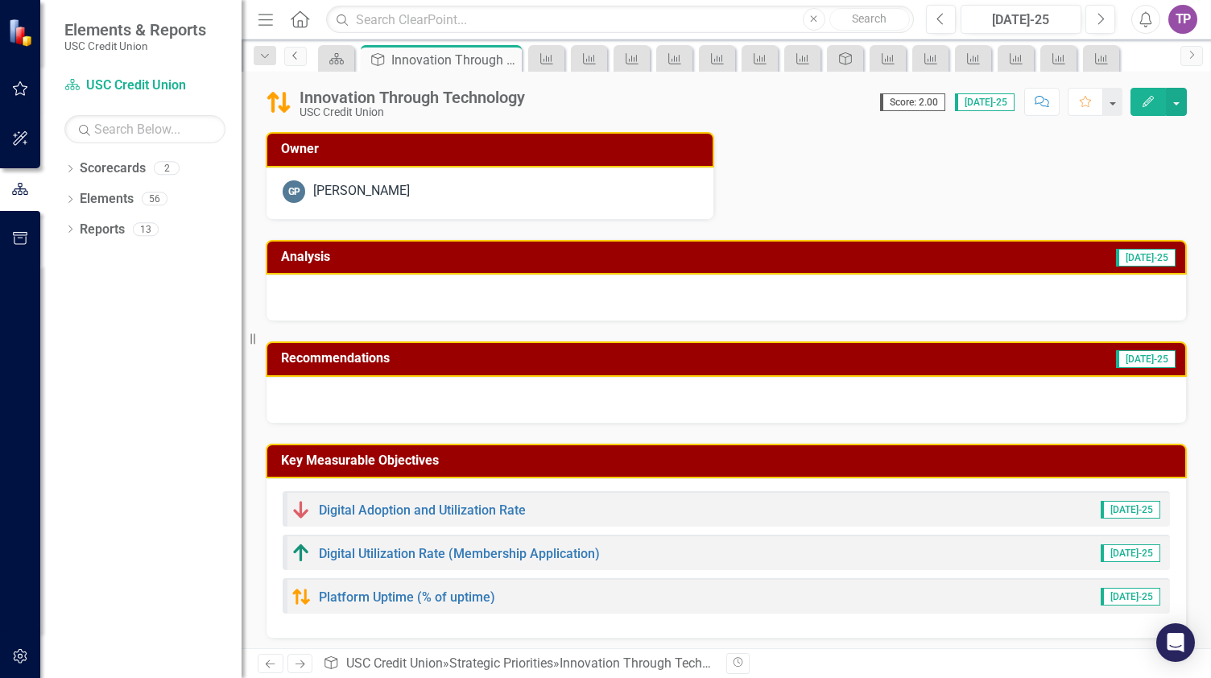
click at [303, 53] on link "Previous" at bounding box center [295, 56] width 23 height 19
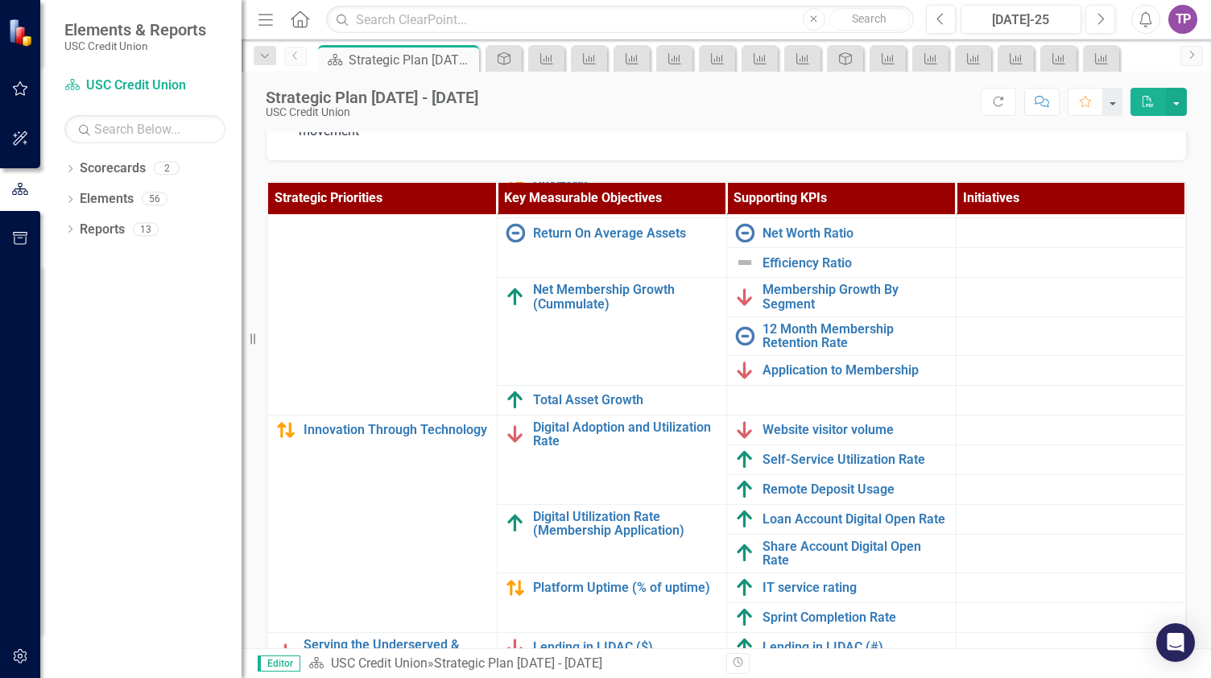
scroll to position [275, 0]
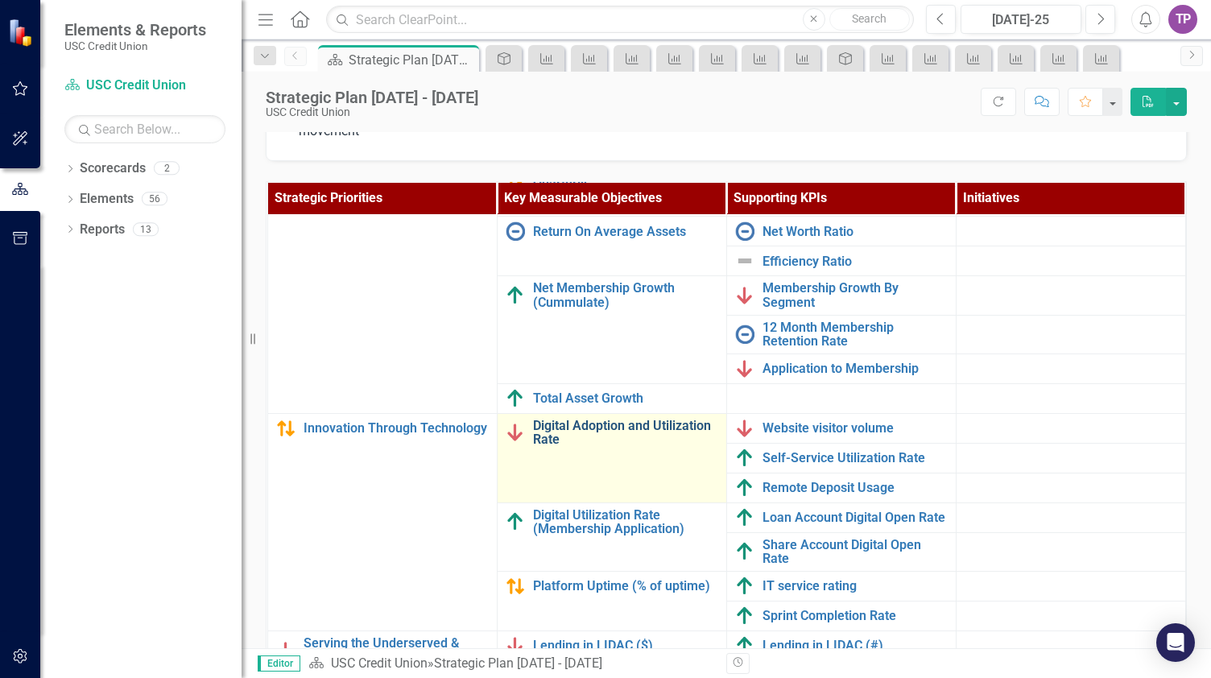
click at [590, 419] on link "Digital Adoption and Utilization Rate" at bounding box center [625, 433] width 185 height 28
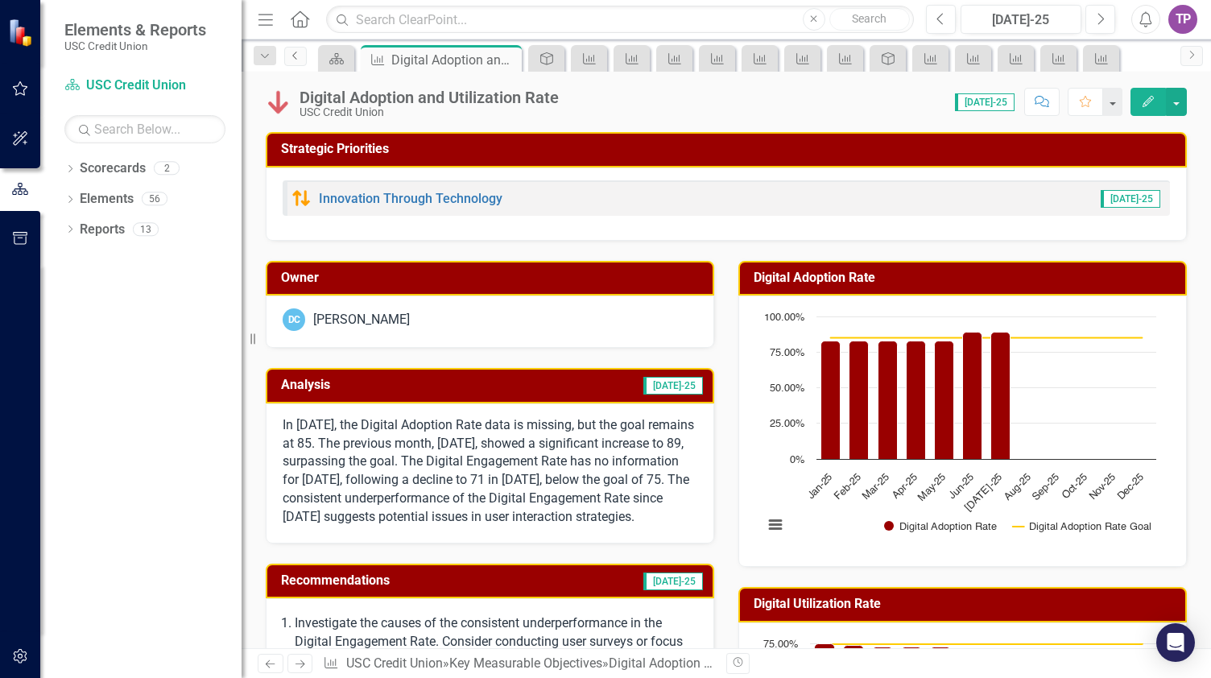
click at [291, 56] on icon "Previous" at bounding box center [295, 56] width 13 height 10
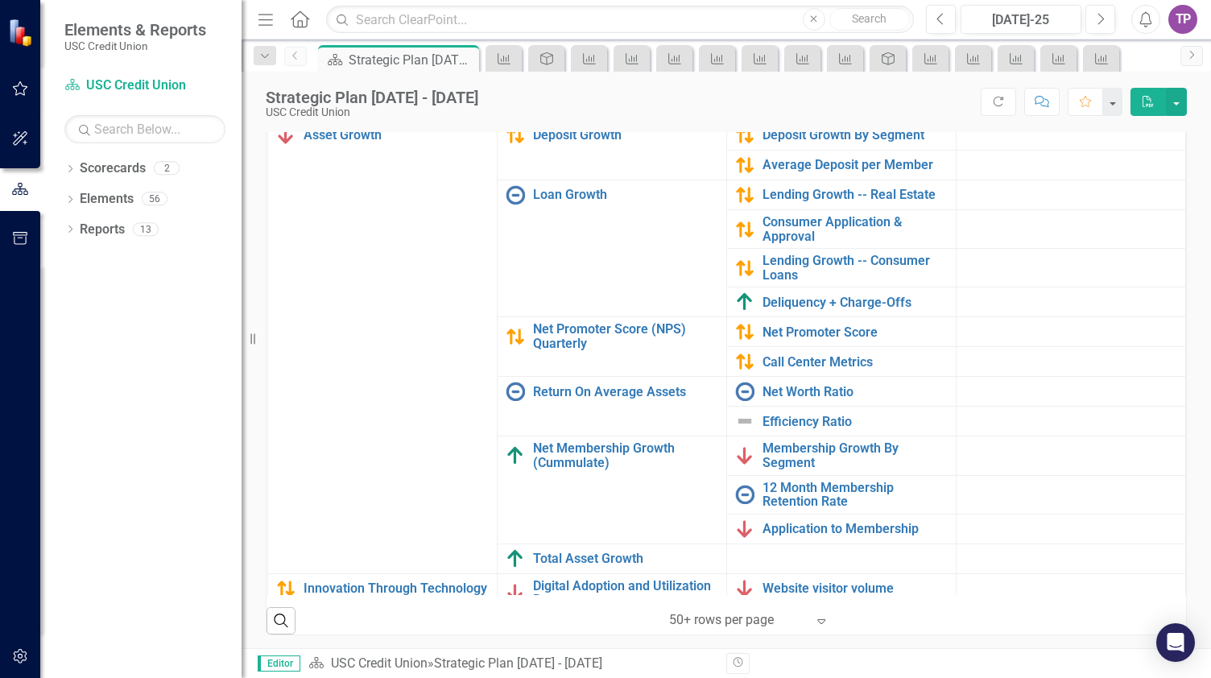
scroll to position [275, 0]
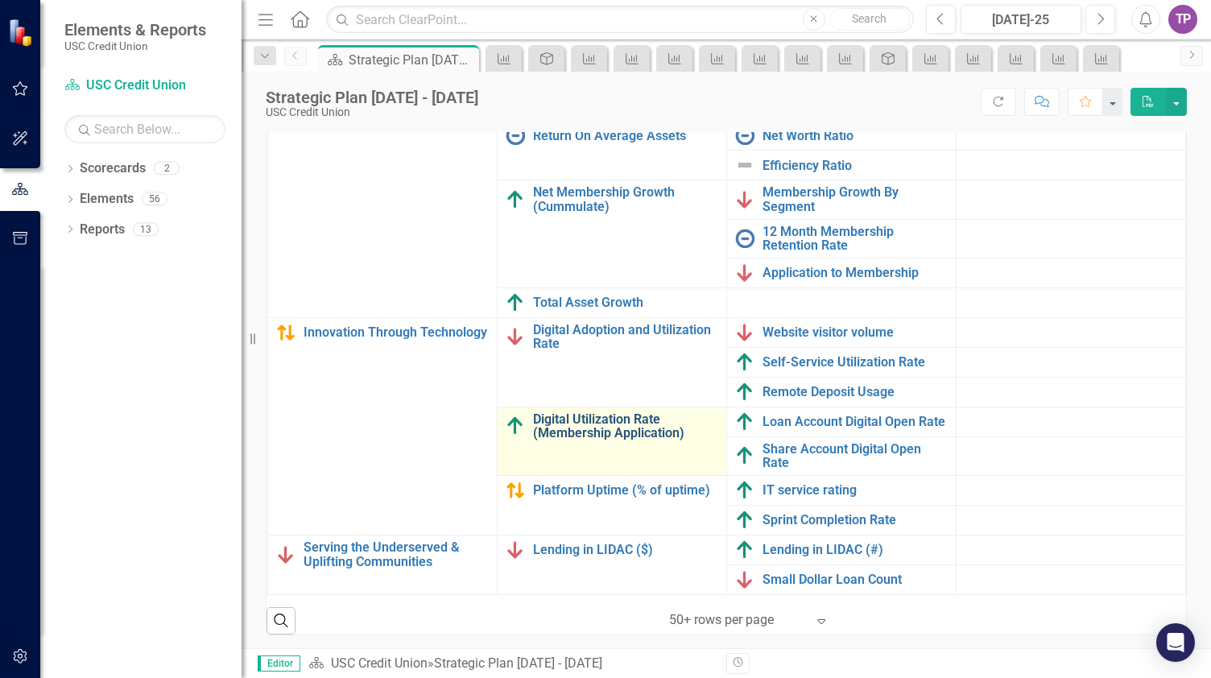
click at [559, 412] on link "Digital Utilization Rate (Membership Application)" at bounding box center [625, 426] width 185 height 28
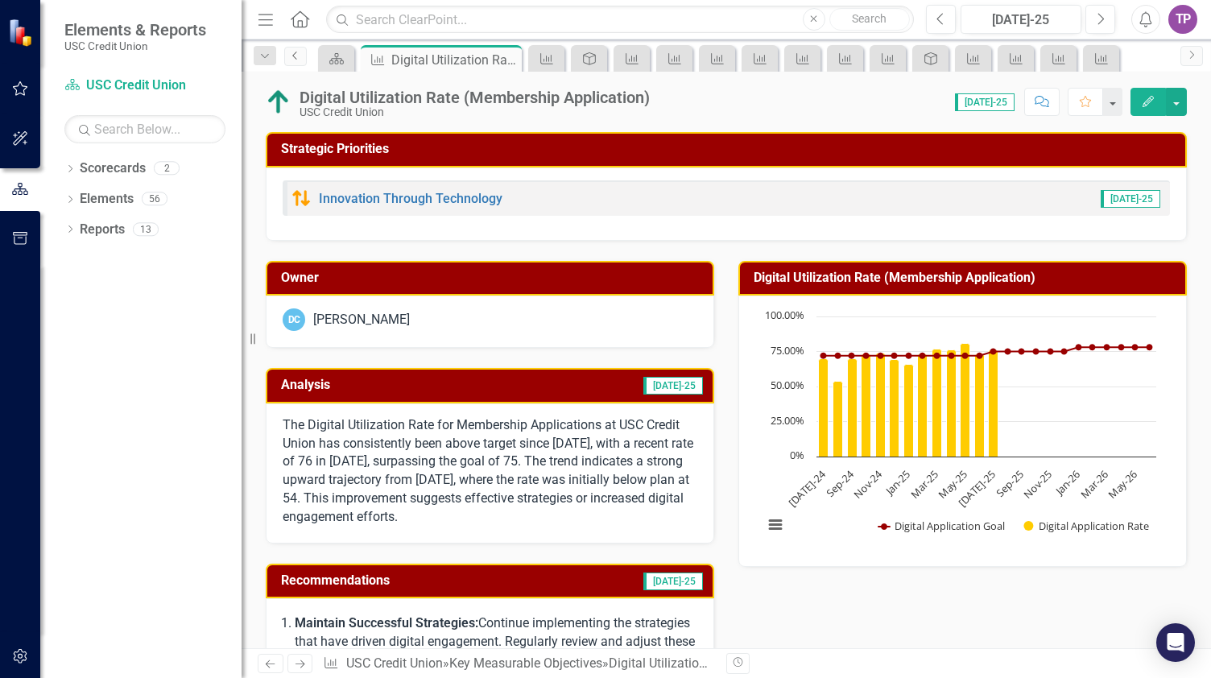
click at [296, 54] on icon "Previous" at bounding box center [295, 56] width 13 height 10
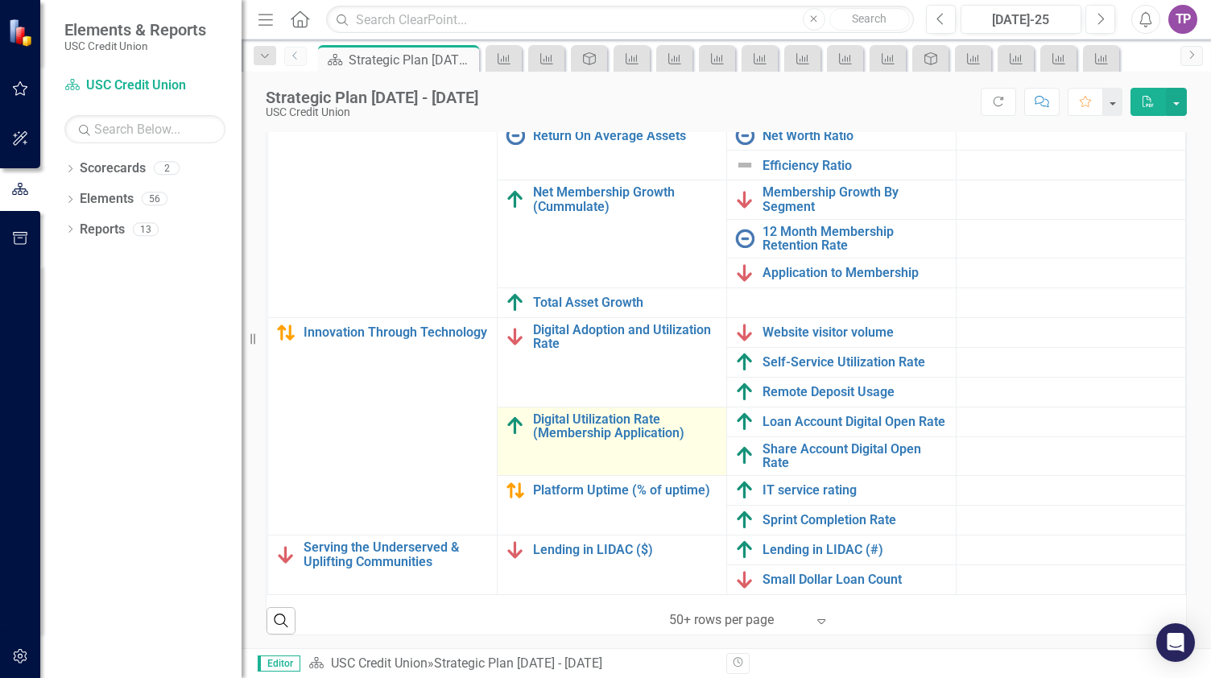
scroll to position [275, 0]
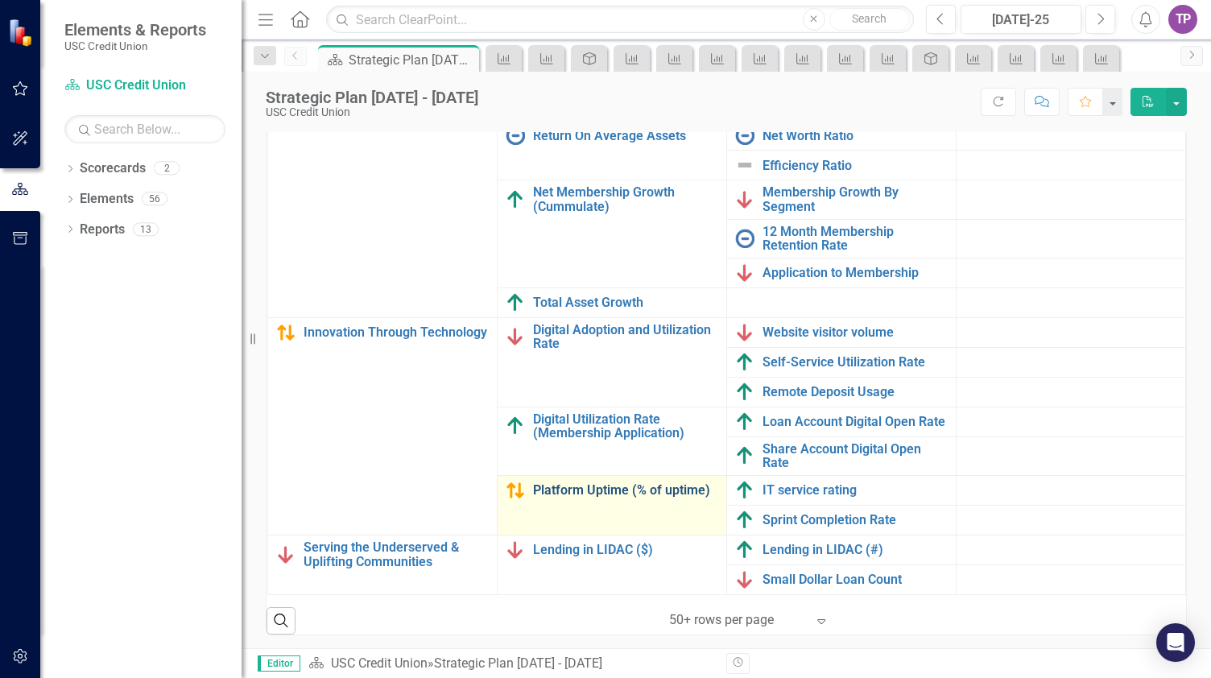
click at [549, 483] on link "Platform Uptime (% of uptime)" at bounding box center [625, 490] width 185 height 14
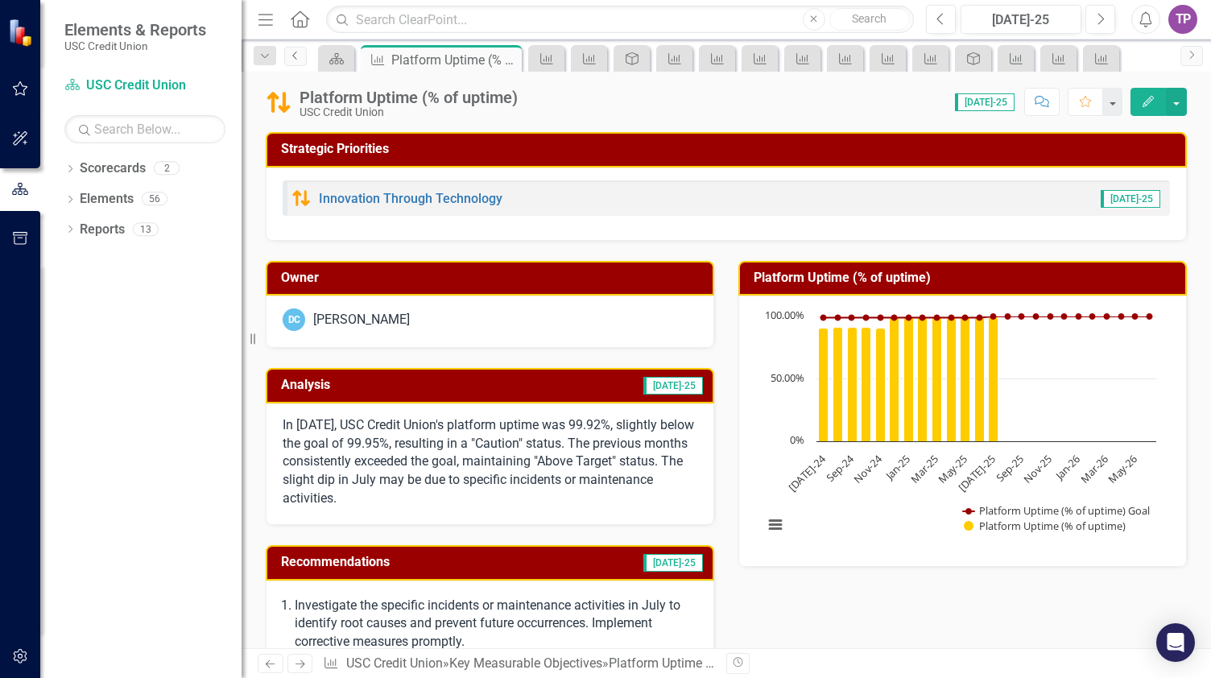
click at [299, 63] on link "Previous" at bounding box center [295, 56] width 23 height 19
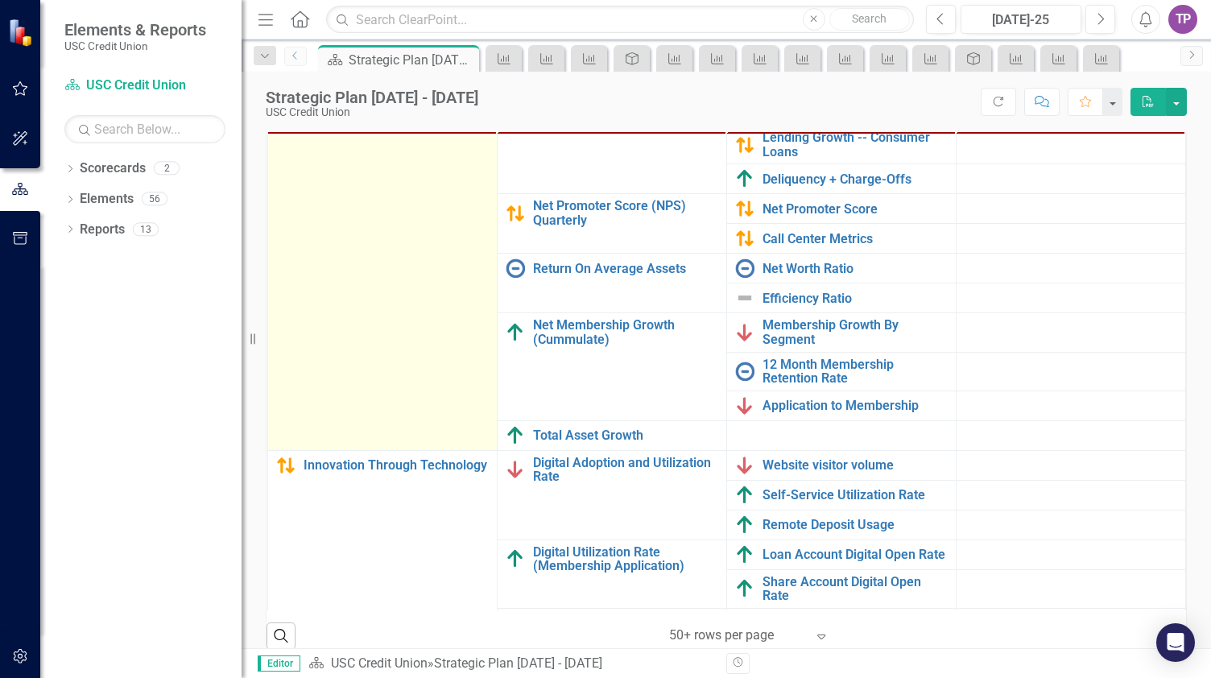
scroll to position [275, 0]
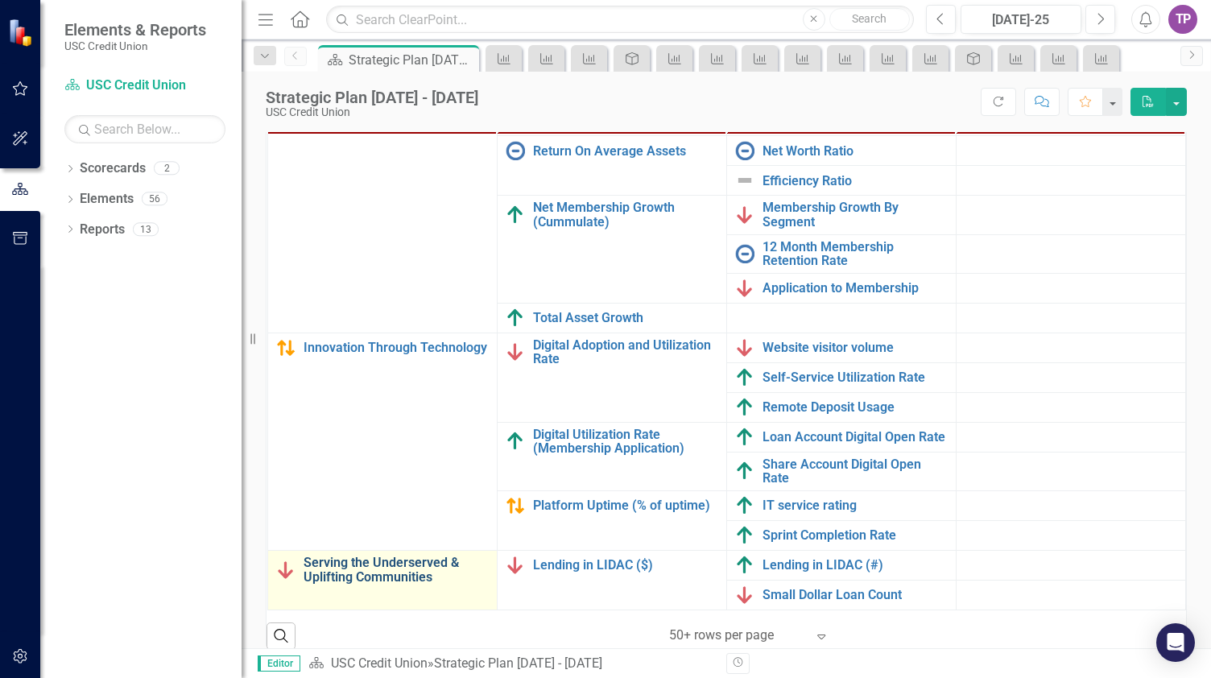
click at [338, 563] on link "Serving the Underserved & Uplifting Communities" at bounding box center [395, 569] width 185 height 28
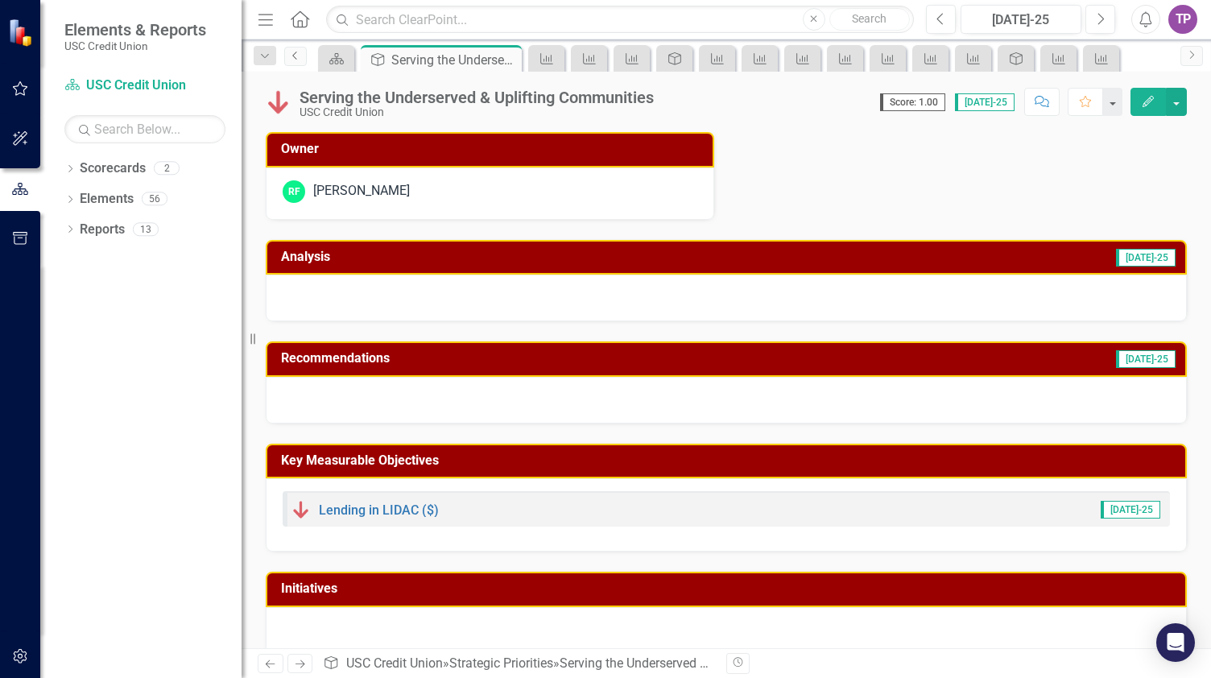
click at [299, 64] on link "Previous" at bounding box center [295, 56] width 23 height 19
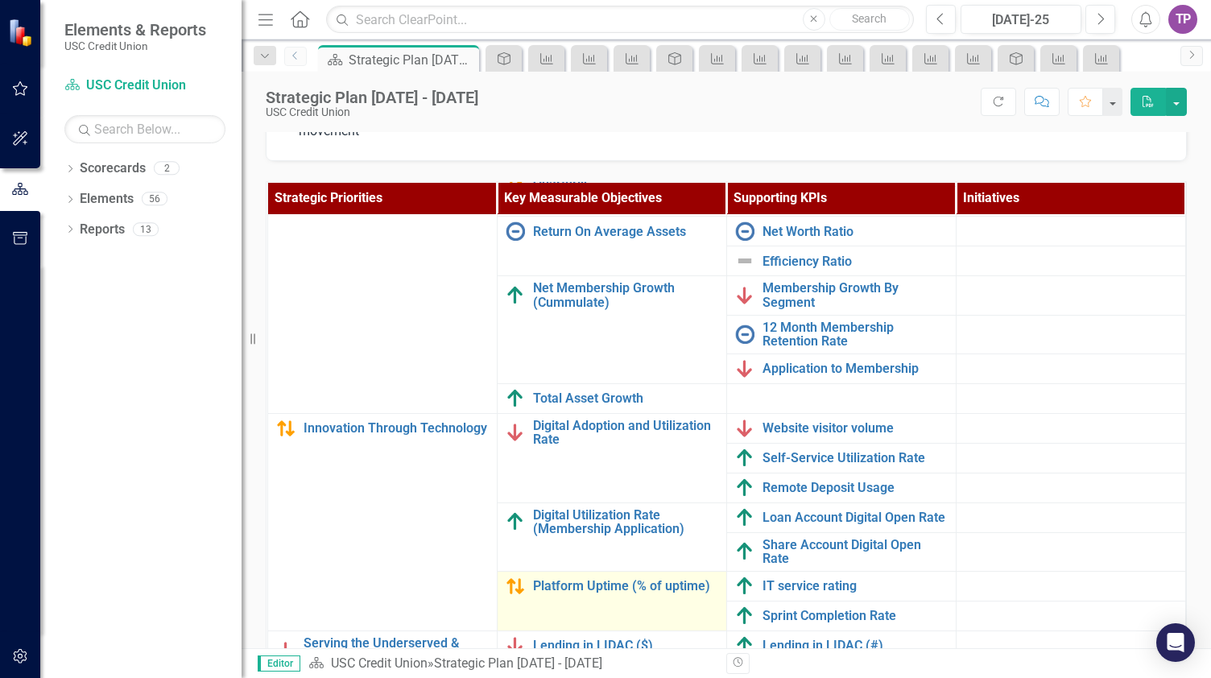
scroll to position [579, 0]
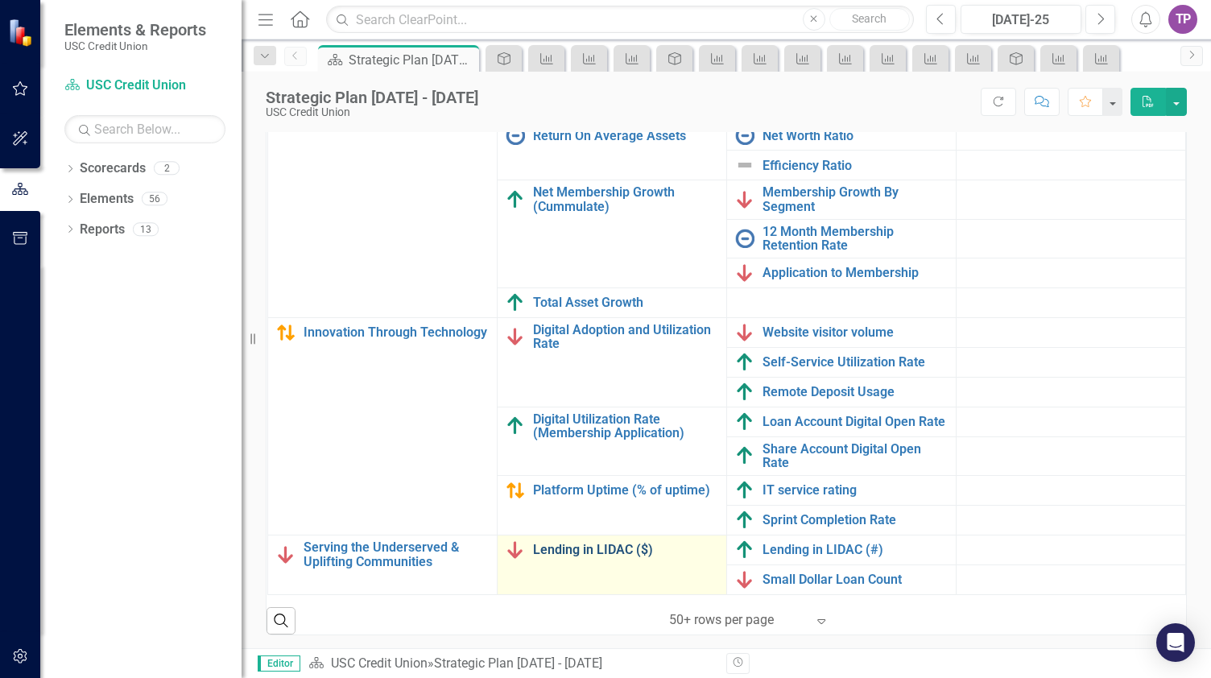
click at [558, 543] on link "Lending in LIDAC ($)" at bounding box center [625, 550] width 185 height 14
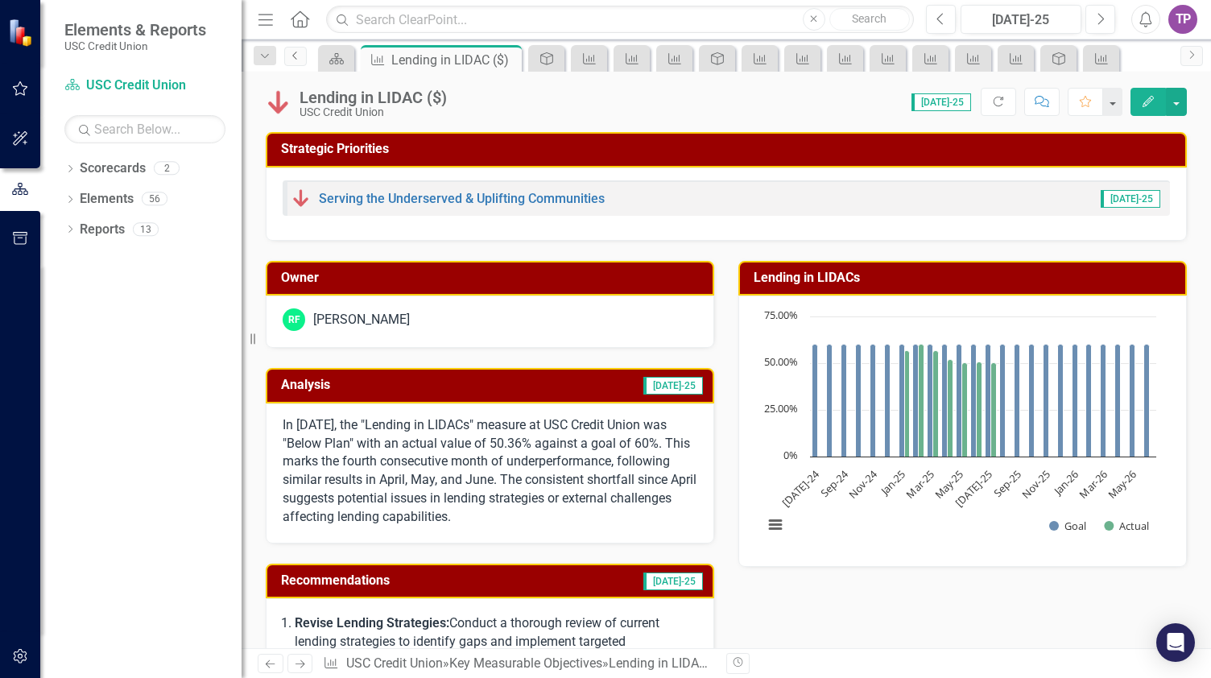
click at [303, 59] on link "Previous" at bounding box center [295, 56] width 23 height 19
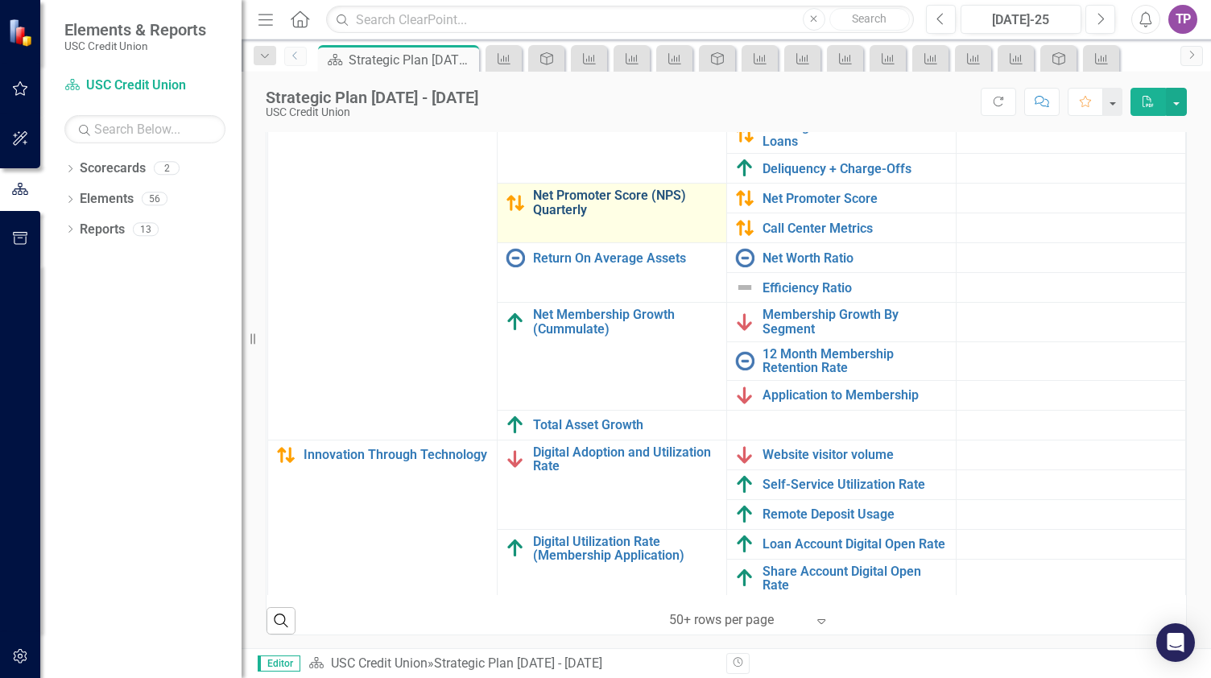
scroll to position [275, 0]
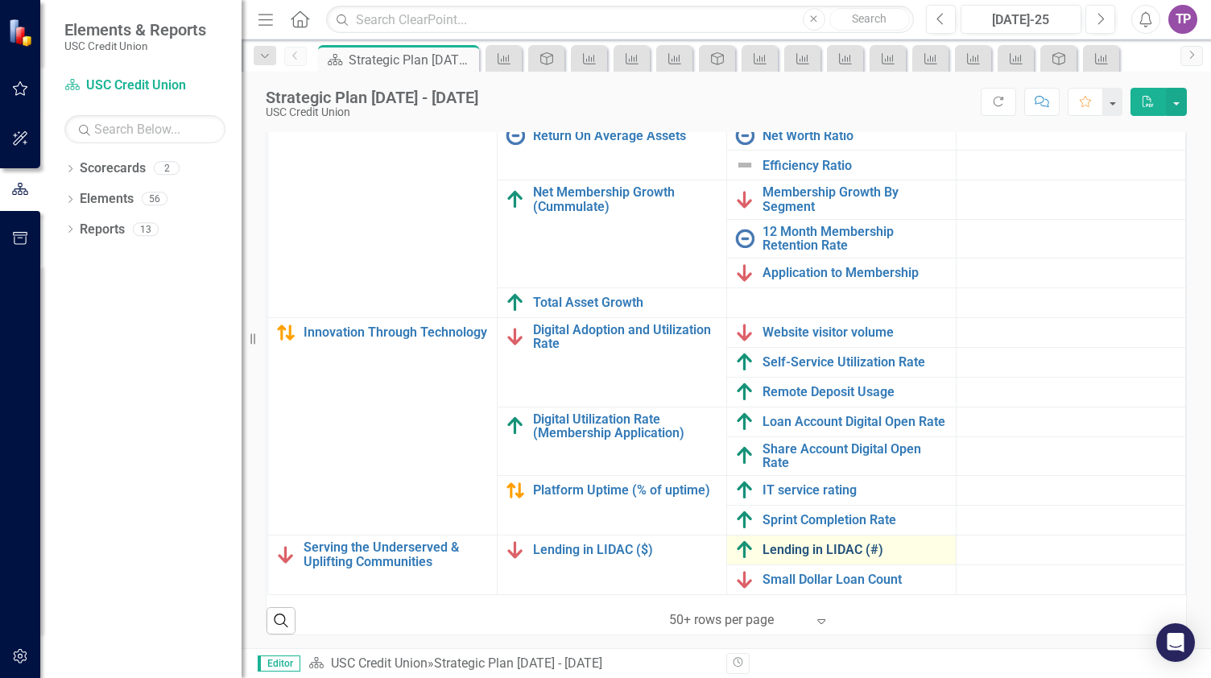
click at [823, 543] on link "Lending in LIDAC (#)" at bounding box center [854, 550] width 185 height 14
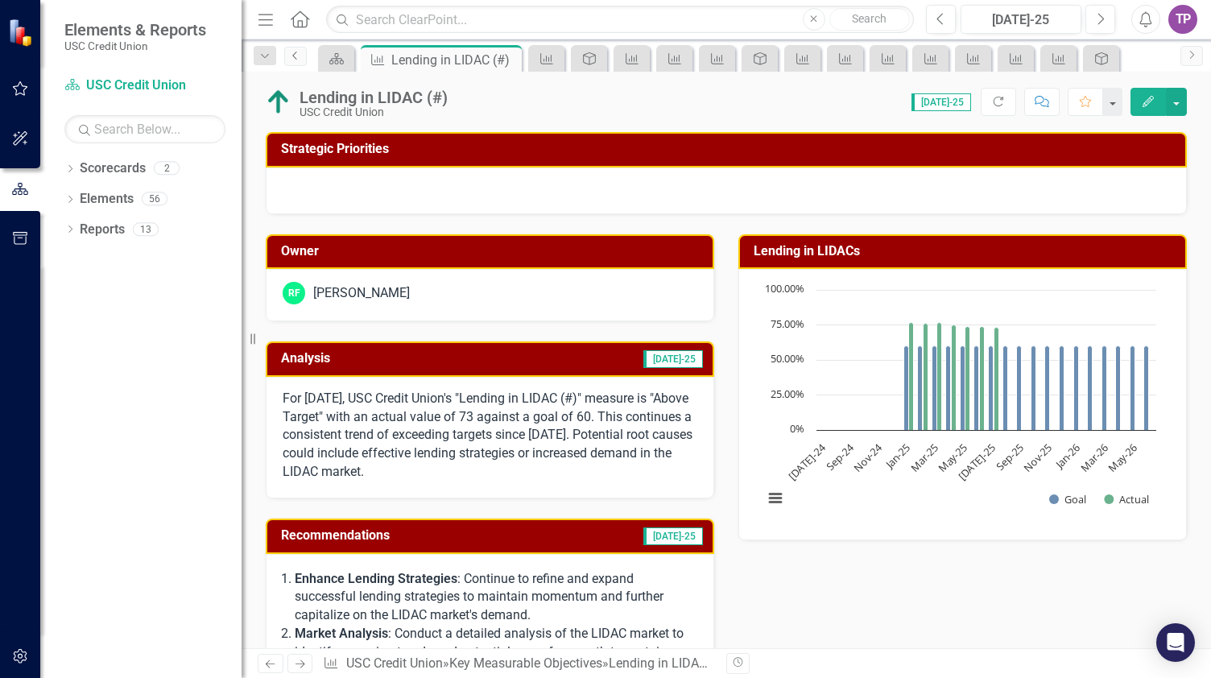
click at [302, 64] on link "Previous" at bounding box center [295, 56] width 23 height 19
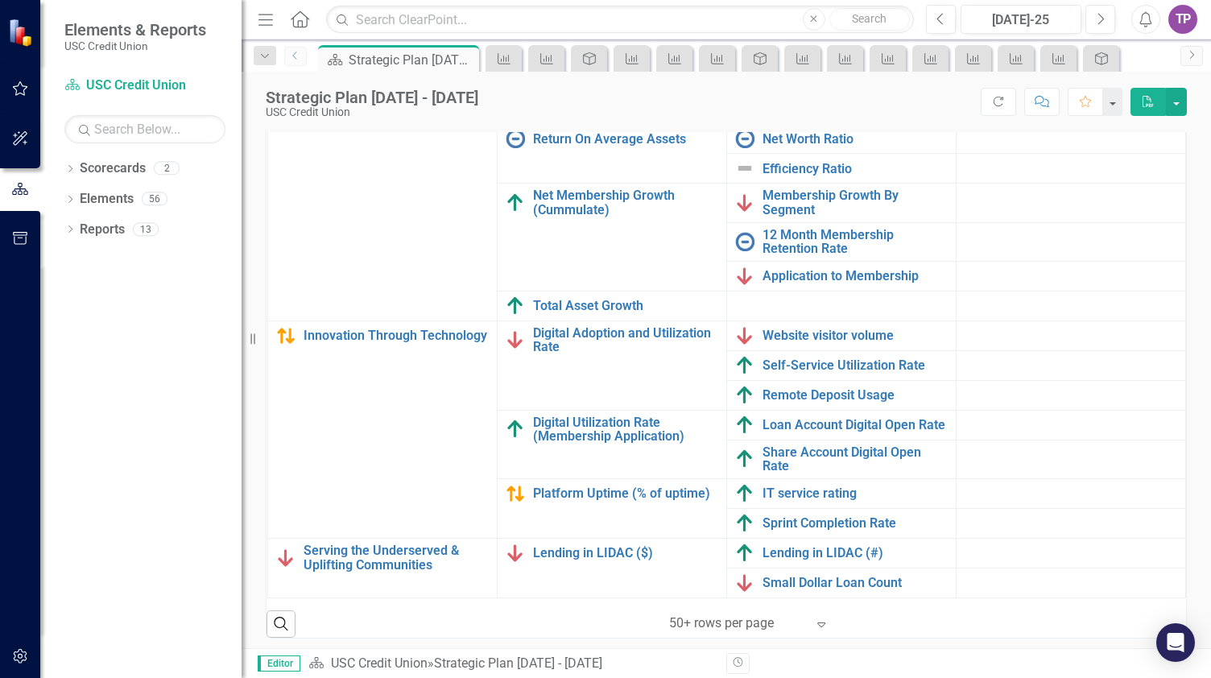
scroll to position [579, 0]
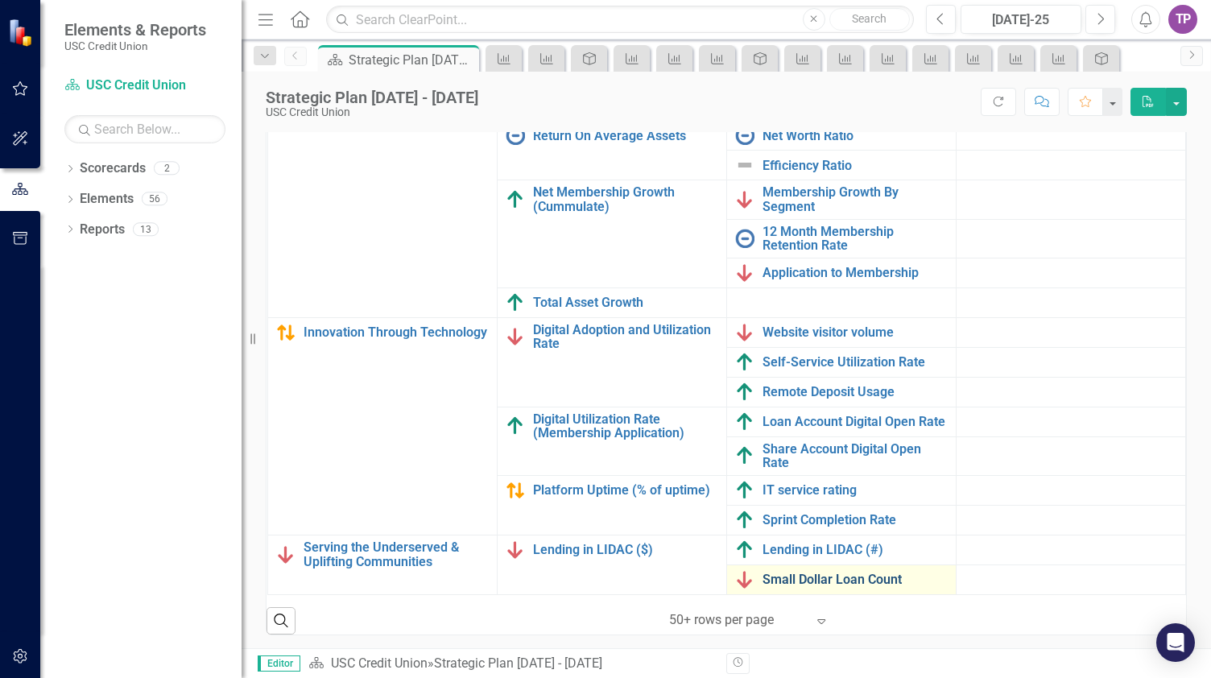
click at [826, 572] on link "Small Dollar Loan Count" at bounding box center [854, 579] width 185 height 14
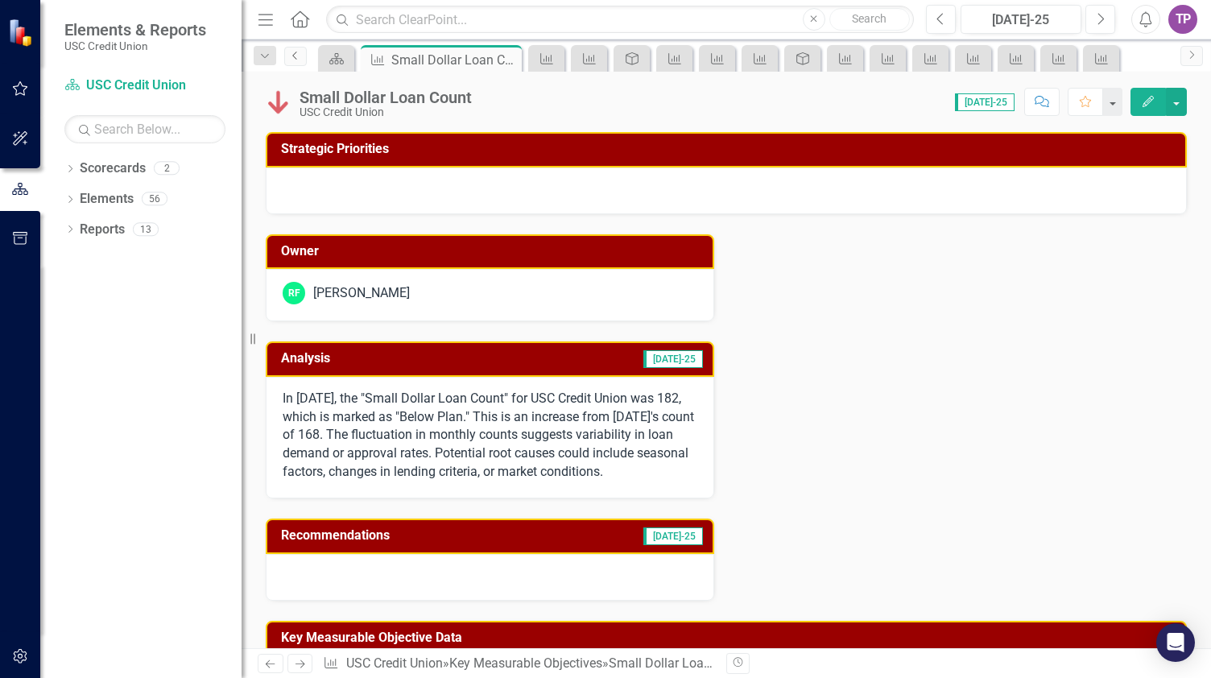
click at [291, 55] on icon "Previous" at bounding box center [295, 56] width 13 height 10
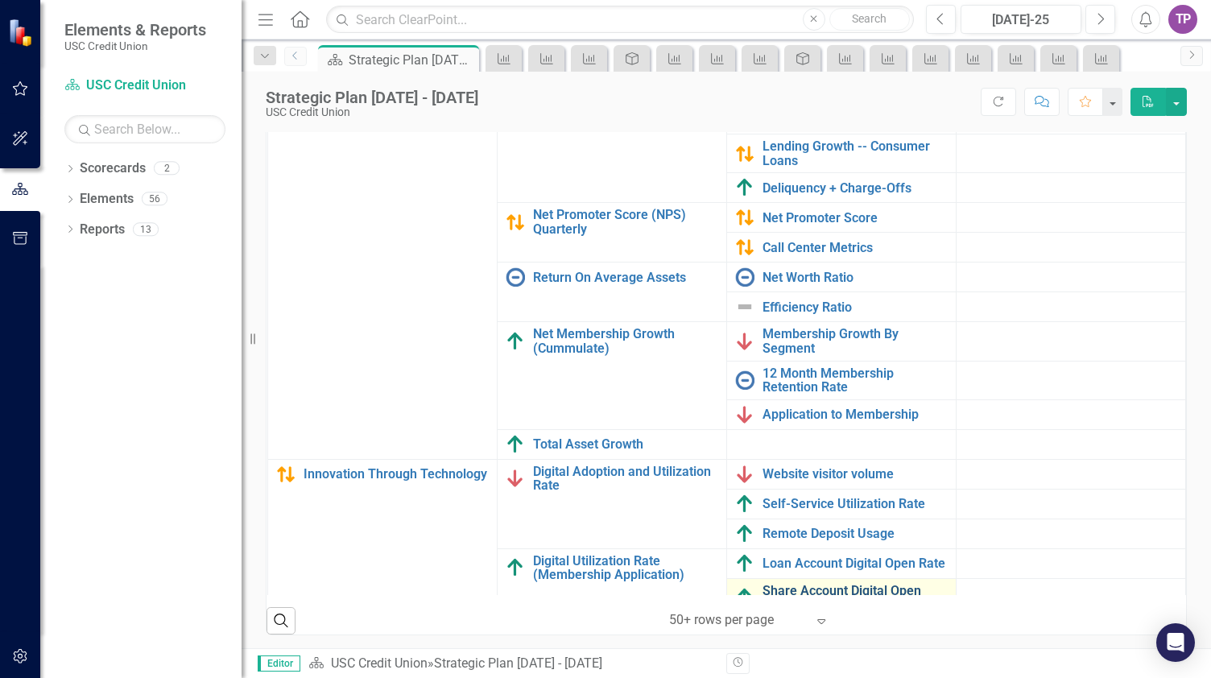
scroll to position [275, 0]
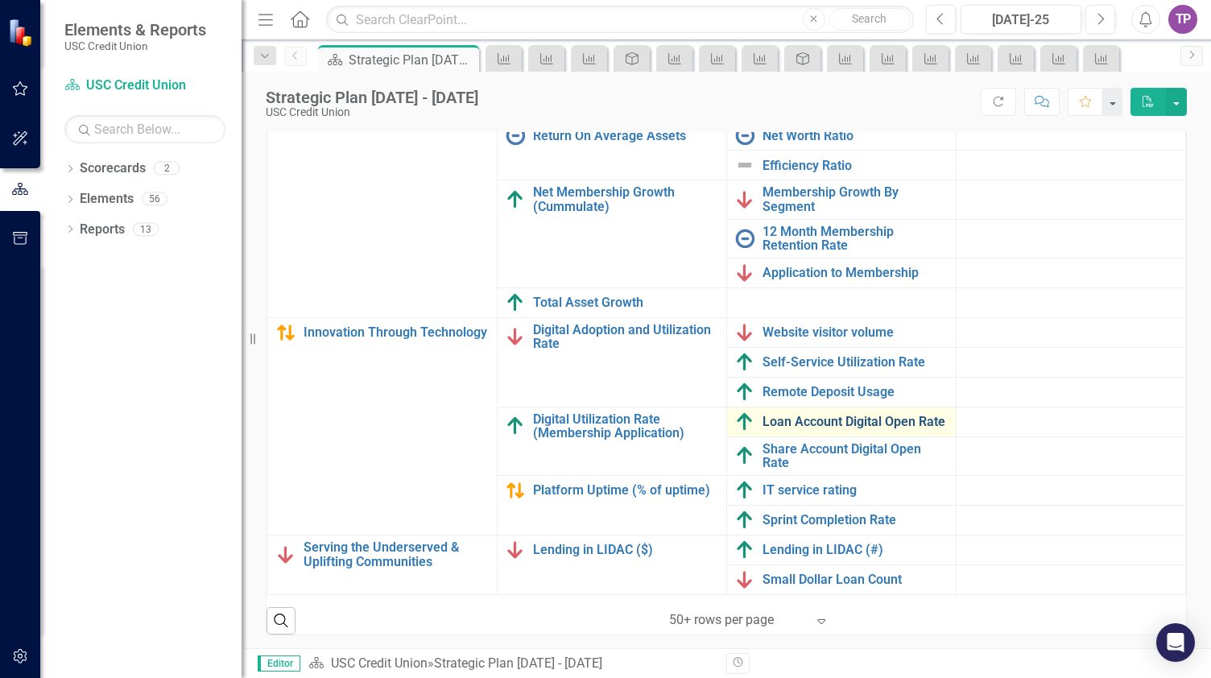
click at [807, 415] on link "Loan Account Digital Open Rate" at bounding box center [854, 422] width 185 height 14
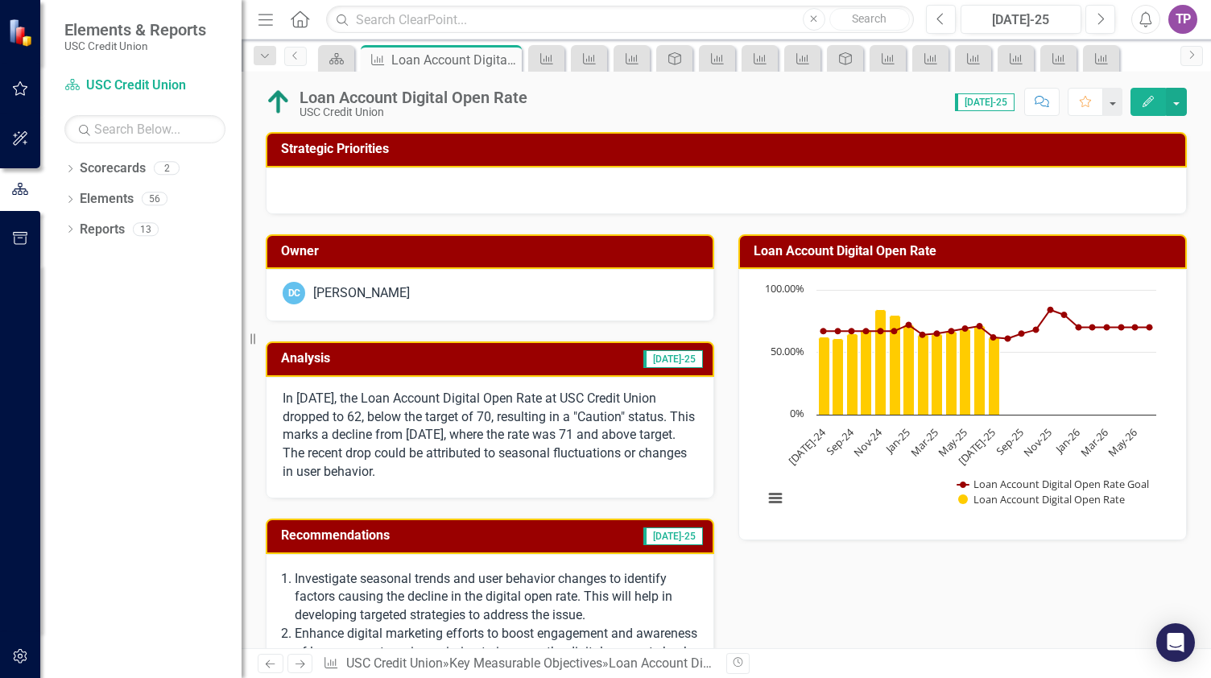
click at [293, 66] on div "Dropdown Search Scorecard Strategic Plan [DATE] - [DATE] Close Key Measurable O…" at bounding box center [725, 55] width 969 height 32
click at [299, 64] on link "Previous" at bounding box center [295, 56] width 23 height 19
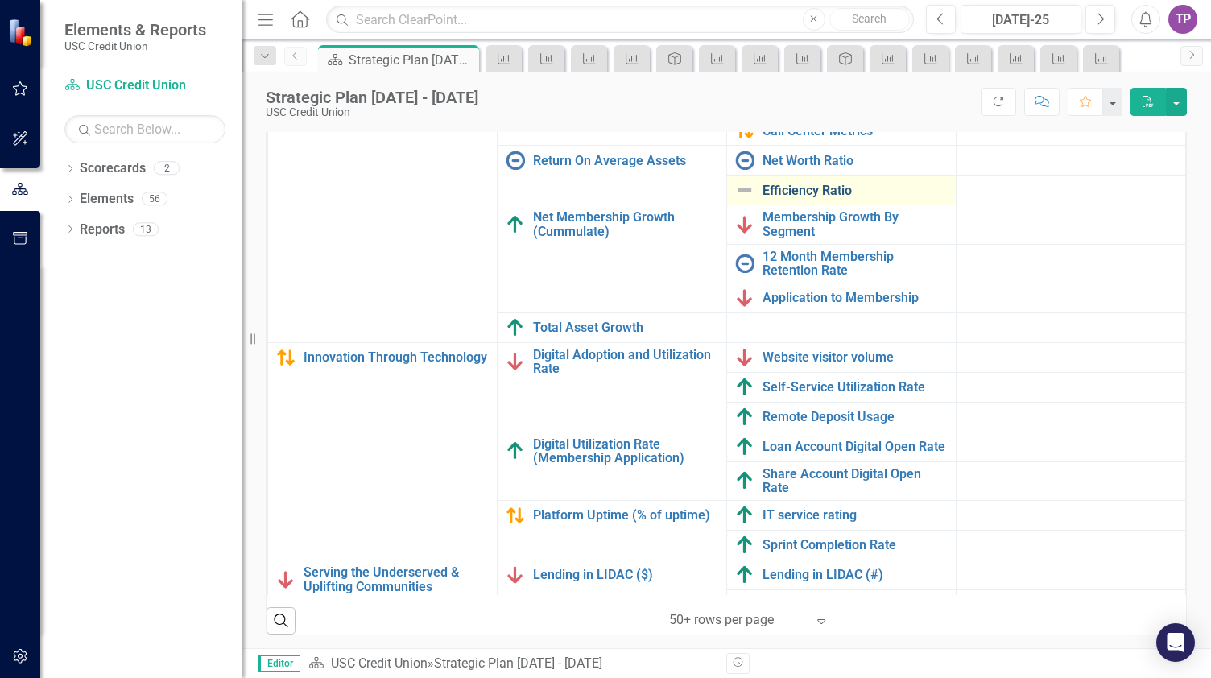
scroll to position [275, 0]
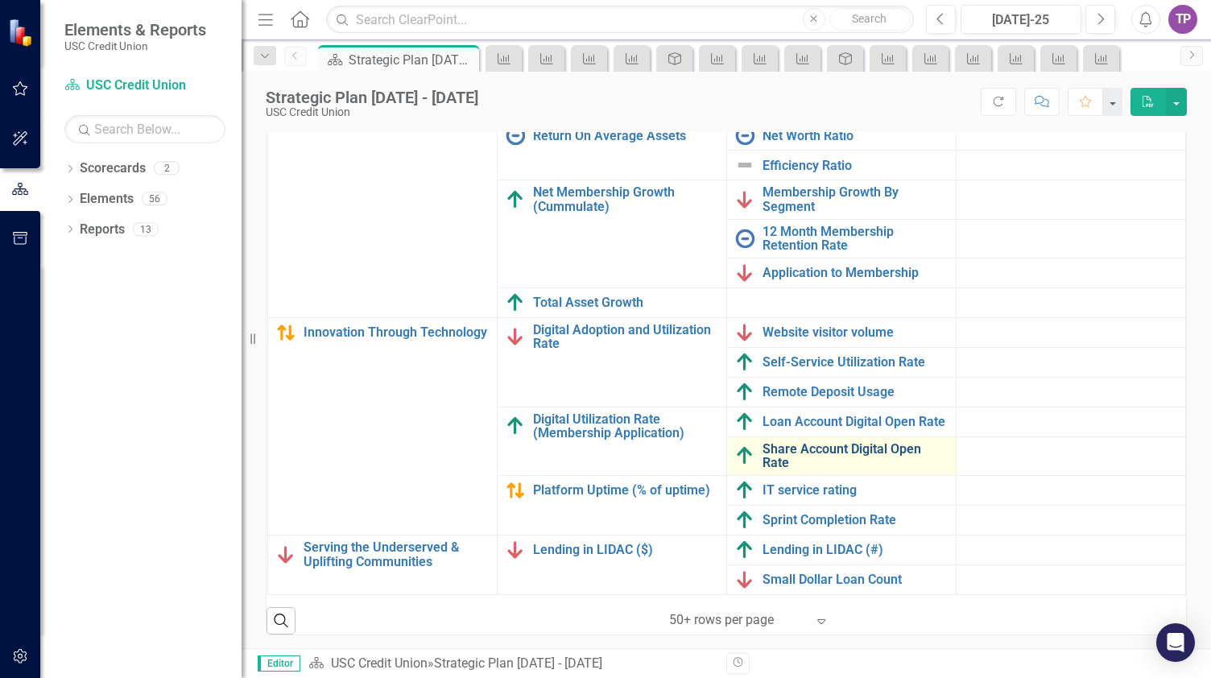
click at [815, 442] on link "Share Account Digital Open Rate" at bounding box center [854, 456] width 185 height 28
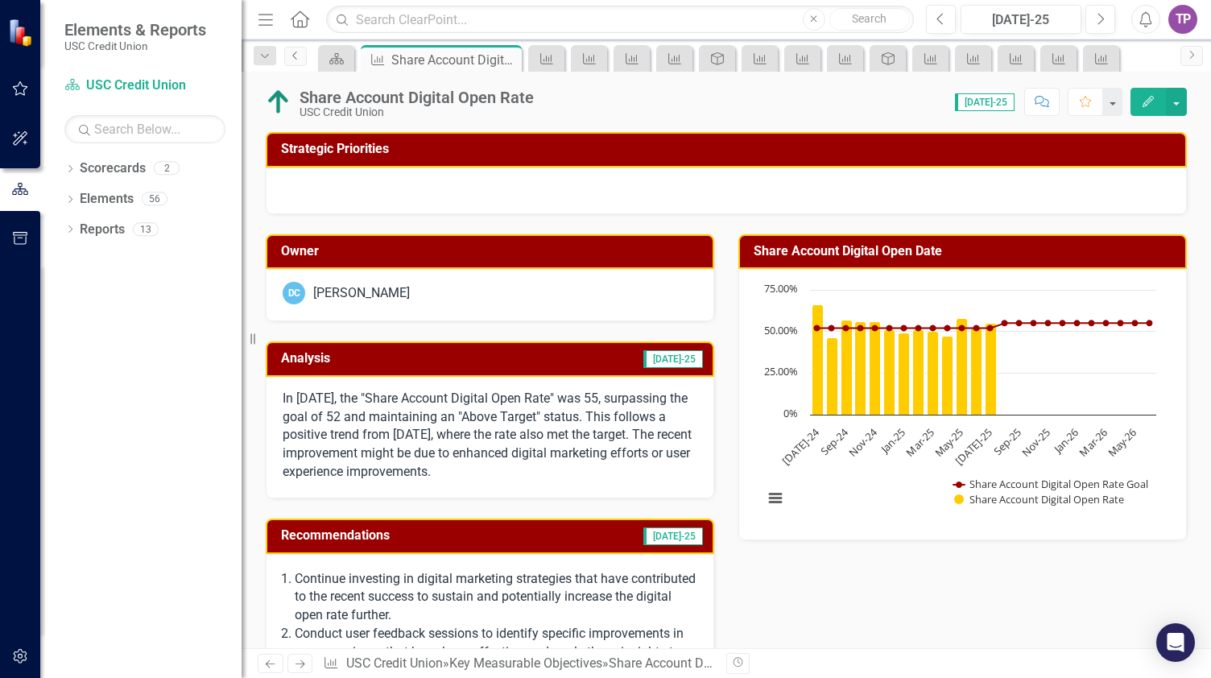
click at [295, 56] on icon "Previous" at bounding box center [295, 56] width 13 height 10
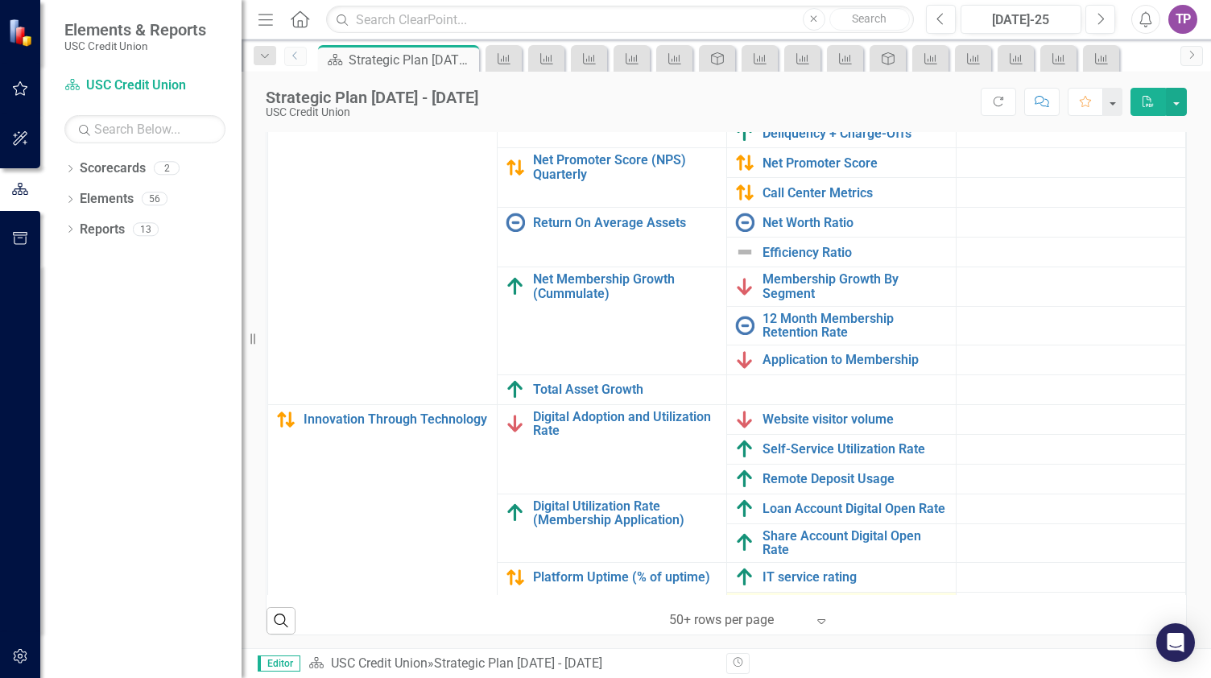
scroll to position [275, 0]
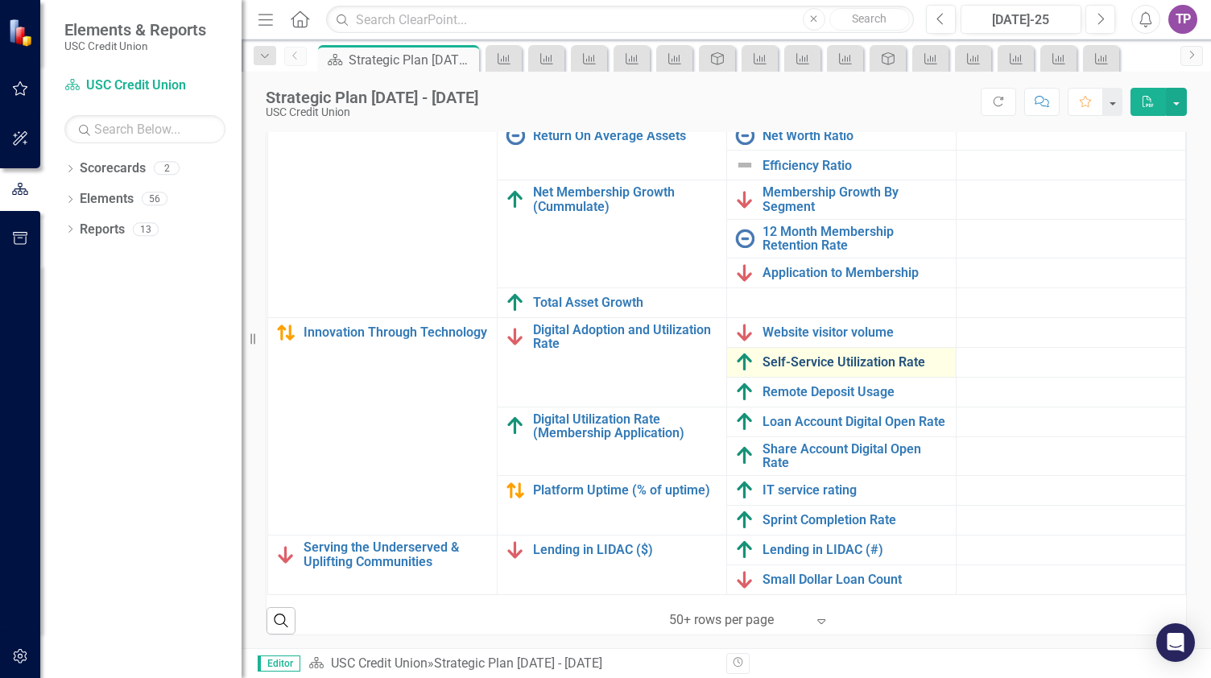
click at [812, 355] on link "Self-Service Utilization Rate" at bounding box center [854, 362] width 185 height 14
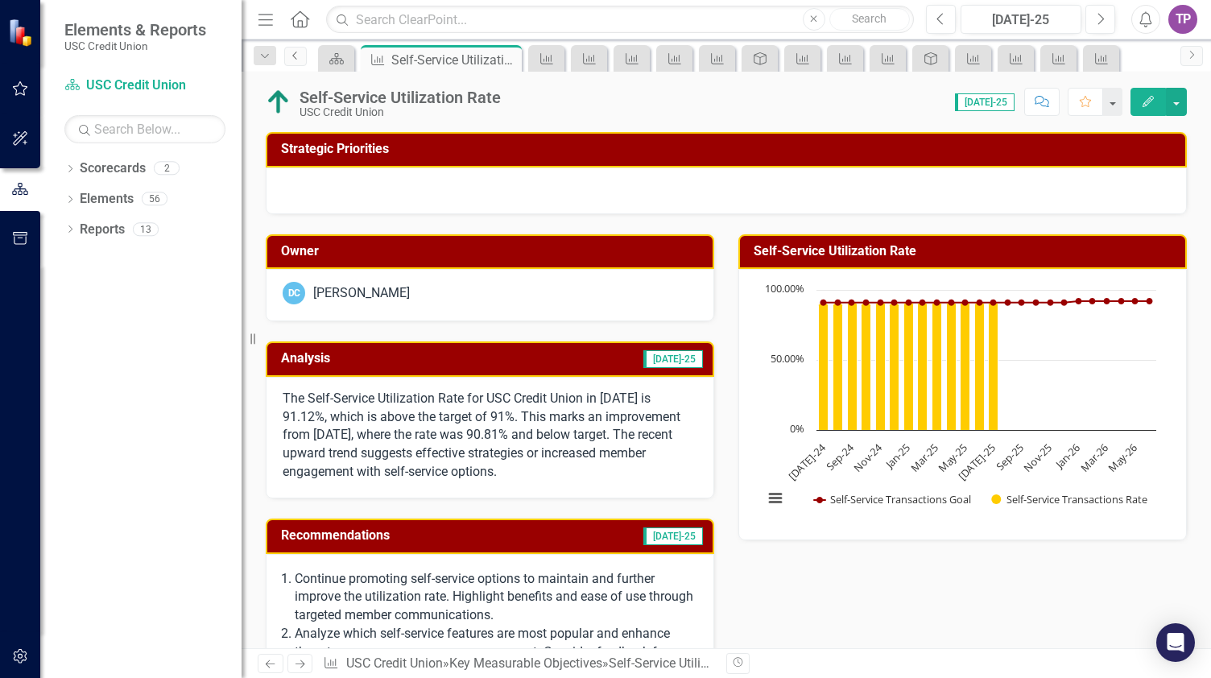
click at [289, 51] on icon "Previous" at bounding box center [295, 56] width 13 height 10
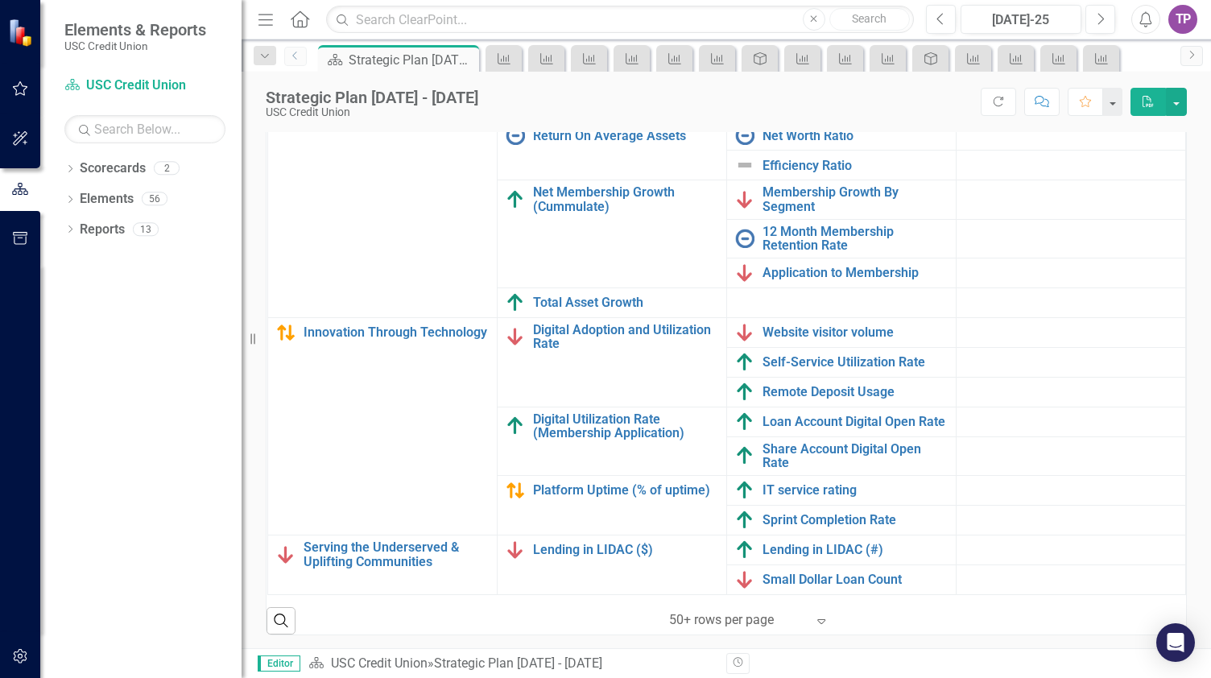
scroll to position [275, 0]
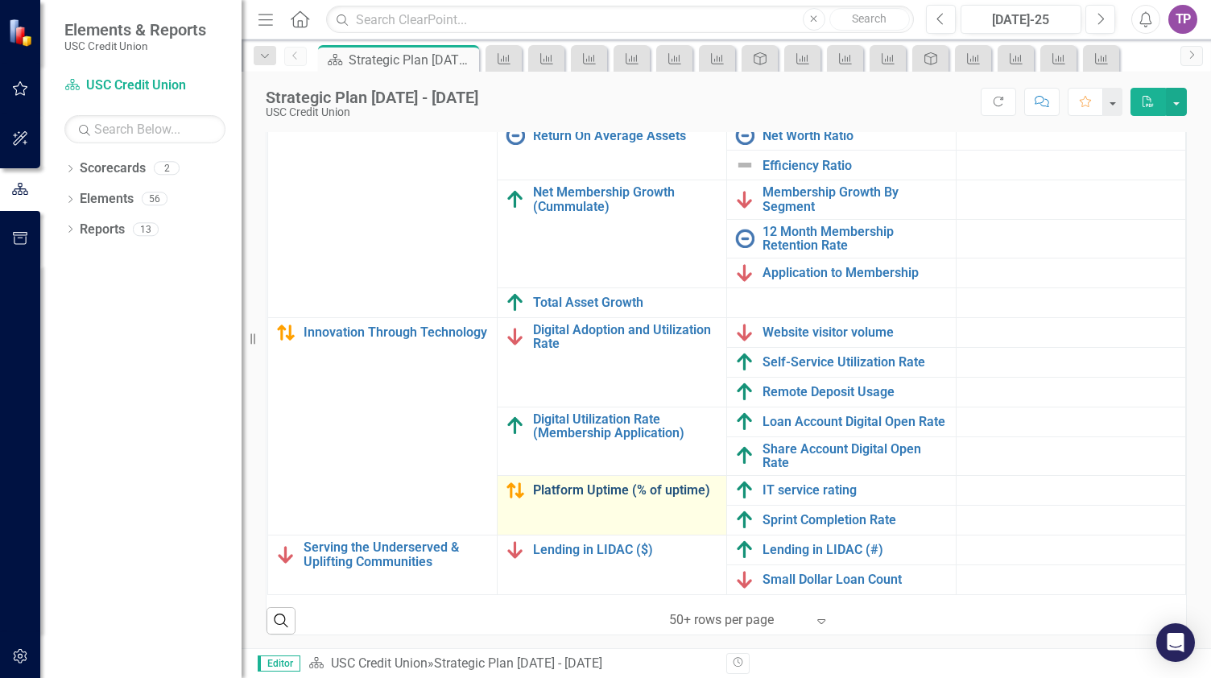
click at [560, 483] on link "Platform Uptime (% of uptime)" at bounding box center [625, 490] width 185 height 14
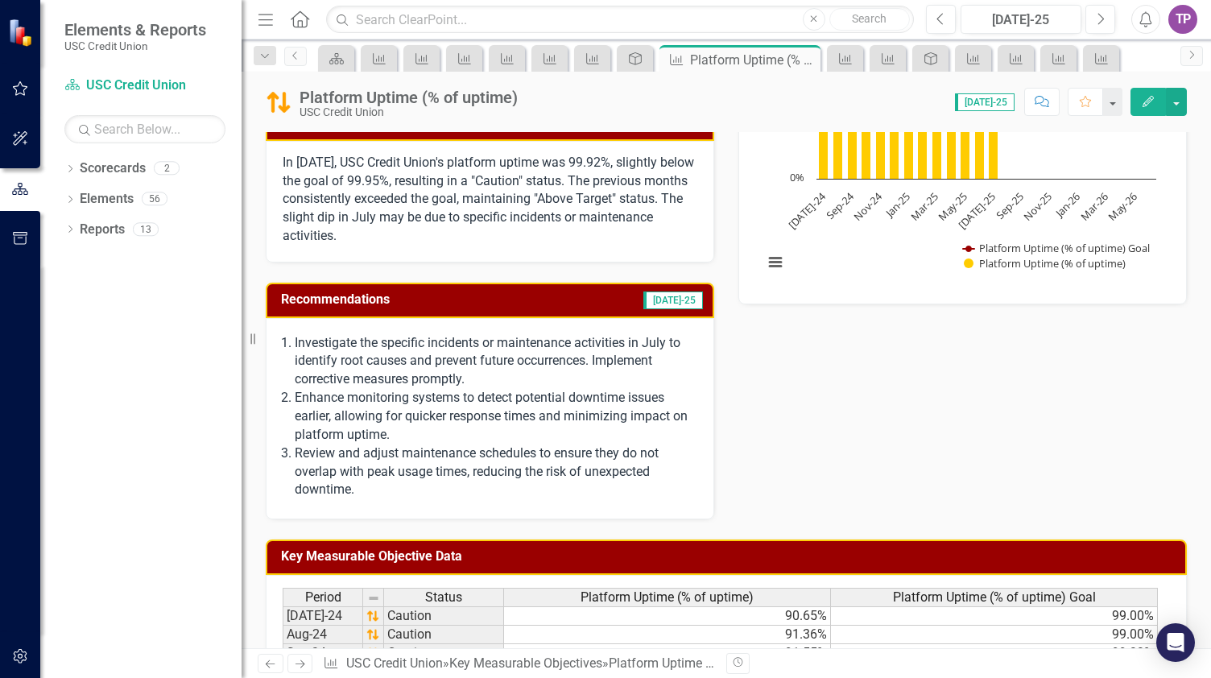
scroll to position [322, 0]
